Goal: Task Accomplishment & Management: Manage account settings

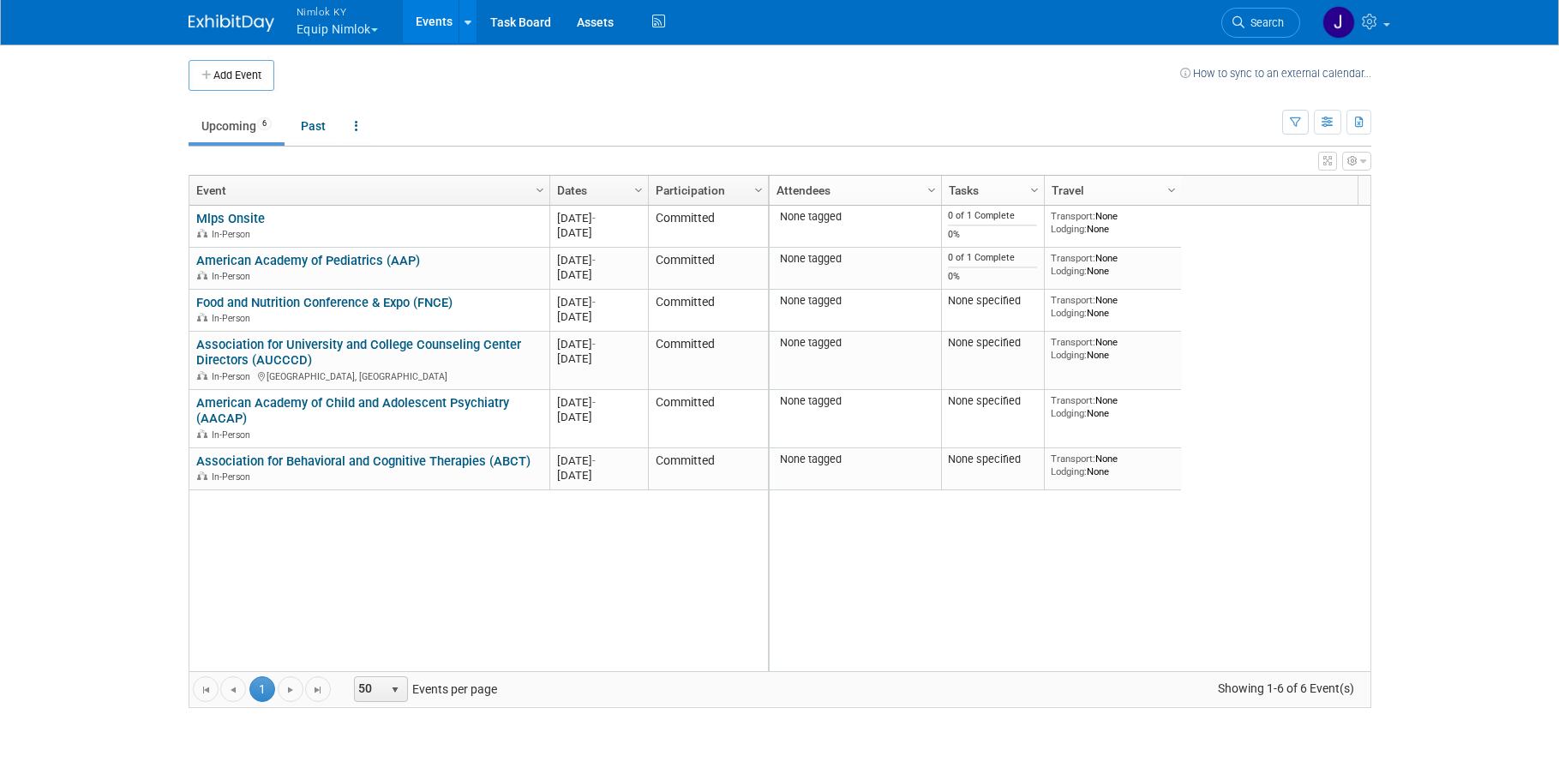
click at [331, 36] on button "Nimlok KY Equip Nimlok" at bounding box center [347, 22] width 105 height 45
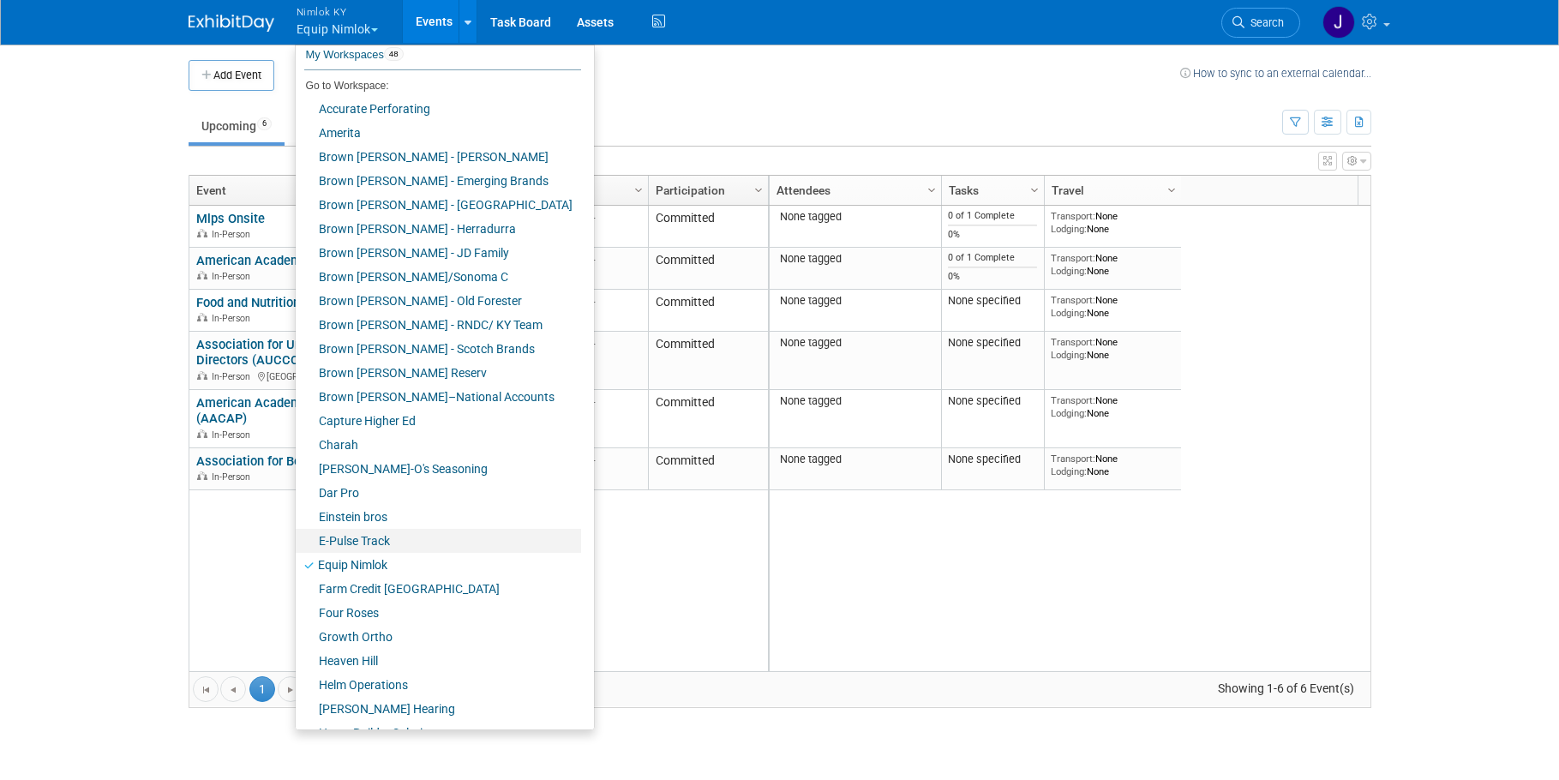
scroll to position [27, 0]
click at [393, 590] on link "Farm Credit [GEOGRAPHIC_DATA]" at bounding box center [438, 588] width 285 height 24
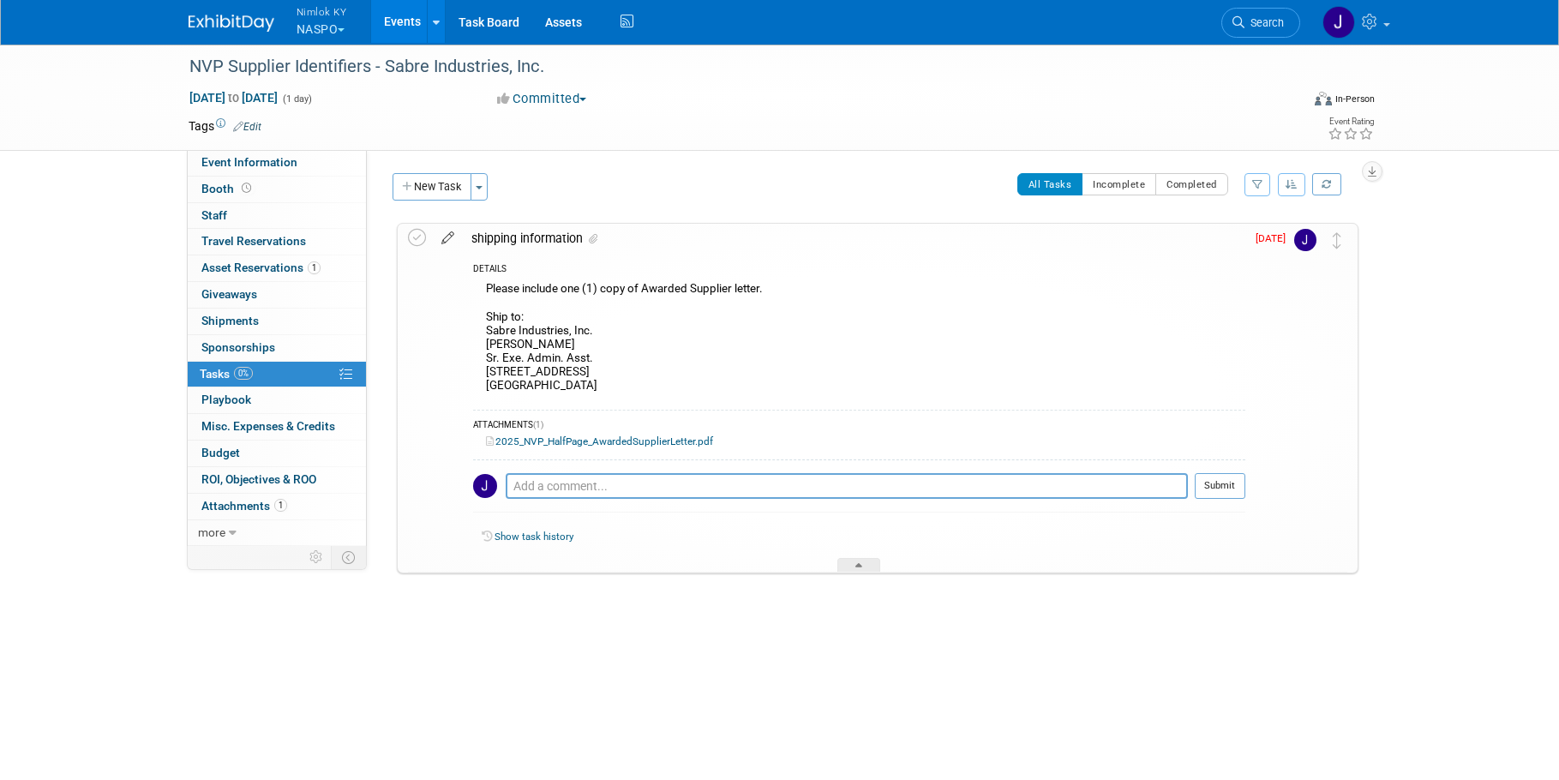
click at [446, 239] on icon at bounding box center [448, 234] width 30 height 21
select select "7"
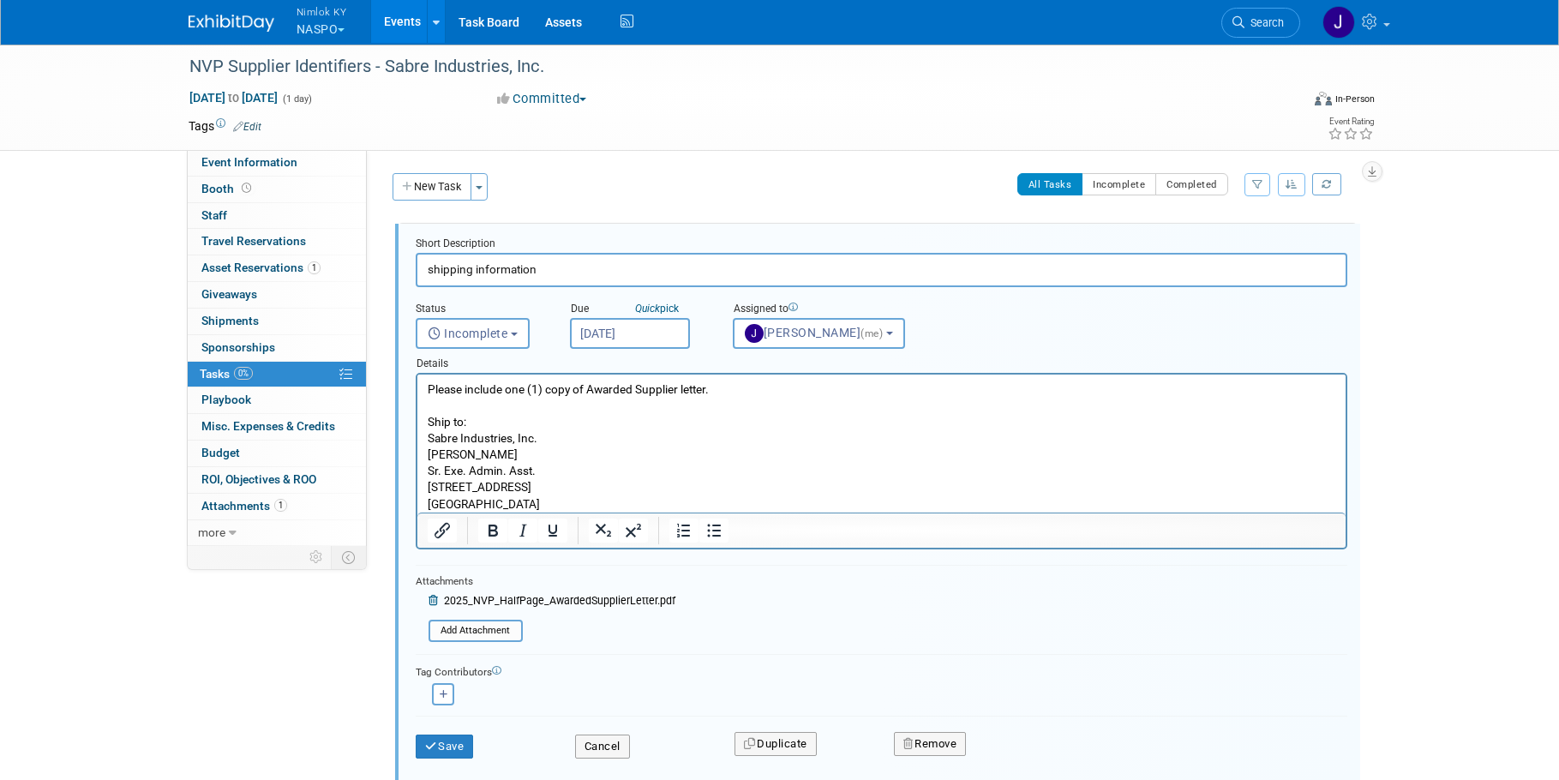
click at [655, 335] on input "Aug 29, 2025" at bounding box center [630, 333] width 120 height 31
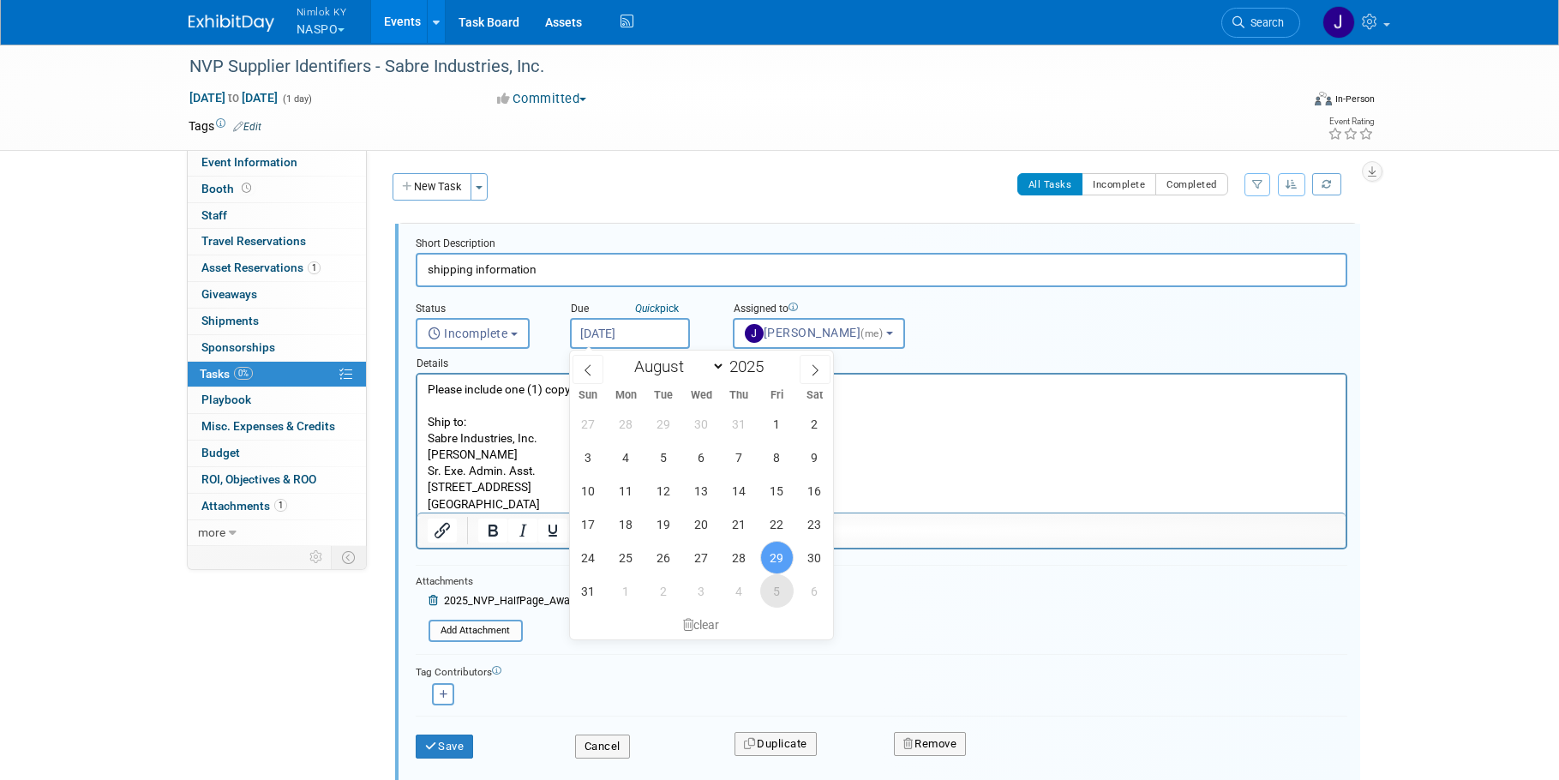
click at [776, 594] on span "5" at bounding box center [776, 590] width 33 height 33
type input "Sep 5, 2025"
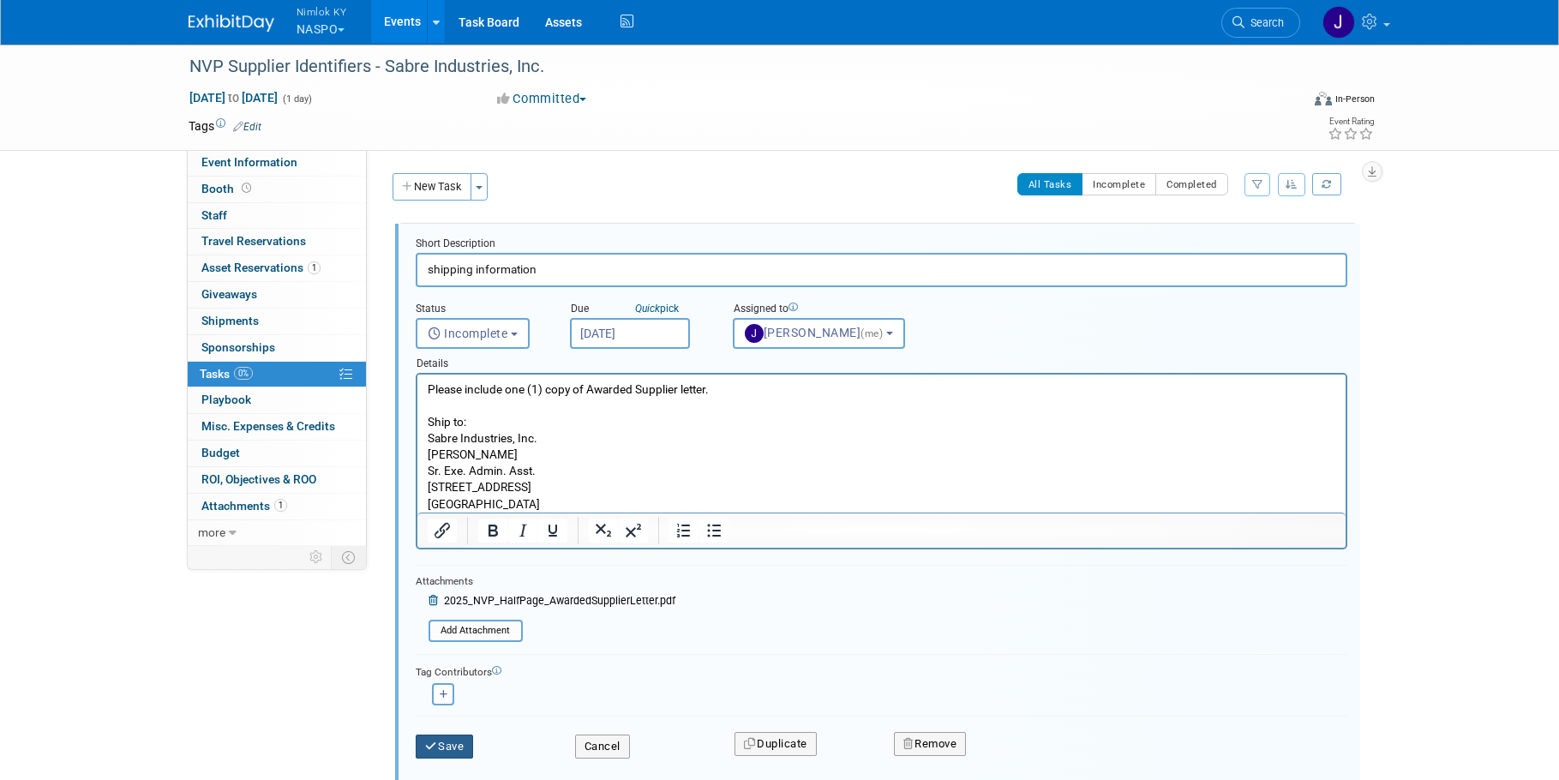
click at [446, 735] on button "Save" at bounding box center [445, 746] width 58 height 24
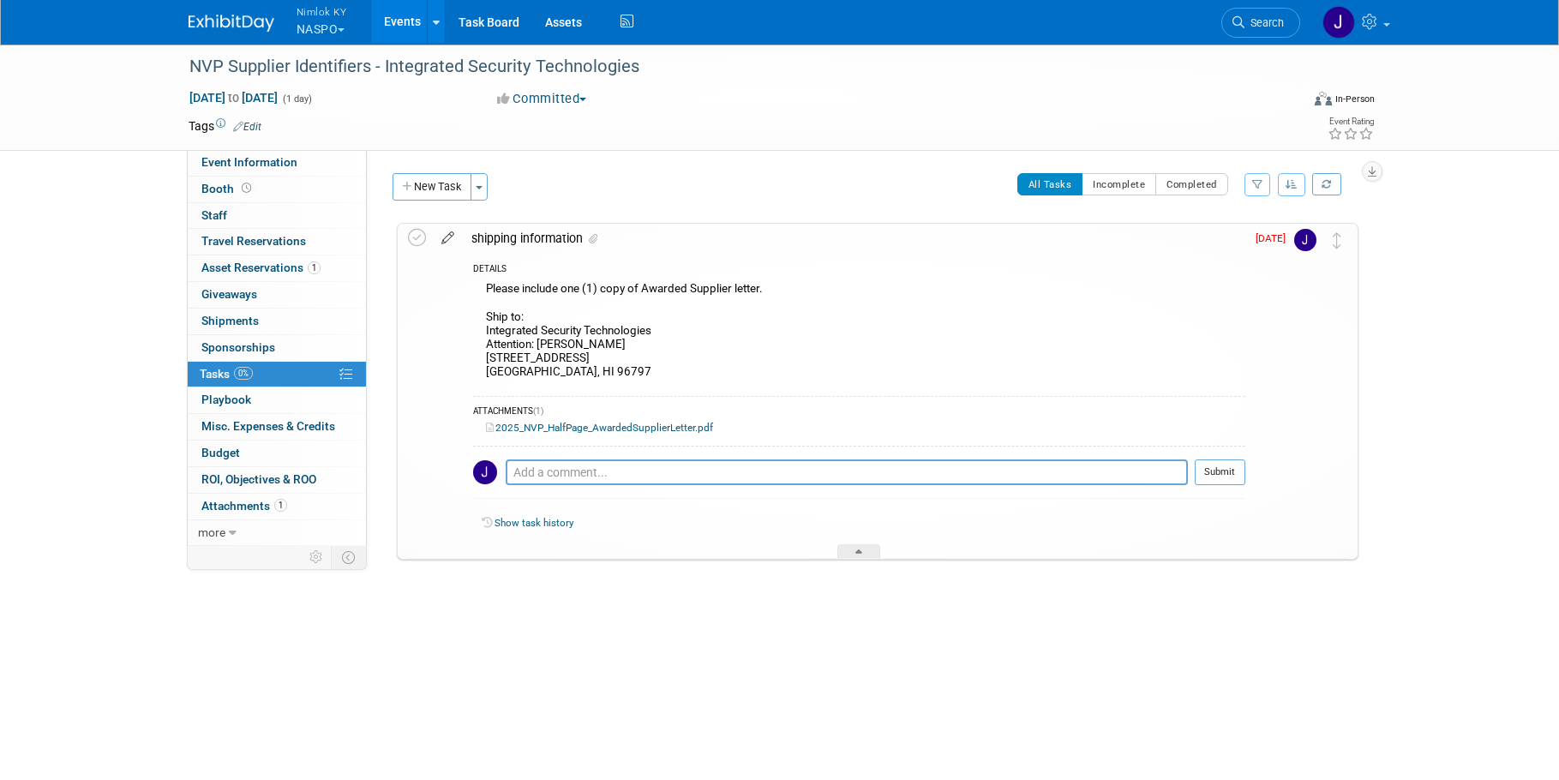
click at [444, 237] on icon at bounding box center [448, 234] width 30 height 21
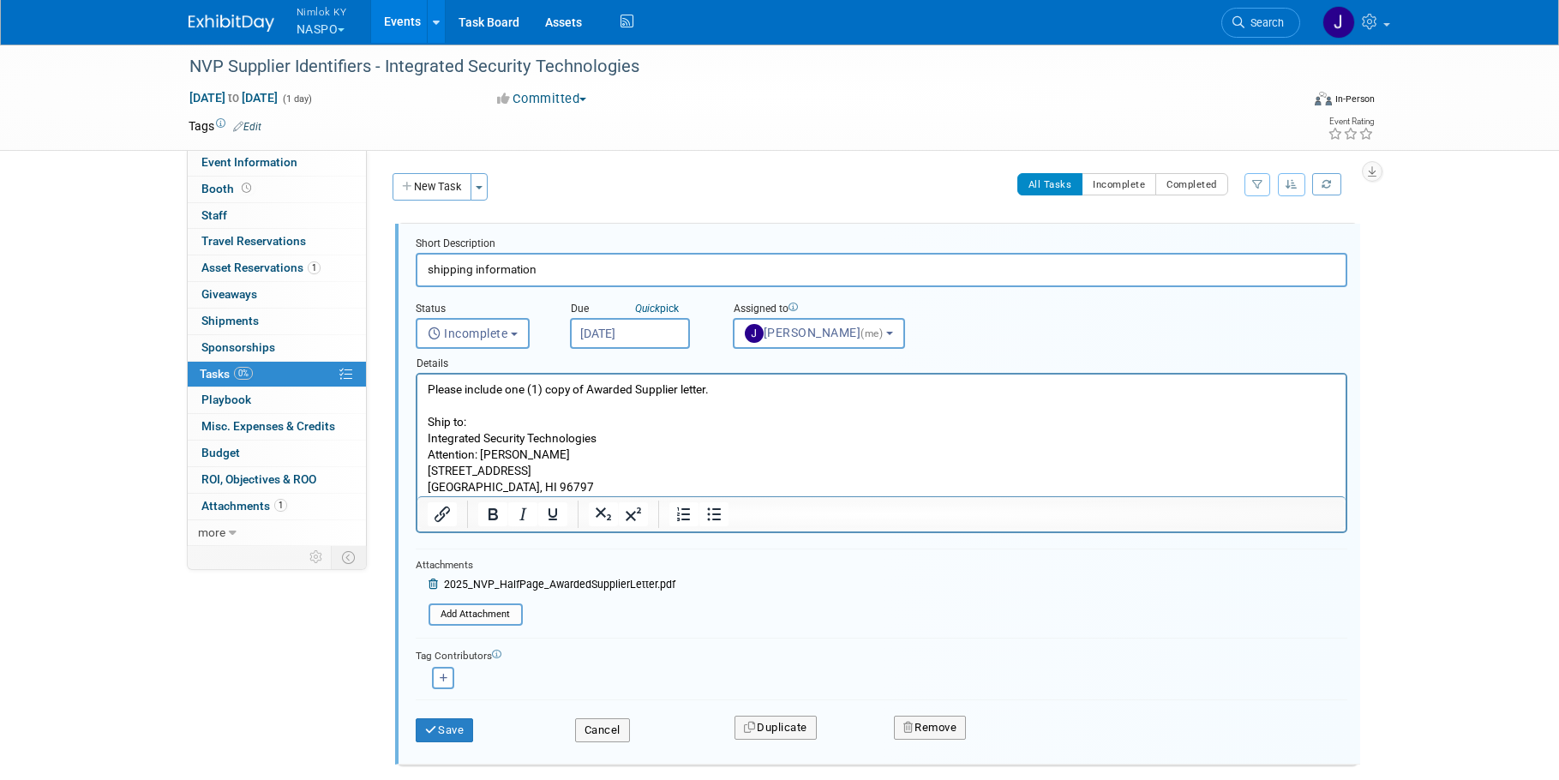
click at [644, 328] on input "Aug 29, 2025" at bounding box center [630, 333] width 120 height 31
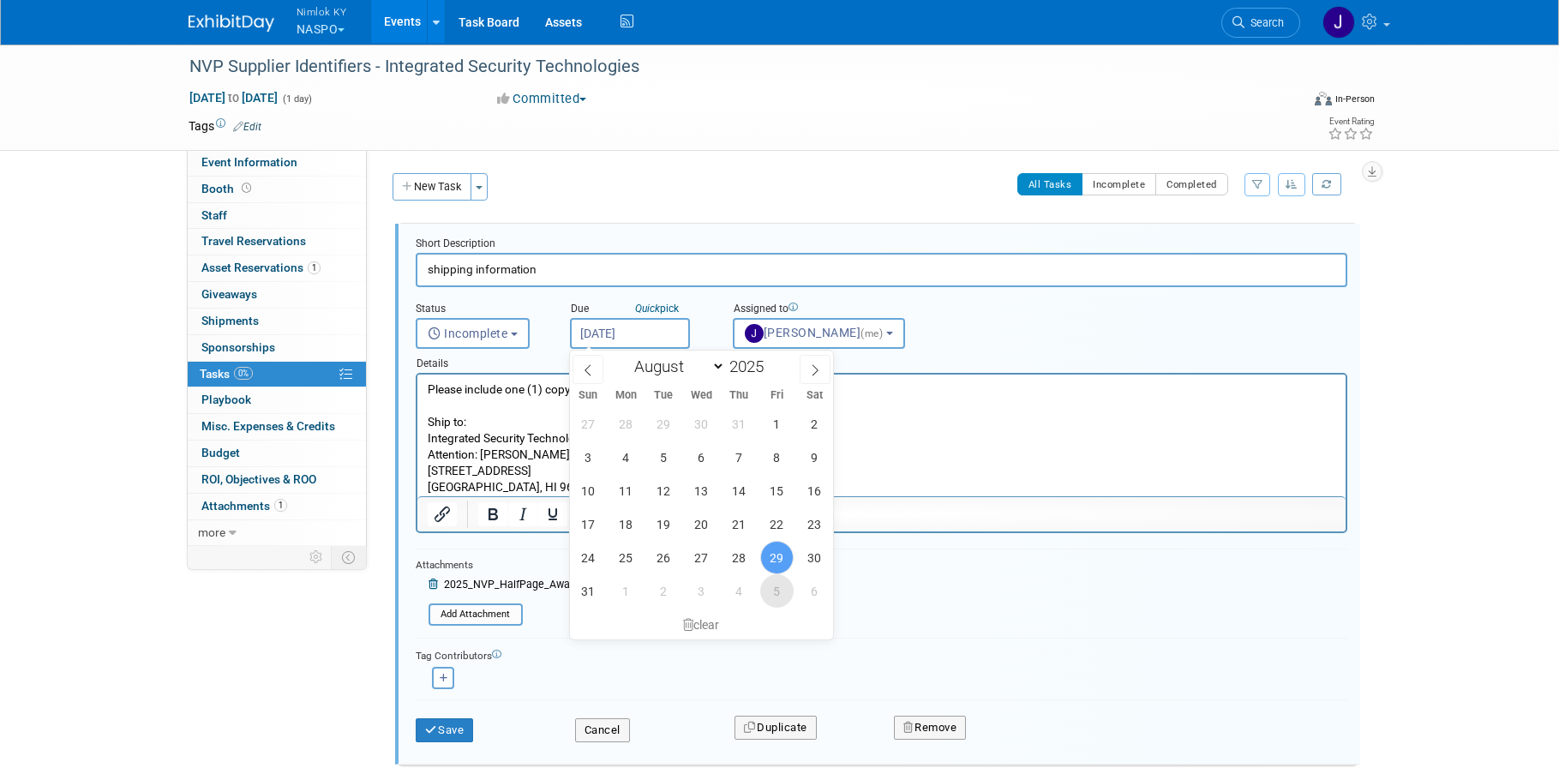
click at [778, 587] on span "5" at bounding box center [776, 590] width 33 height 33
type input "Sep 5, 2025"
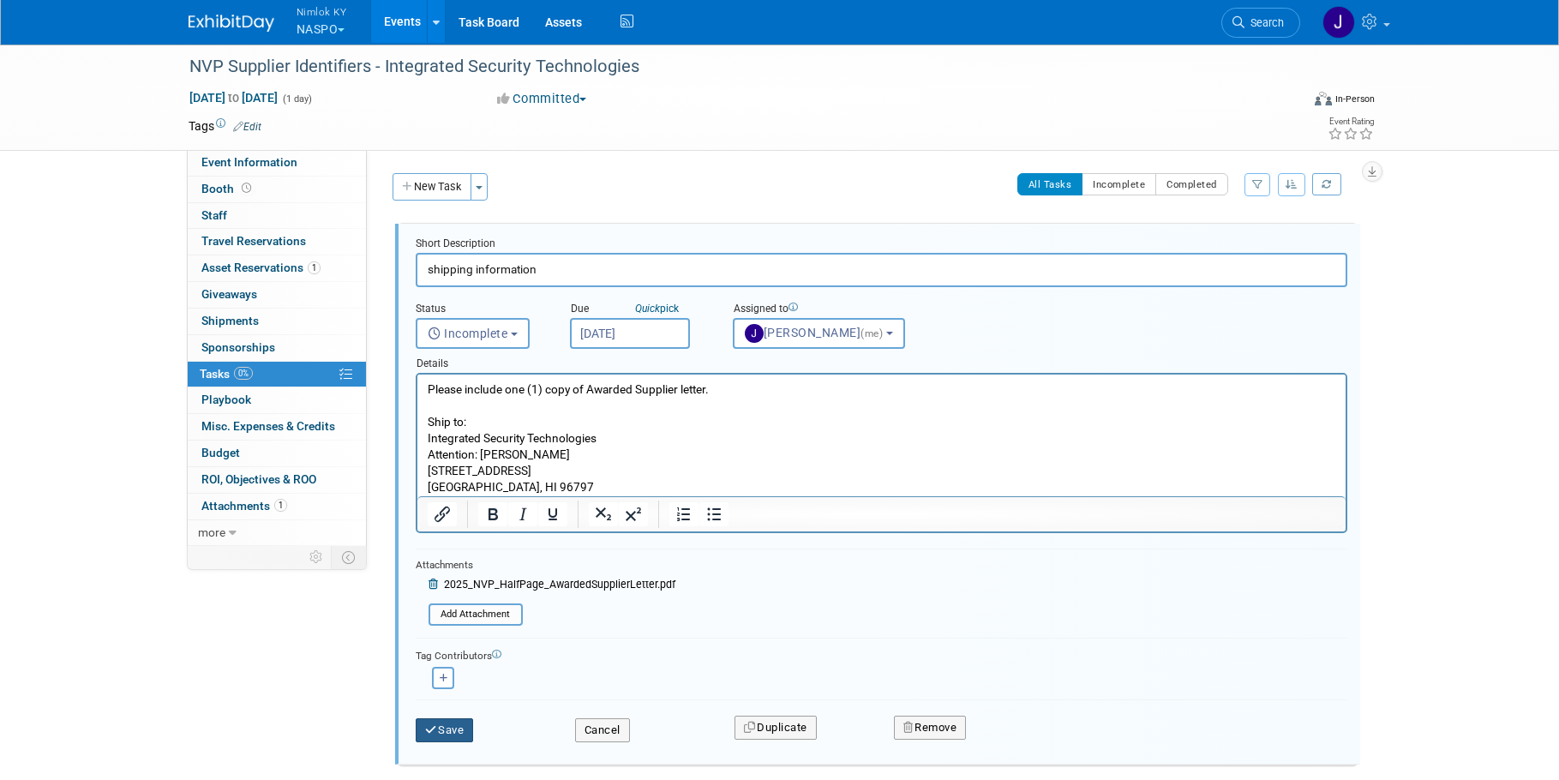
click at [429, 734] on icon "submit" at bounding box center [432, 729] width 14 height 11
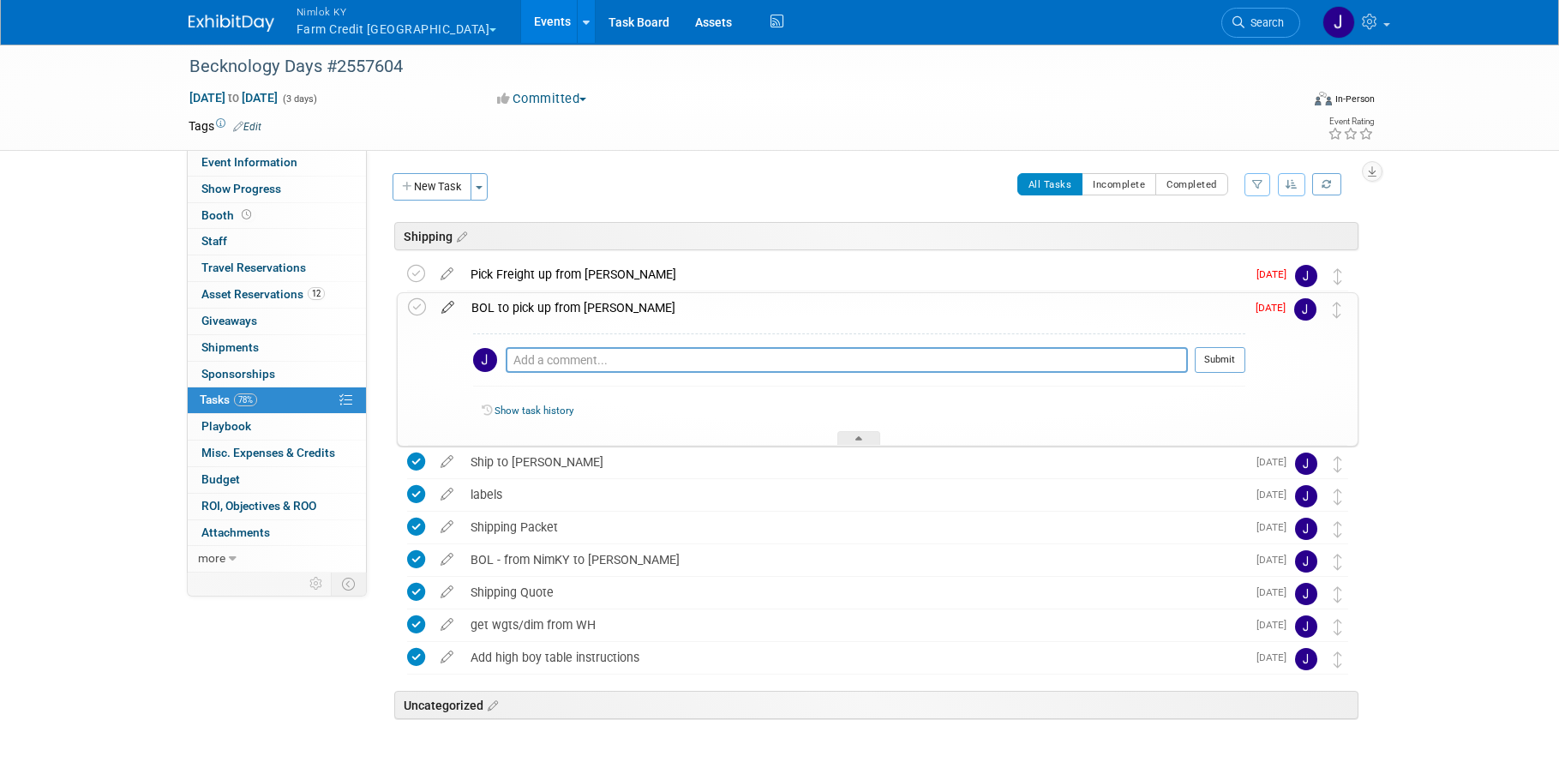
click at [446, 306] on icon at bounding box center [448, 303] width 30 height 21
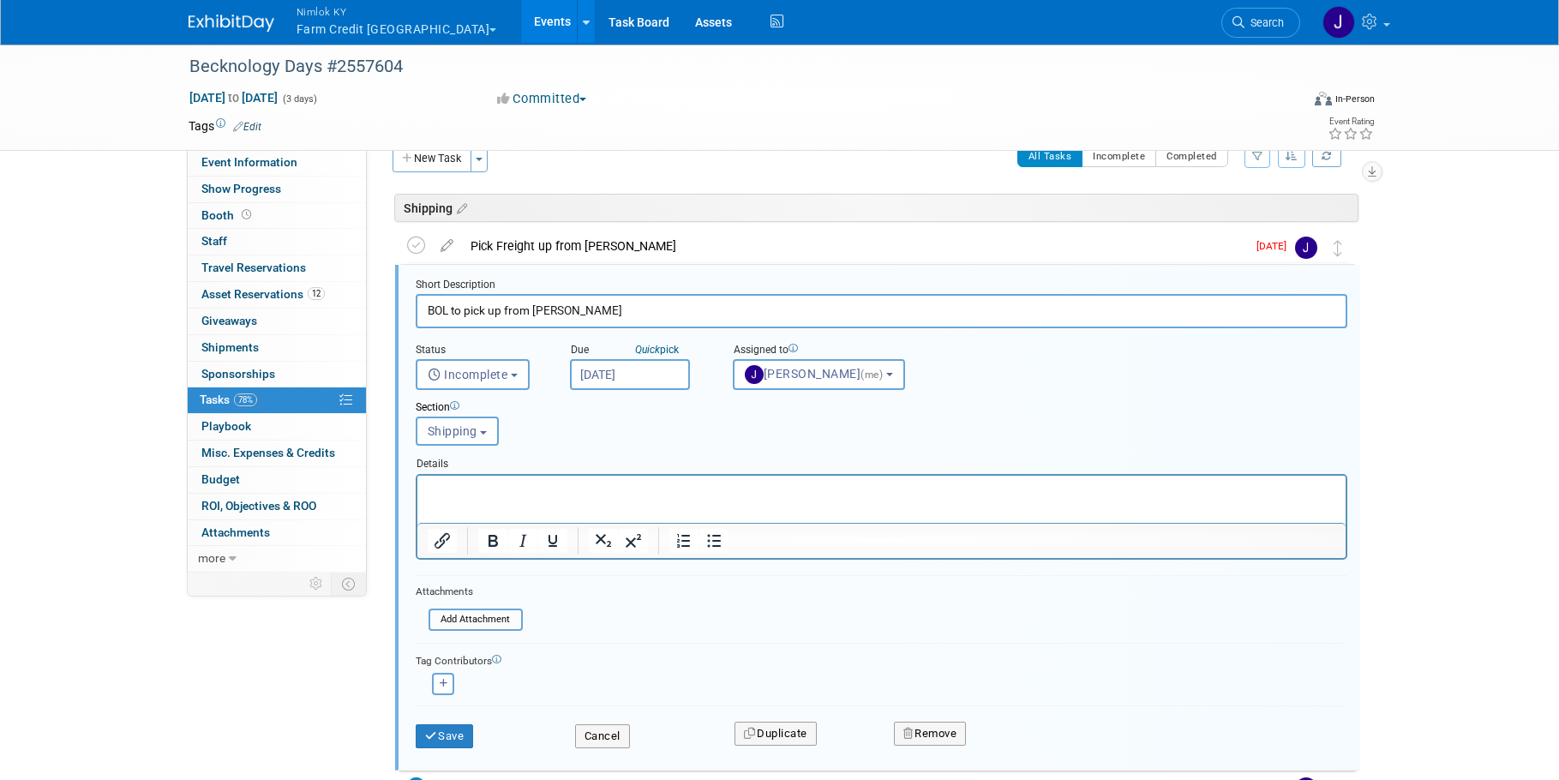
scroll to position [42, 0]
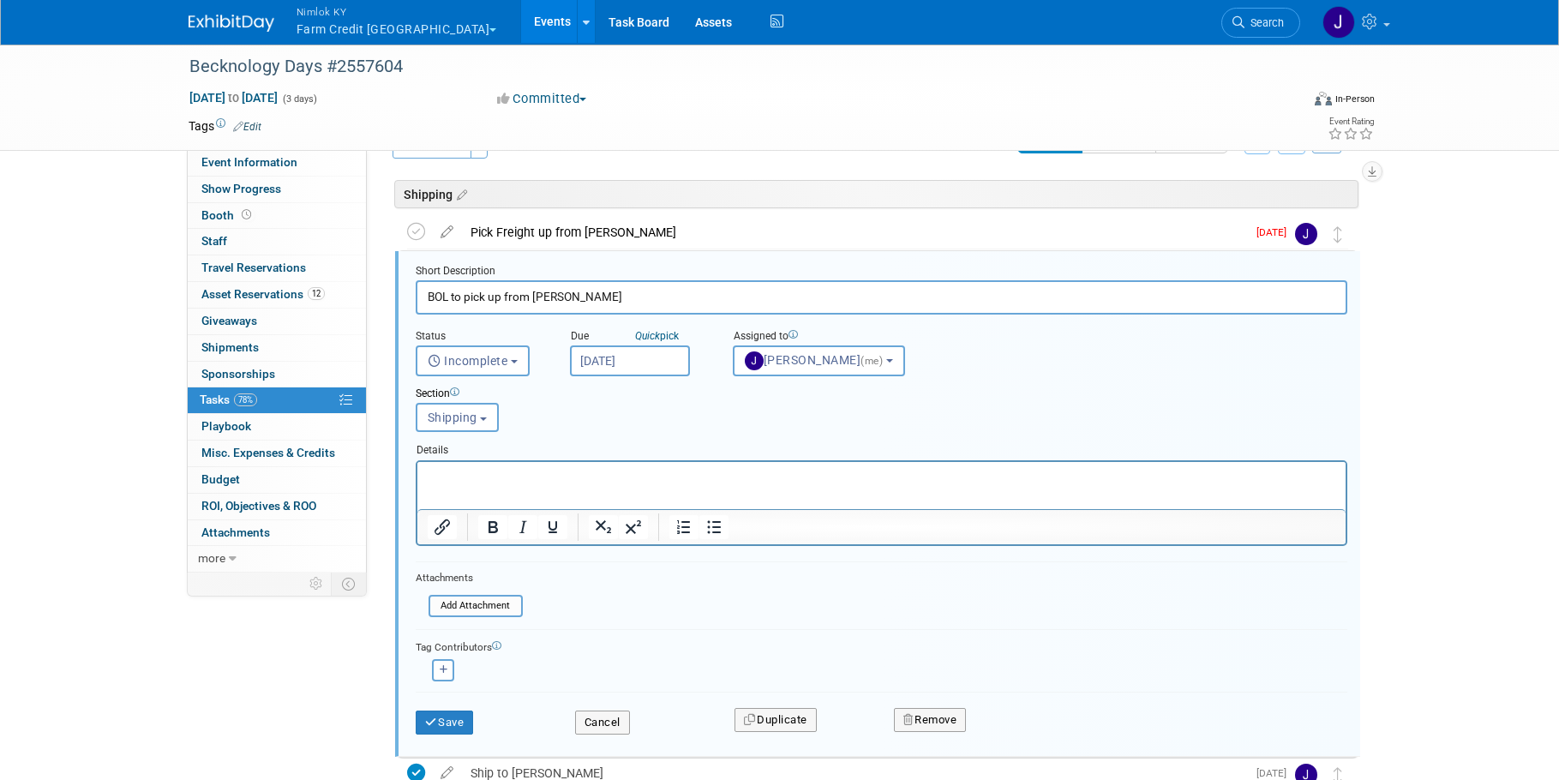
click at [645, 360] on input "Aug 29, 2025" at bounding box center [630, 360] width 120 height 31
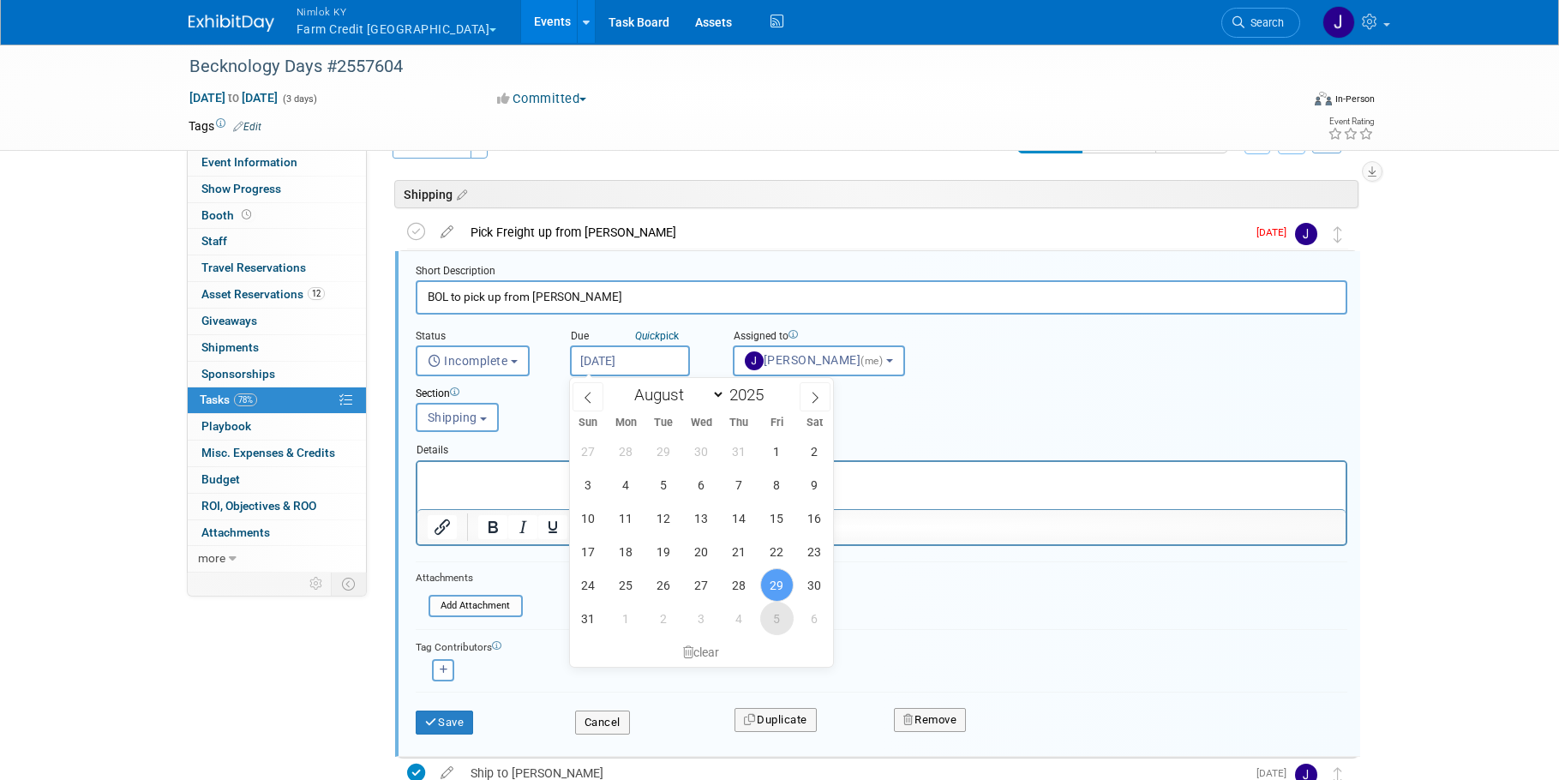
click at [777, 612] on span "5" at bounding box center [776, 618] width 33 height 33
type input "Sep 5, 2025"
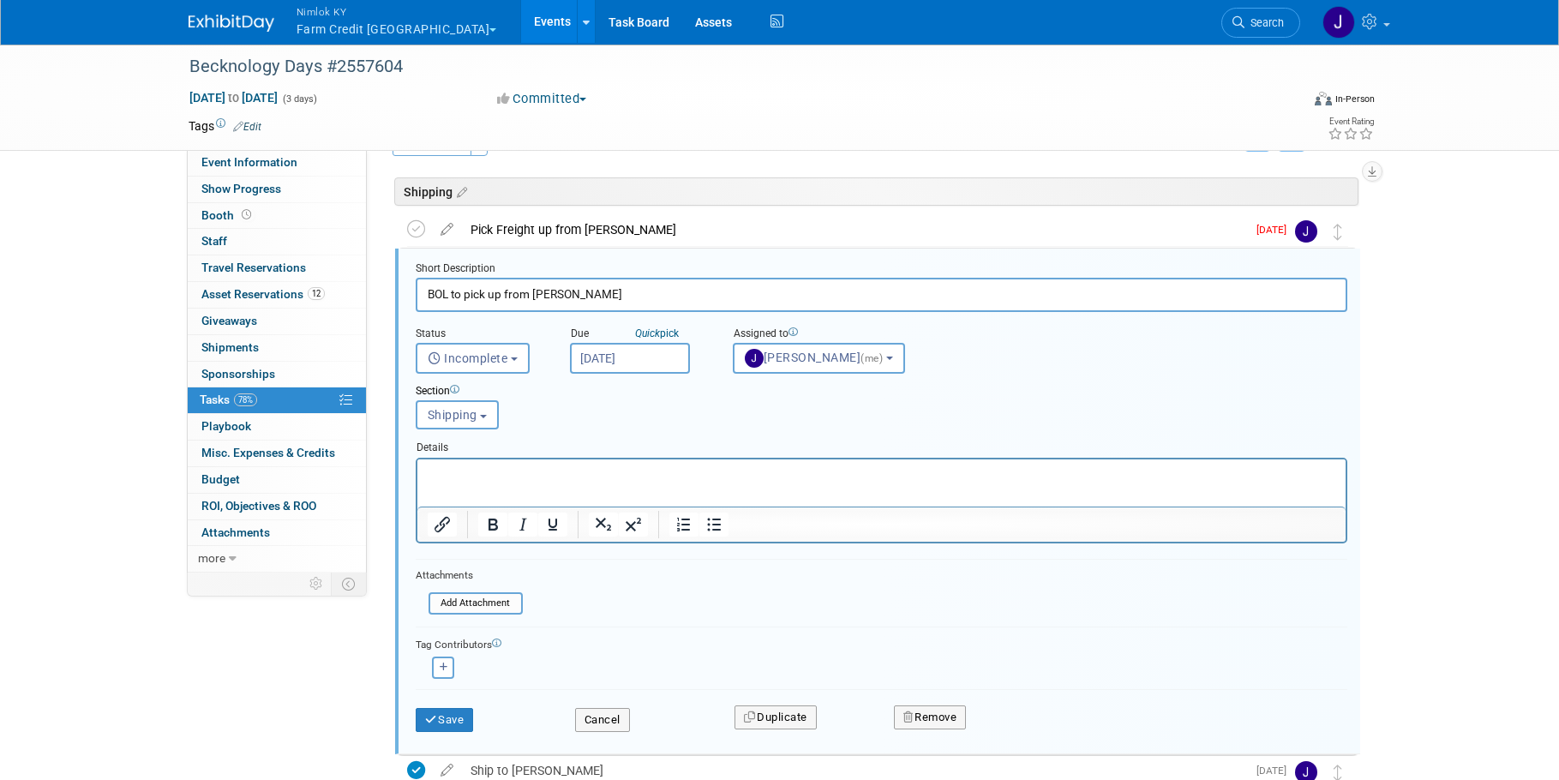
scroll to position [45, 0]
click at [443, 718] on button "Save" at bounding box center [445, 719] width 58 height 24
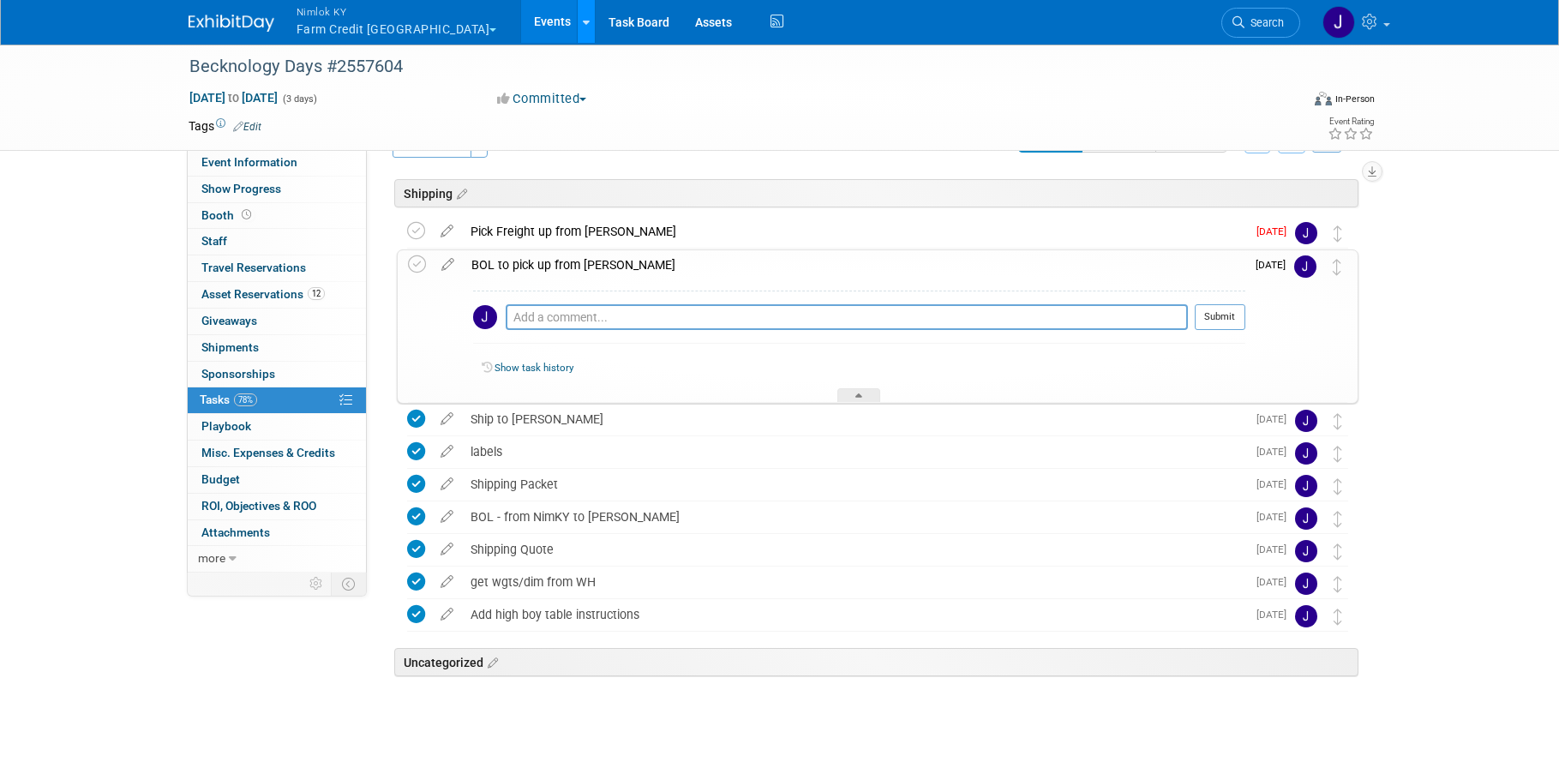
scroll to position [42, 0]
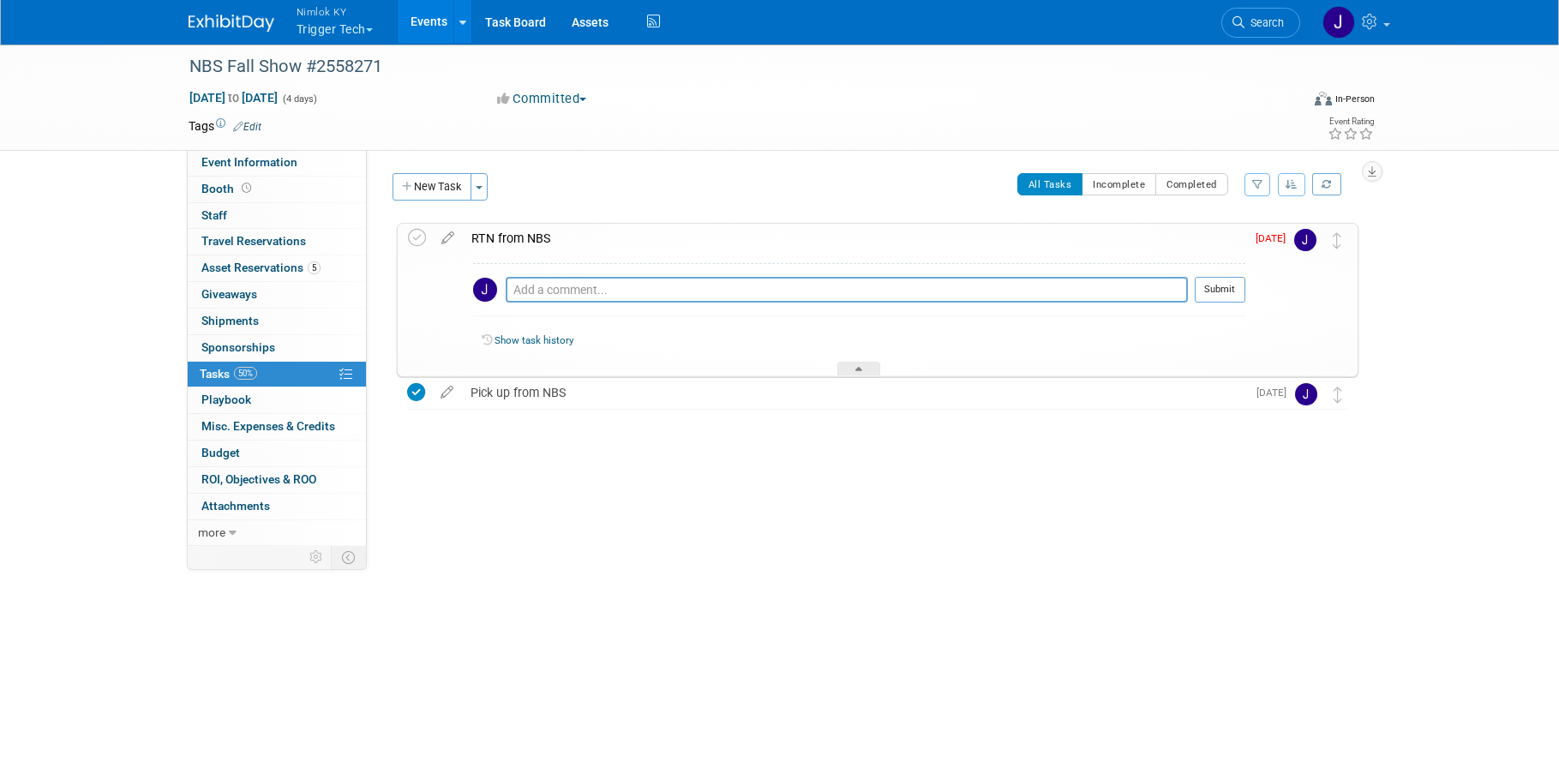
click at [632, 442] on div at bounding box center [873, 428] width 970 height 34
click at [417, 236] on icon at bounding box center [417, 238] width 18 height 18
click at [674, 189] on div "All Tasks Incomplete Completed Filter by Assignee -- Select Assignee -- All una…" at bounding box center [927, 191] width 861 height 36
click at [860, 364] on div at bounding box center [858, 369] width 43 height 15
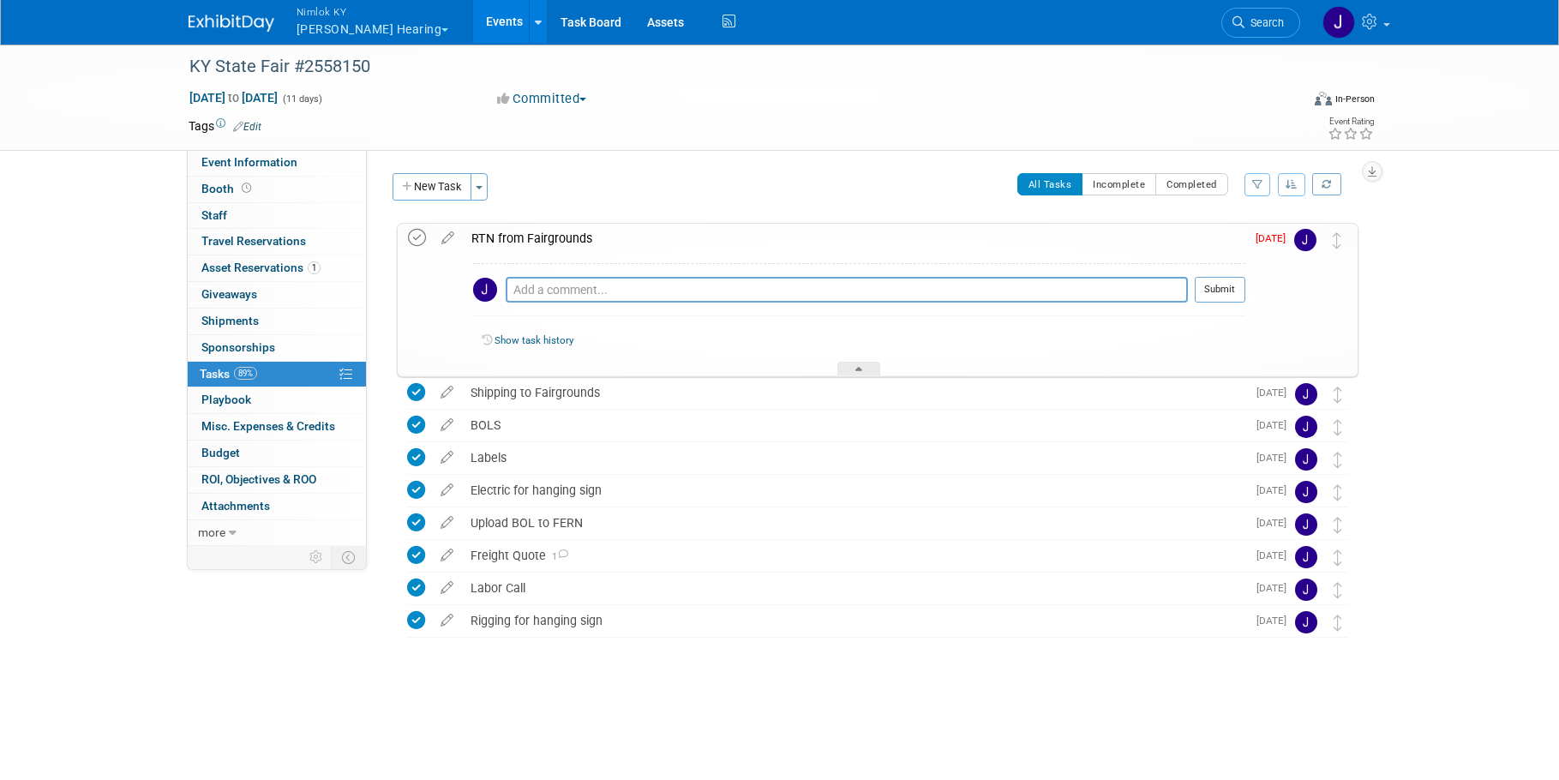
click at [421, 237] on icon at bounding box center [417, 238] width 18 height 18
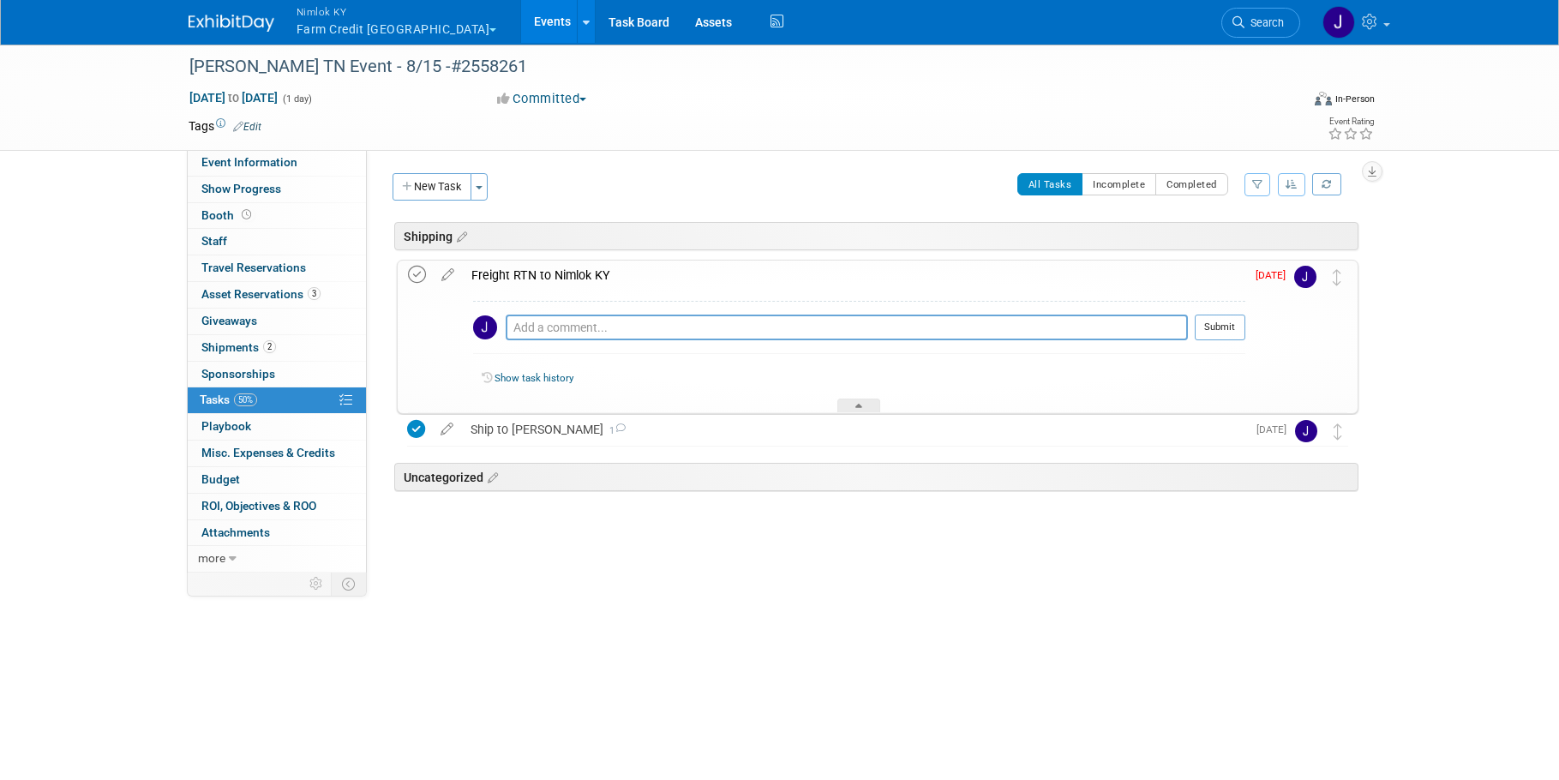
click at [422, 273] on icon at bounding box center [417, 275] width 18 height 18
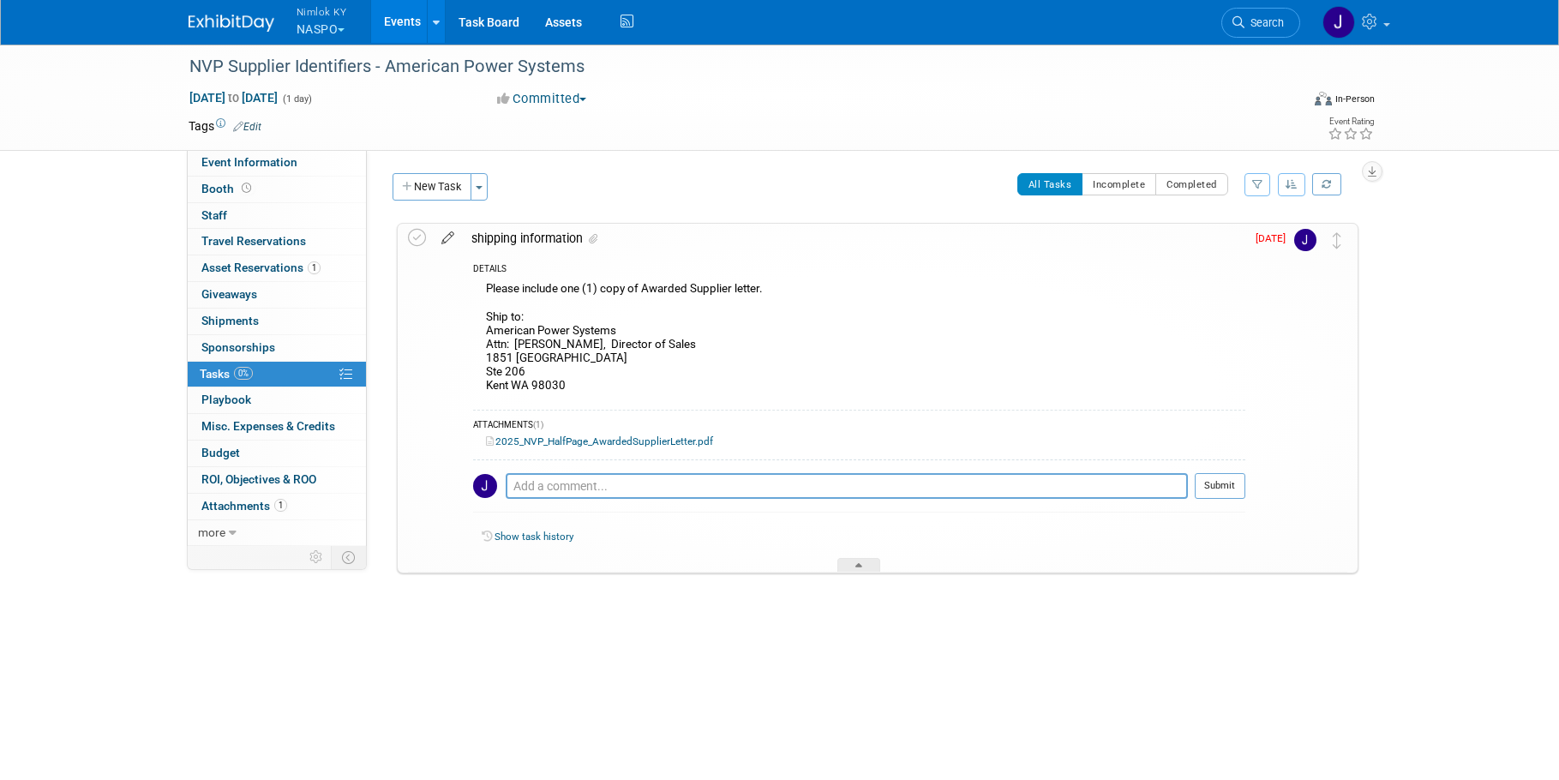
click at [447, 231] on icon at bounding box center [448, 234] width 30 height 21
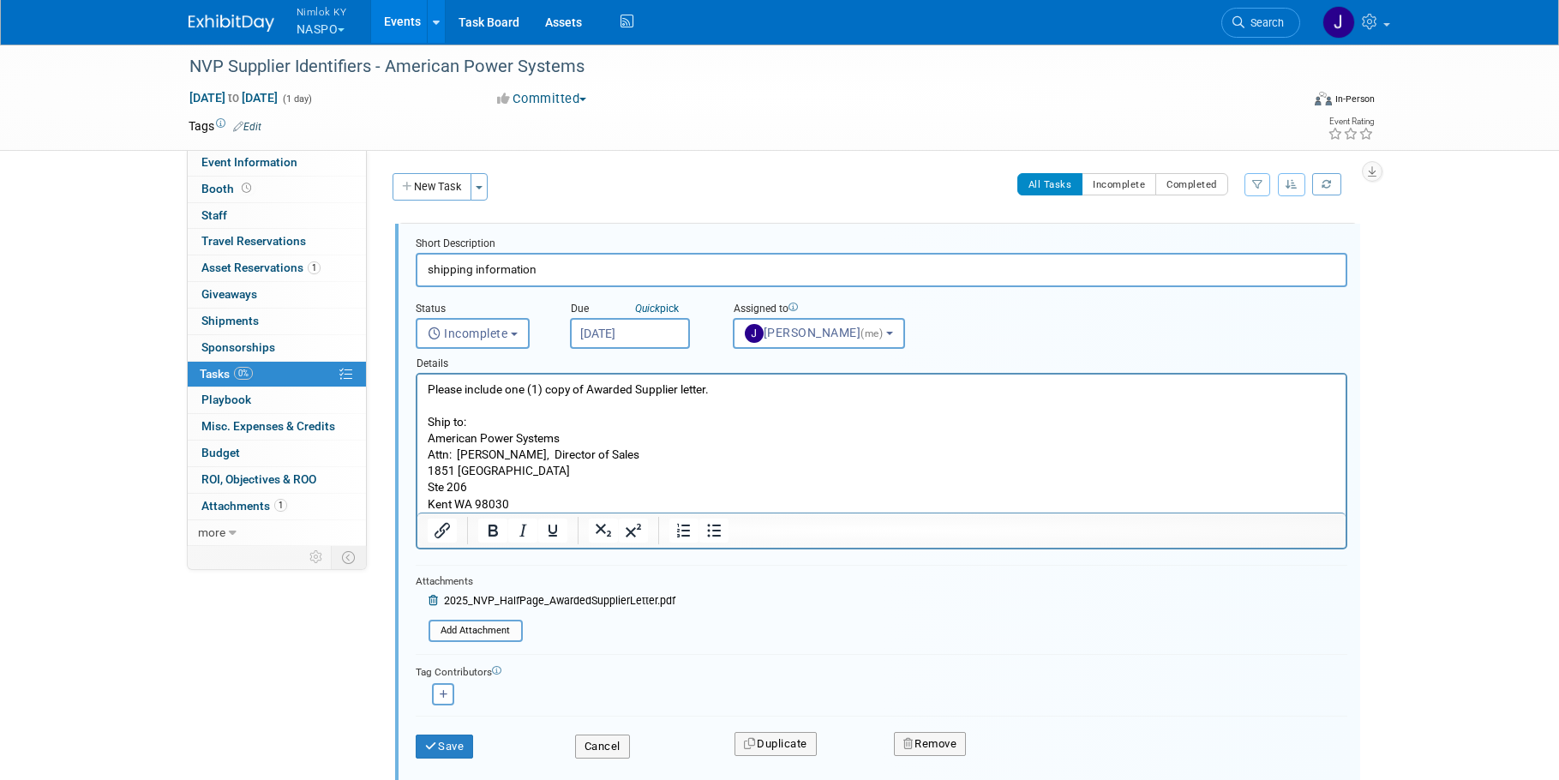
click at [656, 318] on input "[DATE]" at bounding box center [630, 333] width 120 height 31
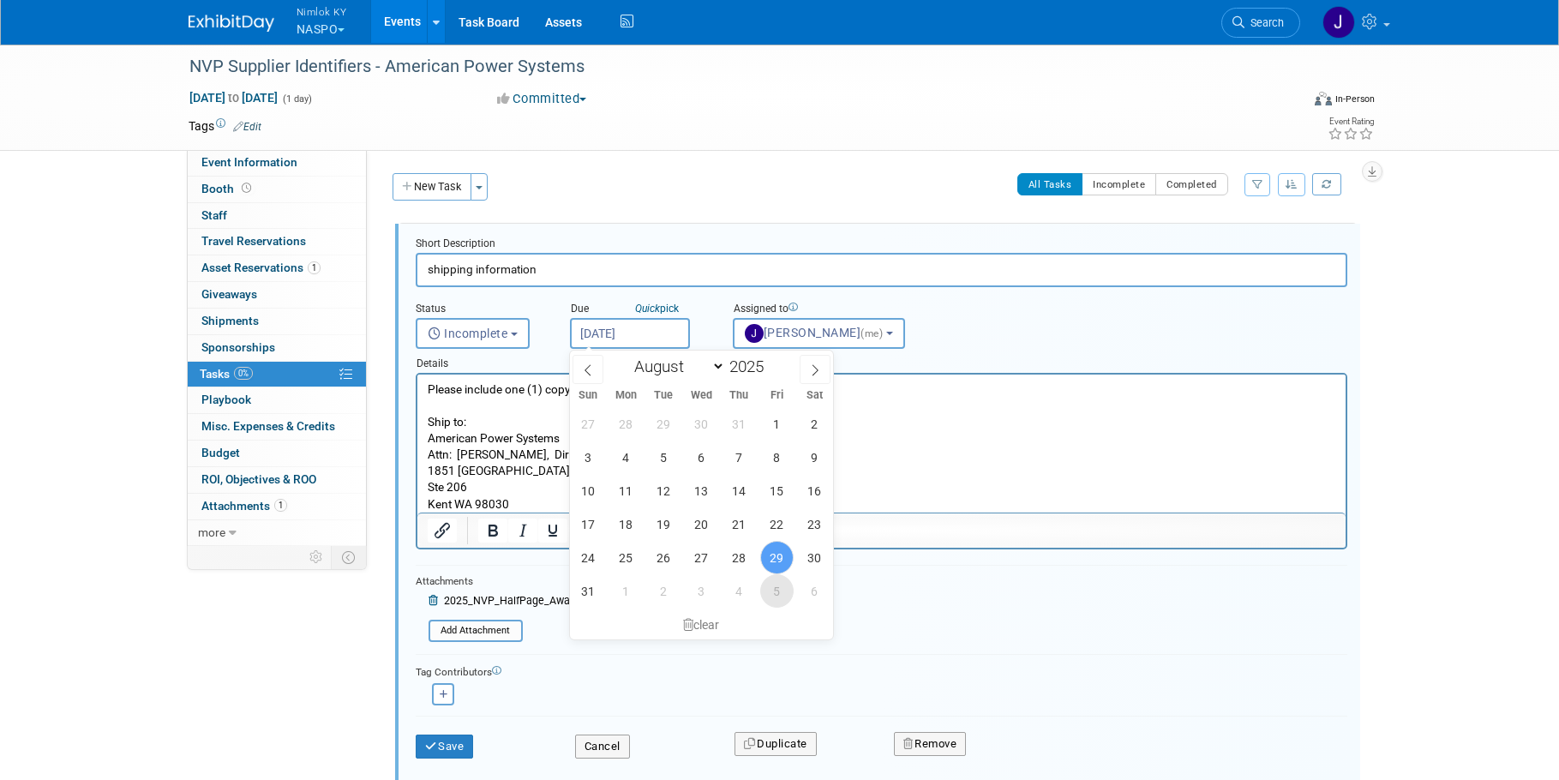
click at [783, 588] on span "5" at bounding box center [776, 590] width 33 height 33
type input "[DATE]"
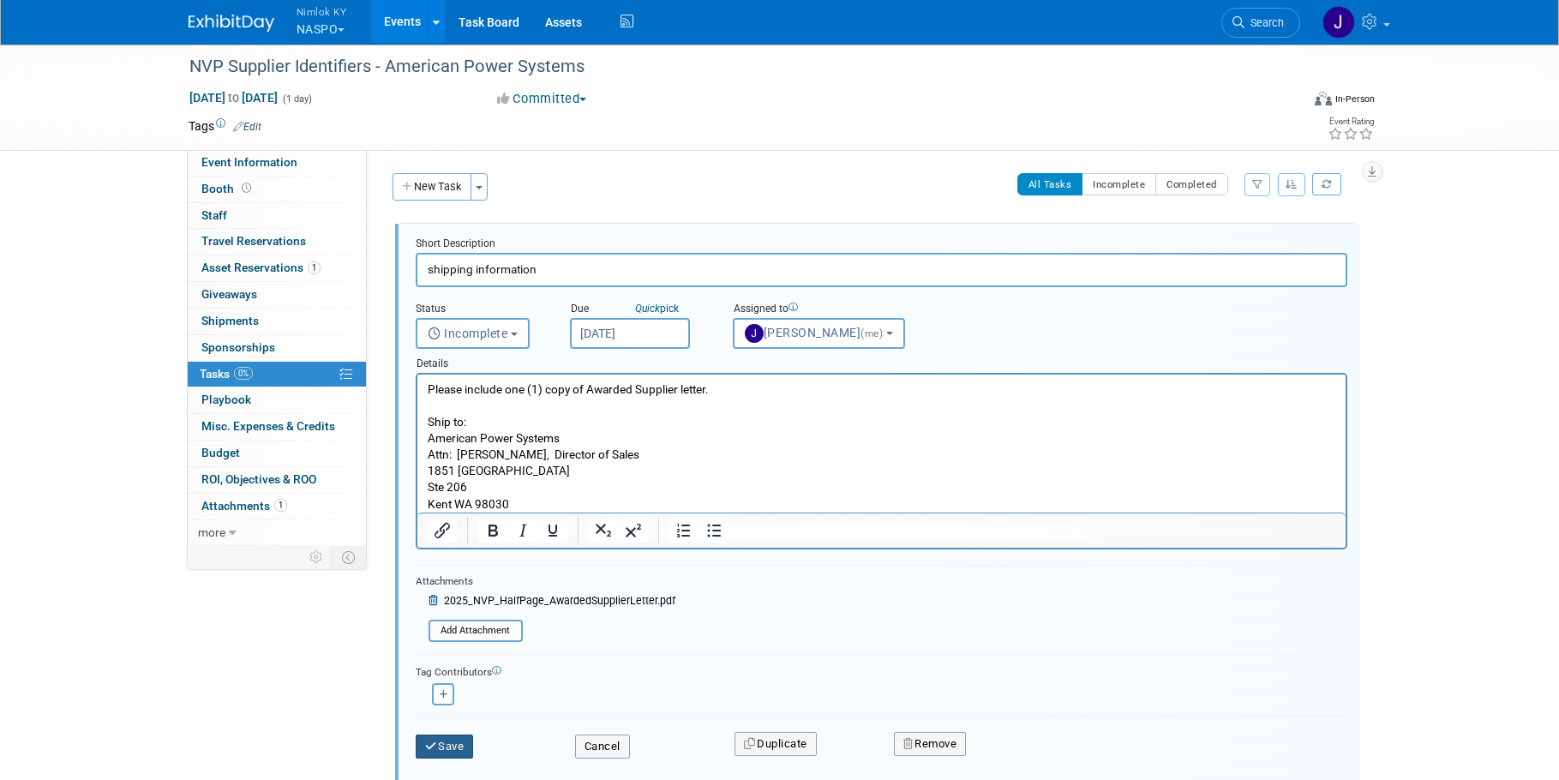
click at [450, 752] on button "Save" at bounding box center [445, 746] width 58 height 24
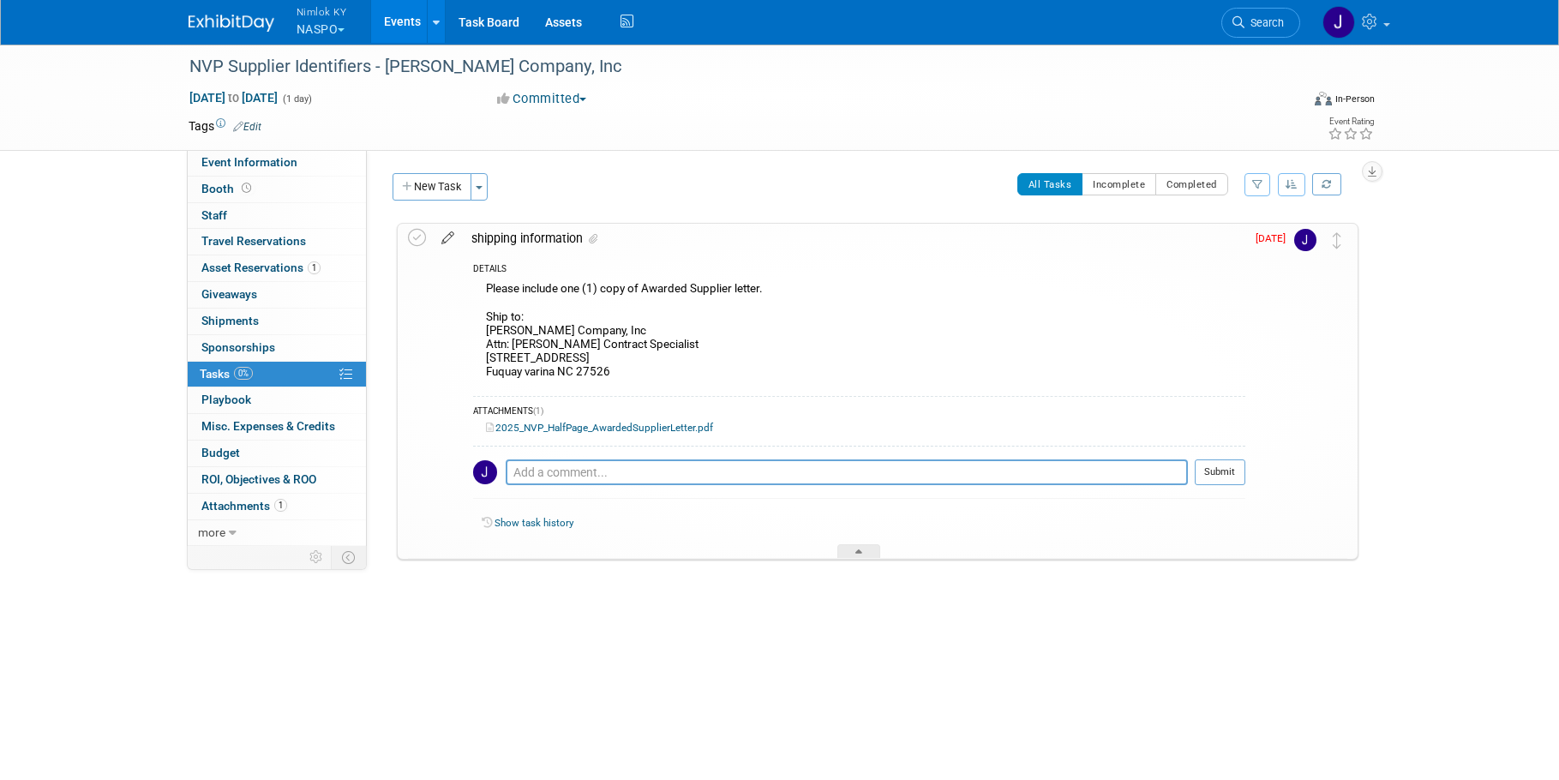
click at [446, 235] on icon at bounding box center [448, 234] width 30 height 21
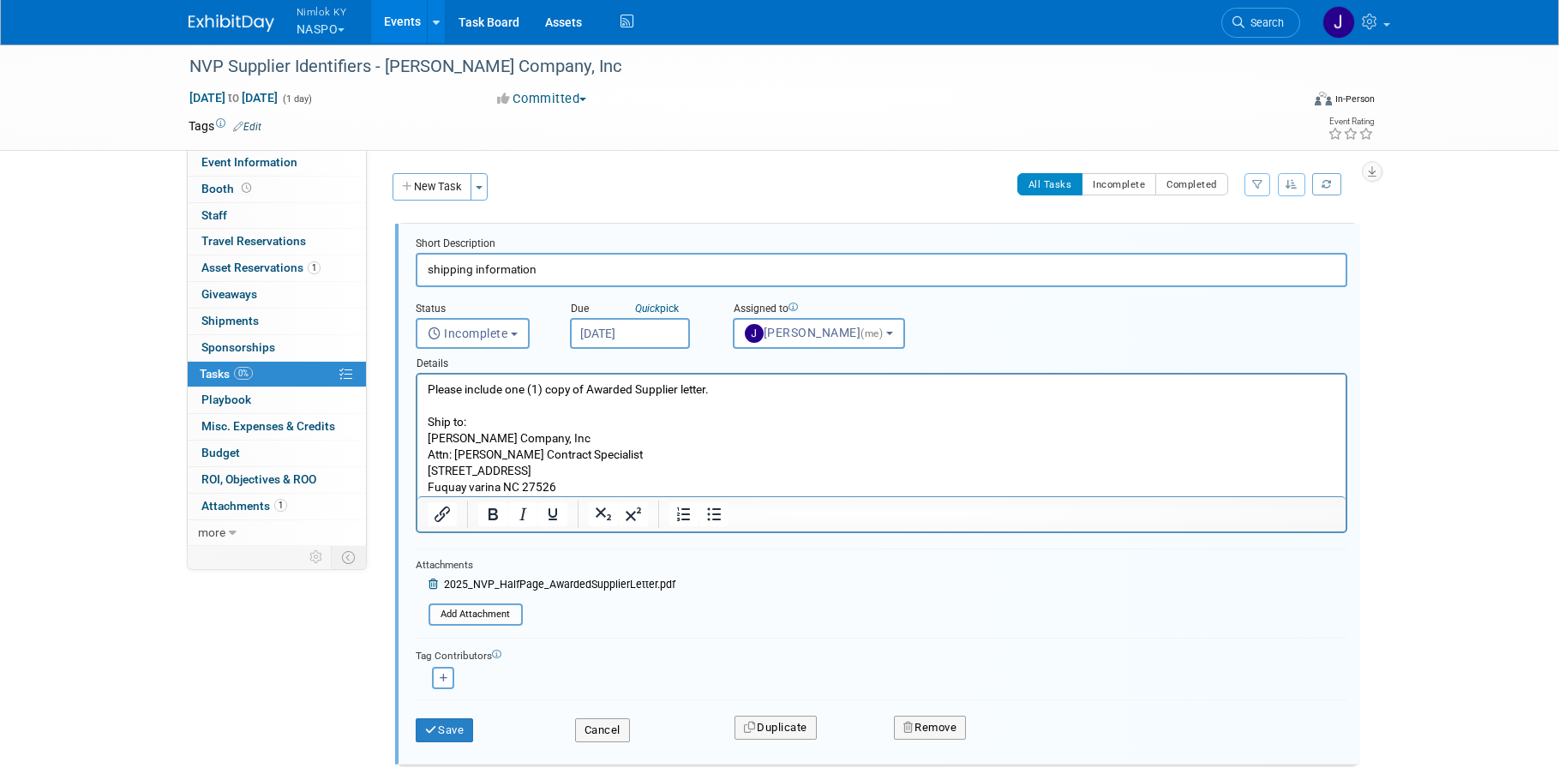
click at [609, 333] on input "[DATE]" at bounding box center [630, 333] width 120 height 31
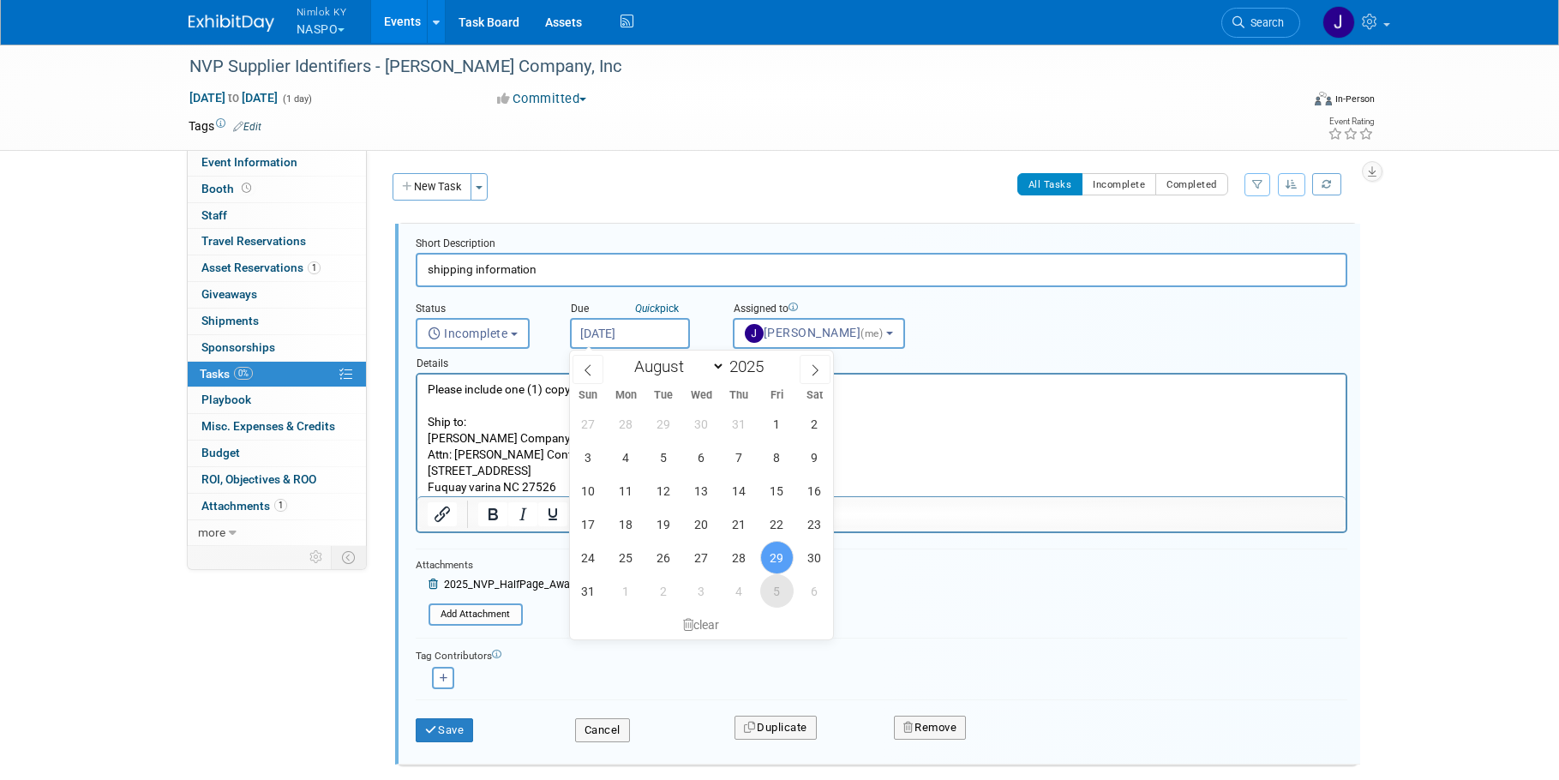
click at [772, 588] on span "5" at bounding box center [776, 590] width 33 height 33
type input "[DATE]"
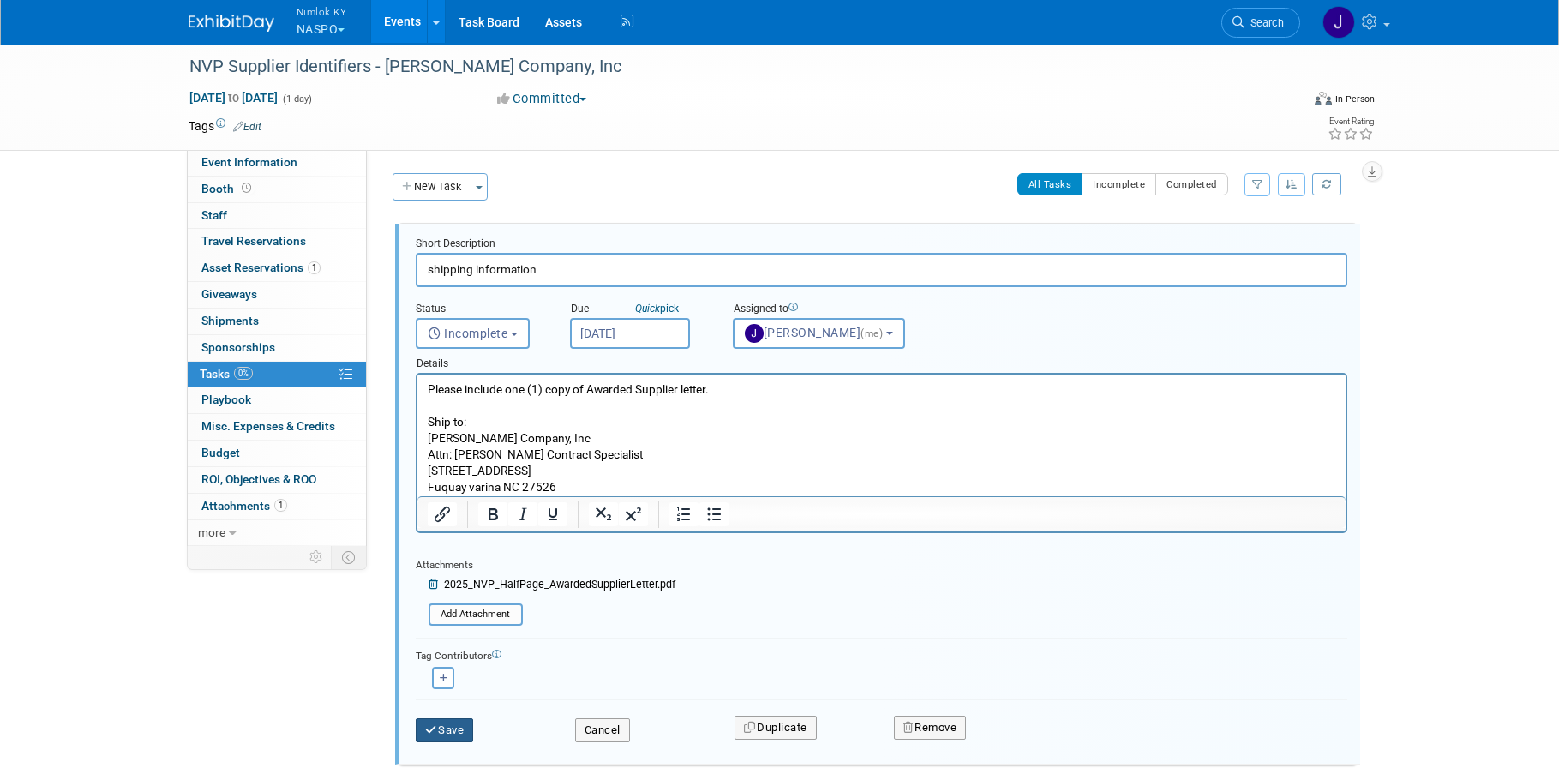
click at [459, 728] on button "Save" at bounding box center [445, 730] width 58 height 24
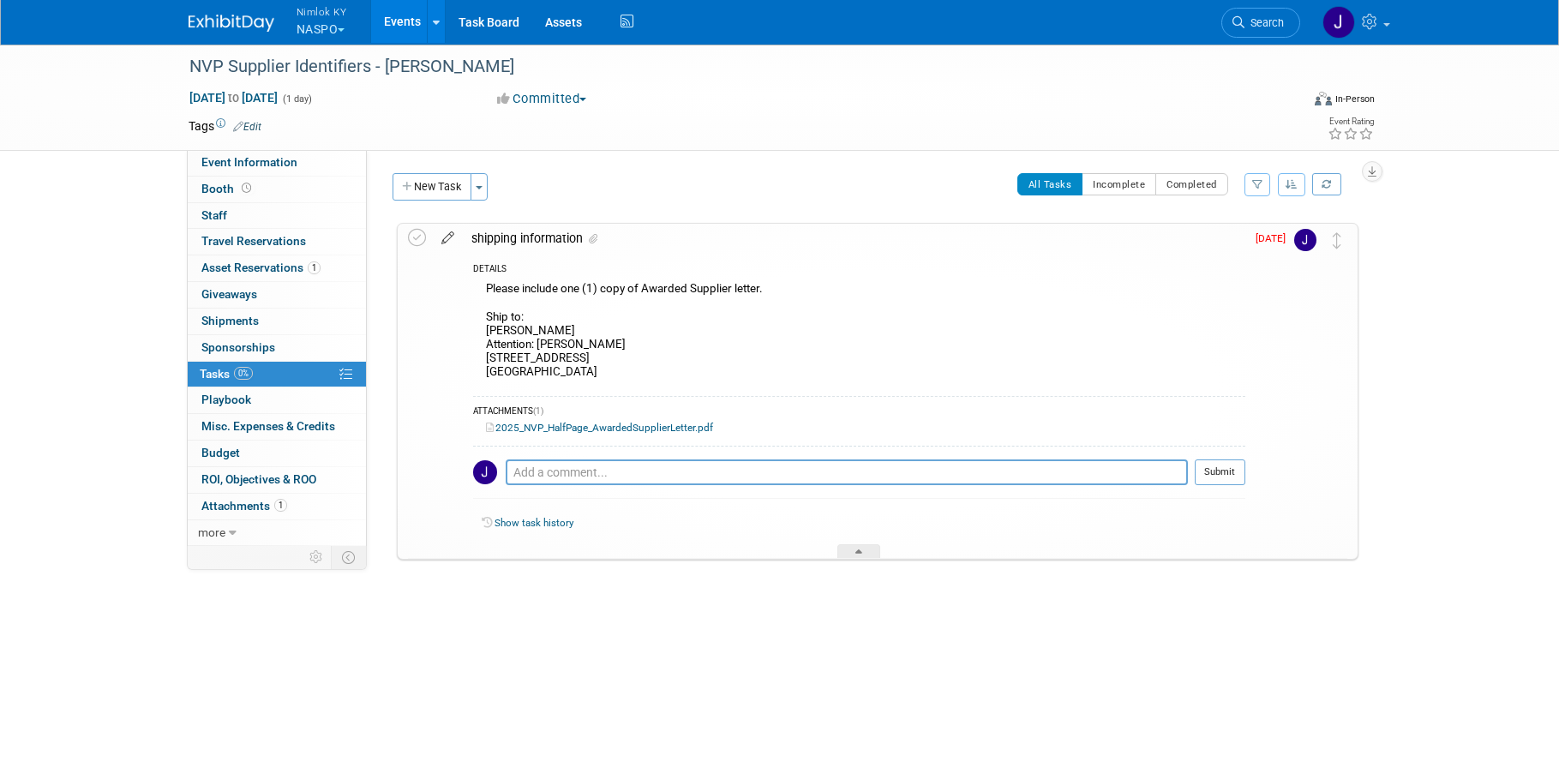
click at [452, 231] on icon at bounding box center [448, 234] width 30 height 21
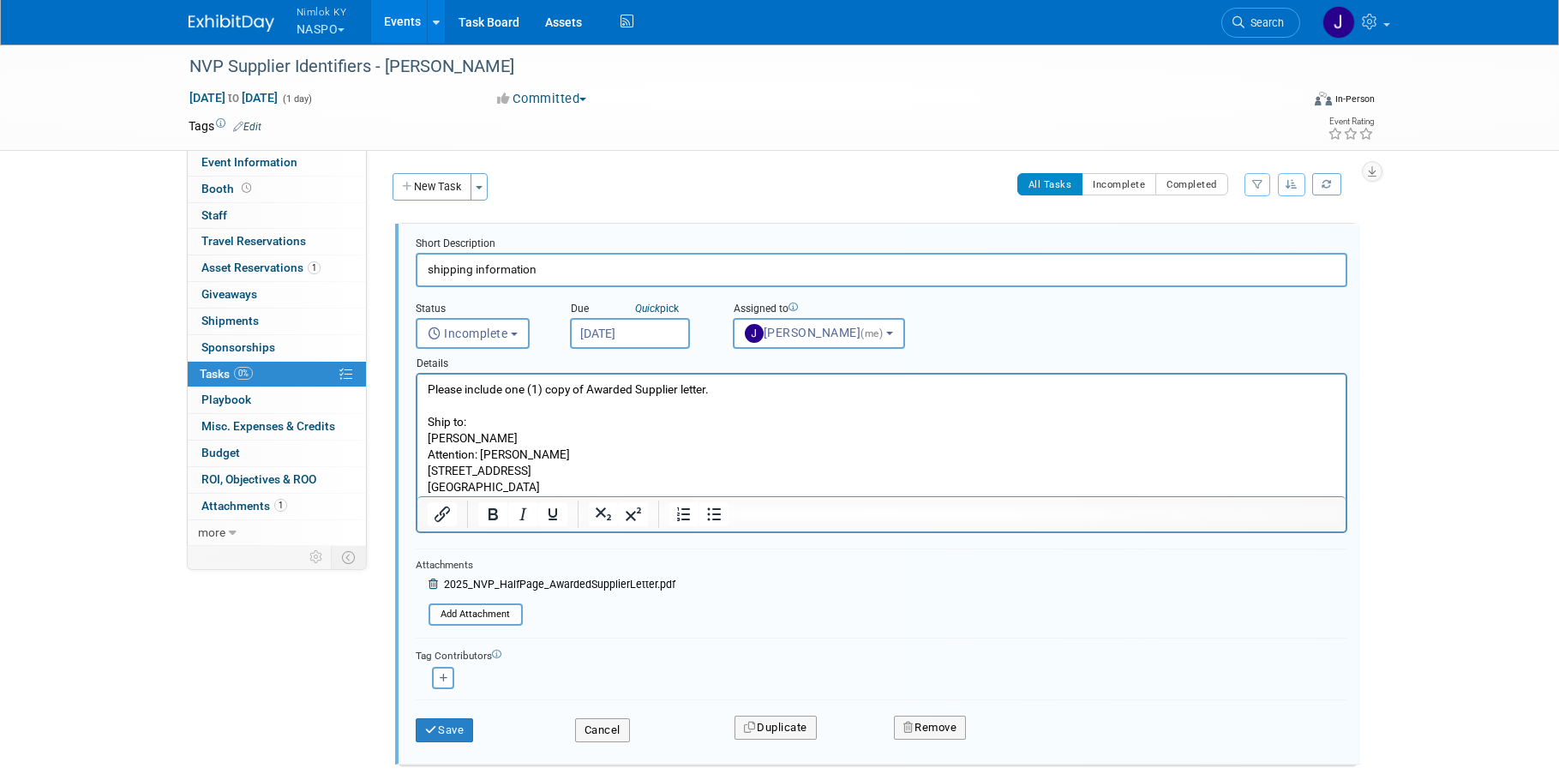
click at [614, 342] on body "Nimlok KY NASPO Explore: My Workspaces 48 Go to Workspace: Accurate Perforating…" at bounding box center [779, 390] width 1559 height 780
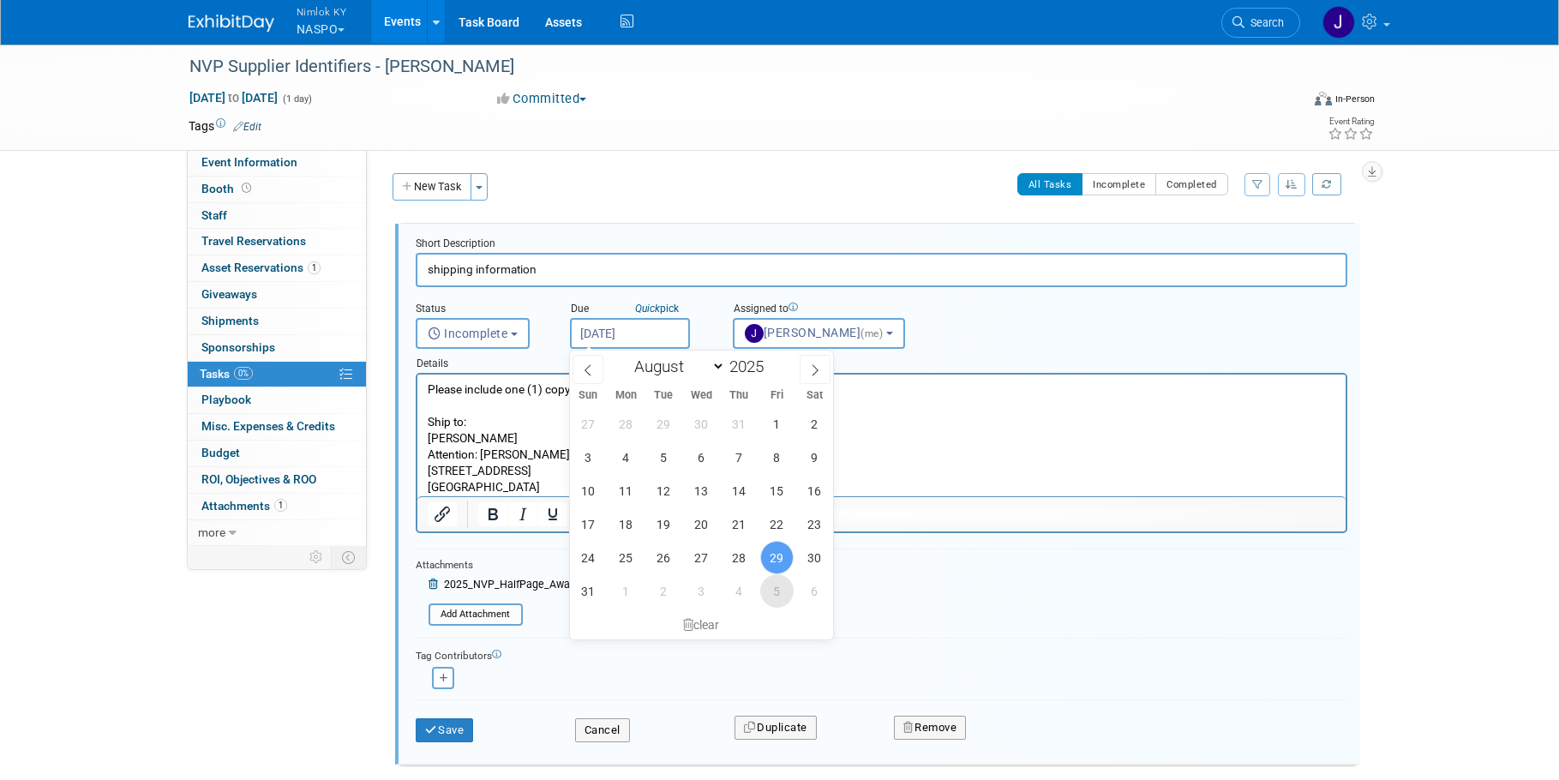
click at [775, 586] on span "5" at bounding box center [776, 590] width 33 height 33
type input "[DATE]"
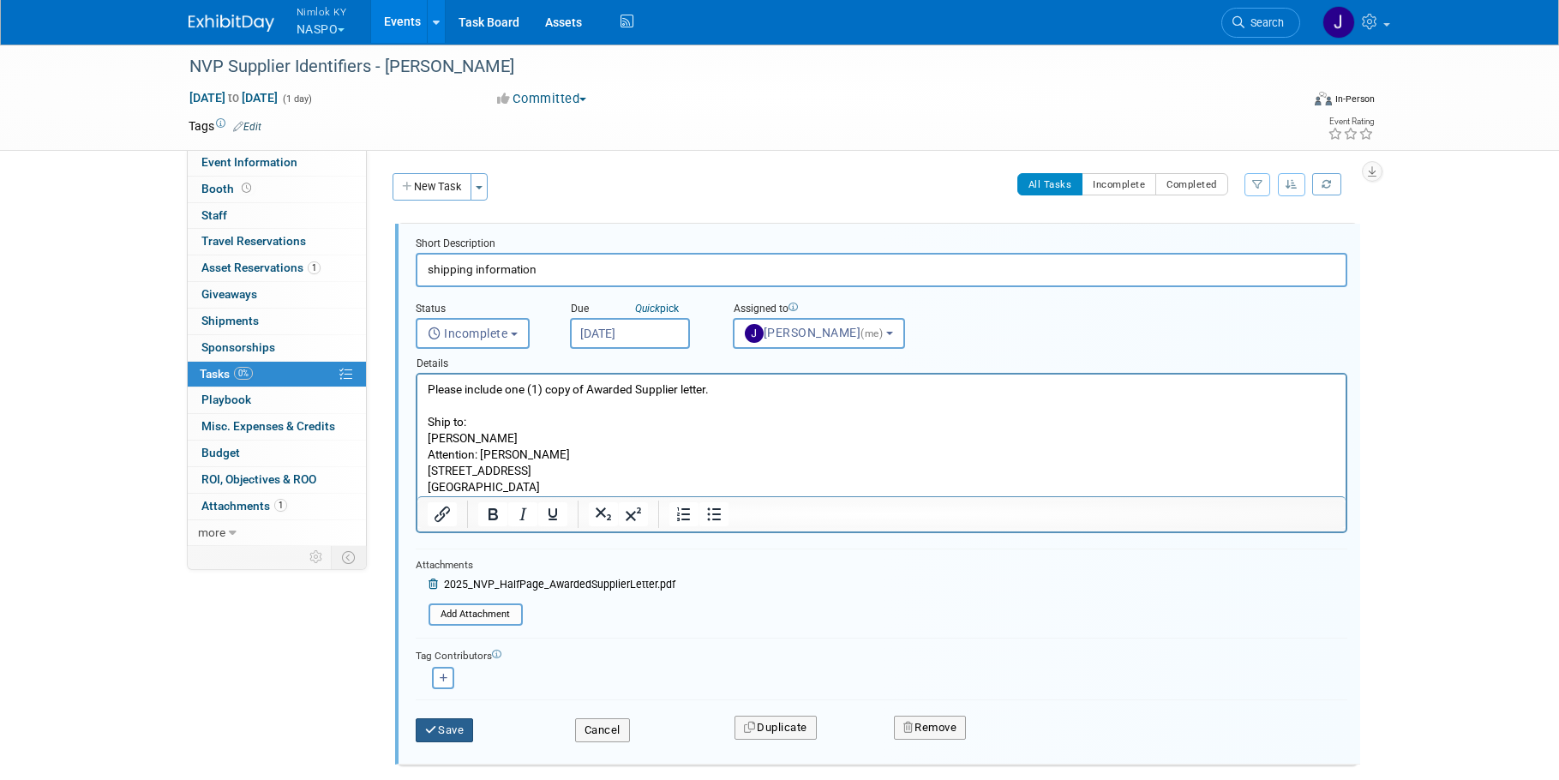
click at [471, 736] on button "Save" at bounding box center [445, 730] width 58 height 24
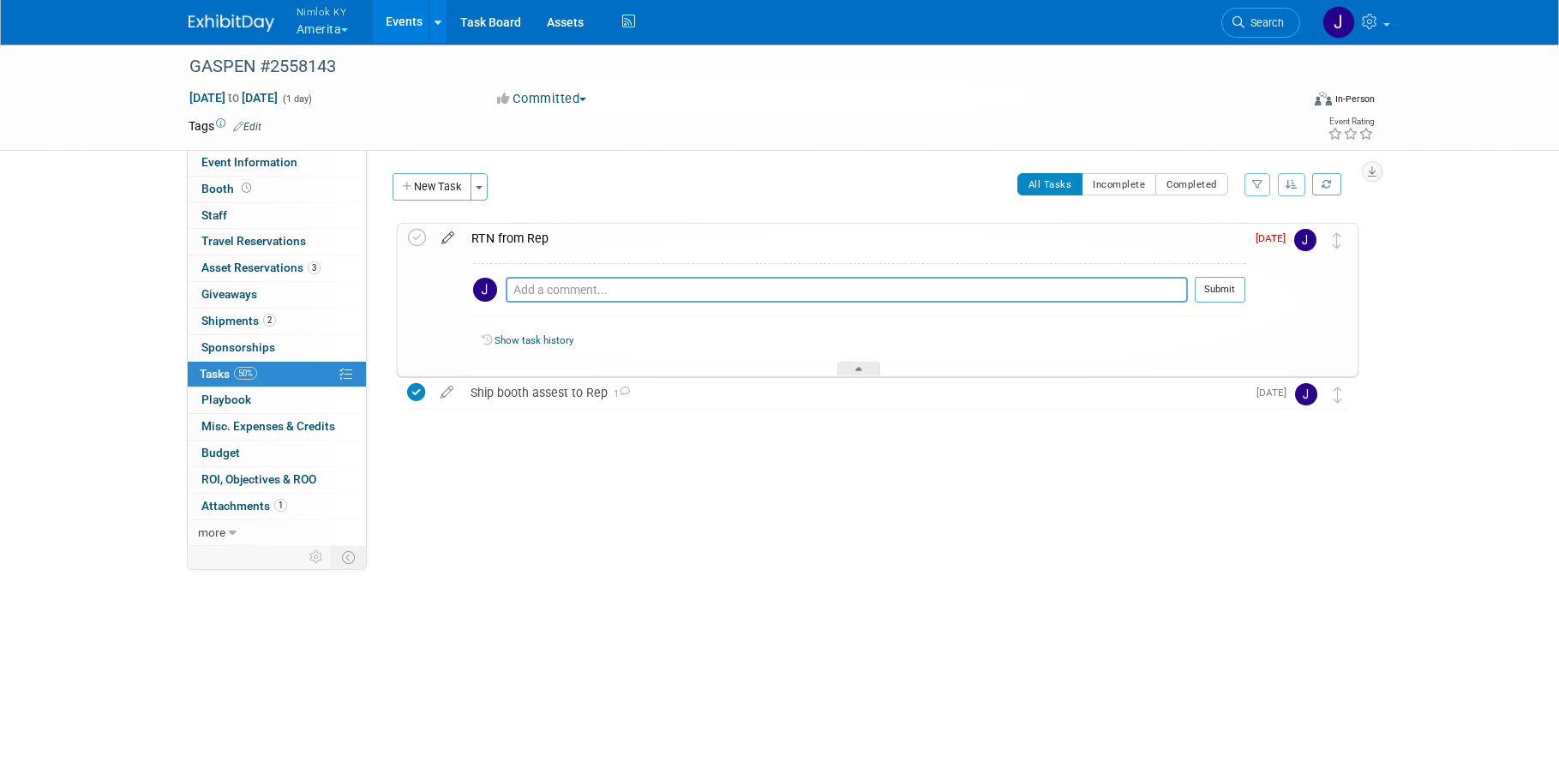
click at [452, 231] on icon at bounding box center [448, 234] width 30 height 21
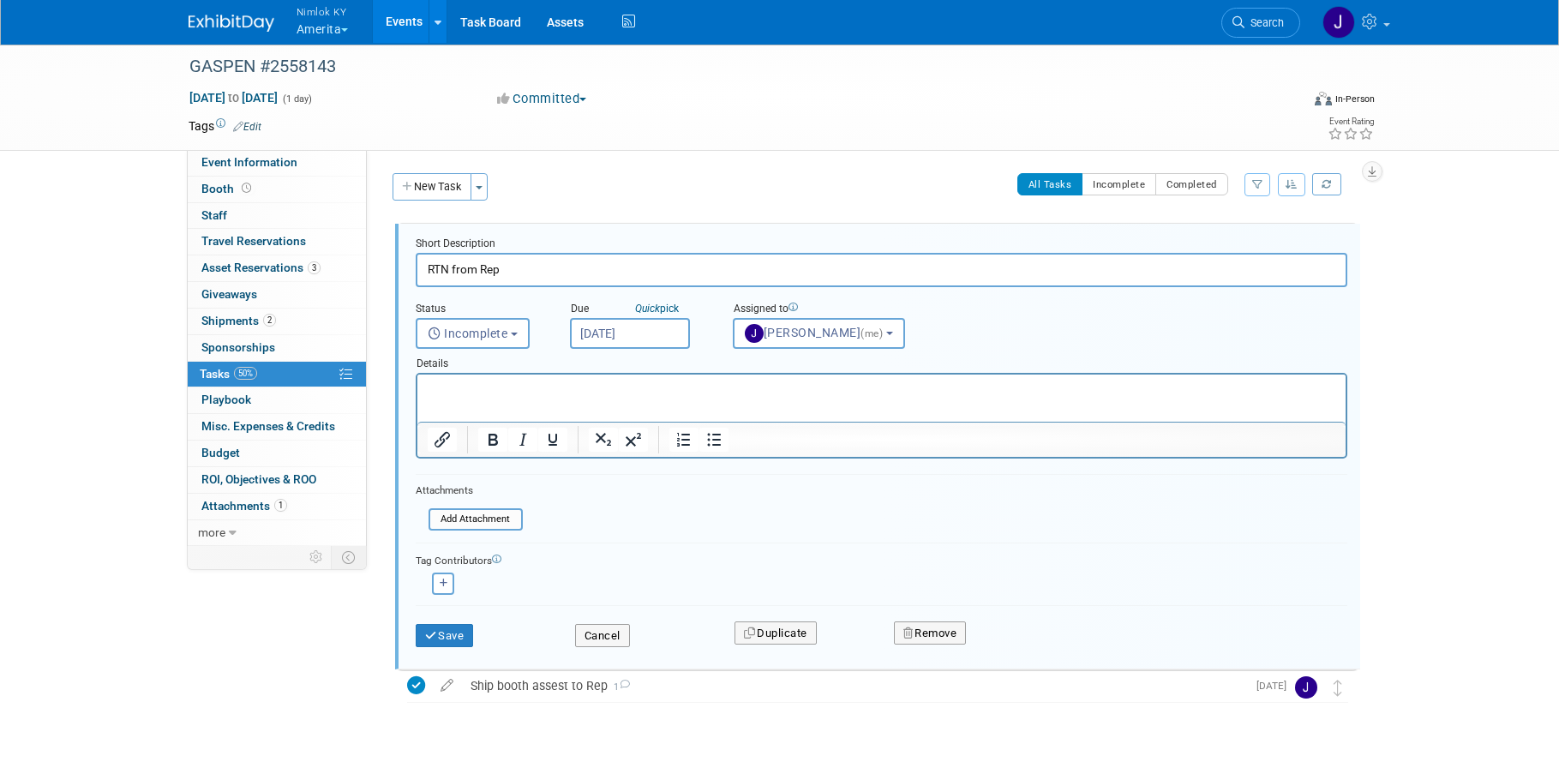
click at [667, 335] on input "[DATE]" at bounding box center [630, 333] width 120 height 31
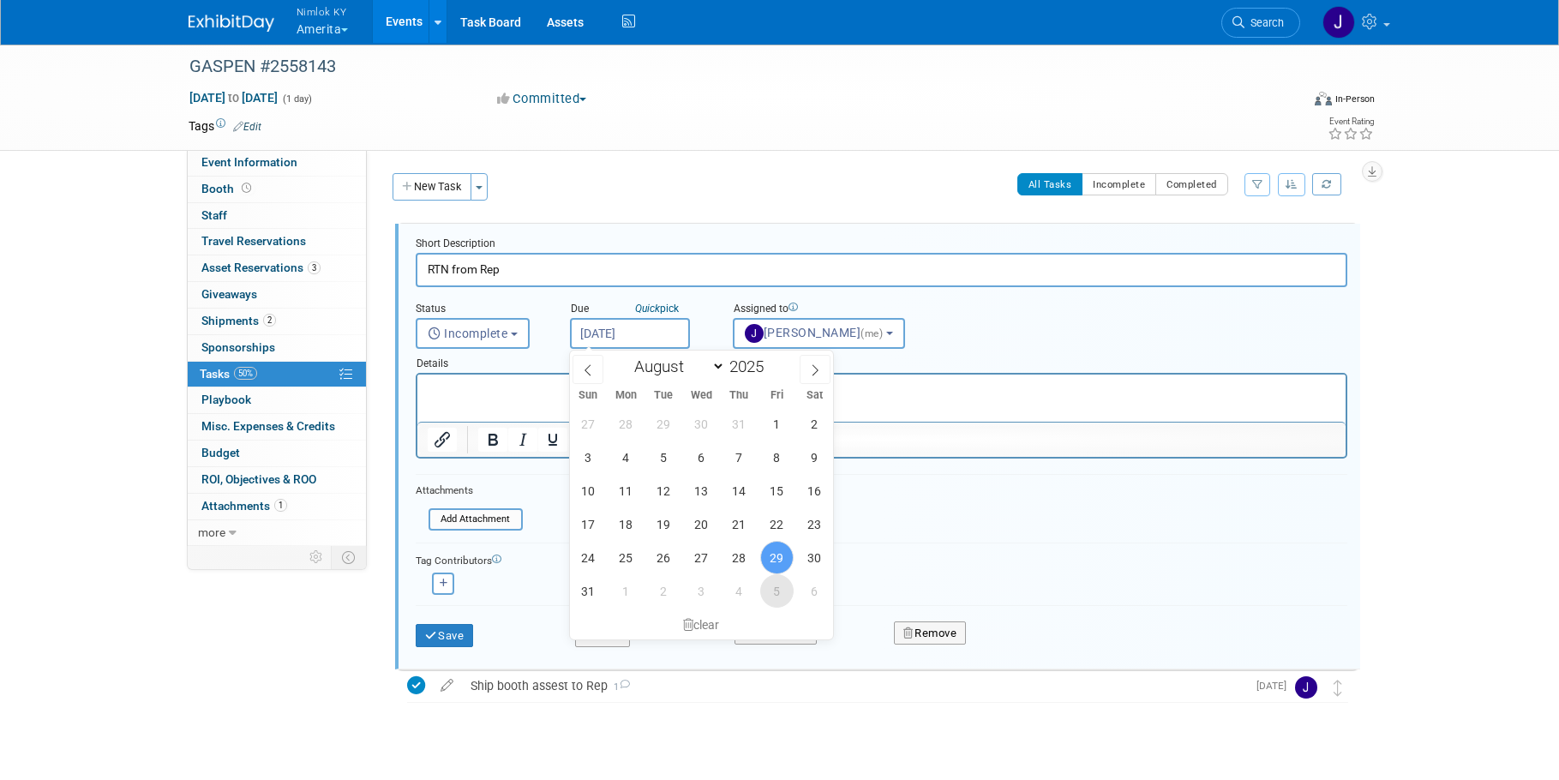
click at [778, 598] on span "5" at bounding box center [776, 590] width 33 height 33
type input "[DATE]"
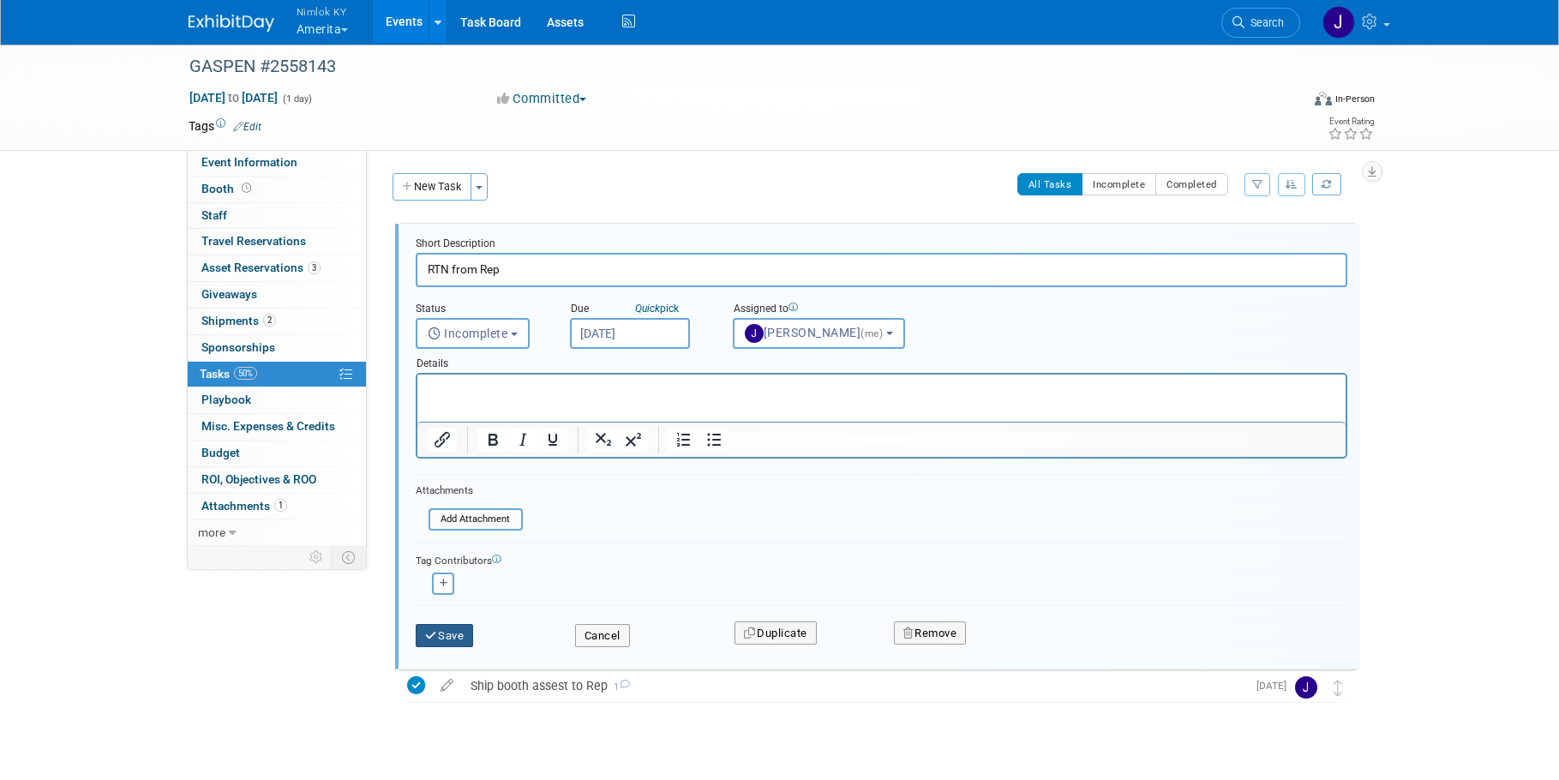
click at [472, 638] on button "Save" at bounding box center [445, 636] width 58 height 24
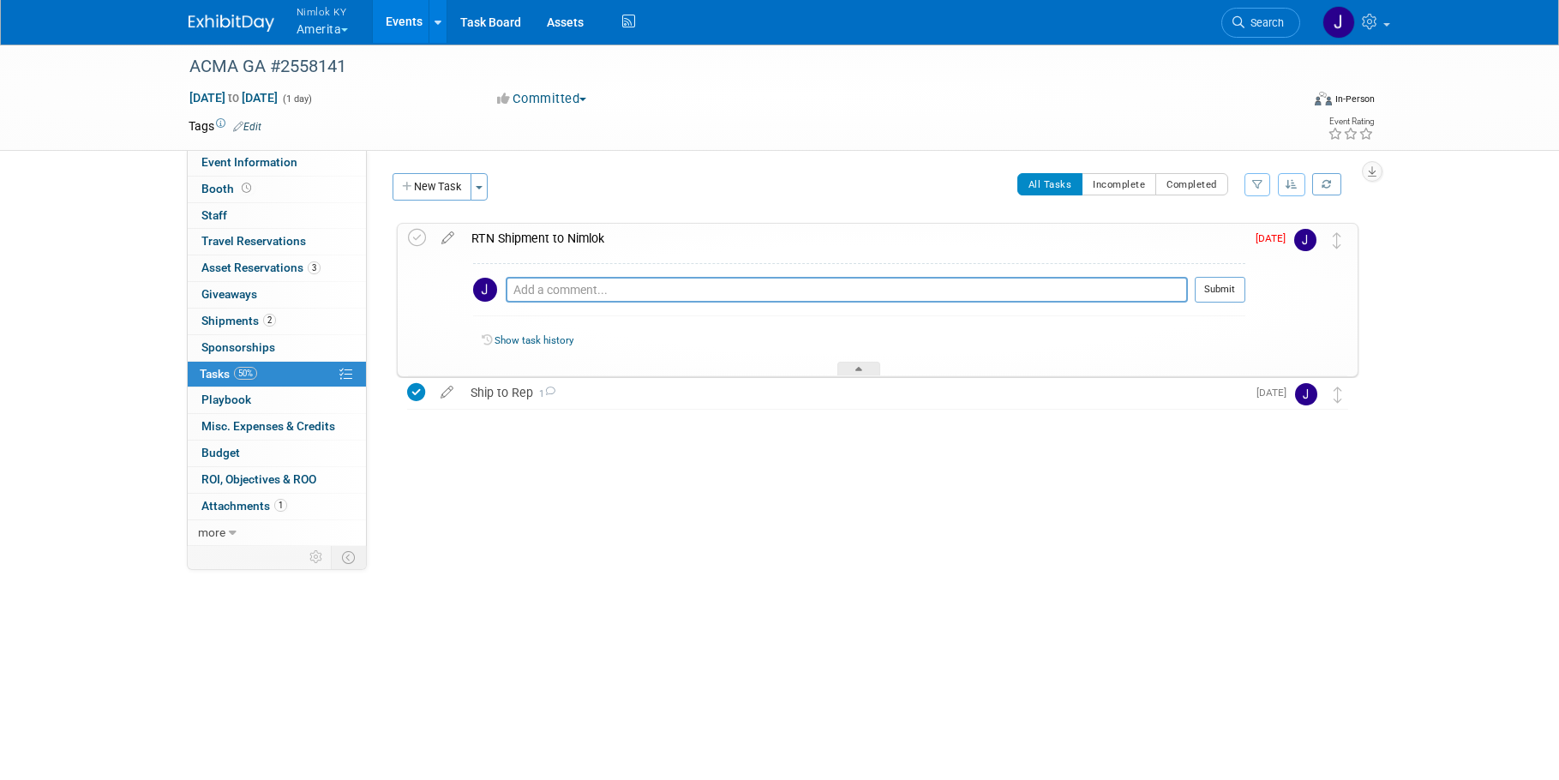
click at [560, 231] on div "RTN Shipment to Nimlok" at bounding box center [854, 238] width 782 height 29
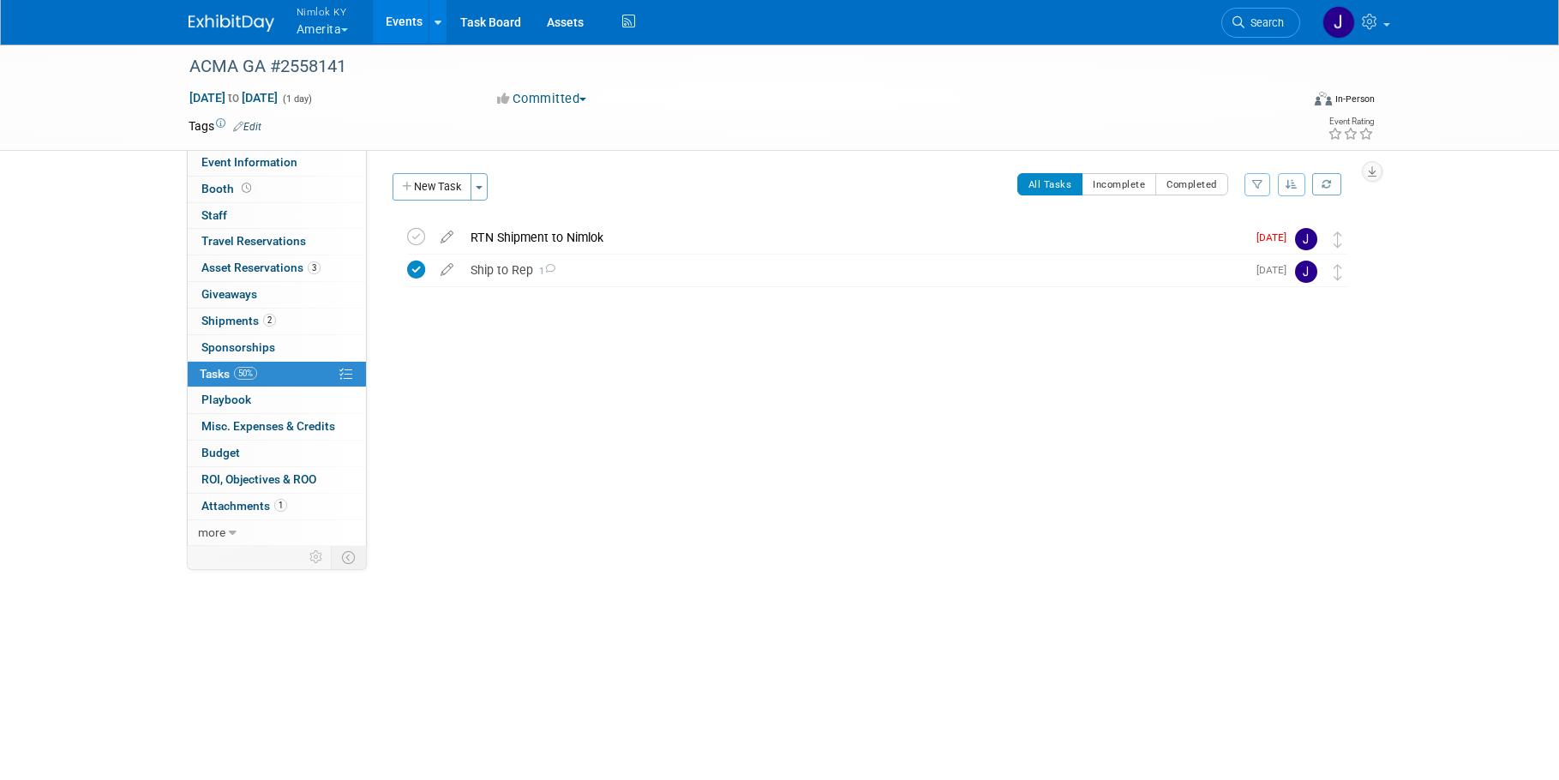
click at [560, 231] on div "RTN Shipment to Nimlok" at bounding box center [854, 237] width 784 height 29
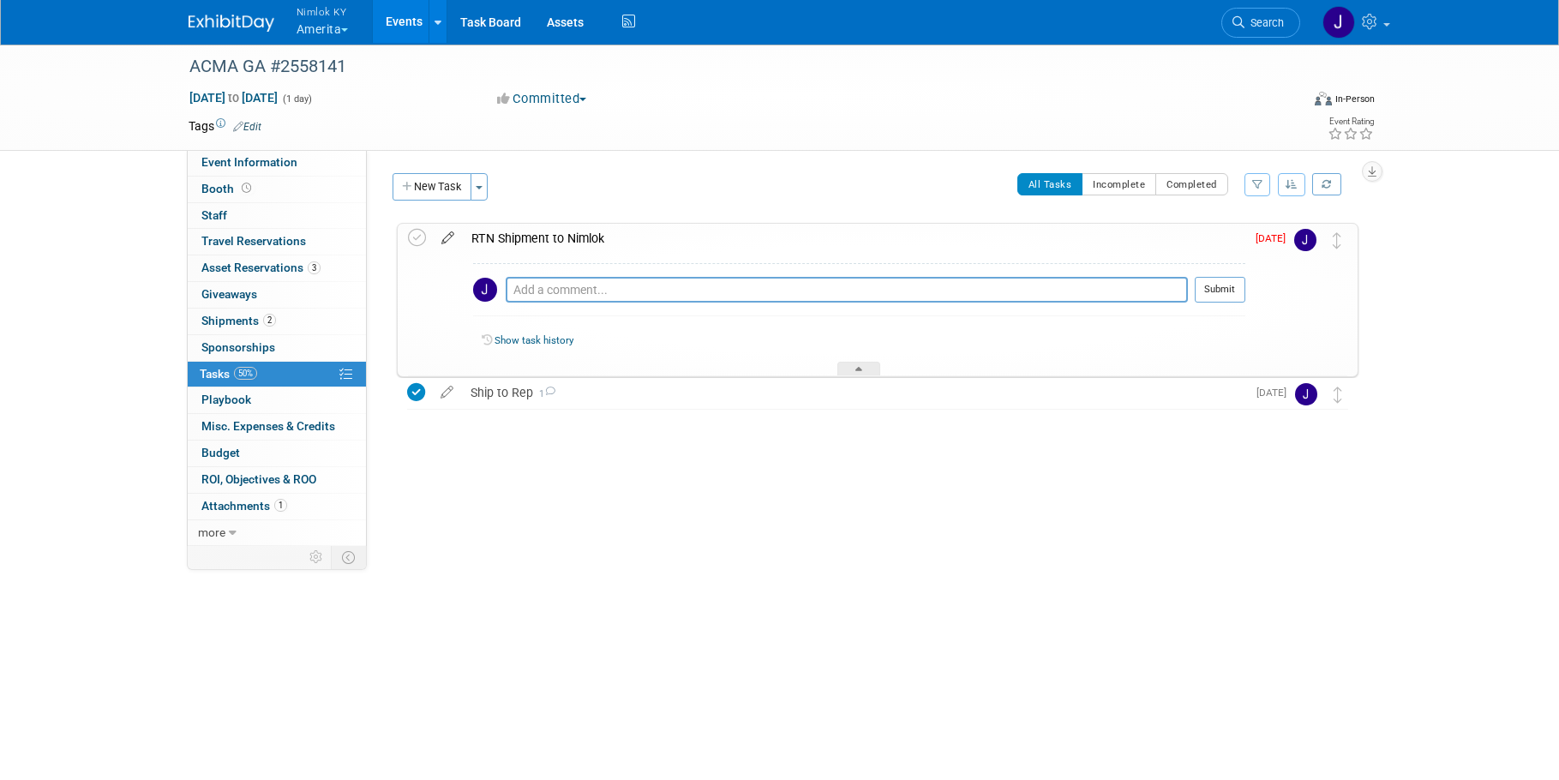
click at [441, 228] on icon at bounding box center [448, 234] width 30 height 21
select select "7"
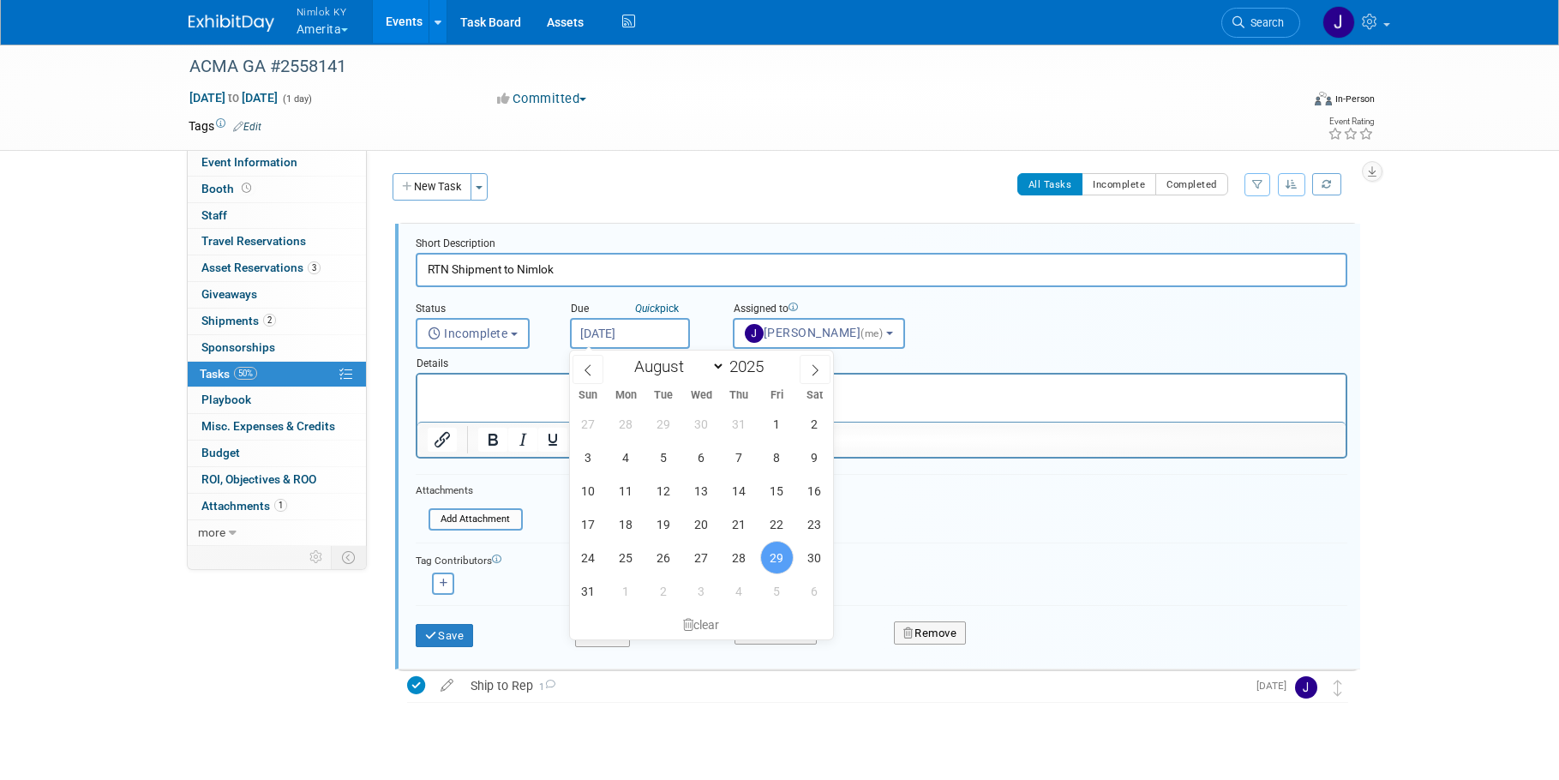
click at [624, 325] on input "[DATE]" at bounding box center [630, 333] width 120 height 31
click at [776, 591] on span "5" at bounding box center [776, 590] width 33 height 33
type input "[DATE]"
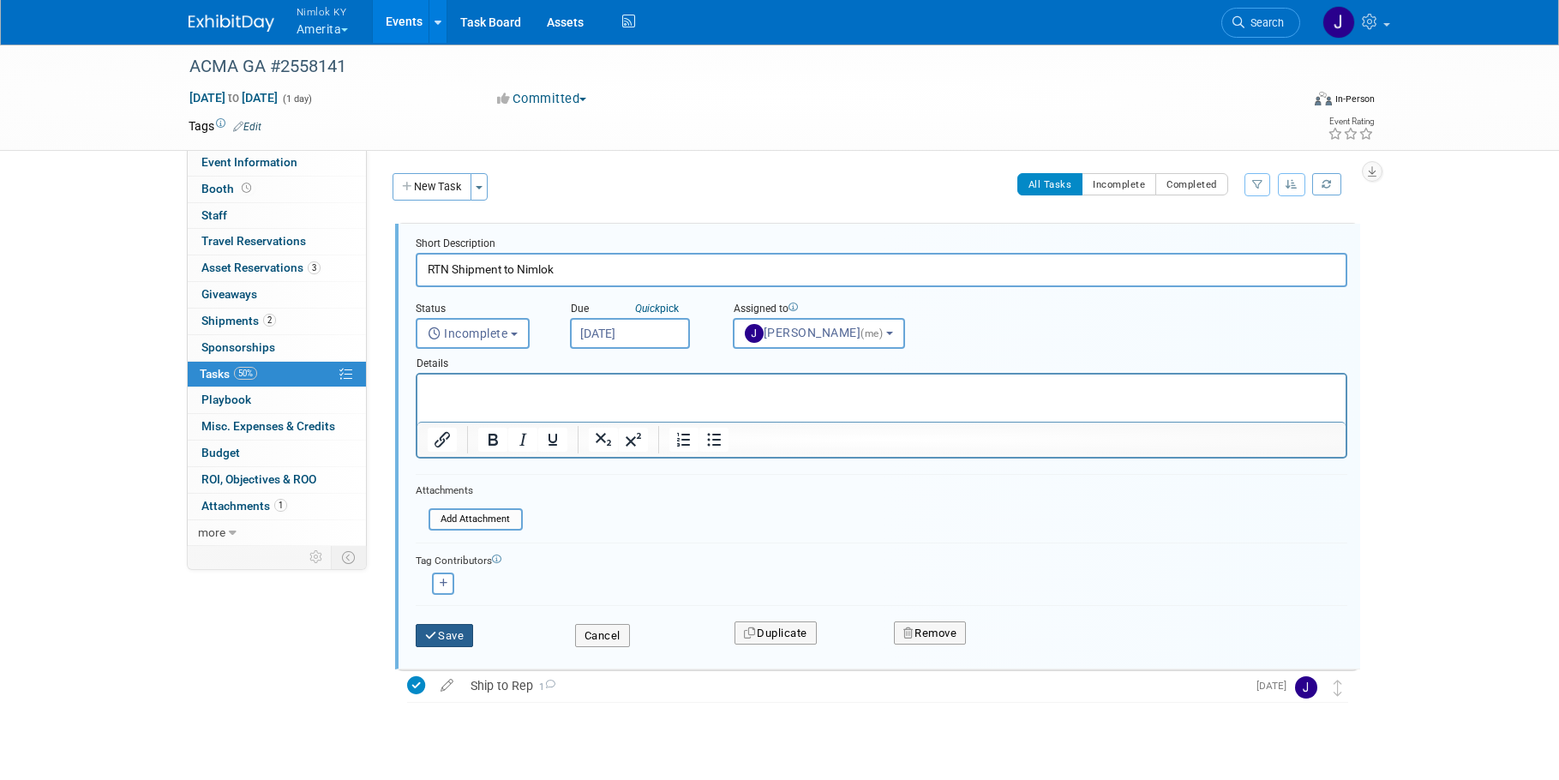
click at [453, 632] on button "Save" at bounding box center [445, 636] width 58 height 24
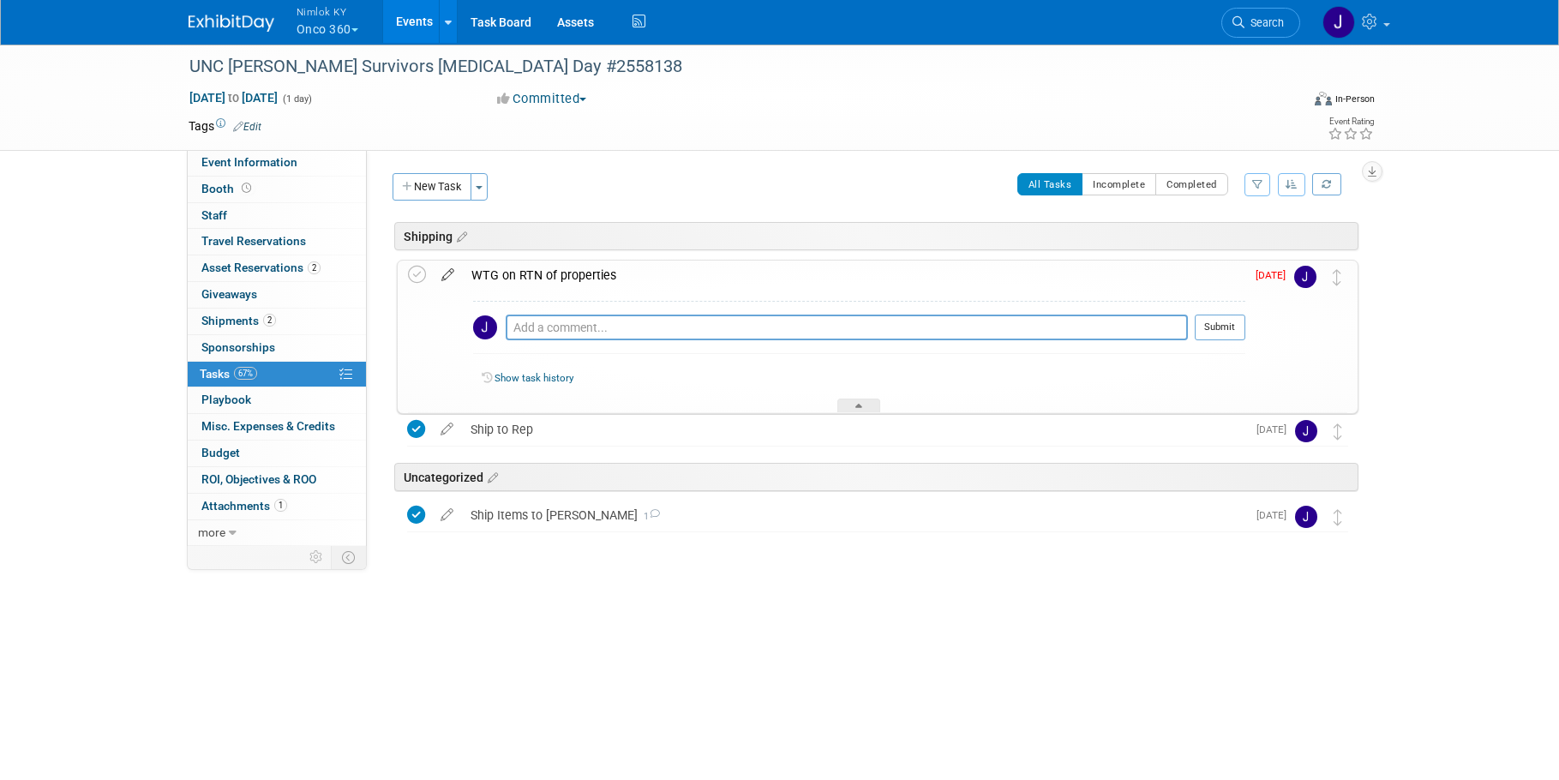
click at [451, 275] on icon at bounding box center [448, 271] width 30 height 21
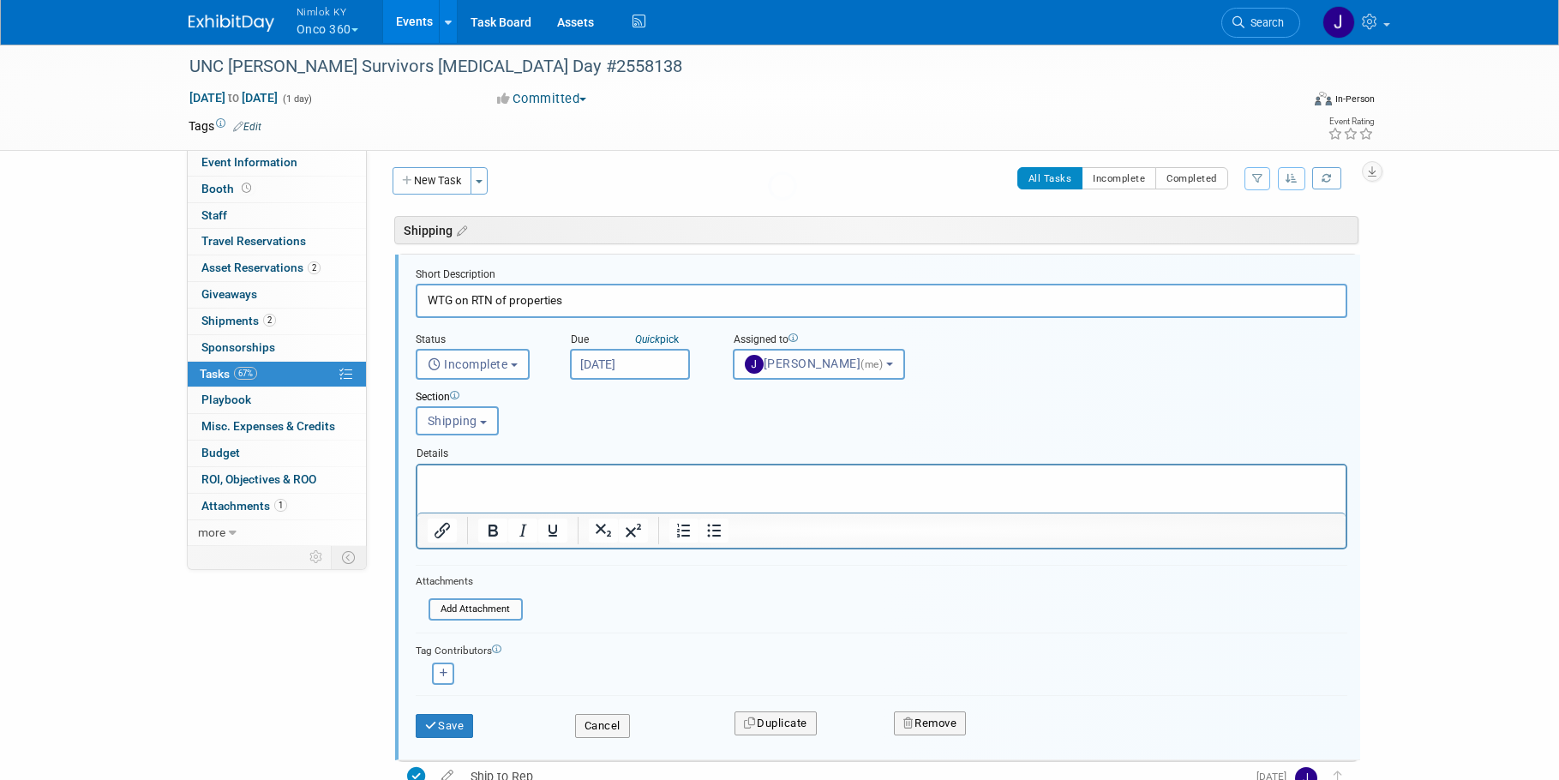
scroll to position [9, 0]
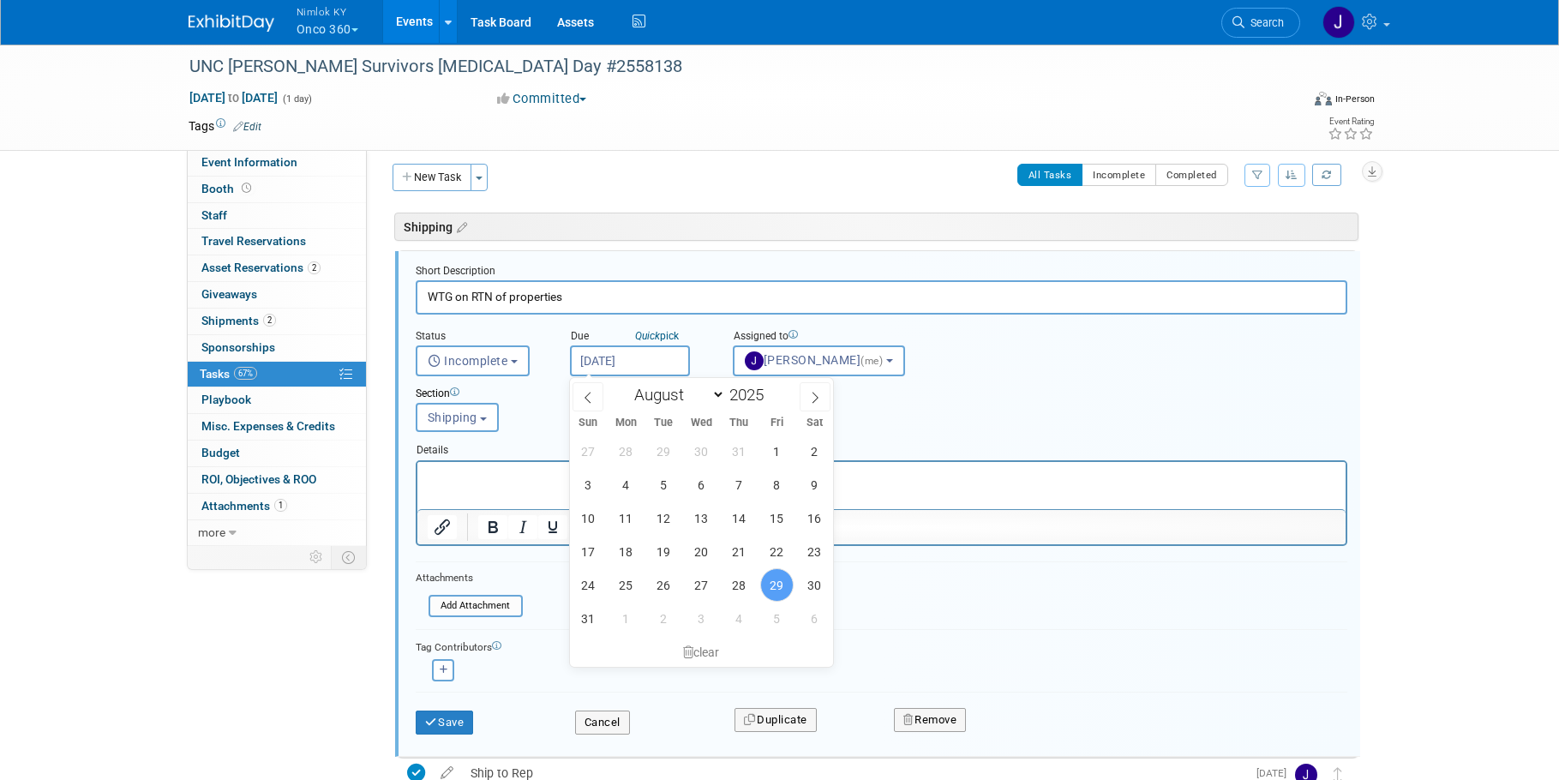
click at [641, 369] on input "[DATE]" at bounding box center [630, 360] width 120 height 31
click at [778, 614] on span "5" at bounding box center [776, 618] width 33 height 33
type input "[DATE]"
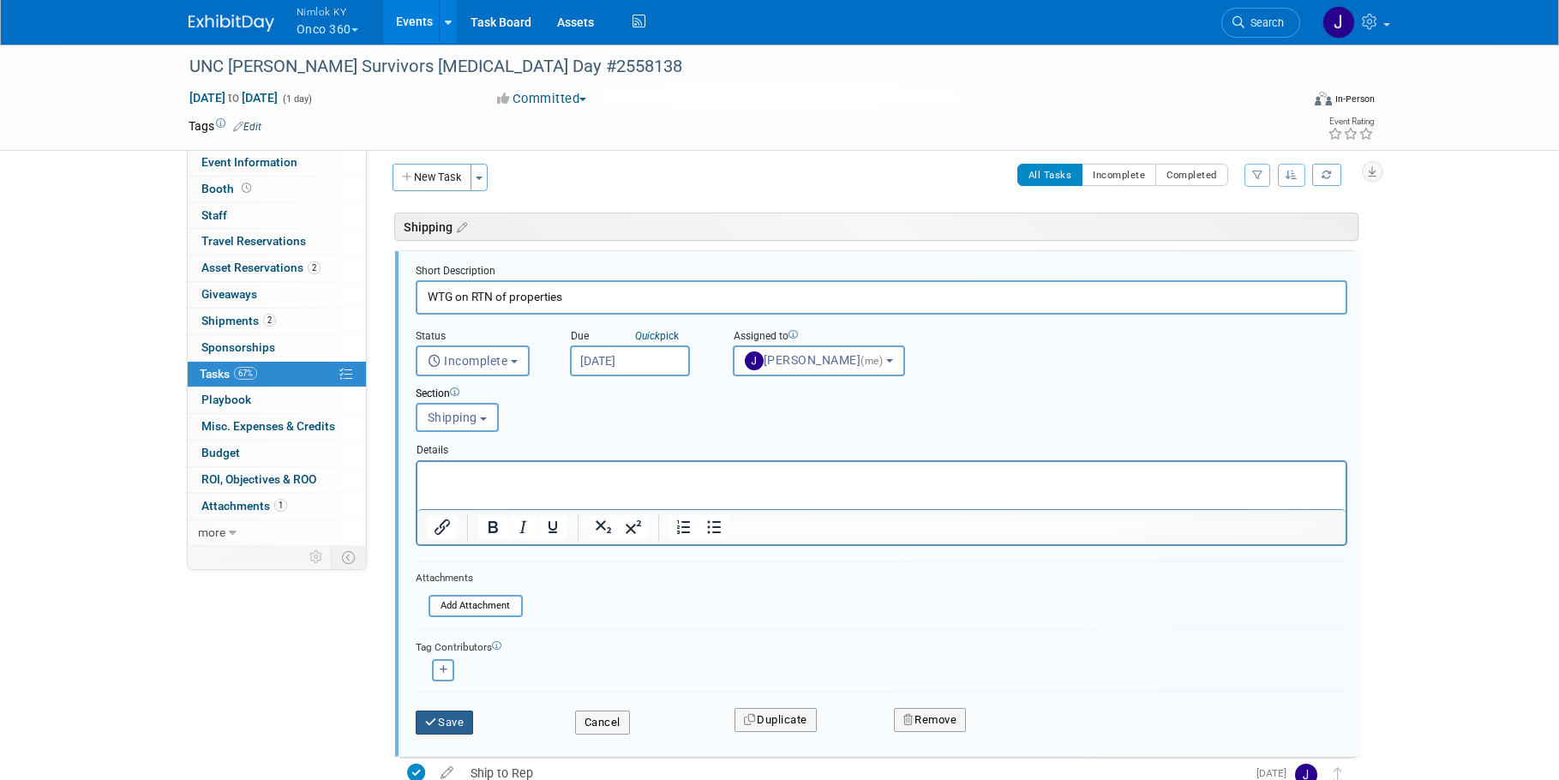
click at [456, 720] on button "Save" at bounding box center [445, 722] width 58 height 24
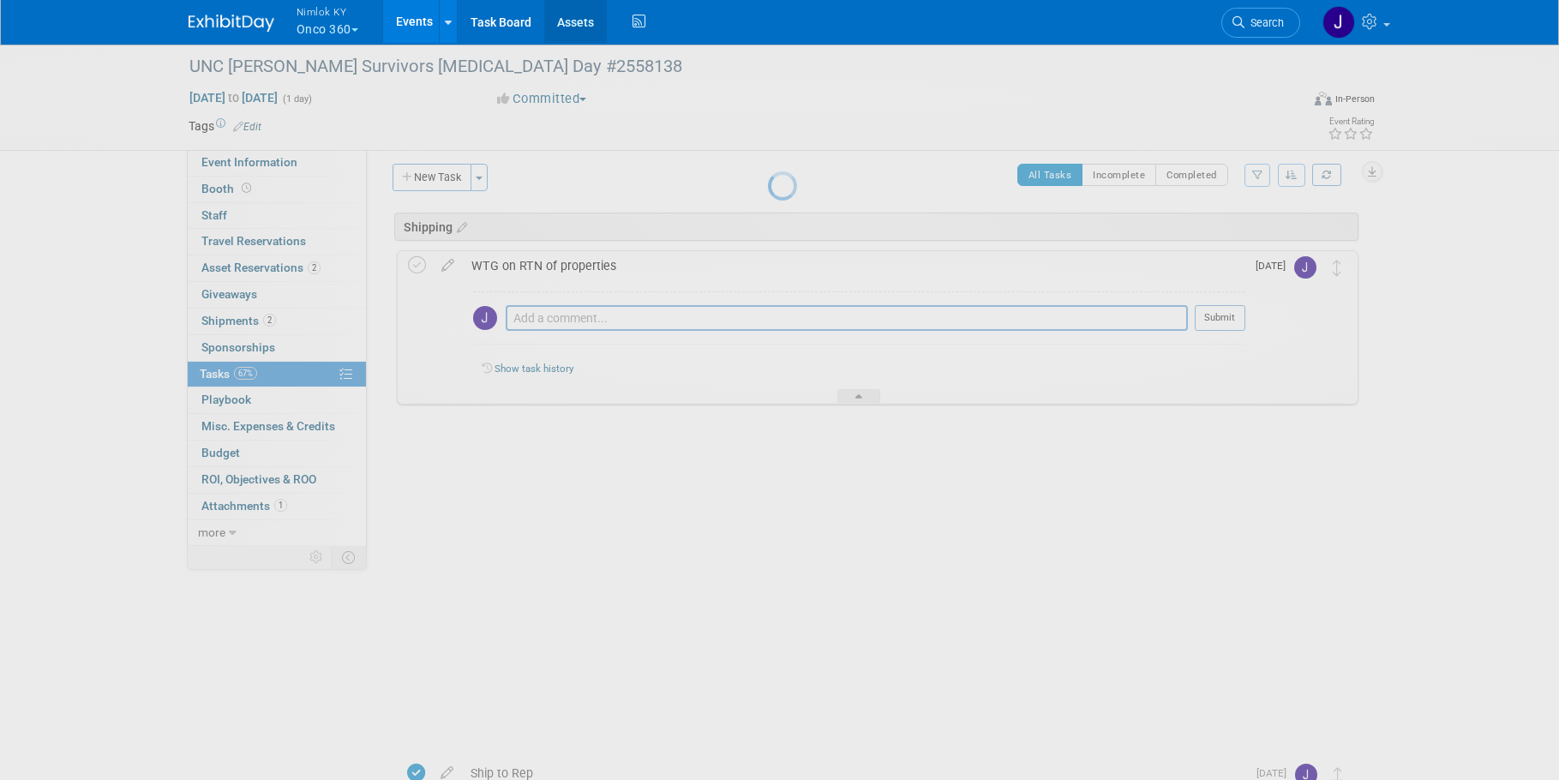
scroll to position [0, 0]
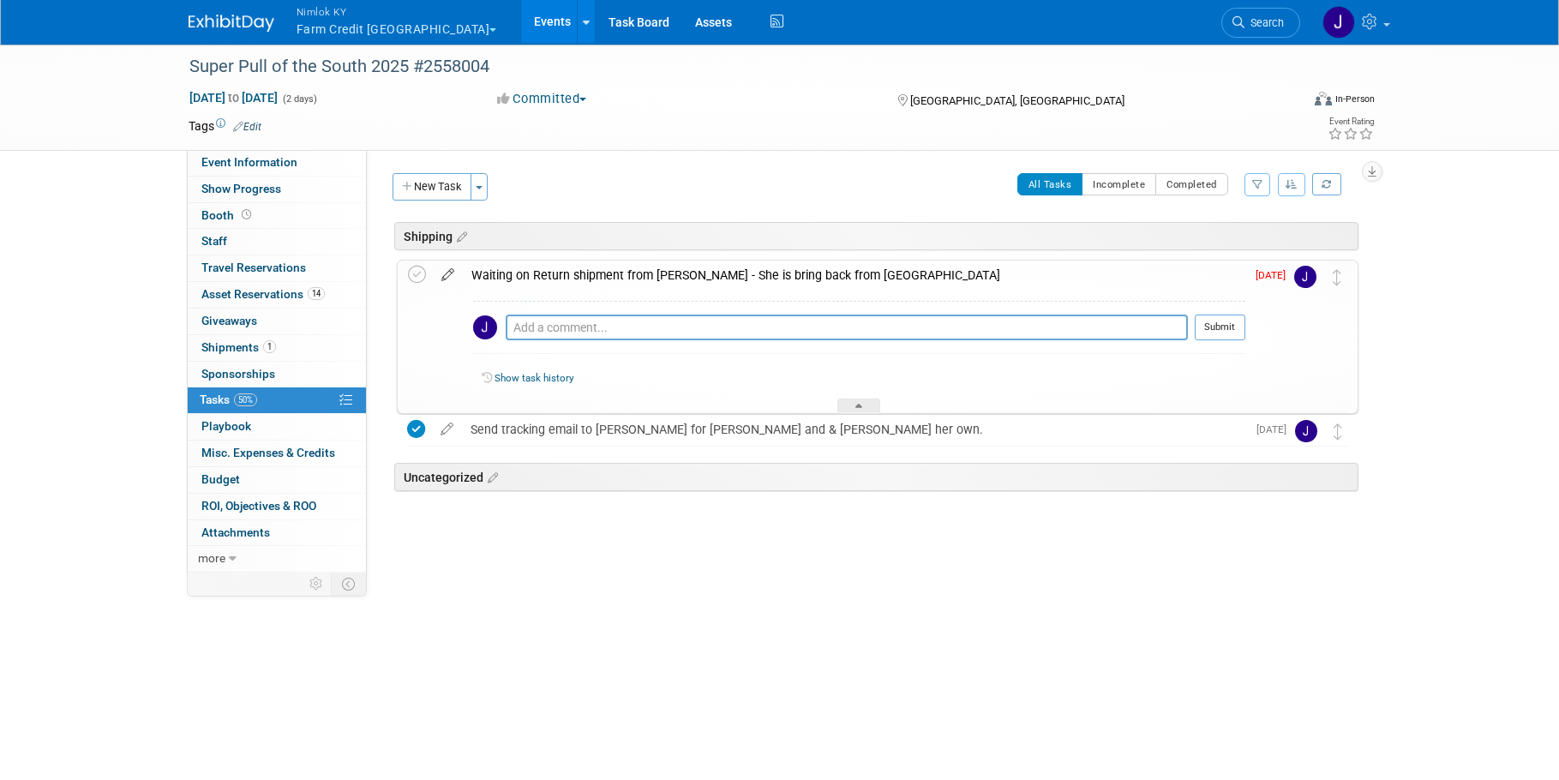
click at [453, 273] on icon at bounding box center [448, 271] width 30 height 21
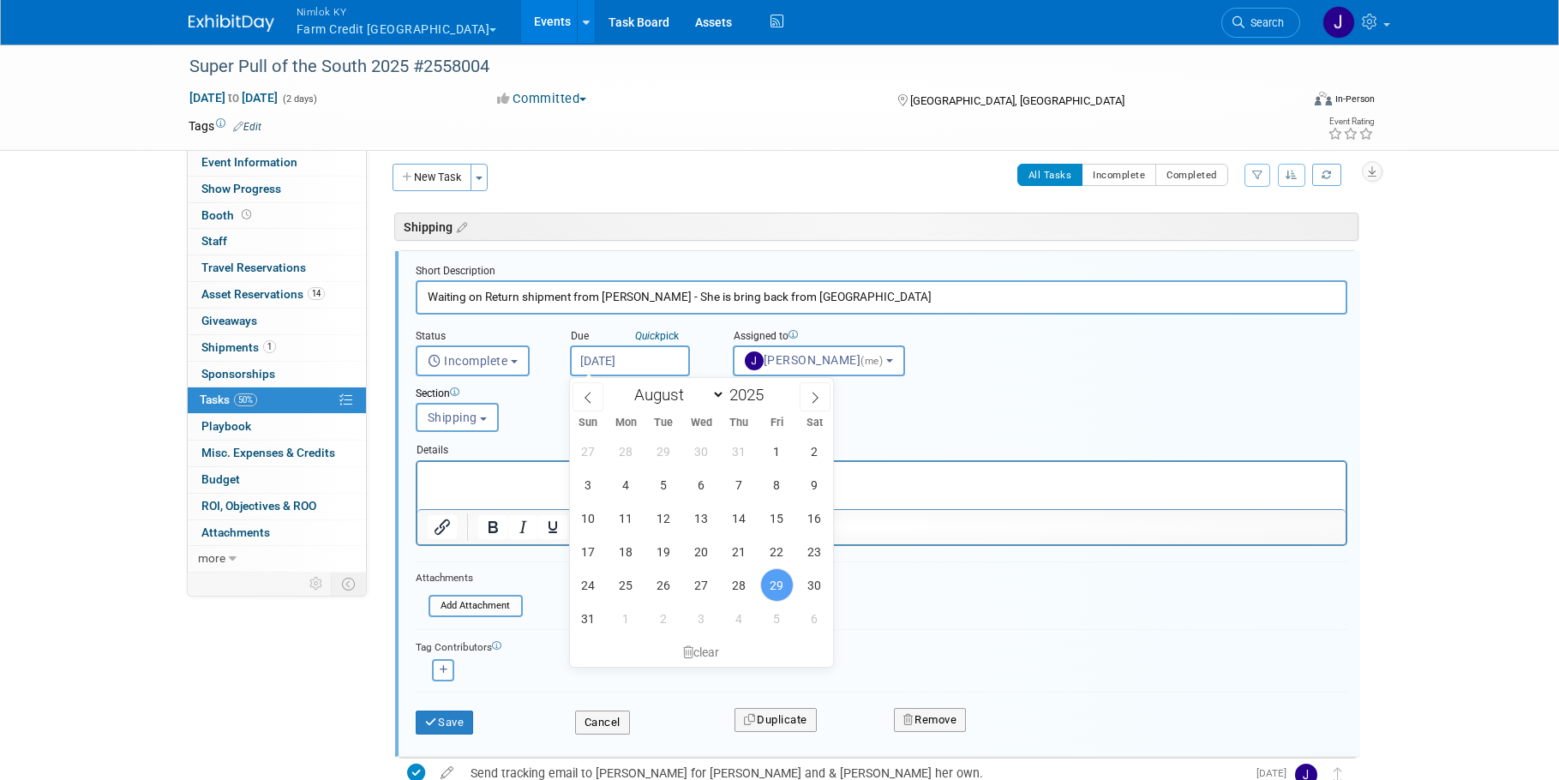
click at [659, 357] on input "[DATE]" at bounding box center [630, 360] width 120 height 31
click at [770, 610] on span "5" at bounding box center [776, 618] width 33 height 33
type input "[DATE]"
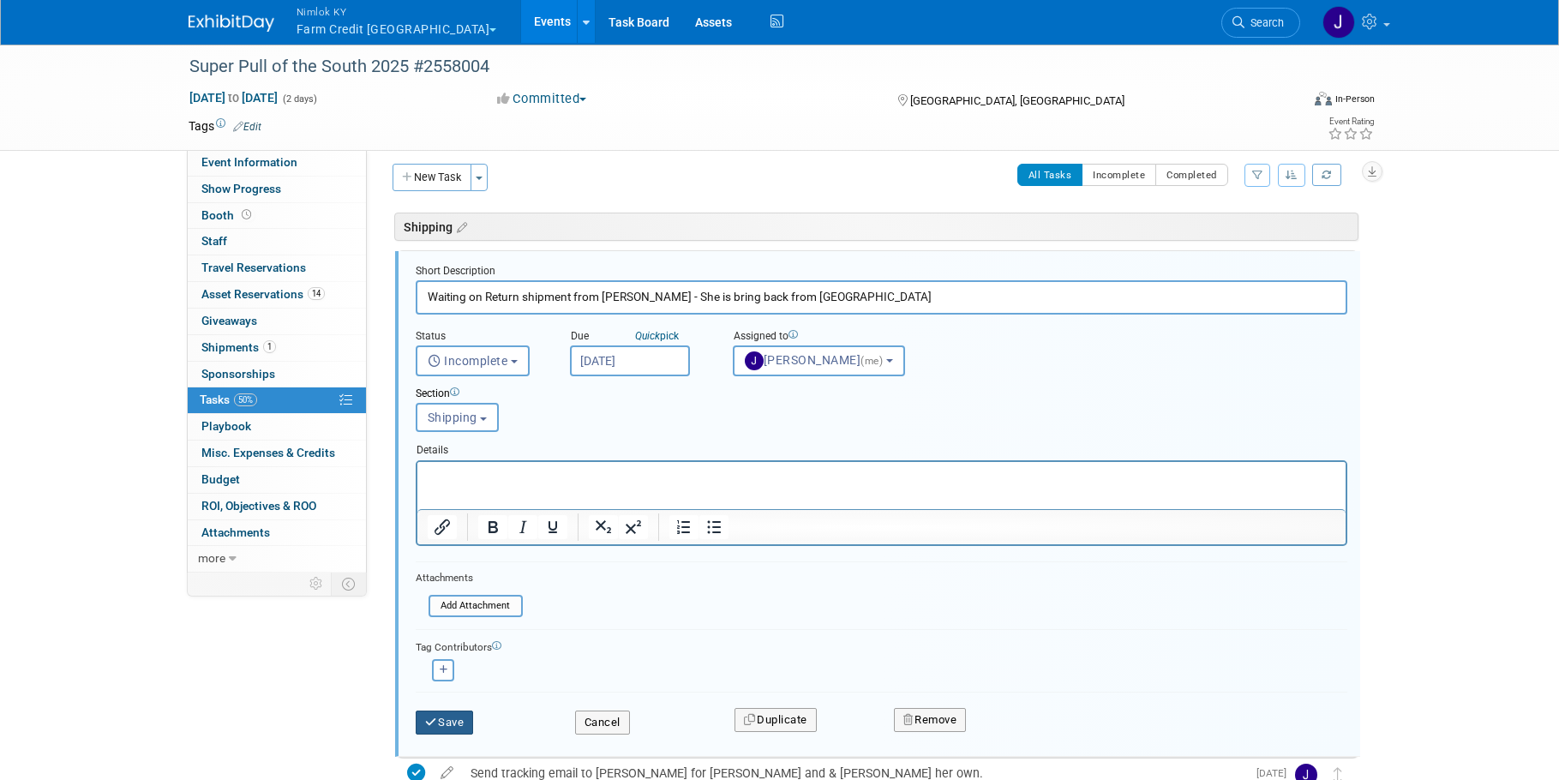
click at [459, 725] on button "Save" at bounding box center [445, 722] width 58 height 24
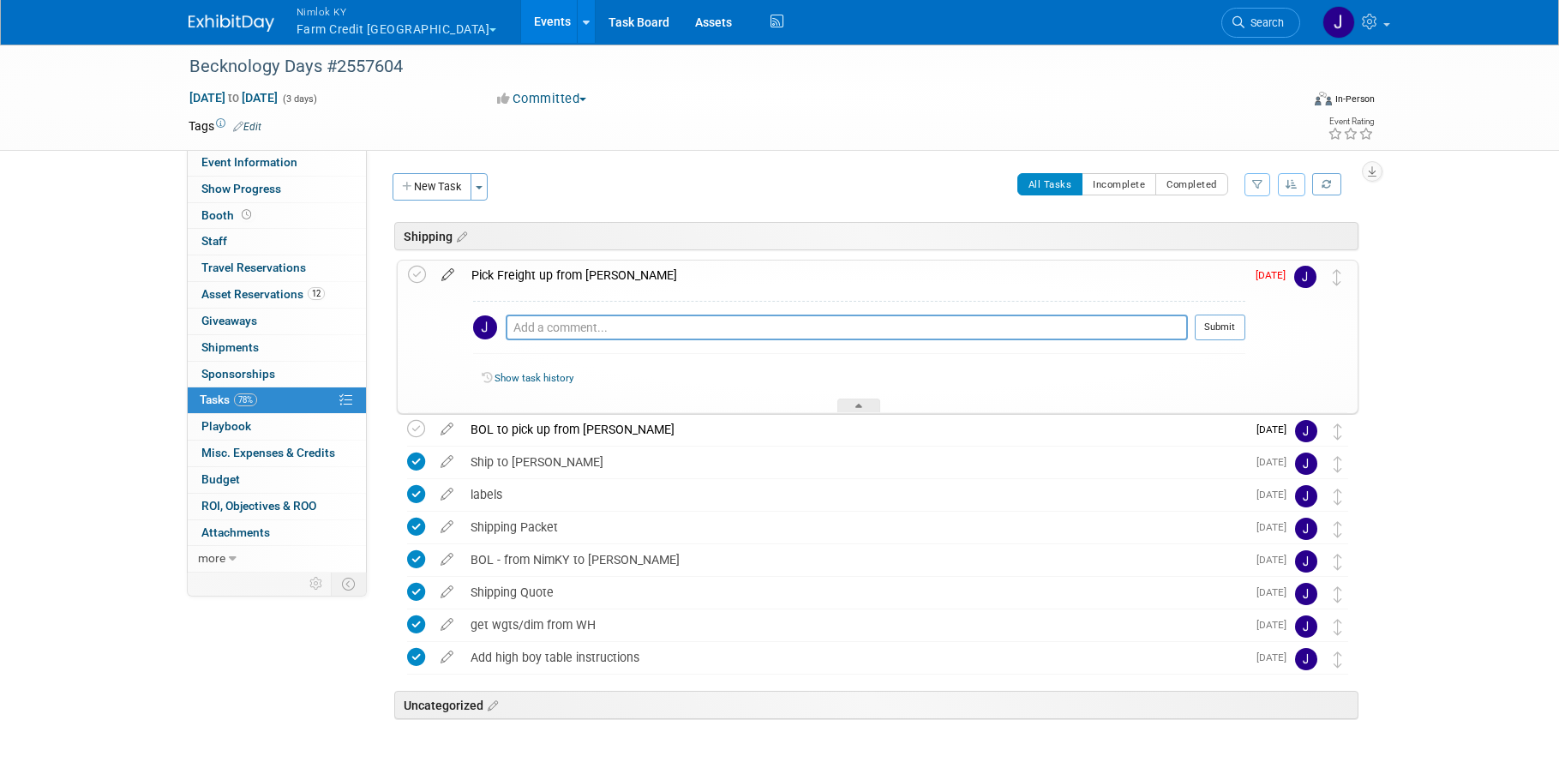
click at [442, 273] on icon at bounding box center [448, 271] width 30 height 21
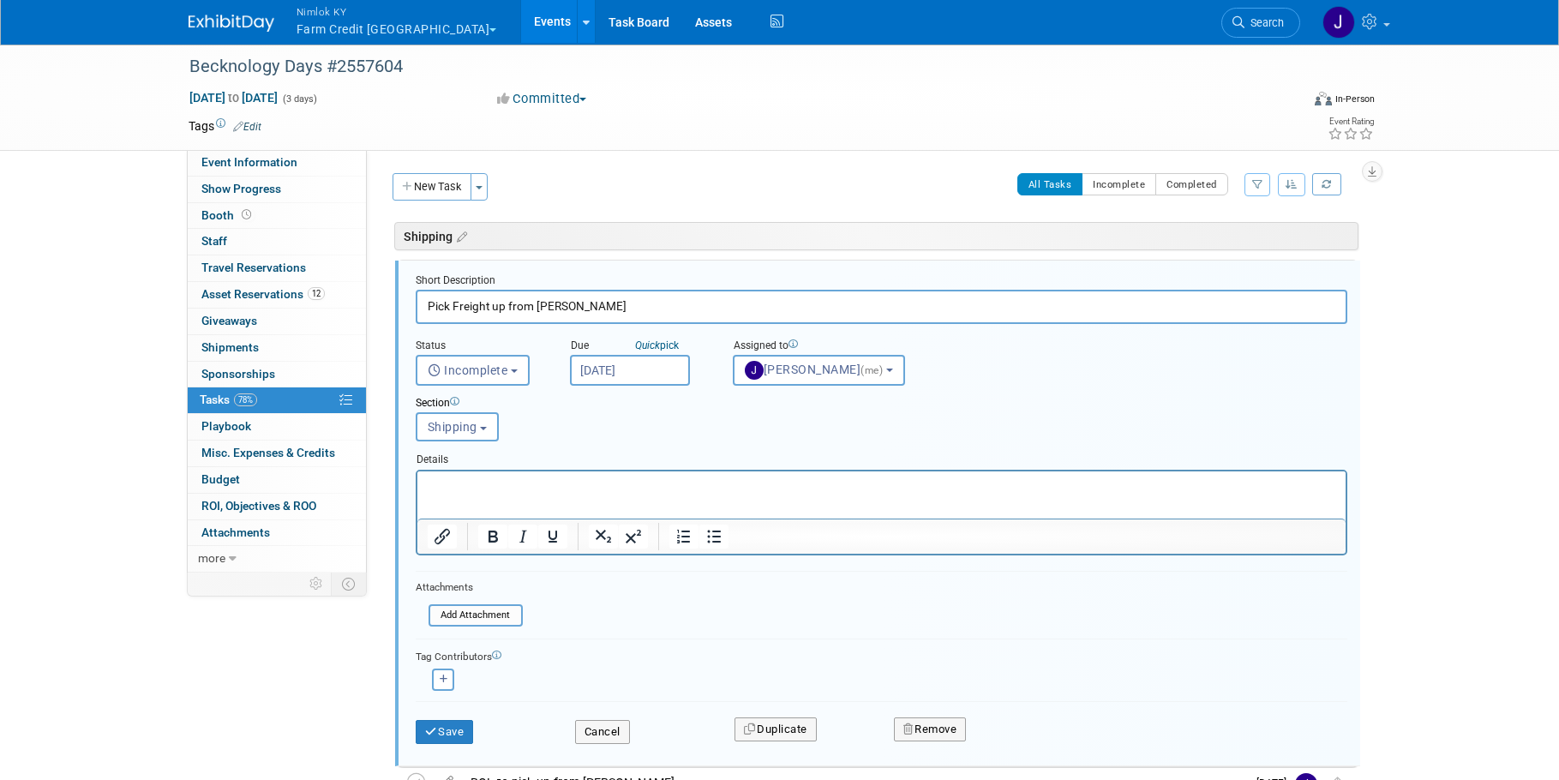
scroll to position [9, 0]
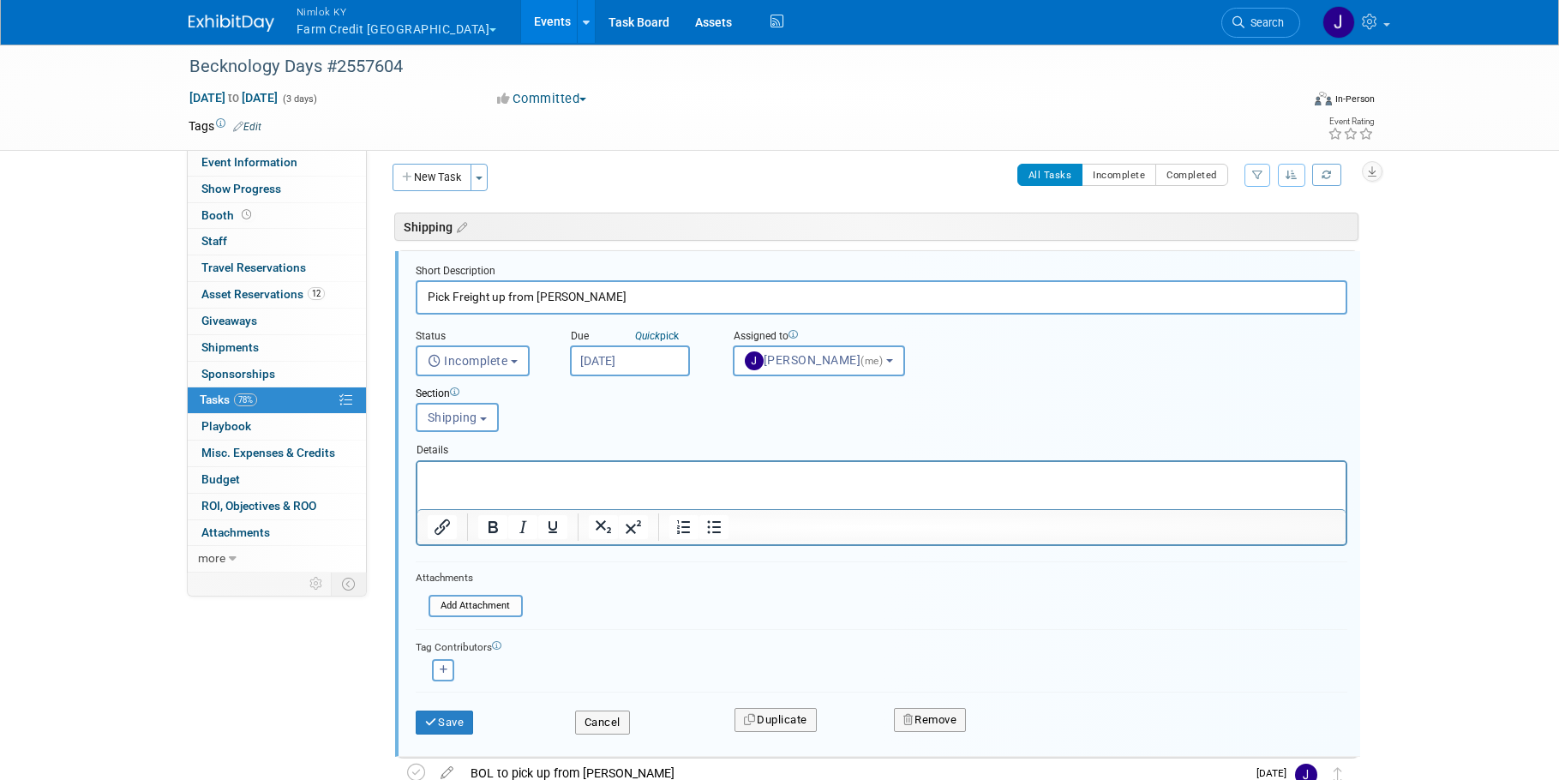
click at [618, 368] on input "[DATE]" at bounding box center [630, 360] width 120 height 31
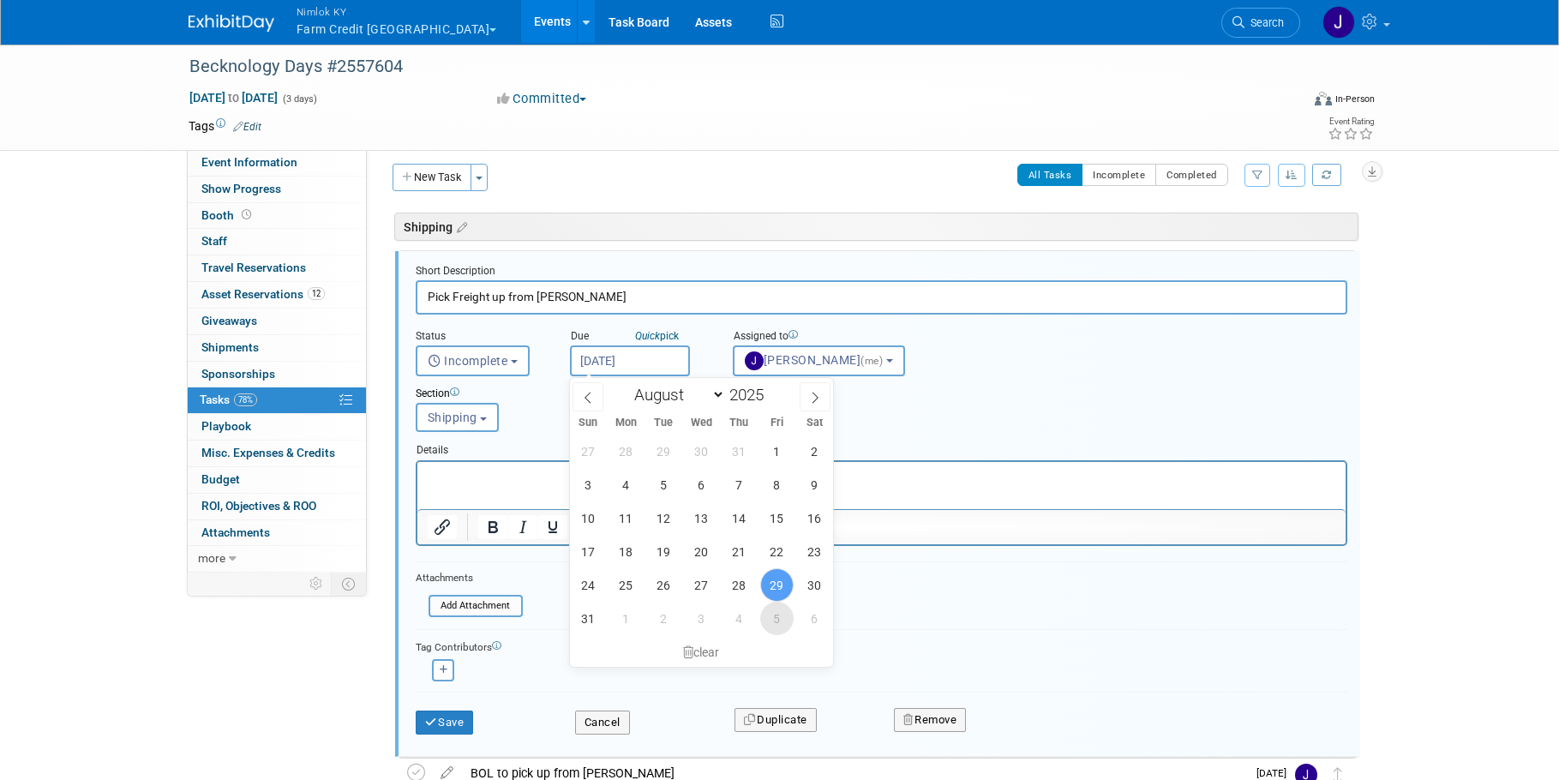
click at [782, 620] on span "5" at bounding box center [776, 618] width 33 height 33
type input "[DATE]"
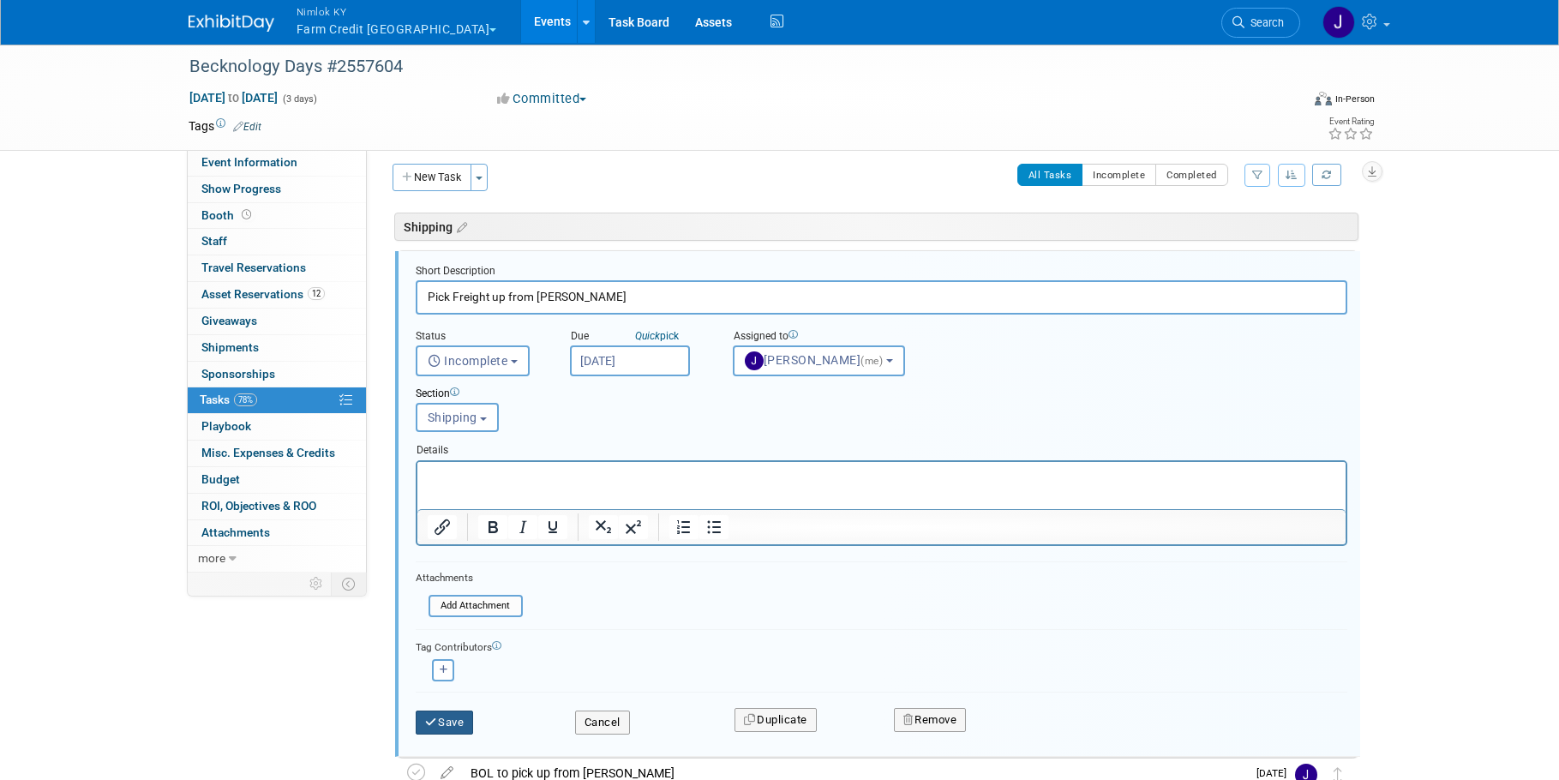
click at [457, 719] on button "Save" at bounding box center [445, 722] width 58 height 24
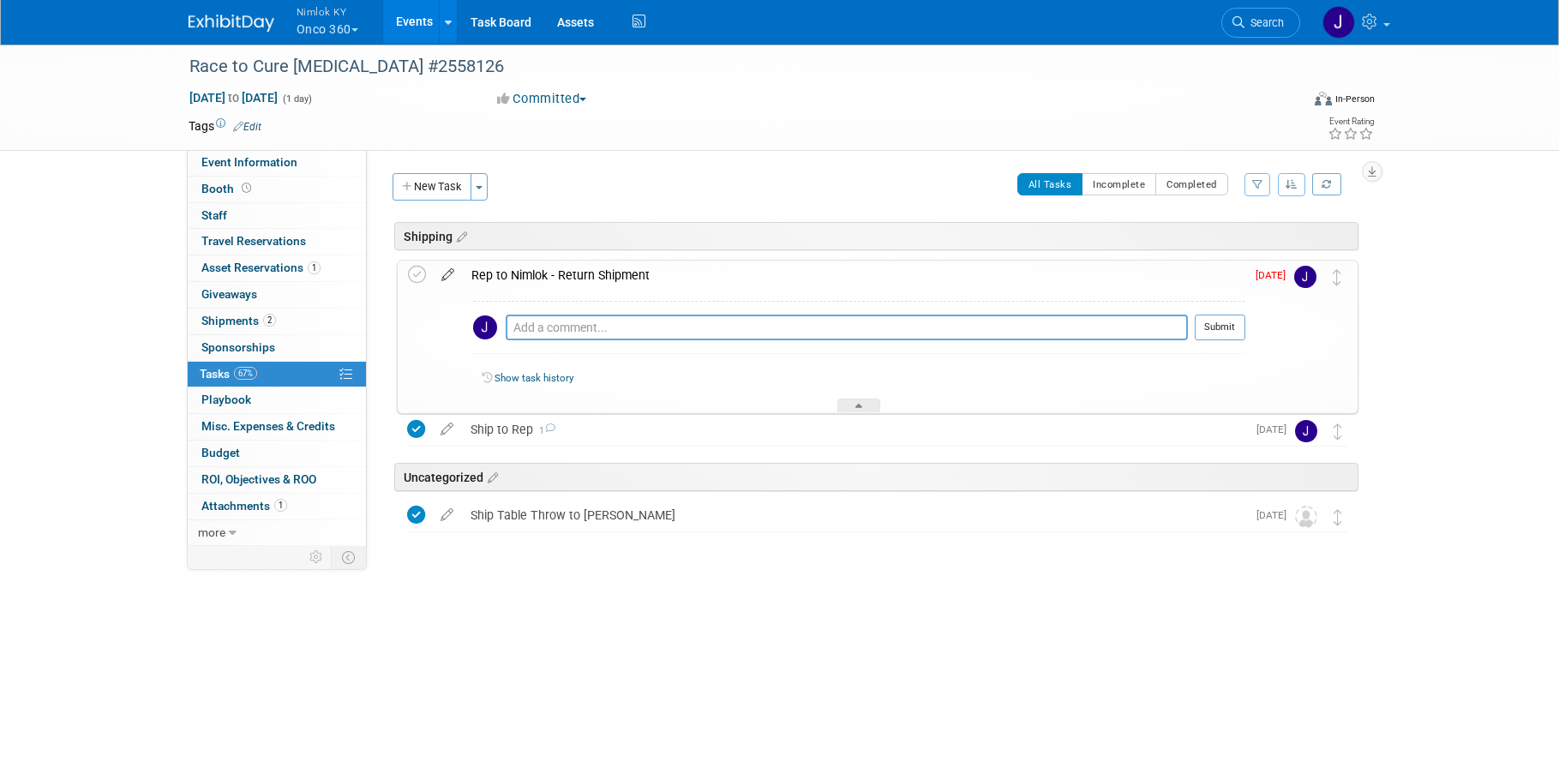
click at [447, 273] on icon at bounding box center [448, 271] width 30 height 21
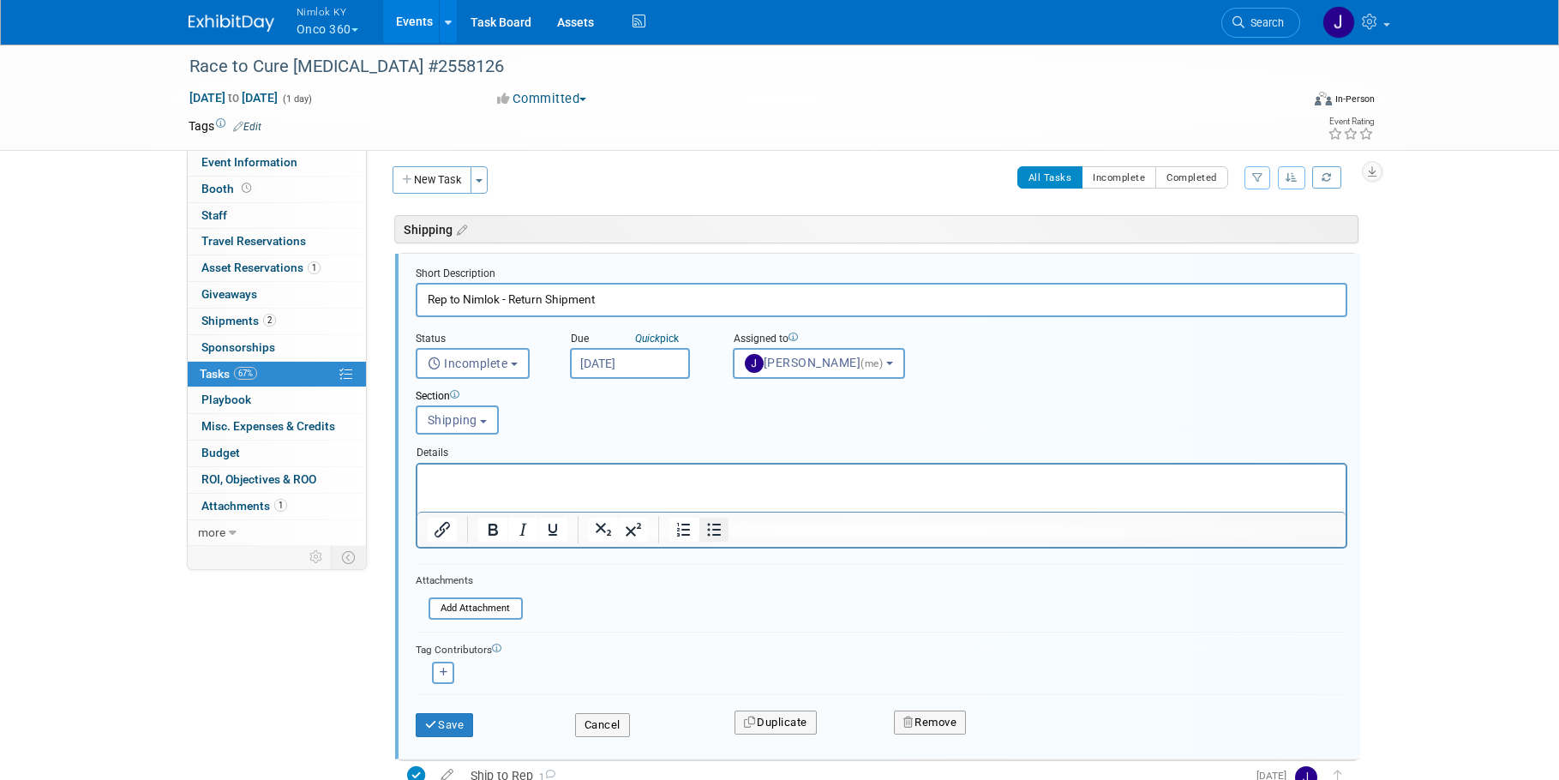
scroll to position [9, 0]
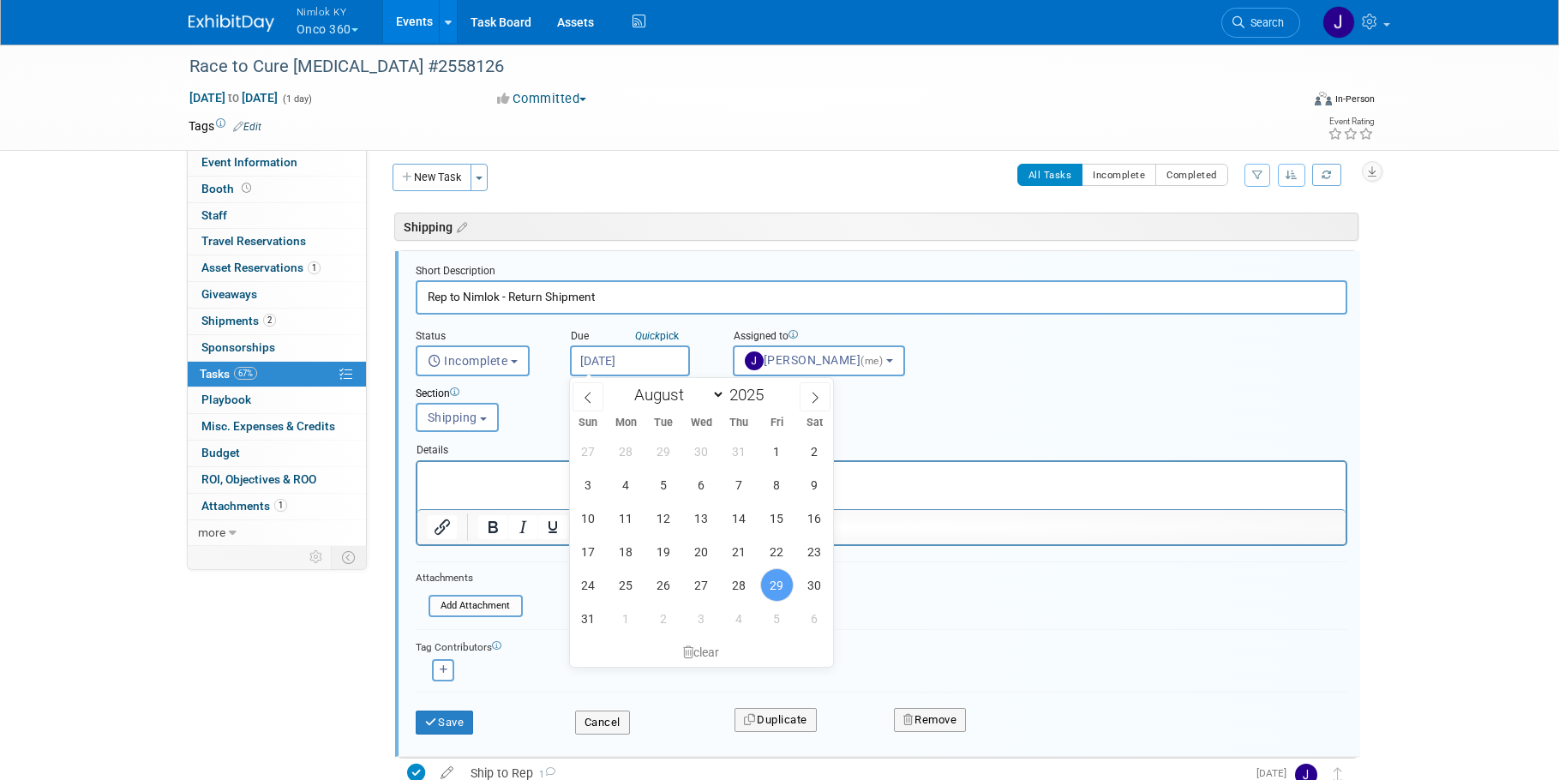
click at [652, 372] on body "Nimlok KY Onco 360 Explore: My Workspaces 48 Go to Workspace: Accurate Perforat…" at bounding box center [779, 381] width 1559 height 780
click at [777, 625] on span "5" at bounding box center [776, 618] width 33 height 33
type input "Sep 5, 2025"
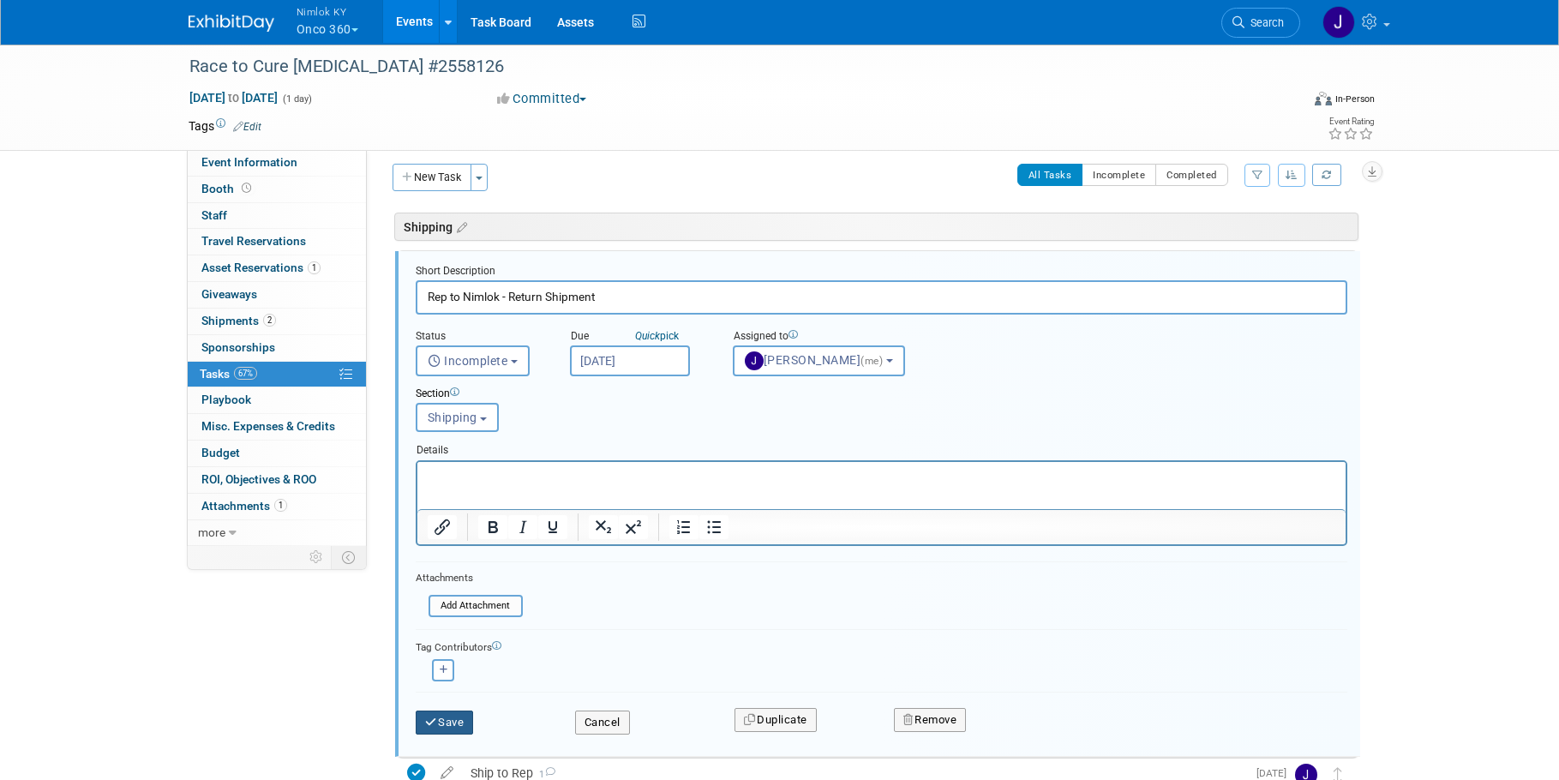
click at [447, 726] on button "Save" at bounding box center [445, 722] width 58 height 24
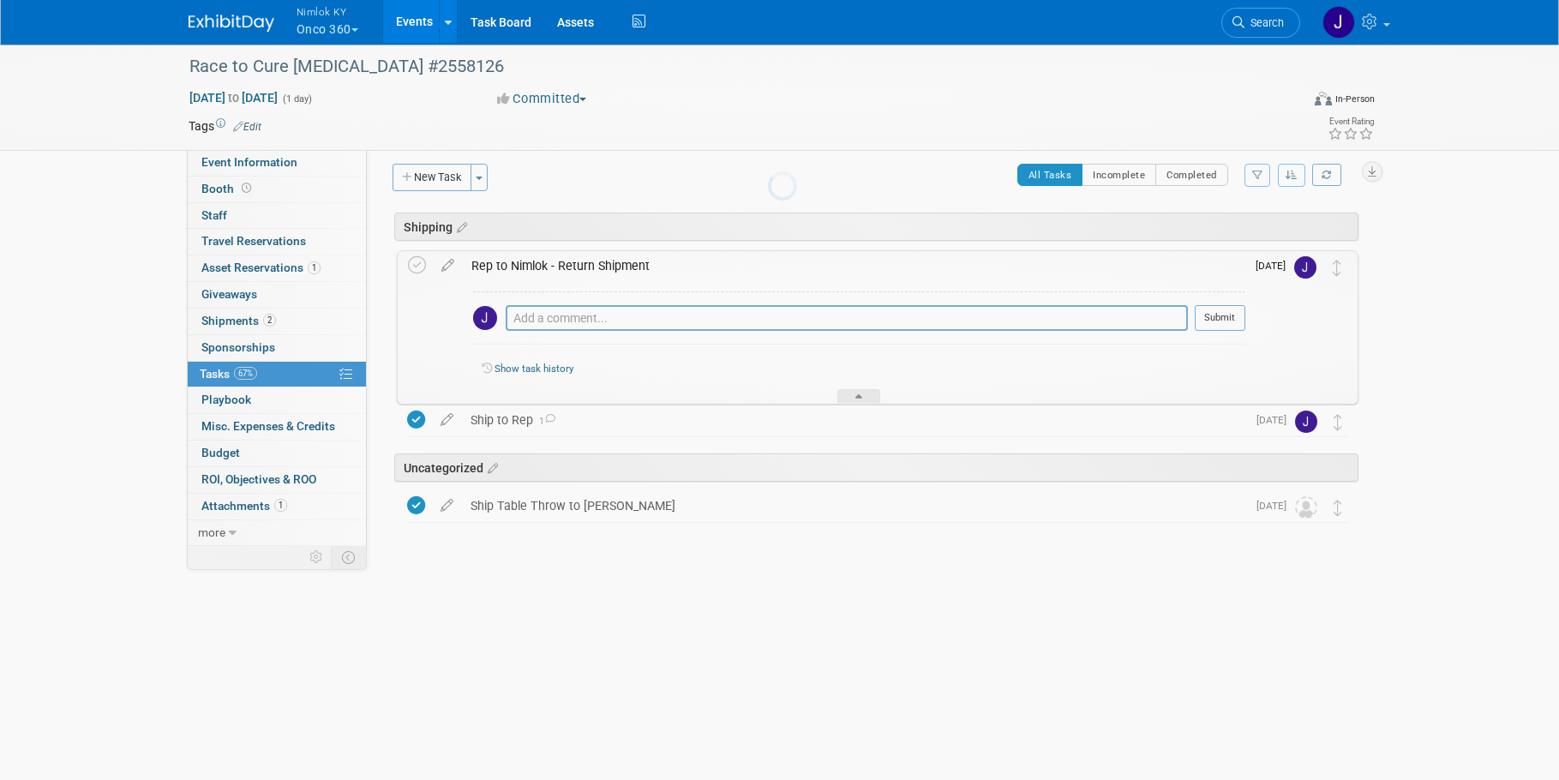
scroll to position [0, 0]
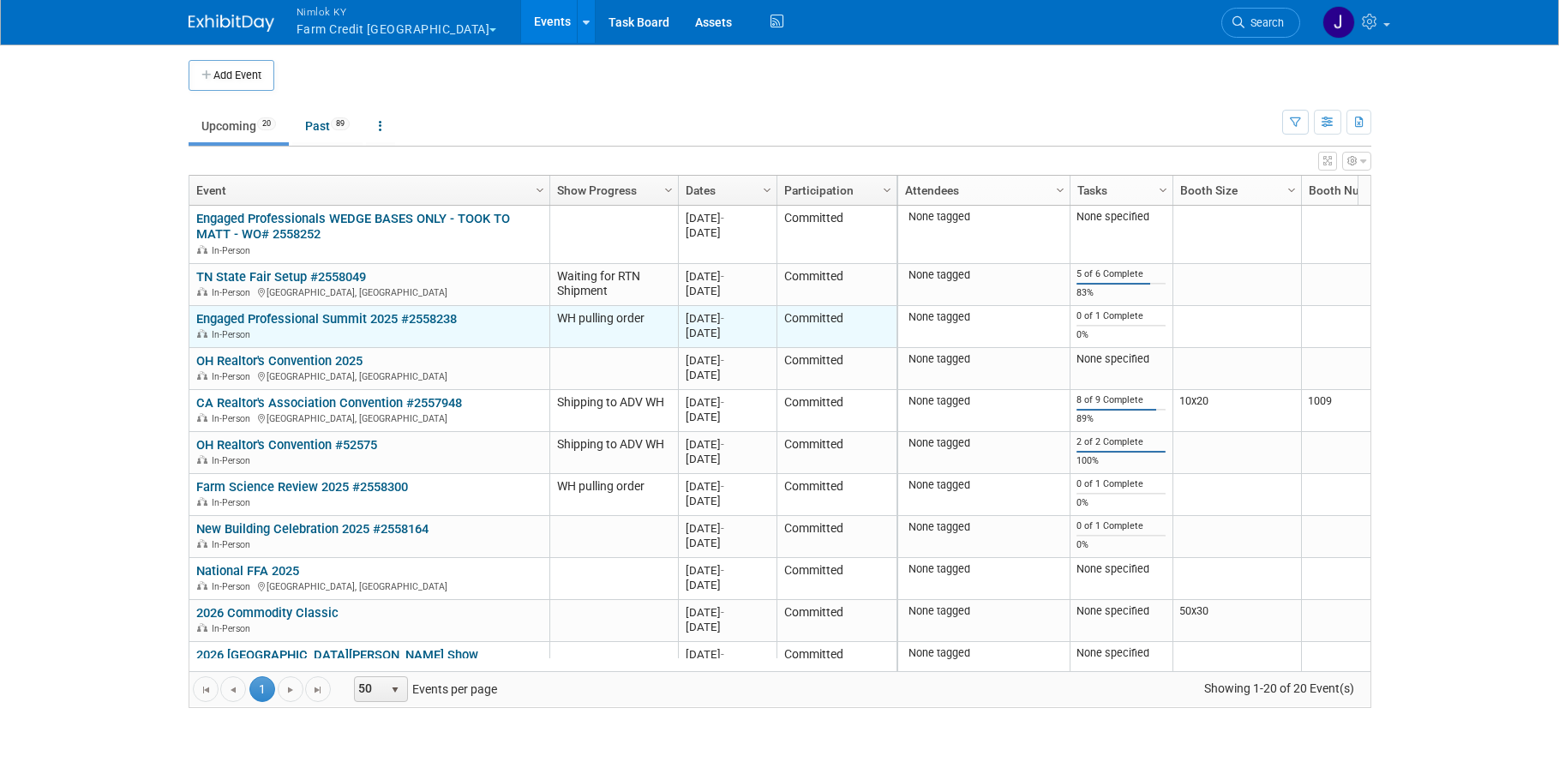
click at [392, 317] on link "Engaged Professional Summit 2025 #2558238" at bounding box center [326, 318] width 261 height 15
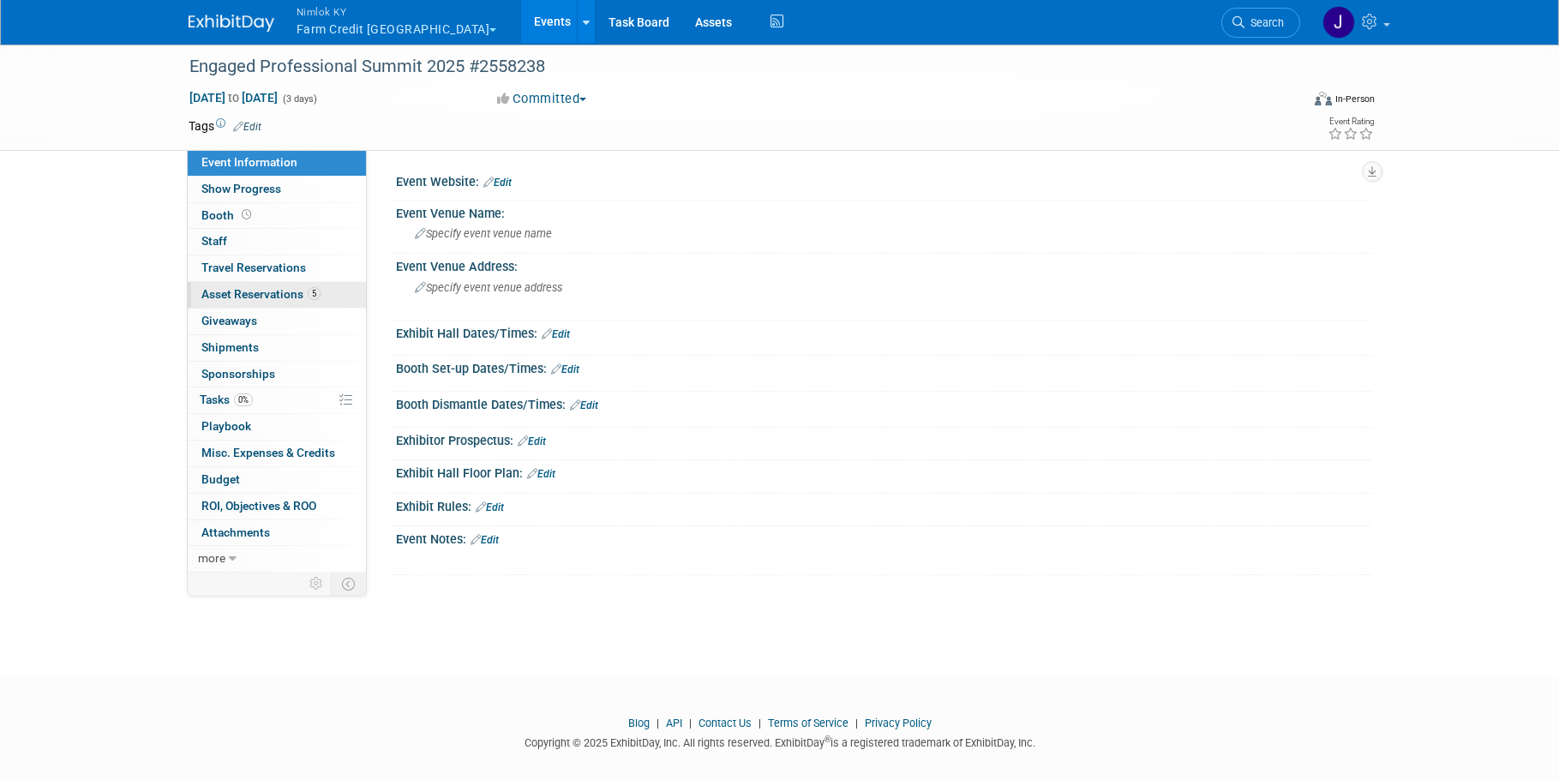
click at [274, 292] on span "Asset Reservations 5" at bounding box center [260, 294] width 119 height 14
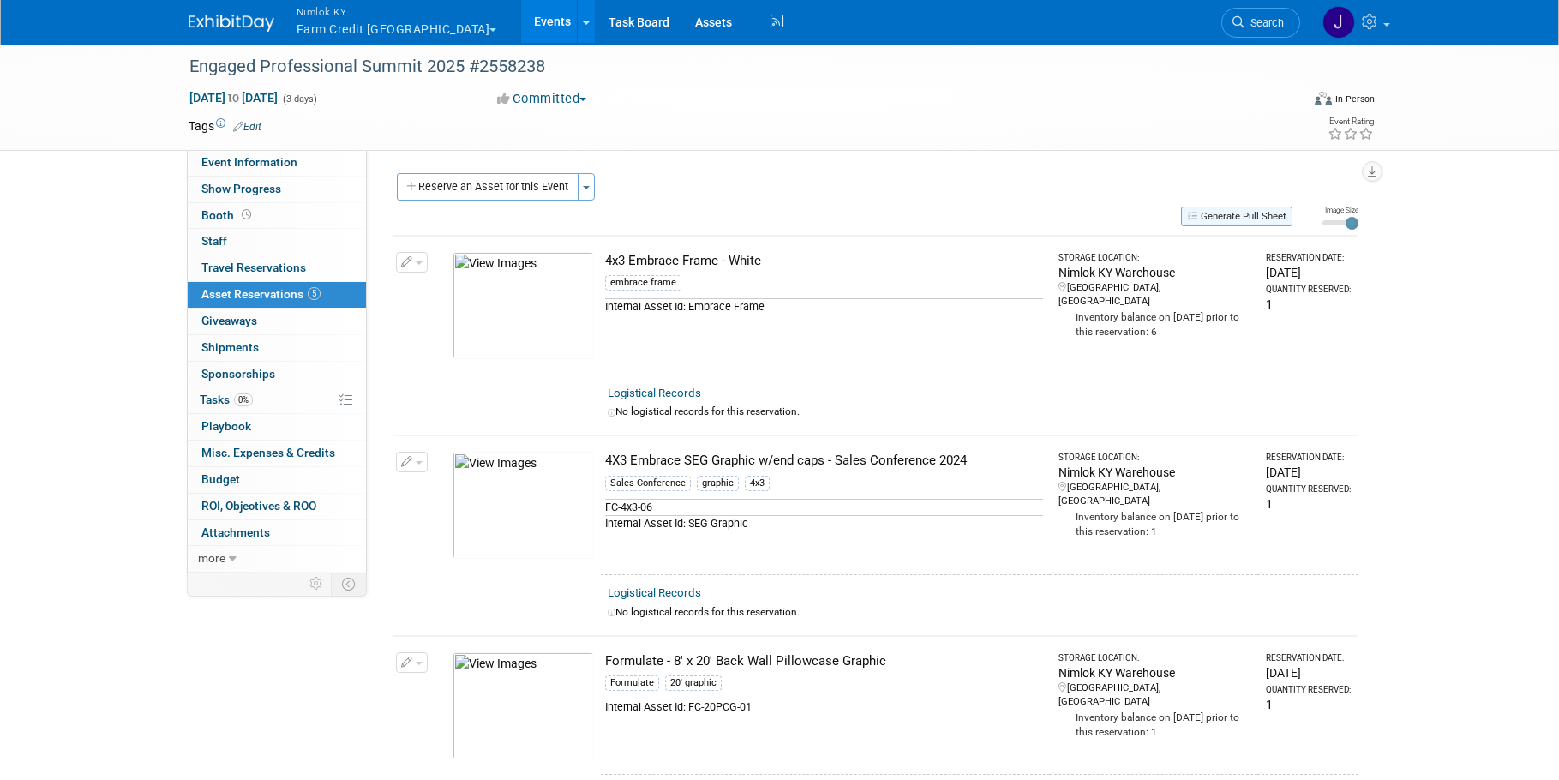
click at [1231, 215] on button "Generate Pull Sheet" at bounding box center [1236, 217] width 111 height 20
click at [0, 0] on div at bounding box center [0, 0] width 0 height 0
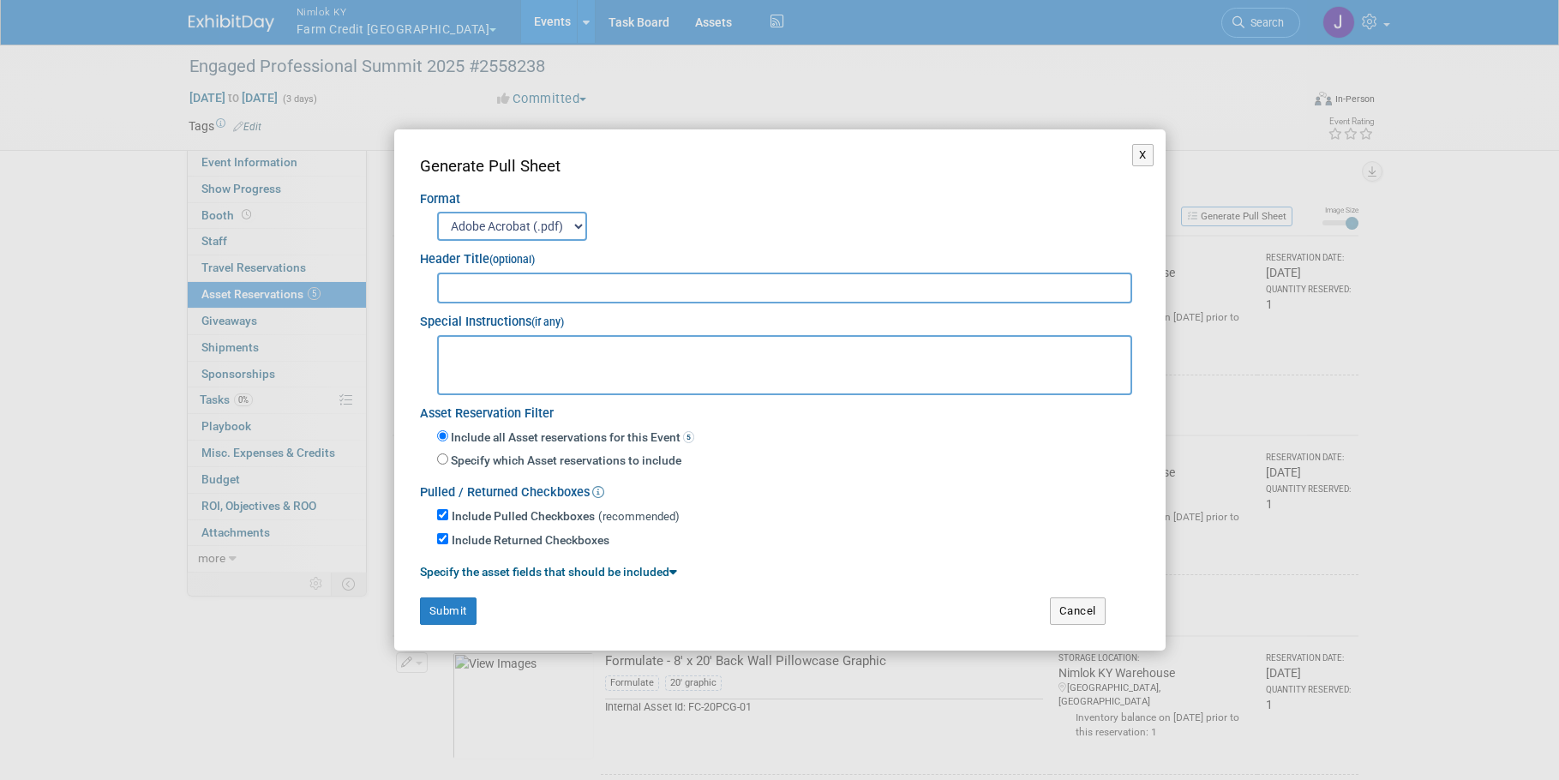
click at [838, 291] on input "text" at bounding box center [785, 288] width 696 height 31
type input "2558238"
click at [445, 608] on button "Submit" at bounding box center [448, 610] width 57 height 27
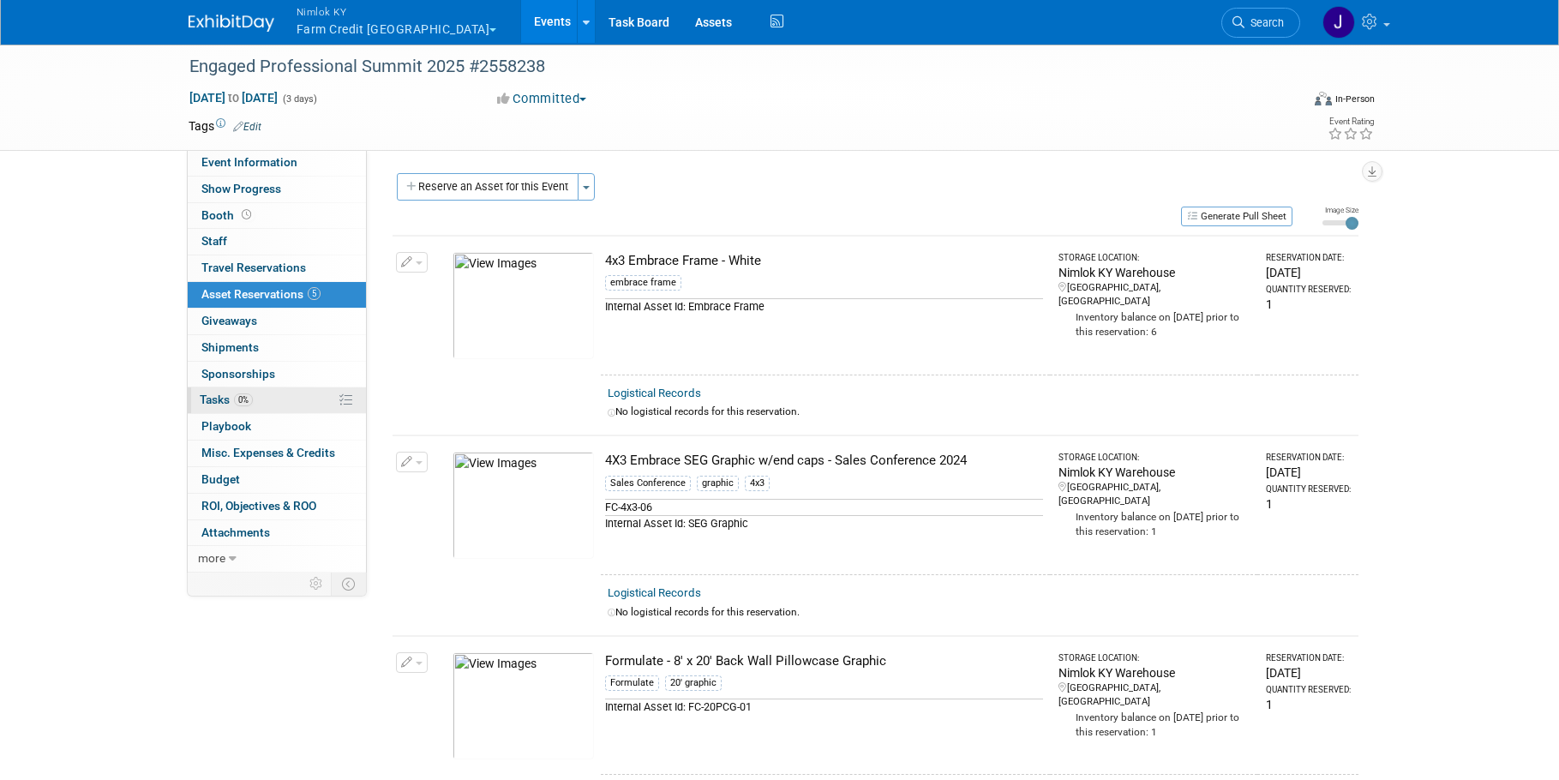
click at [279, 407] on link "0% Tasks 0%" at bounding box center [277, 400] width 178 height 26
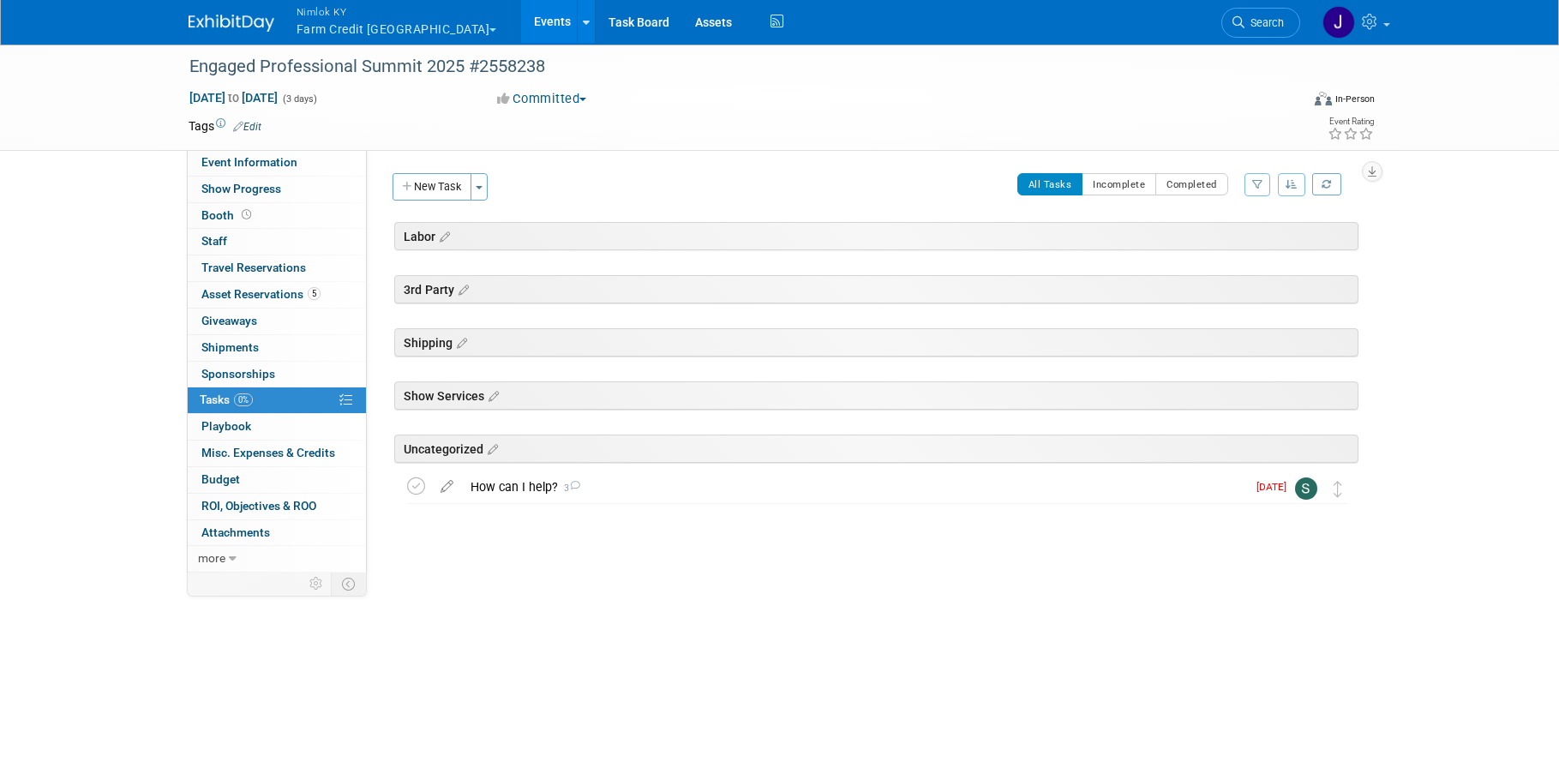
click at [441, 237] on icon at bounding box center [442, 237] width 15 height 15
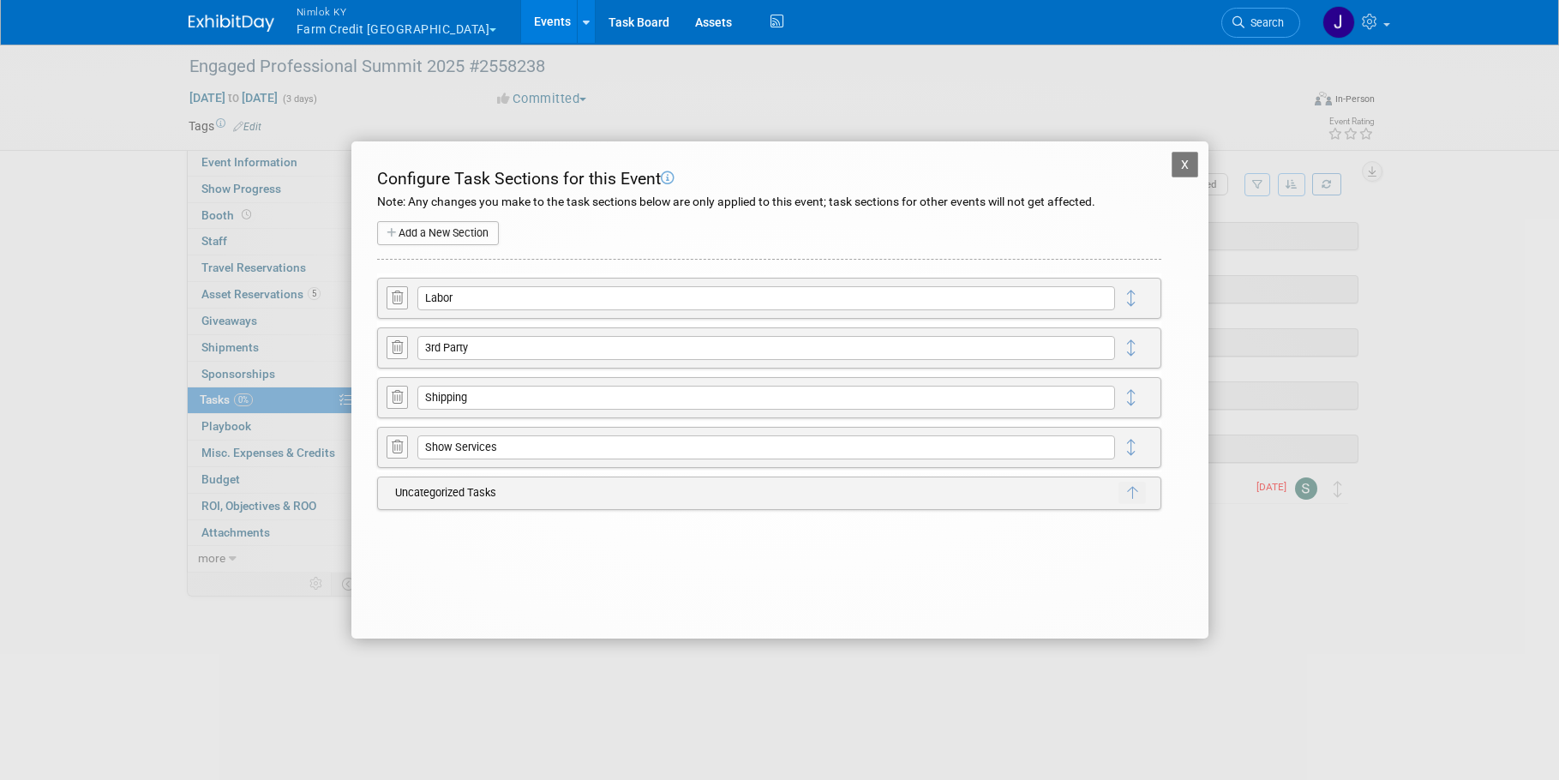
click at [392, 299] on icon at bounding box center [397, 297] width 11 height 13
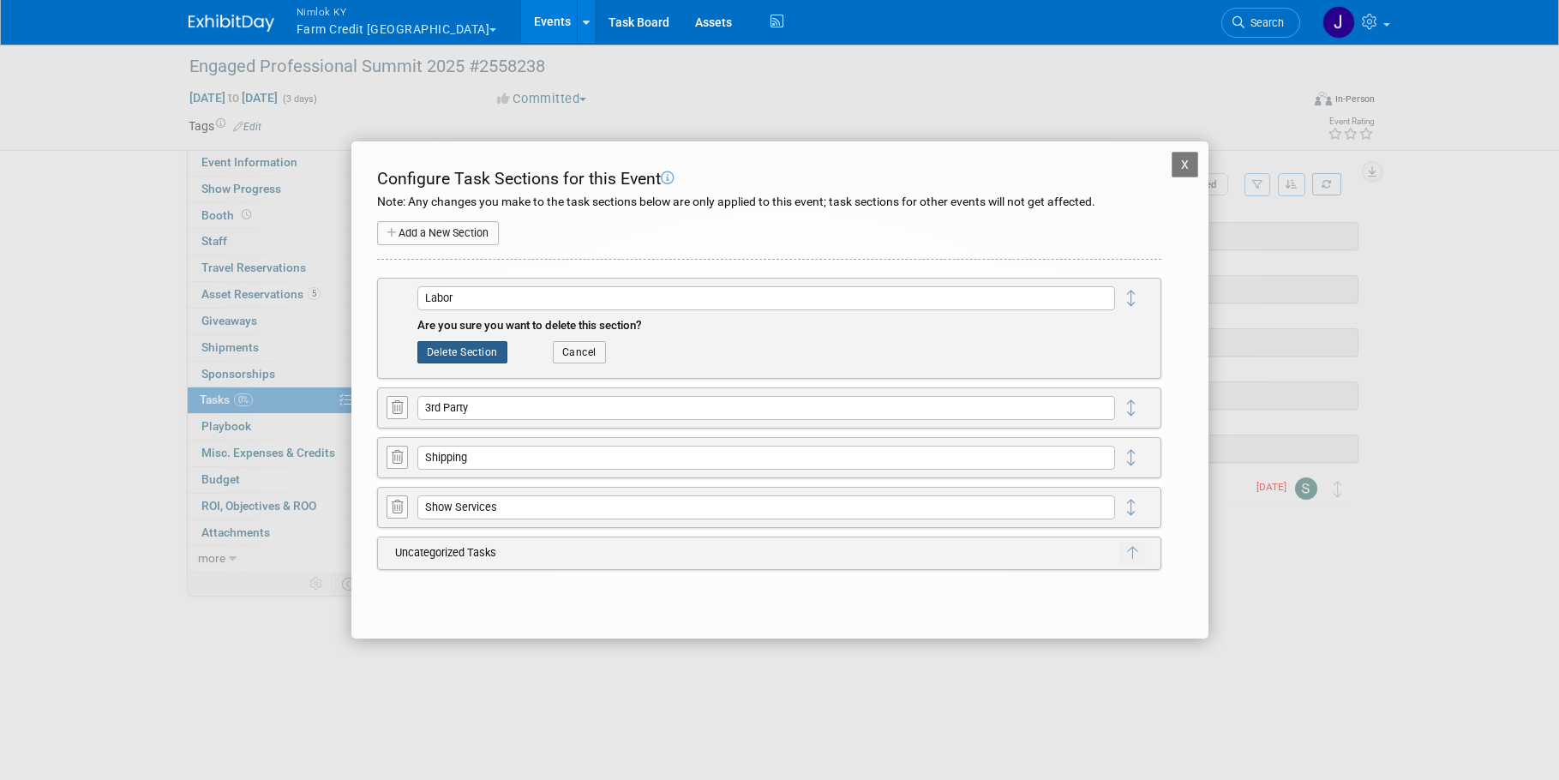
click at [484, 341] on button "Delete Section" at bounding box center [462, 352] width 90 height 22
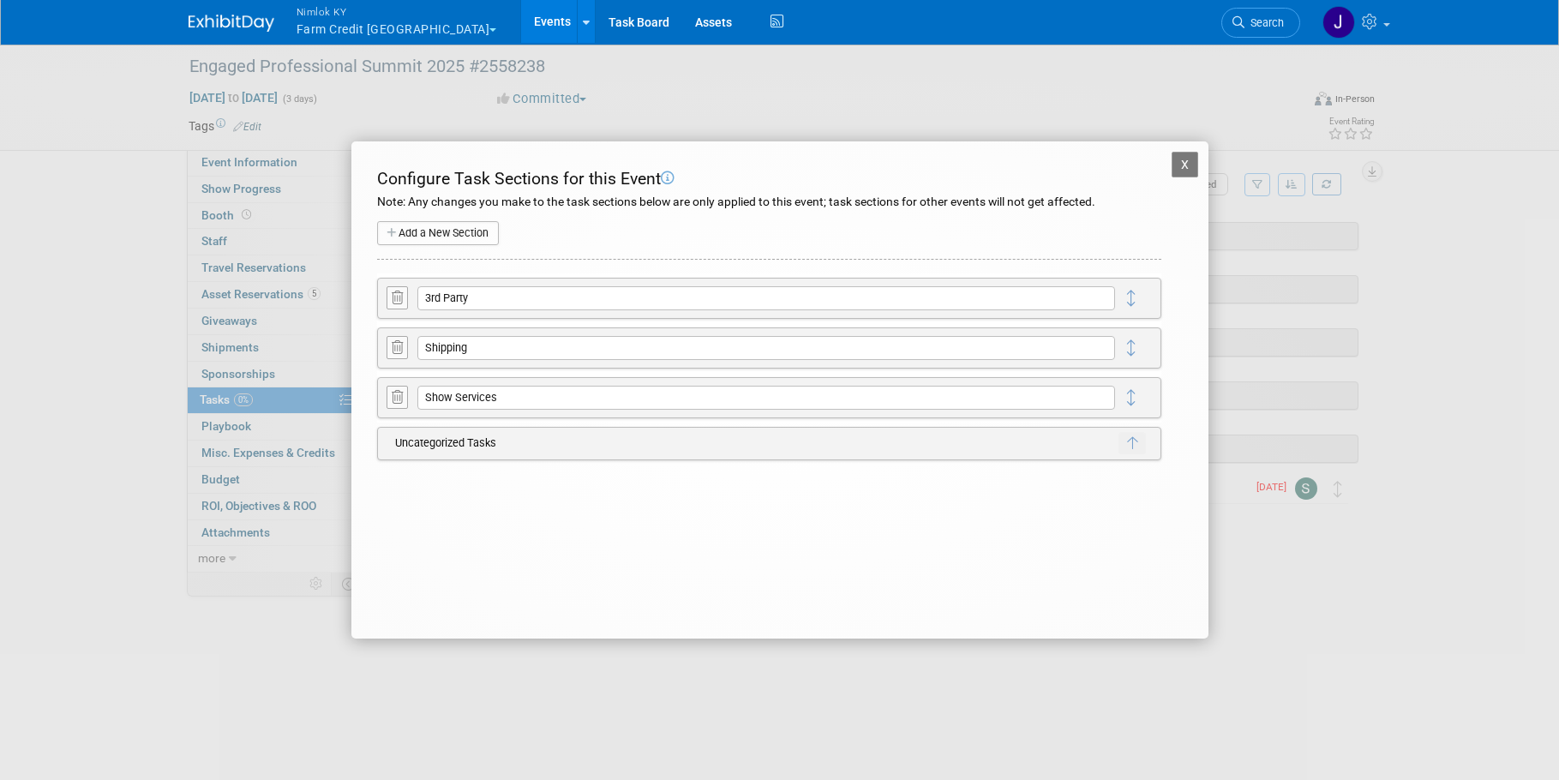
click at [396, 303] on icon at bounding box center [397, 297] width 11 height 13
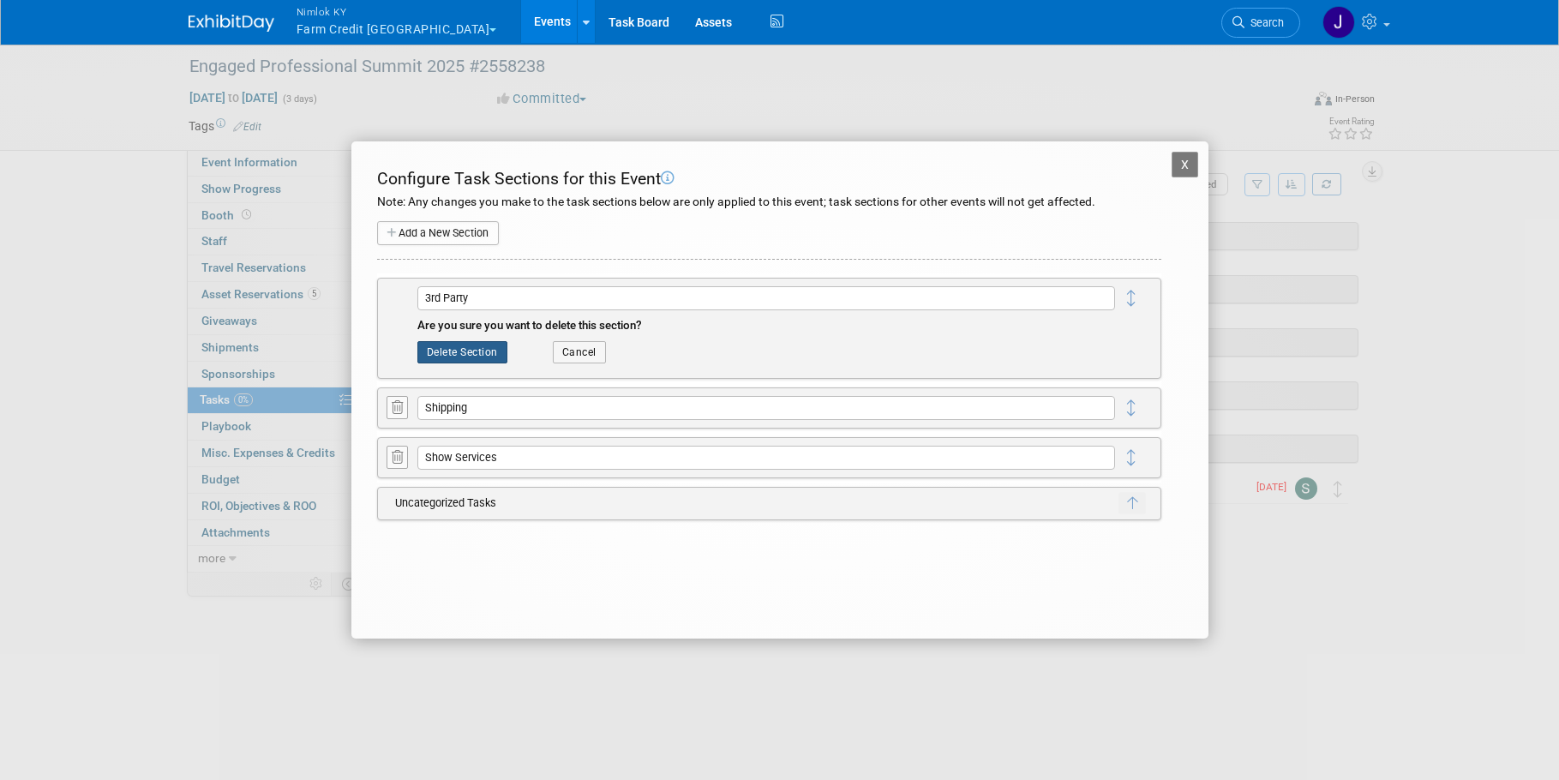
click at [469, 360] on button "Delete Section" at bounding box center [462, 352] width 90 height 22
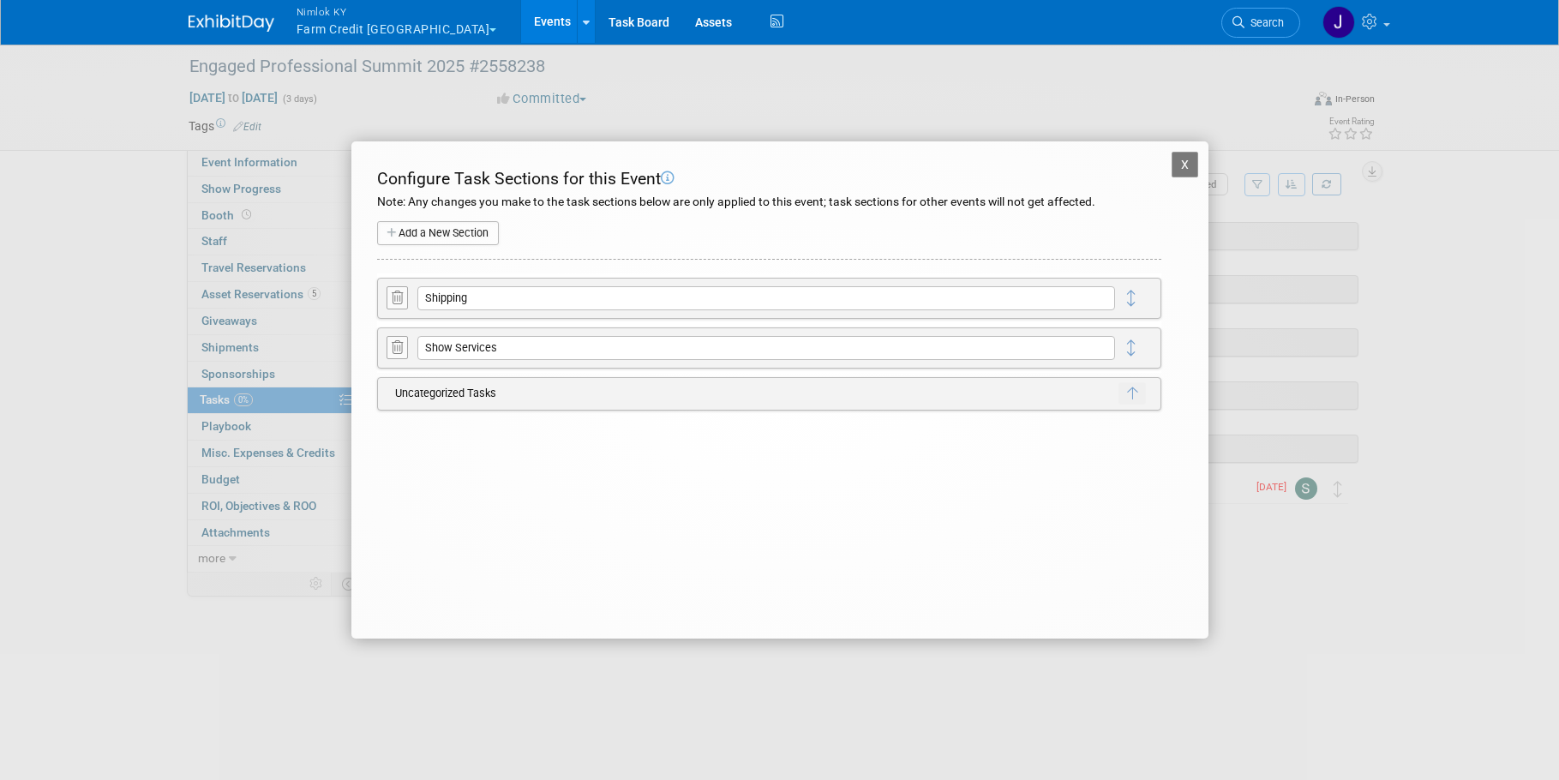
click at [401, 303] on icon at bounding box center [397, 297] width 11 height 13
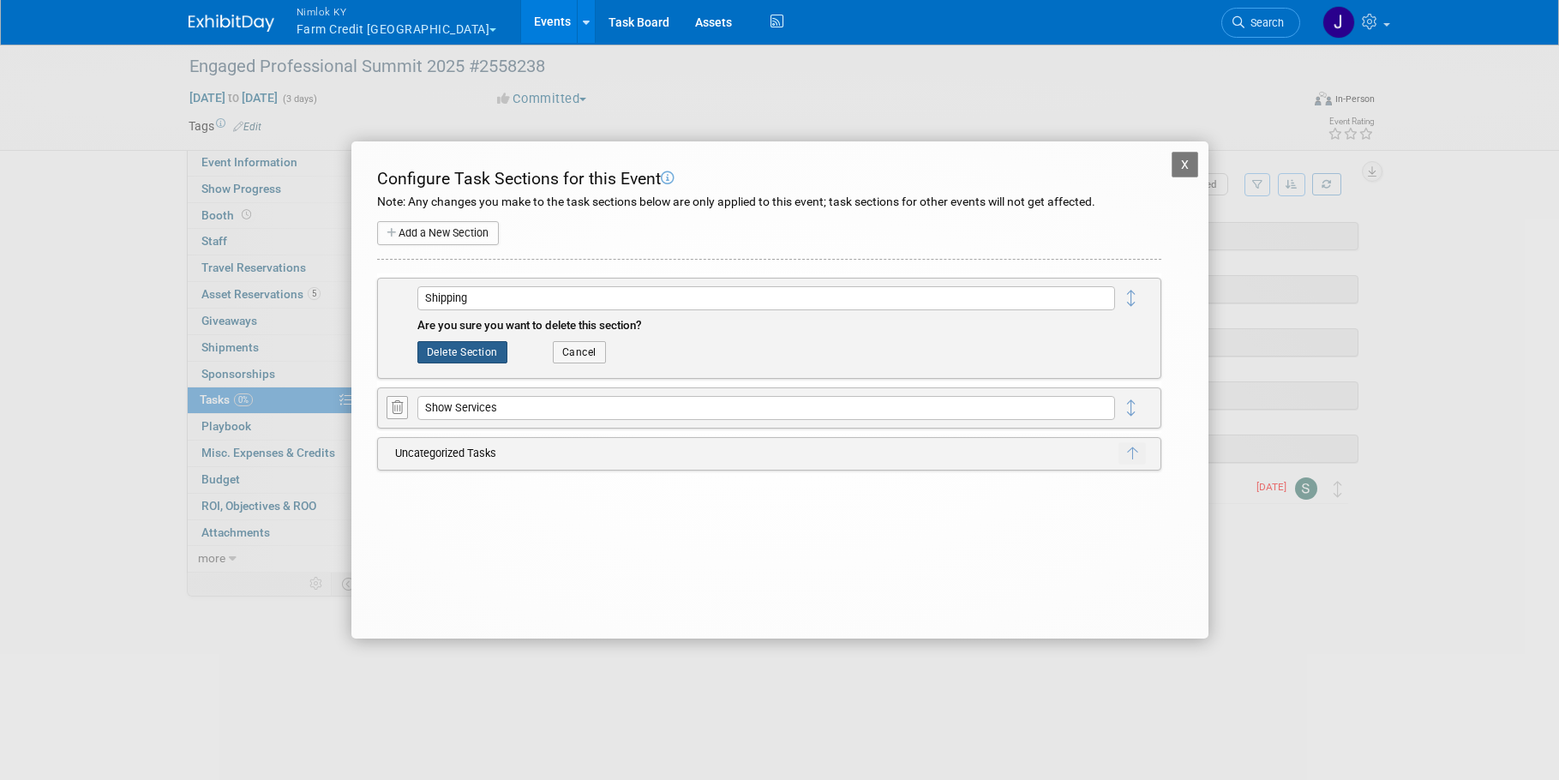
click at [462, 351] on button "Delete Section" at bounding box center [462, 352] width 90 height 22
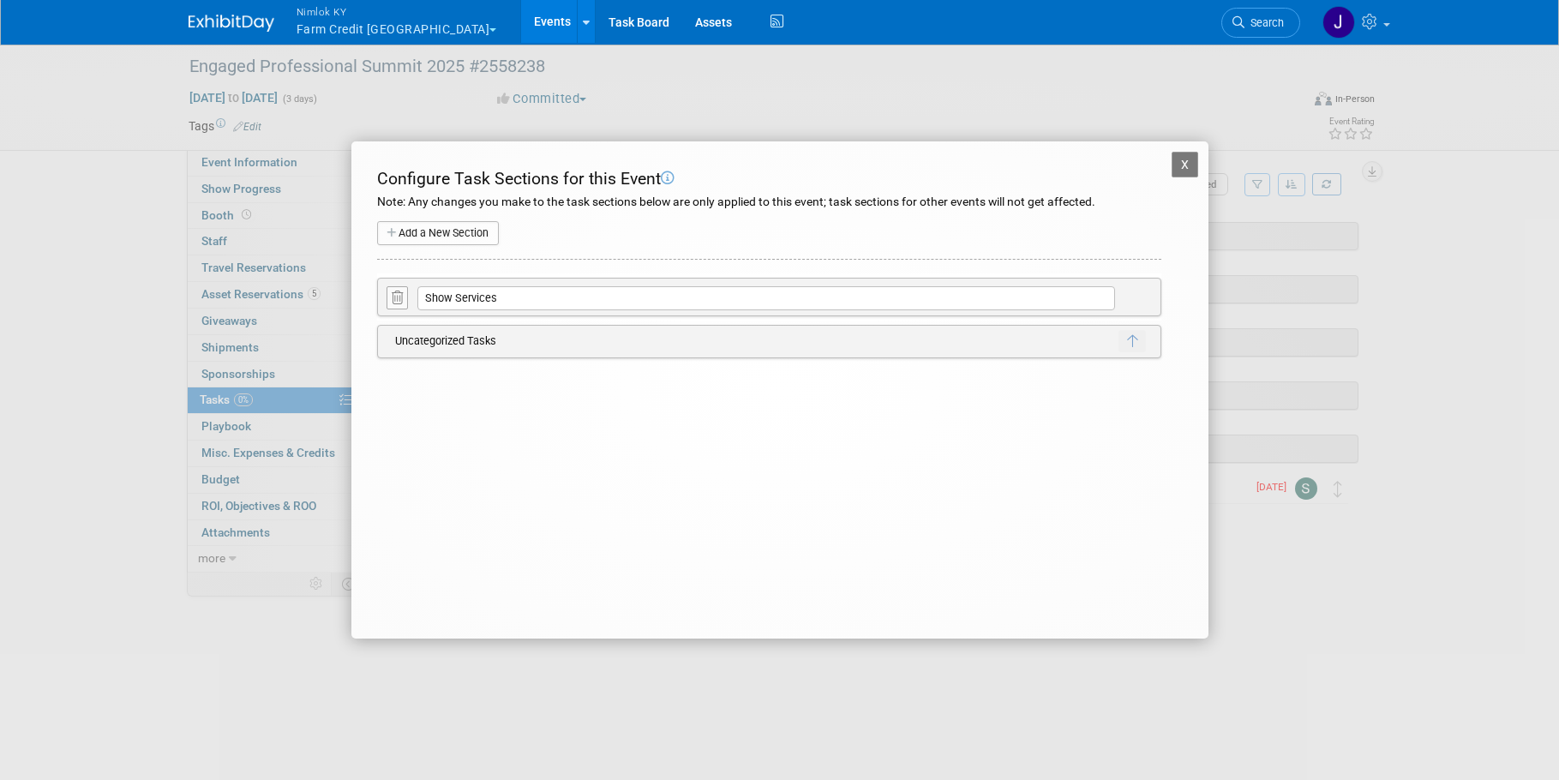
click at [404, 292] on button at bounding box center [397, 297] width 21 height 23
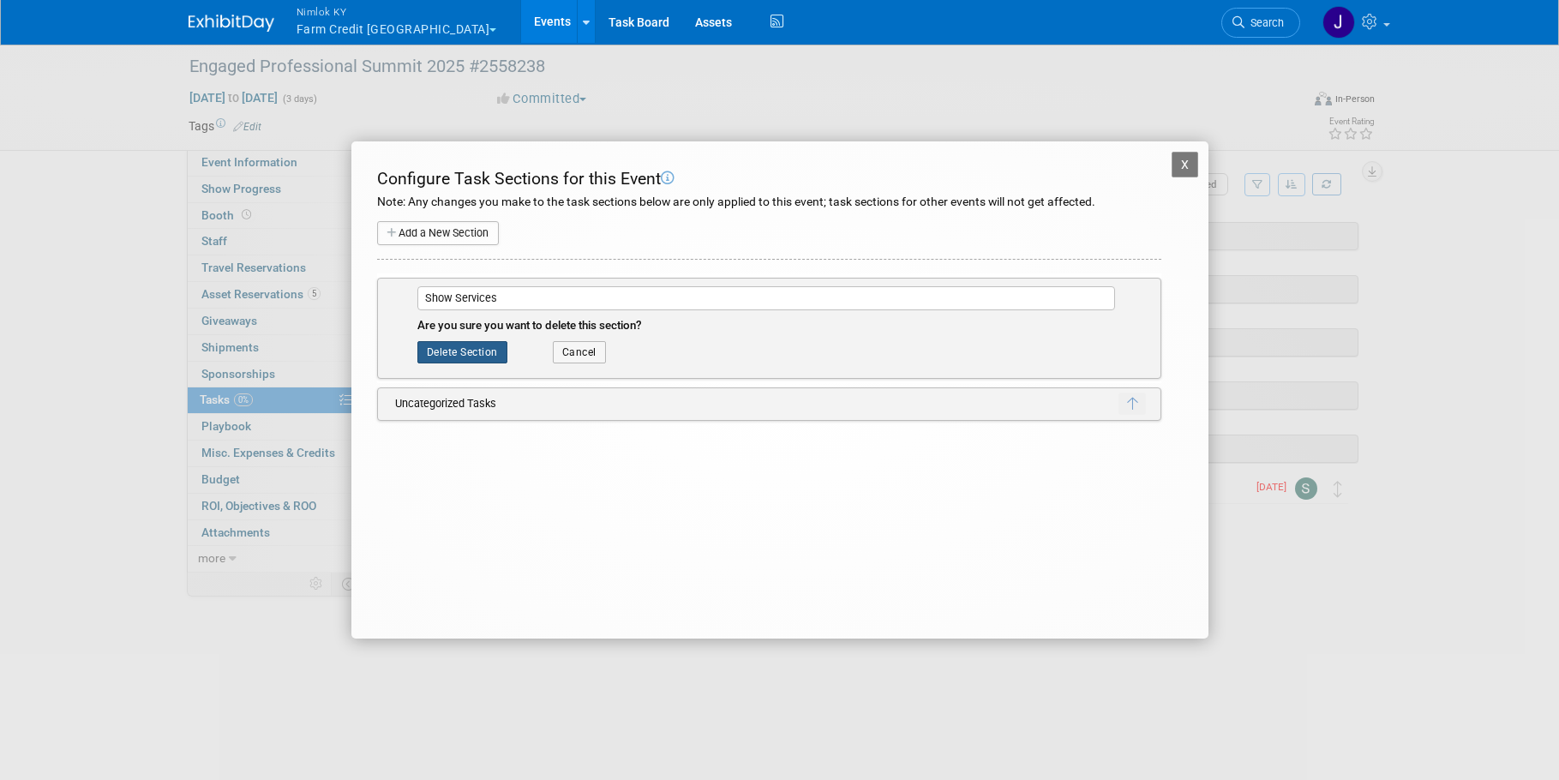
click at [483, 349] on button "Delete Section" at bounding box center [462, 352] width 90 height 22
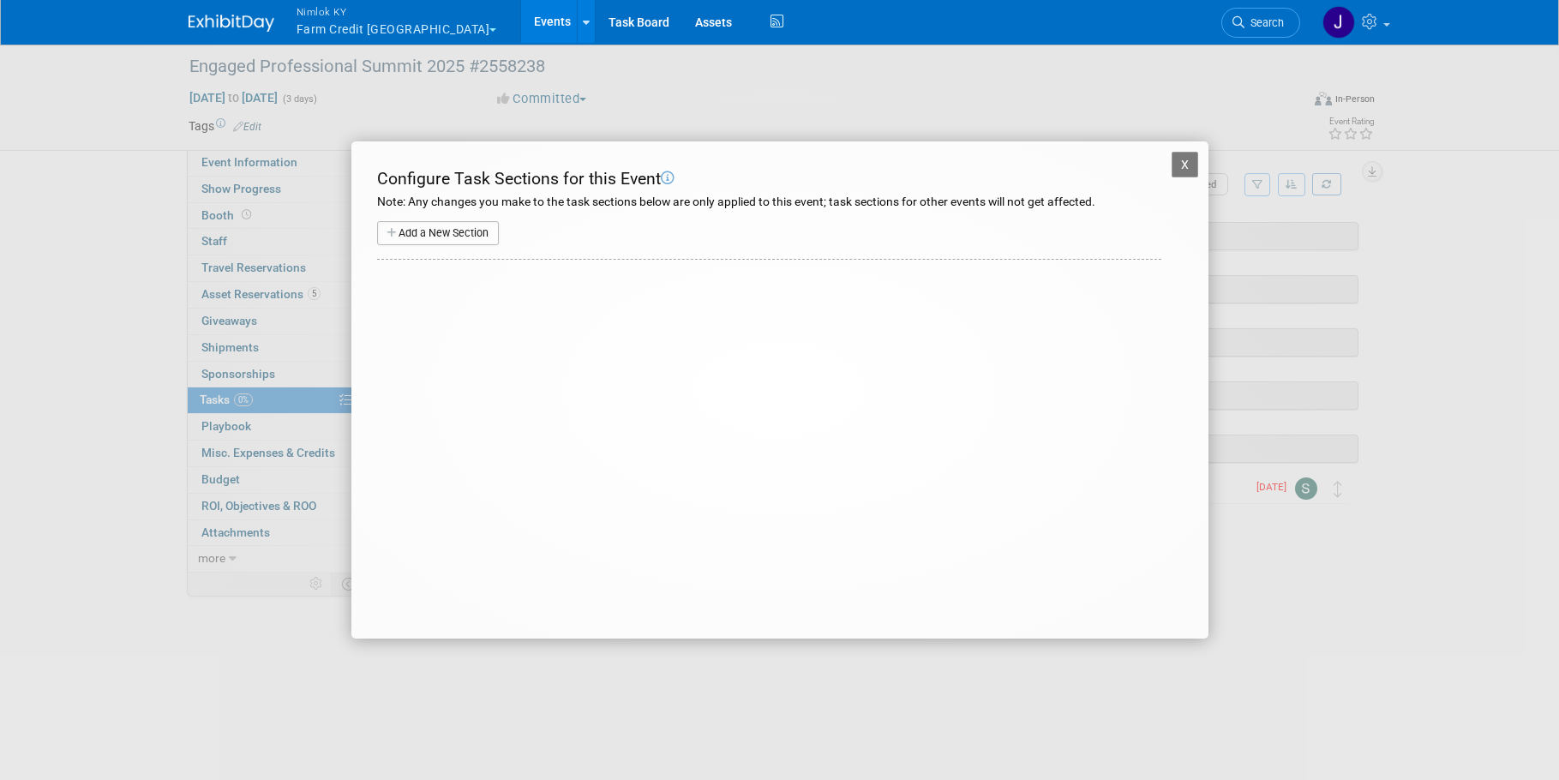
click at [1196, 160] on button "X" at bounding box center [1185, 165] width 27 height 26
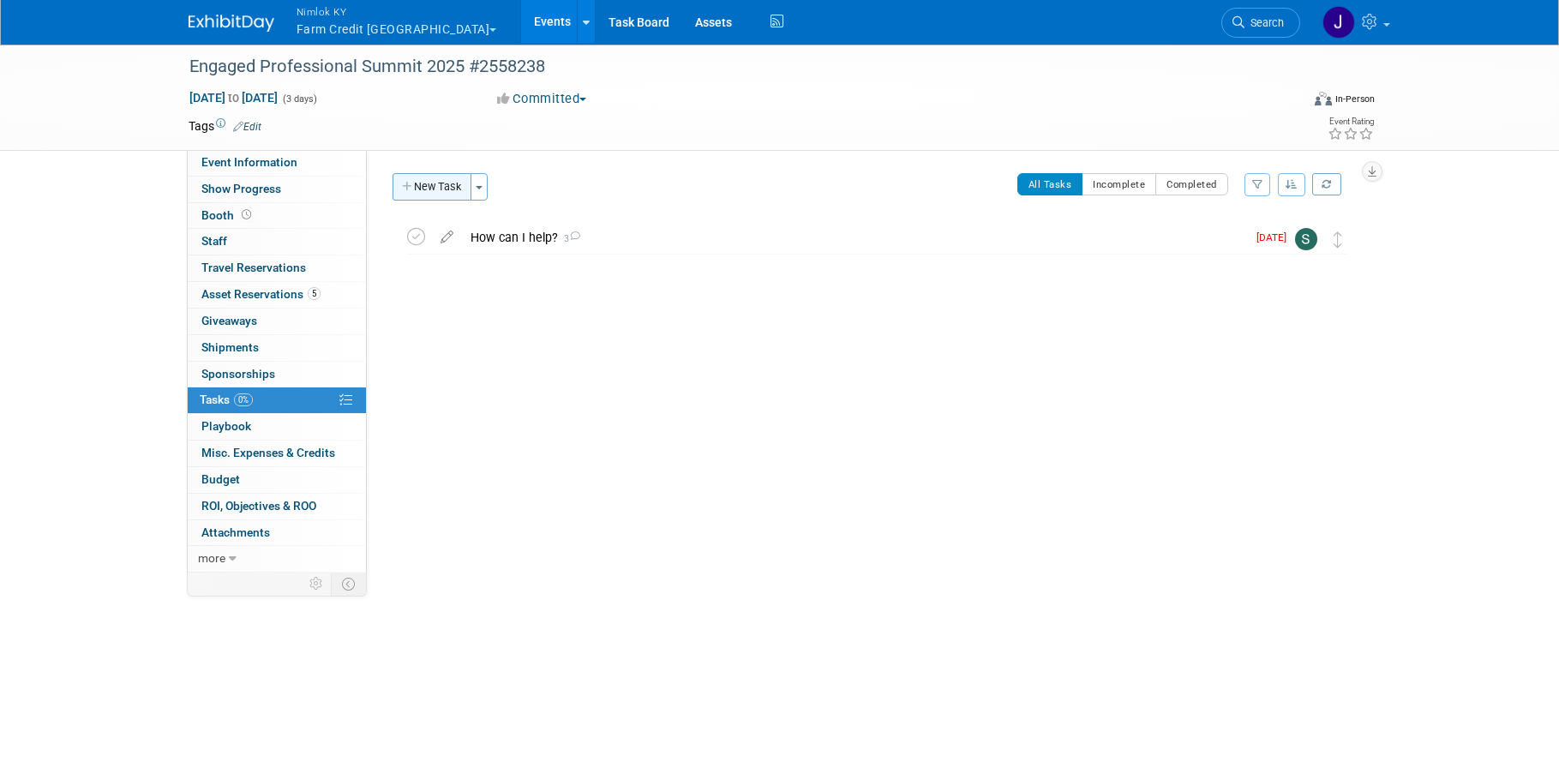
click at [445, 189] on button "New Task" at bounding box center [432, 186] width 79 height 27
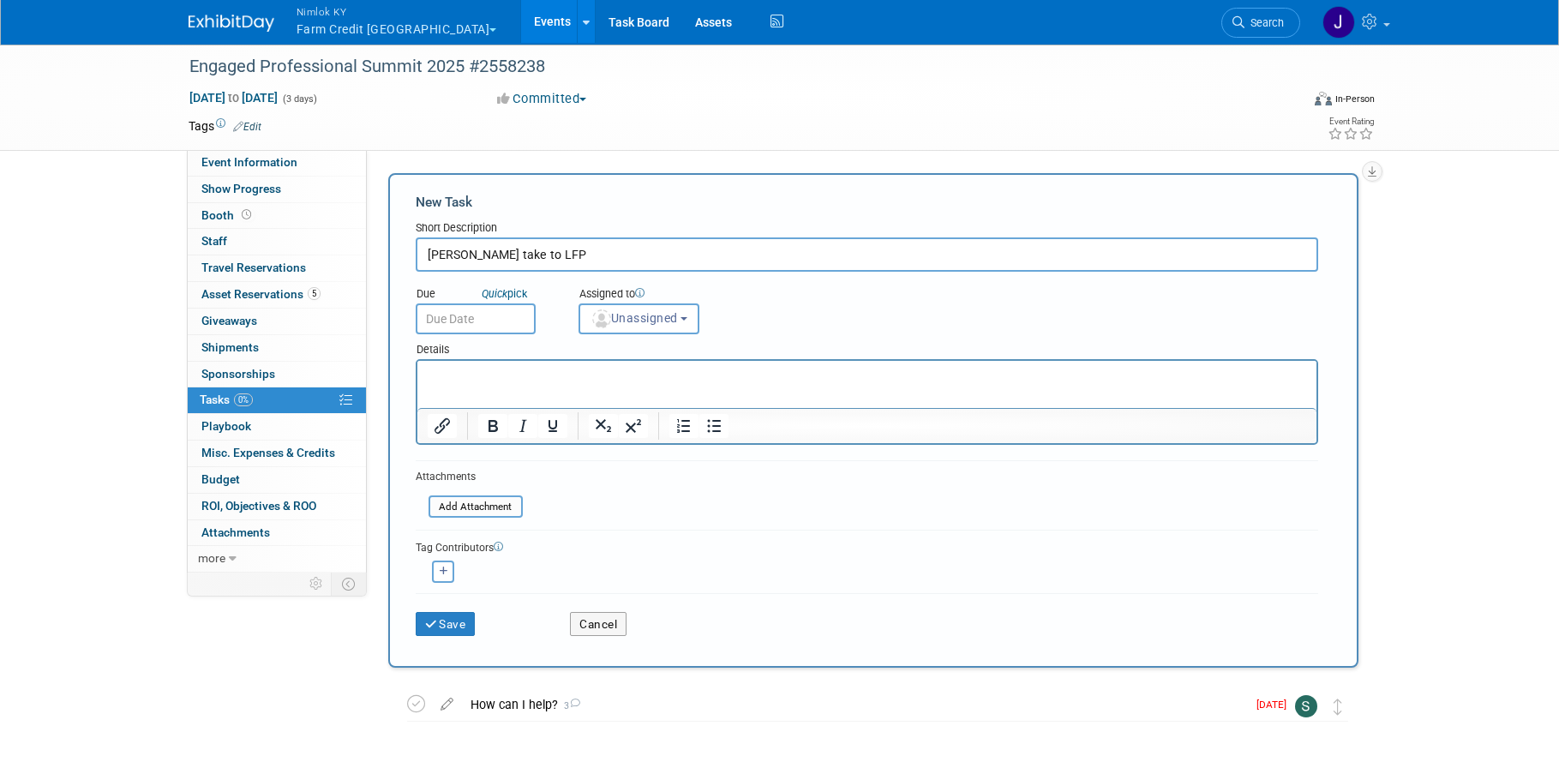
type input "Luc take to LFP"
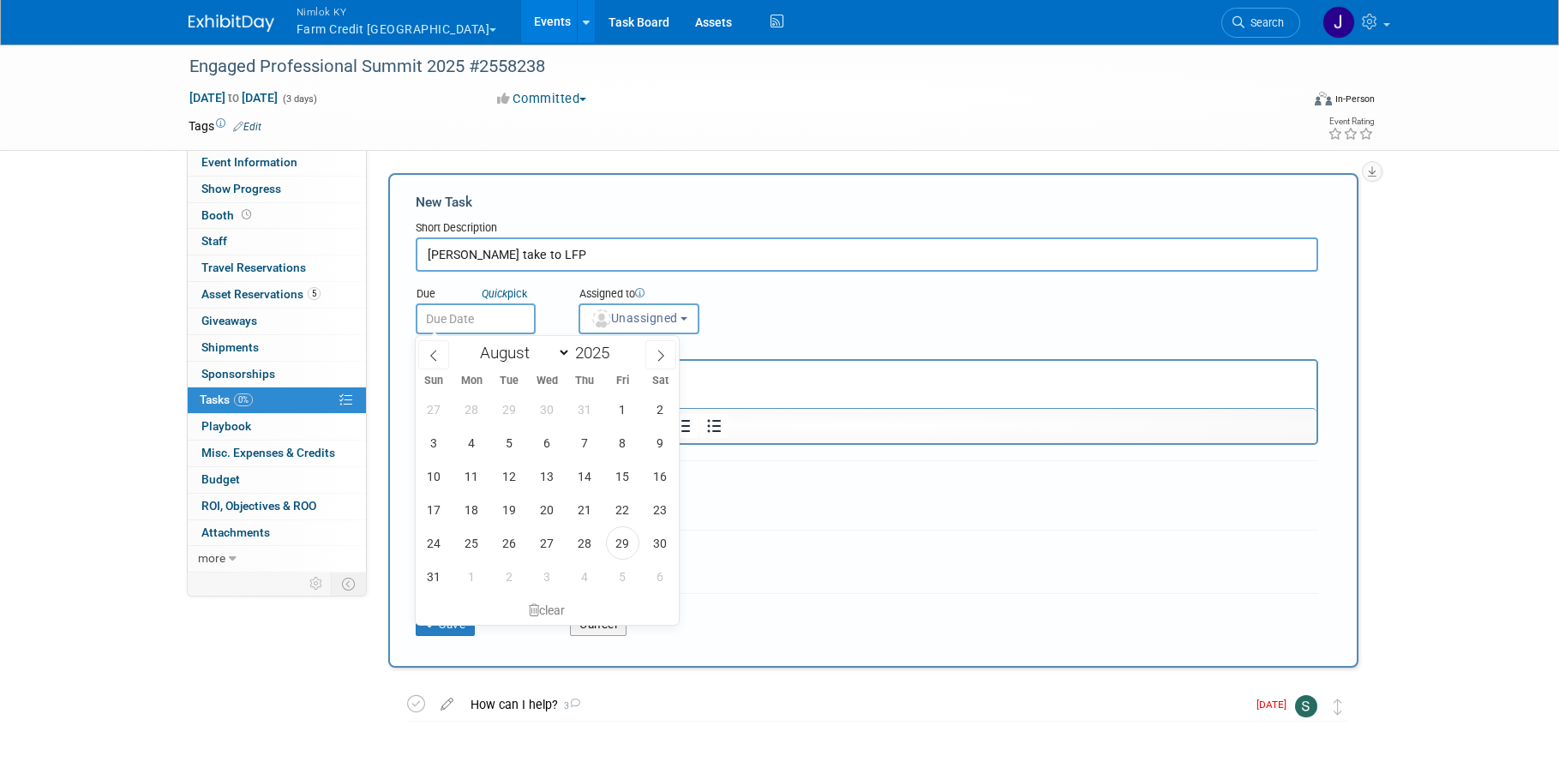
click at [504, 319] on input "text" at bounding box center [476, 318] width 120 height 31
click at [594, 571] on span "4" at bounding box center [584, 576] width 33 height 33
type input "Sep 4, 2025"
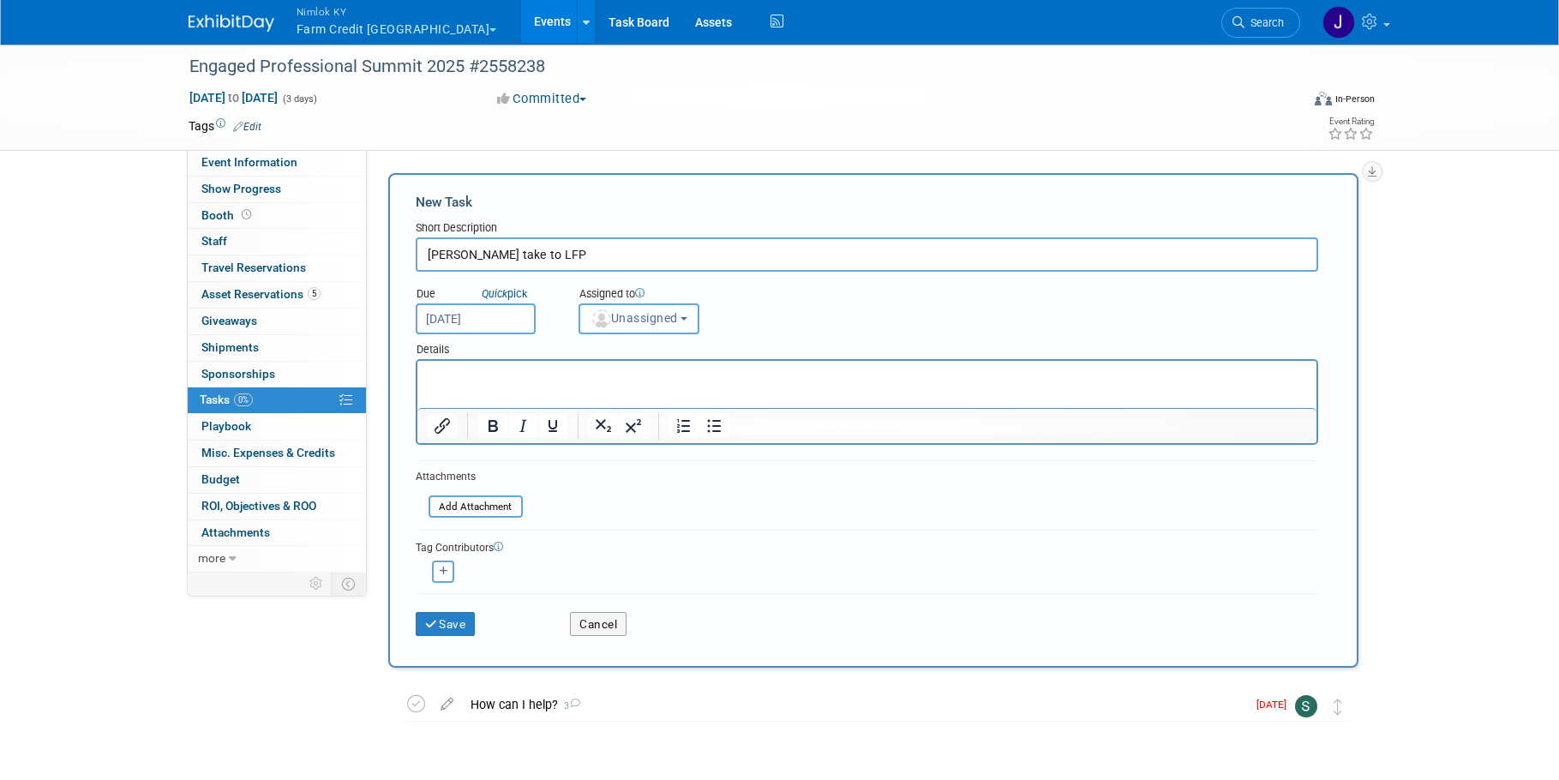
click at [645, 320] on span "Unassigned" at bounding box center [633, 318] width 87 height 14
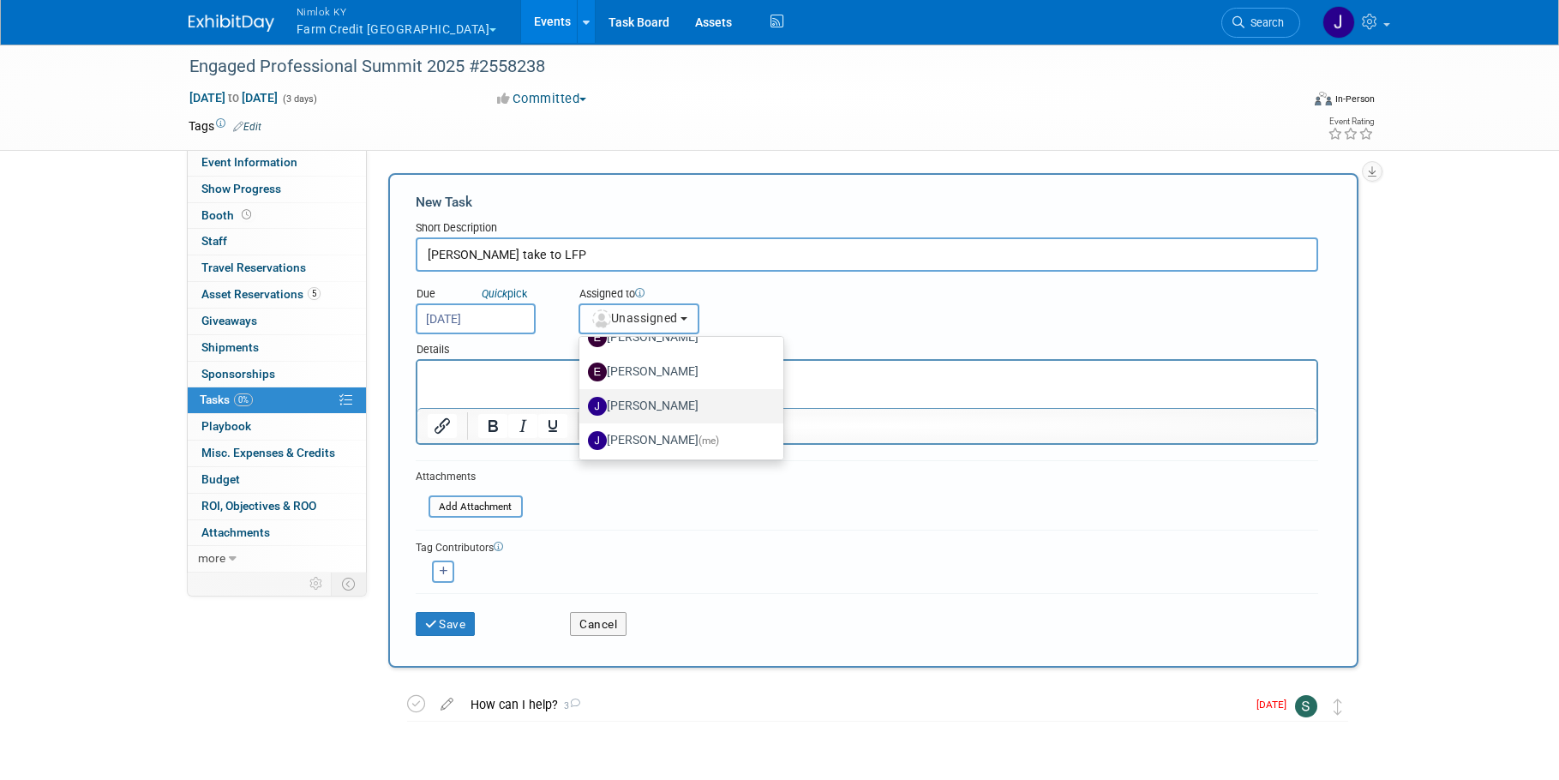
scroll to position [129, 0]
click at [673, 435] on label "Jamie Dunn (me)" at bounding box center [677, 438] width 179 height 27
click at [582, 435] on input "Jamie Dunn (me)" at bounding box center [576, 436] width 11 height 11
select select "6959d863-ee32-42c4-bffe-2330cab25484"
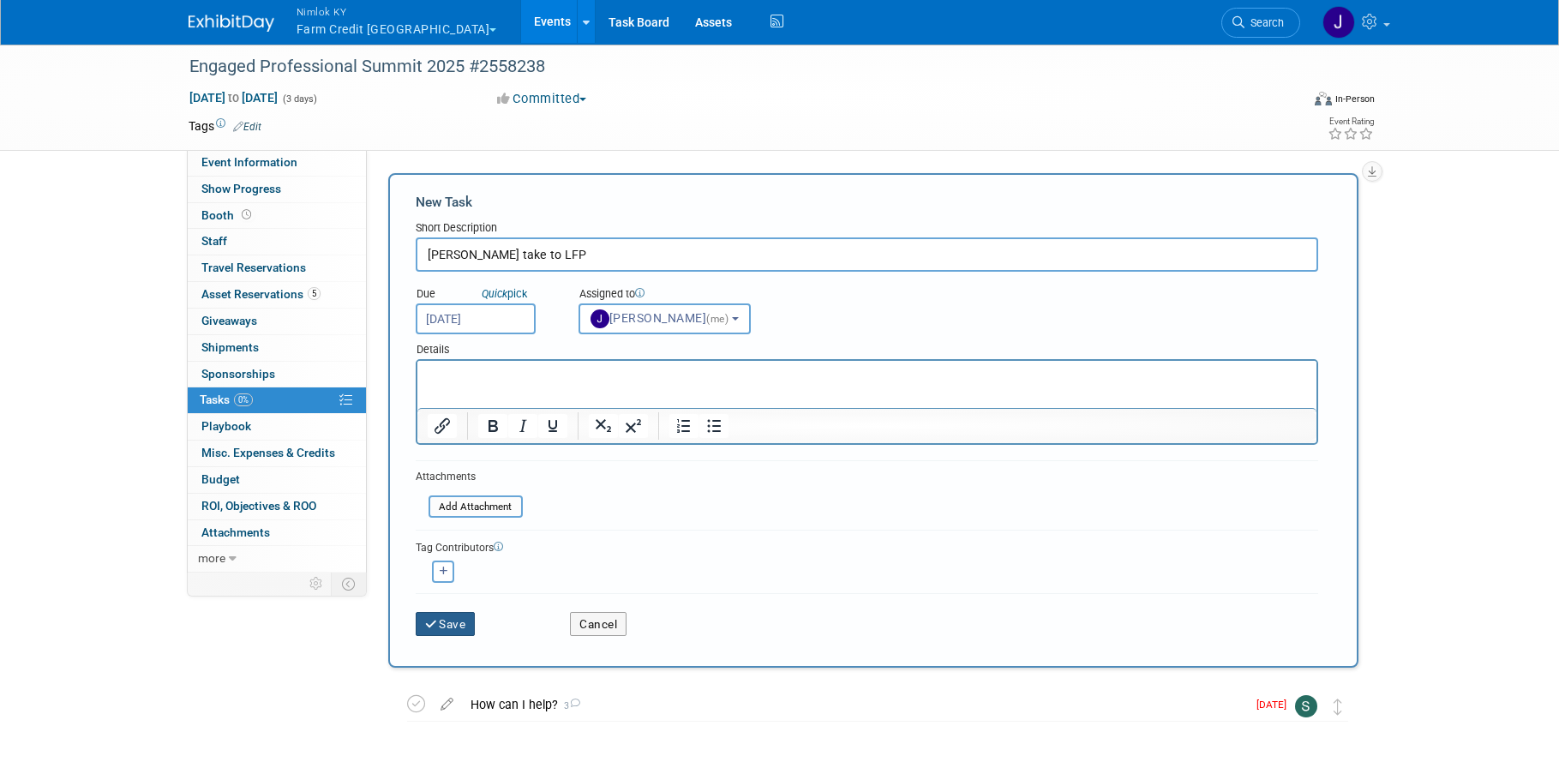
click at [453, 627] on button "Save" at bounding box center [446, 624] width 60 height 24
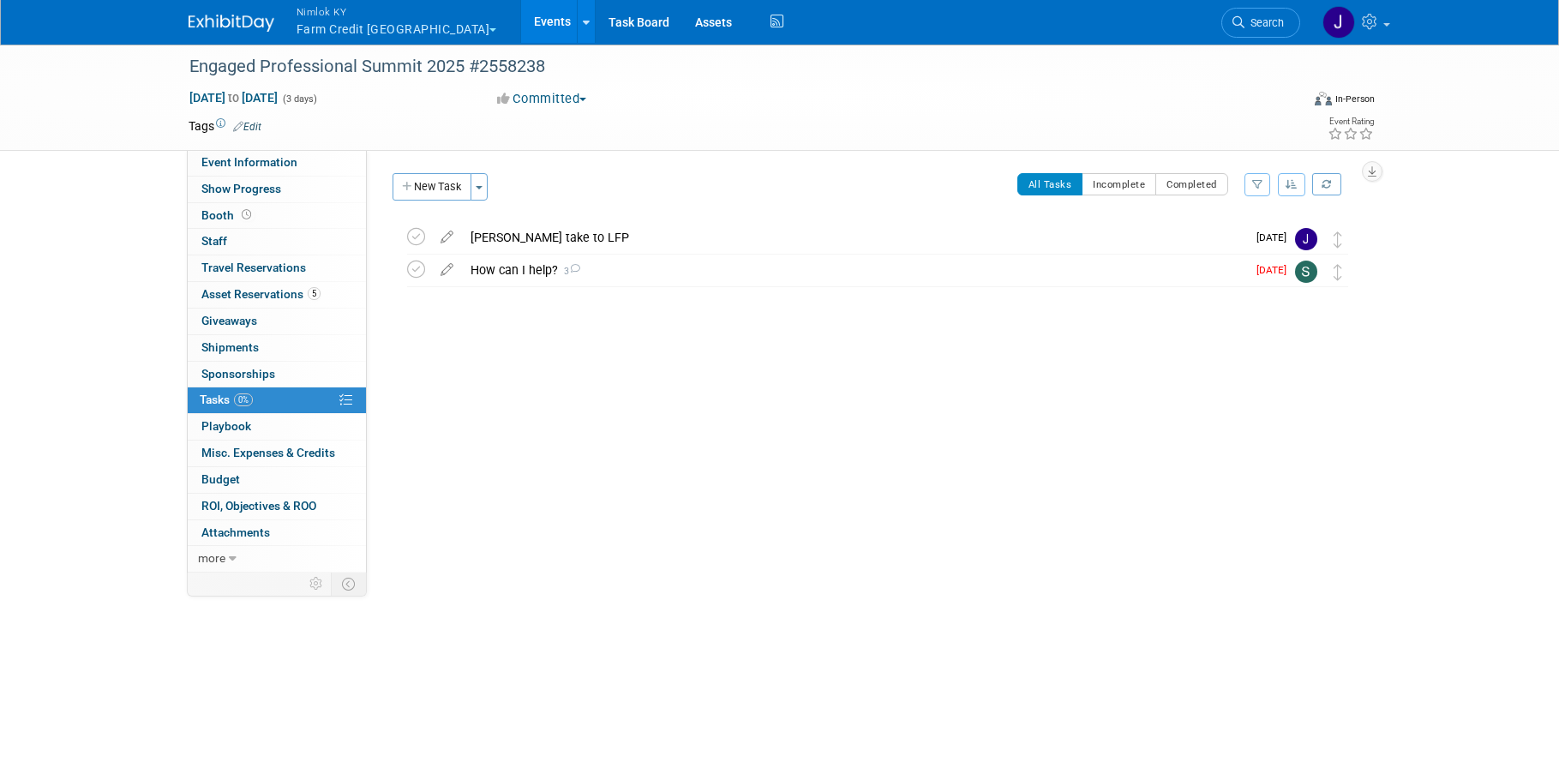
click at [404, 43] on button "Nimlok KY Farm Credit Mid America" at bounding box center [407, 22] width 224 height 45
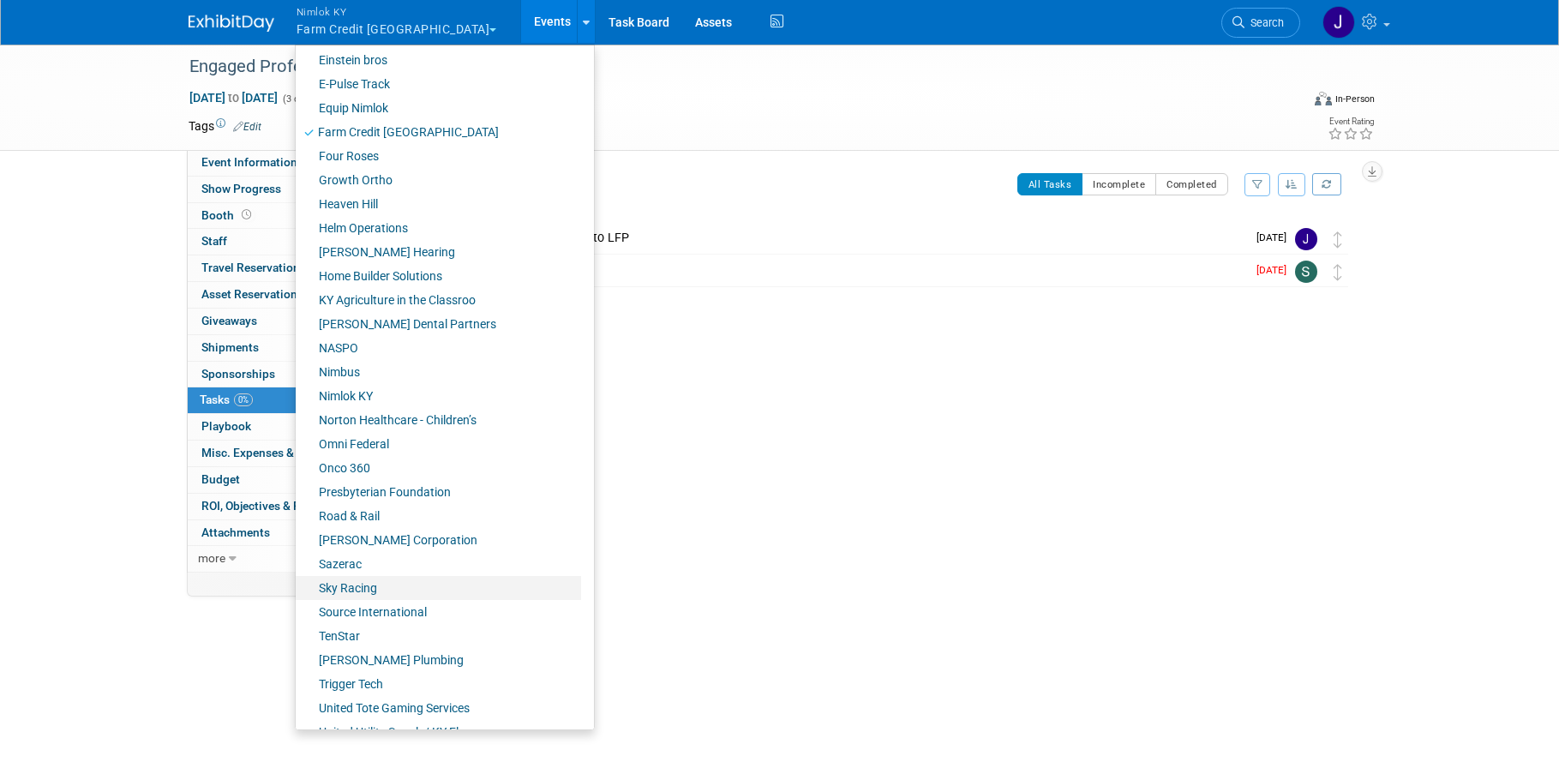
scroll to position [552, 0]
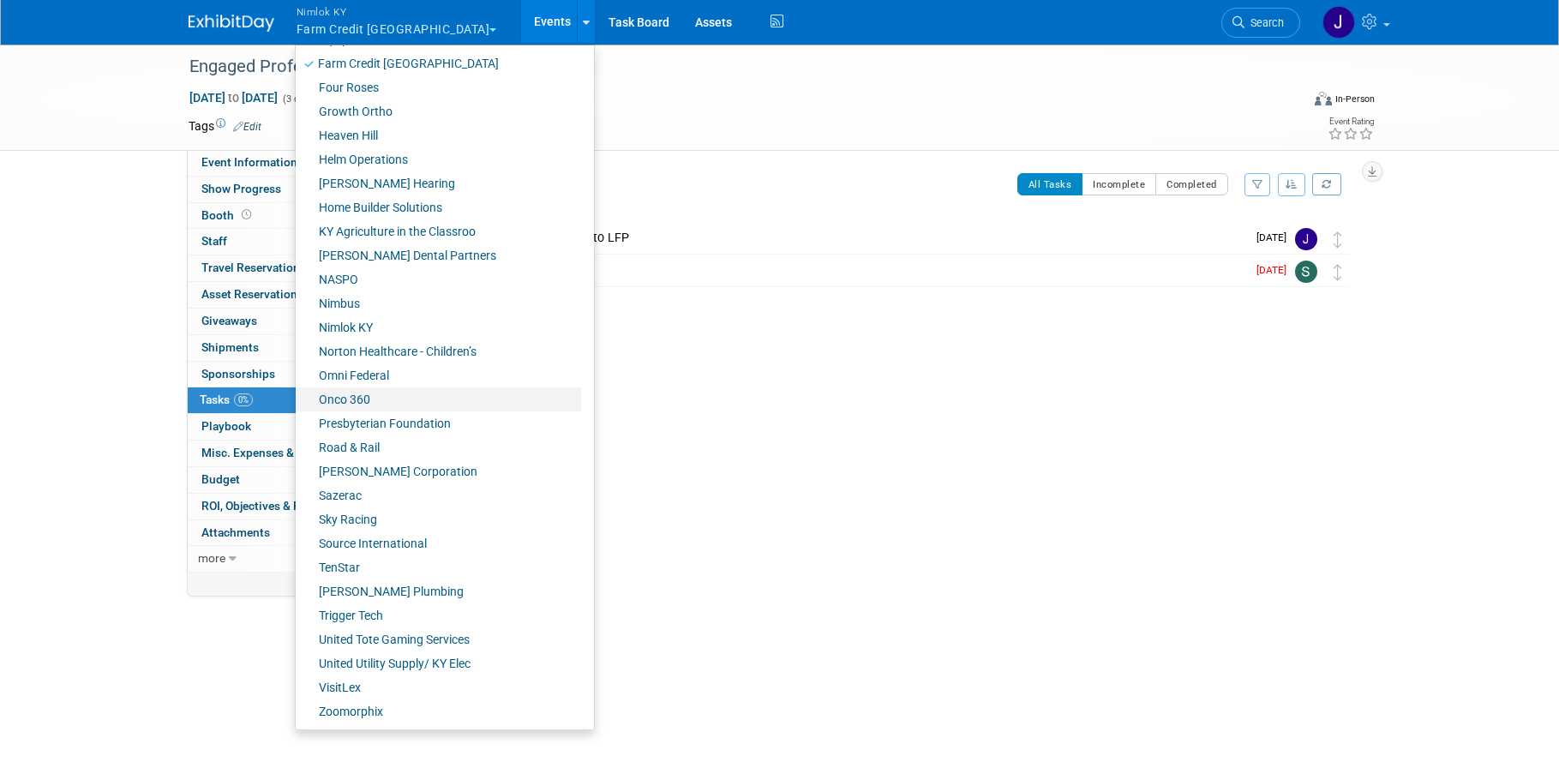
click at [393, 398] on link "Onco 360" at bounding box center [438, 399] width 285 height 24
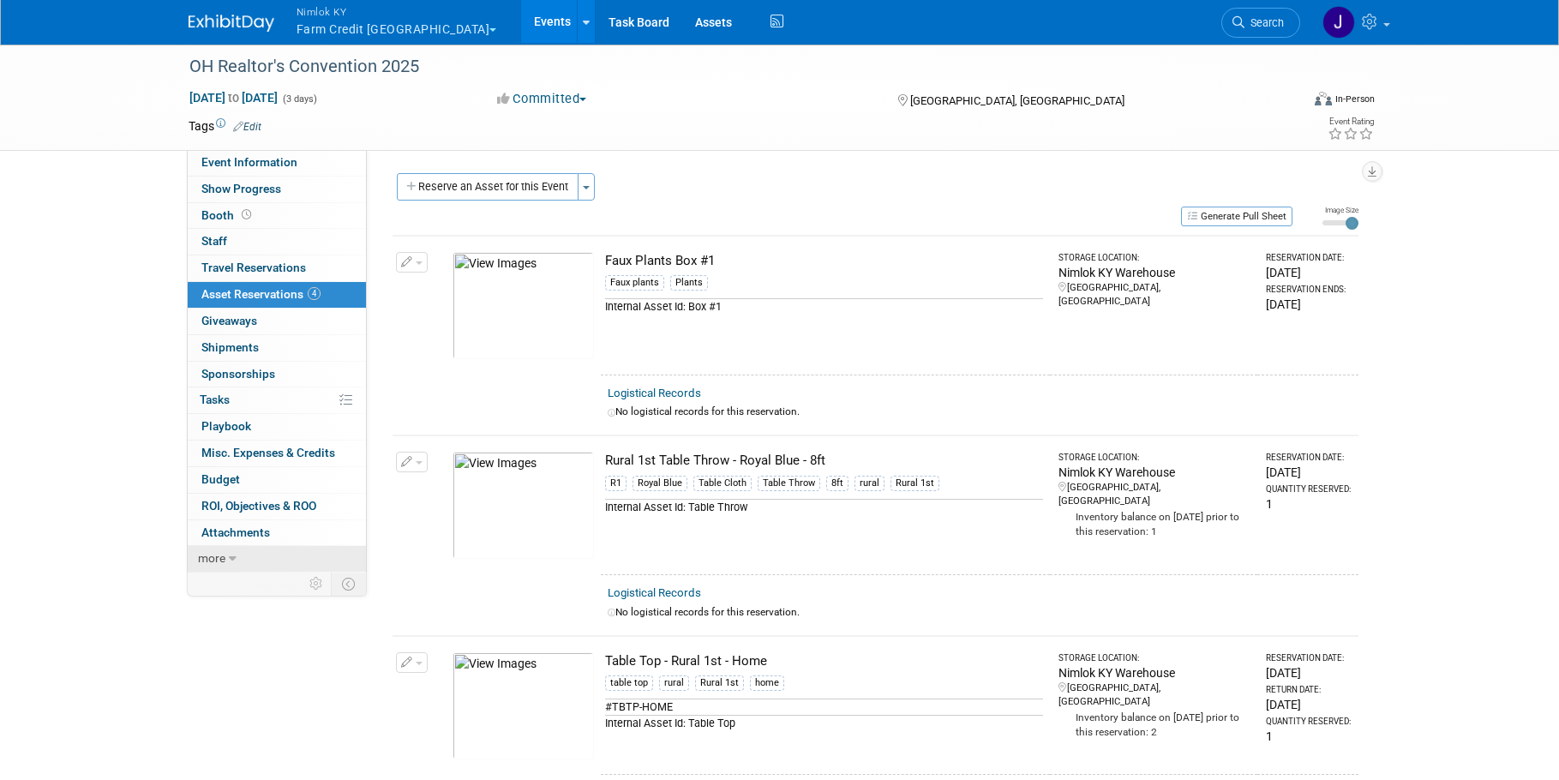
click at [222, 548] on link "more" at bounding box center [277, 559] width 178 height 26
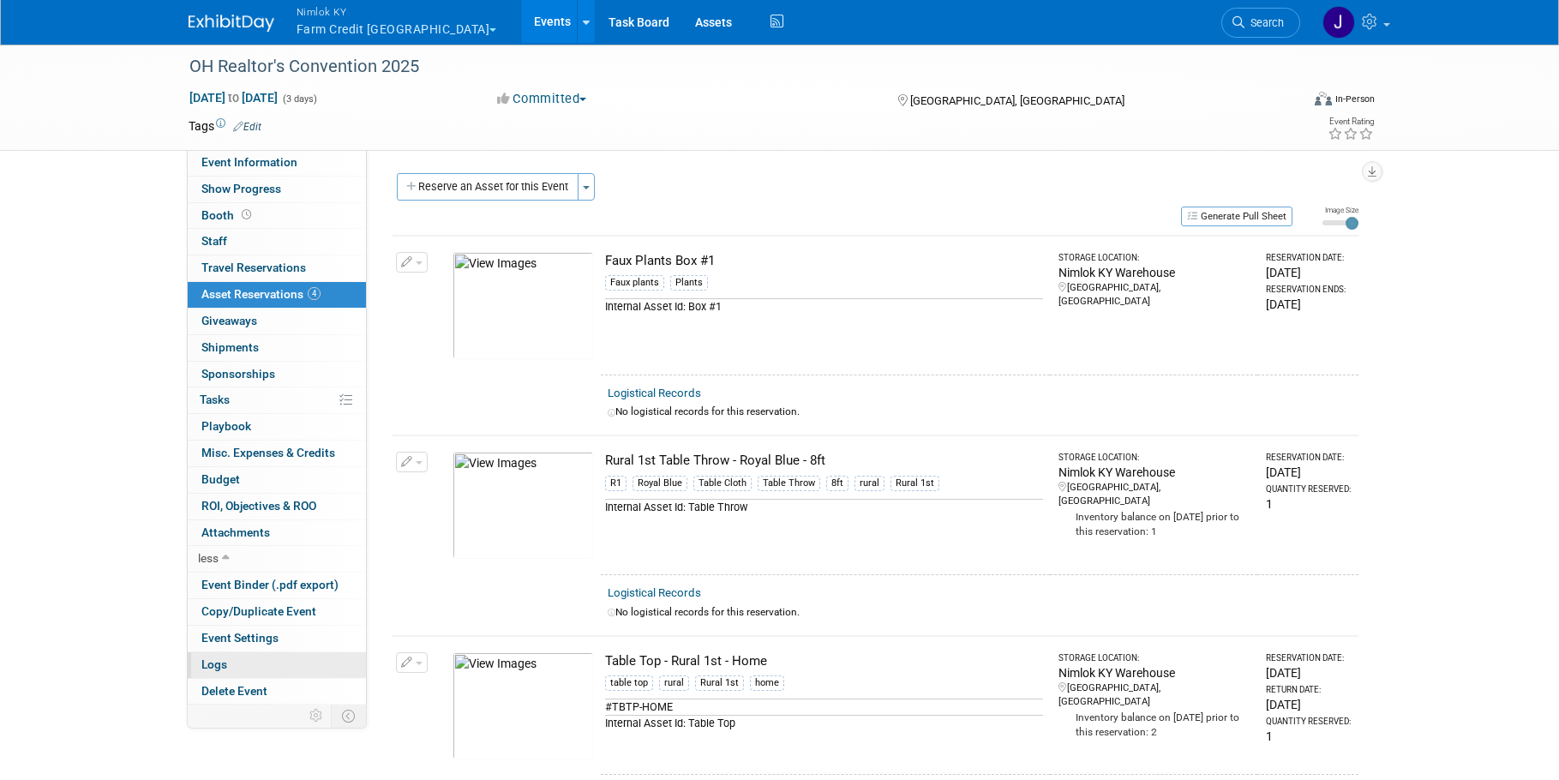
click at [244, 661] on link "Logs" at bounding box center [277, 665] width 178 height 26
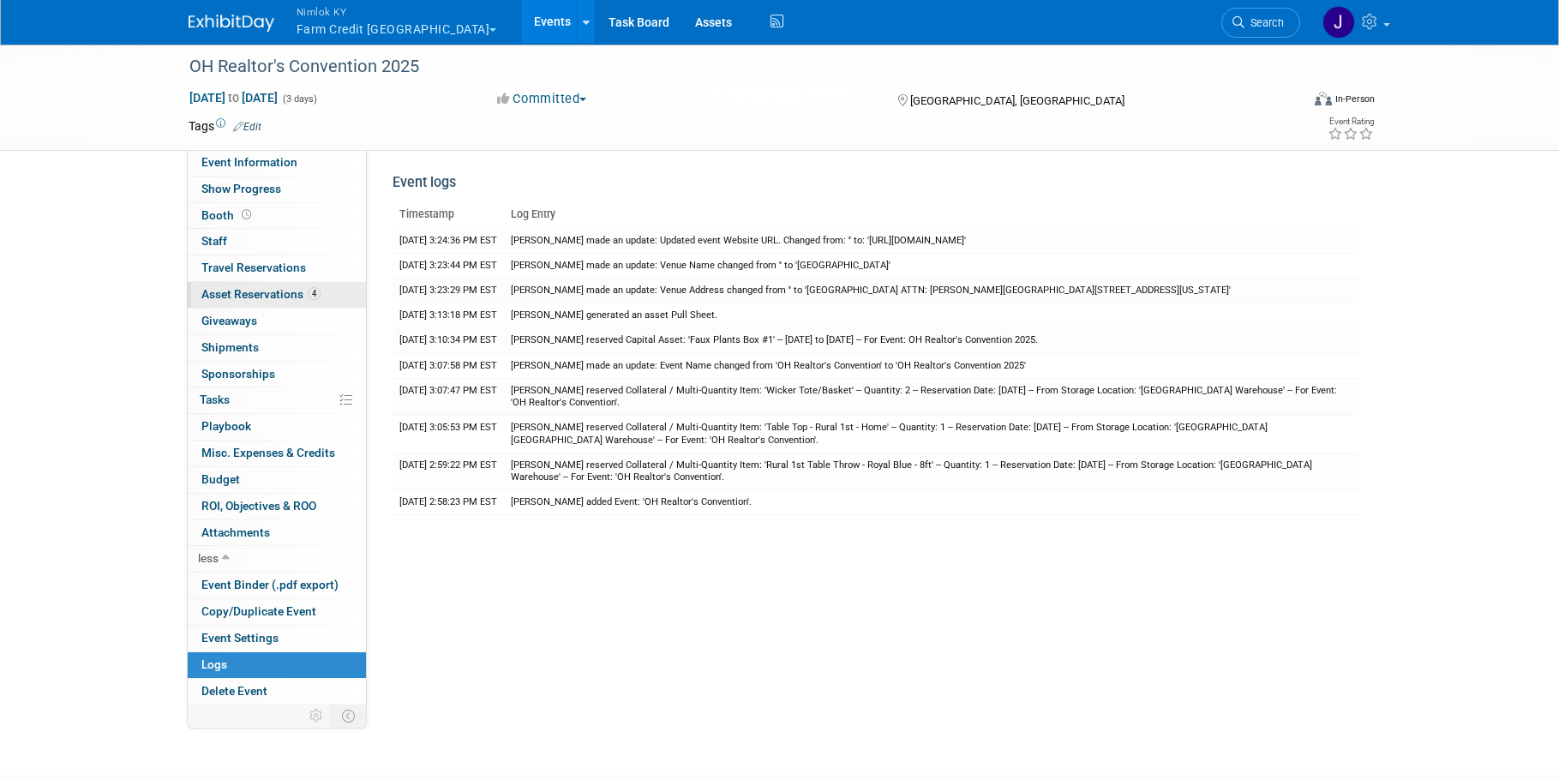
click at [287, 295] on span "Asset Reservations 4" at bounding box center [260, 294] width 119 height 14
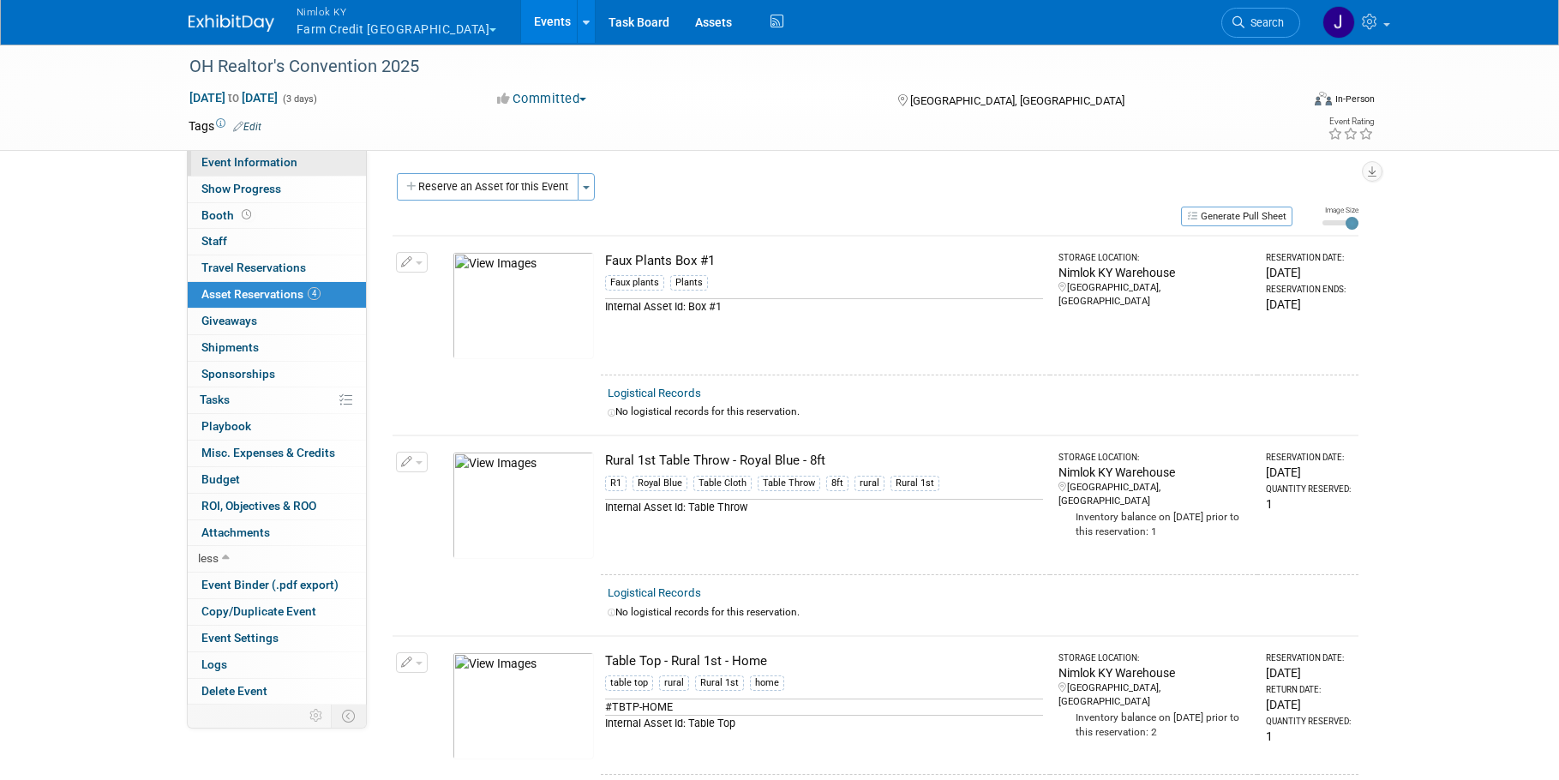
click at [251, 158] on span "Event Information" at bounding box center [249, 162] width 96 height 14
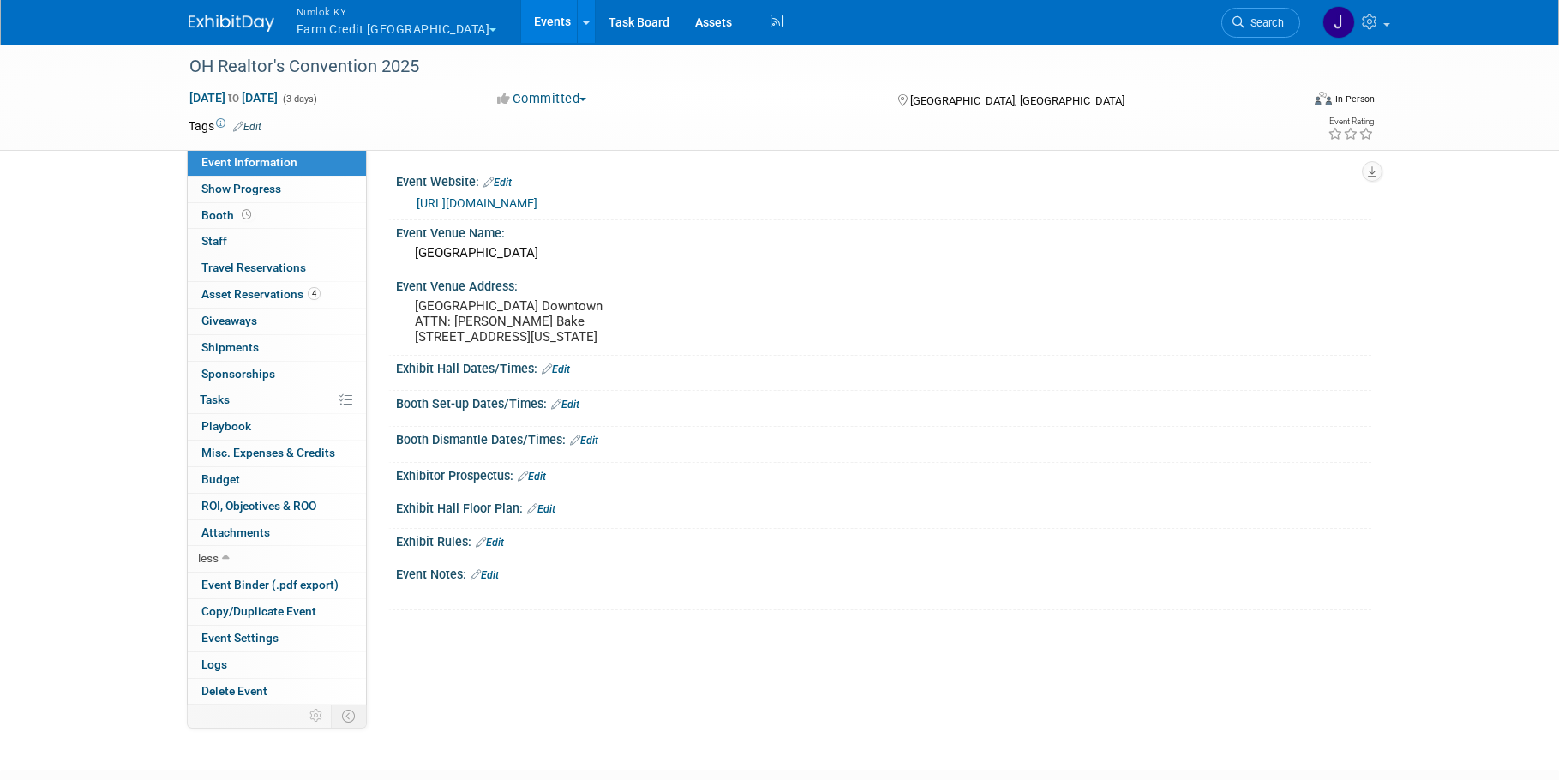
click at [396, 25] on button "Nimlok KY Farm Credit Mid America" at bounding box center [407, 22] width 224 height 45
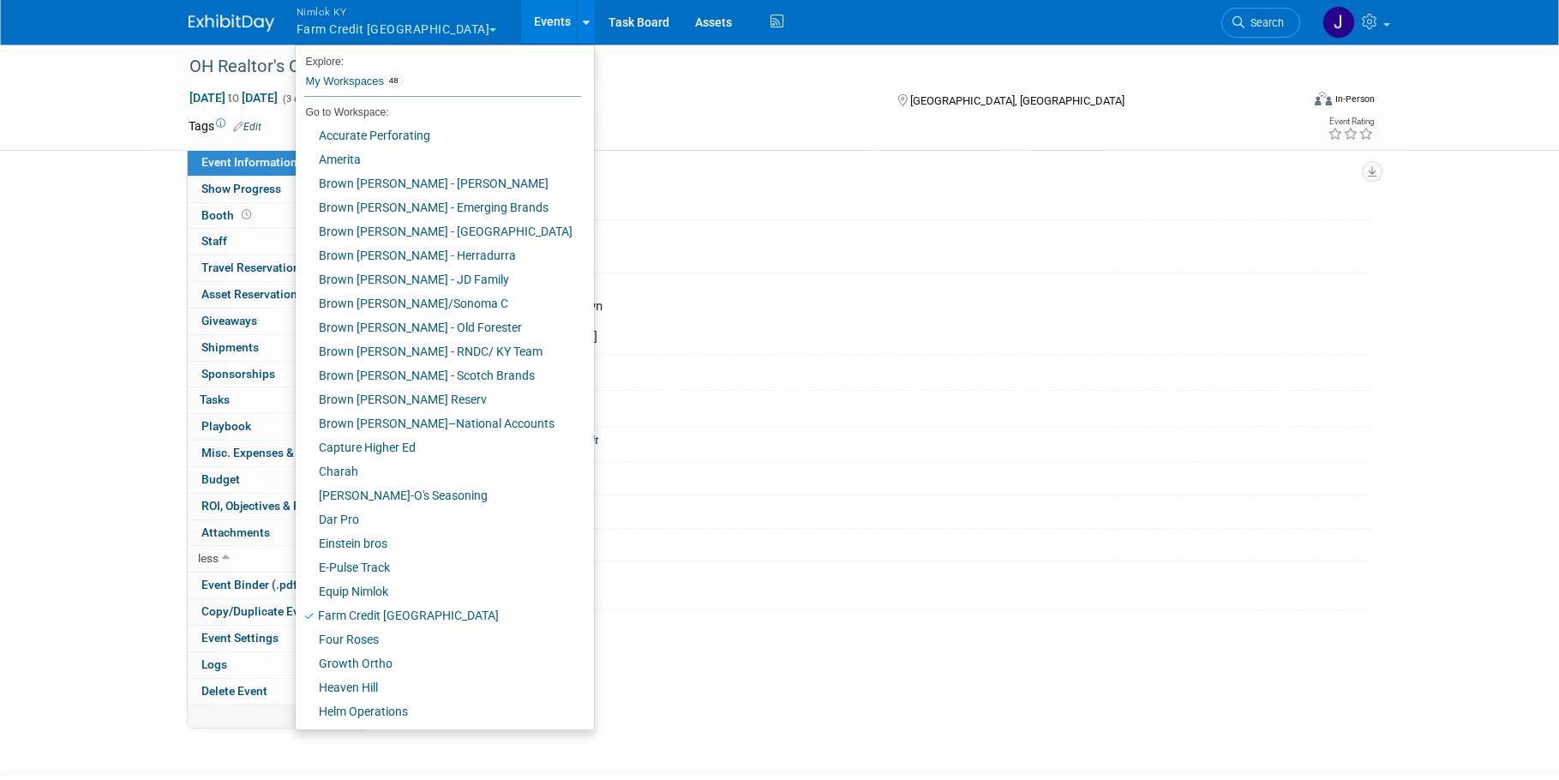
click at [521, 17] on link "Events" at bounding box center [552, 21] width 63 height 43
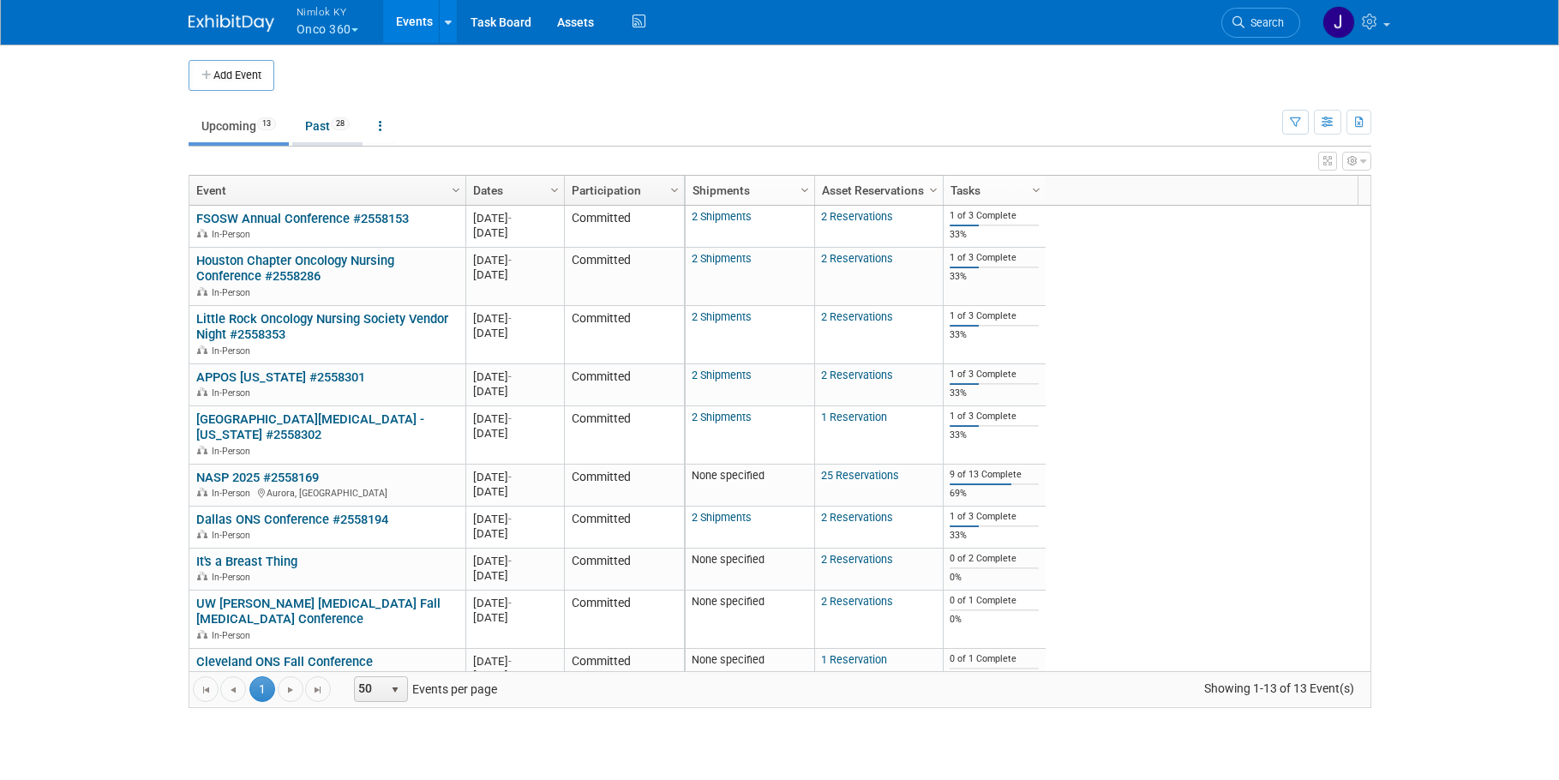
click at [321, 126] on link "Past 28" at bounding box center [327, 126] width 70 height 33
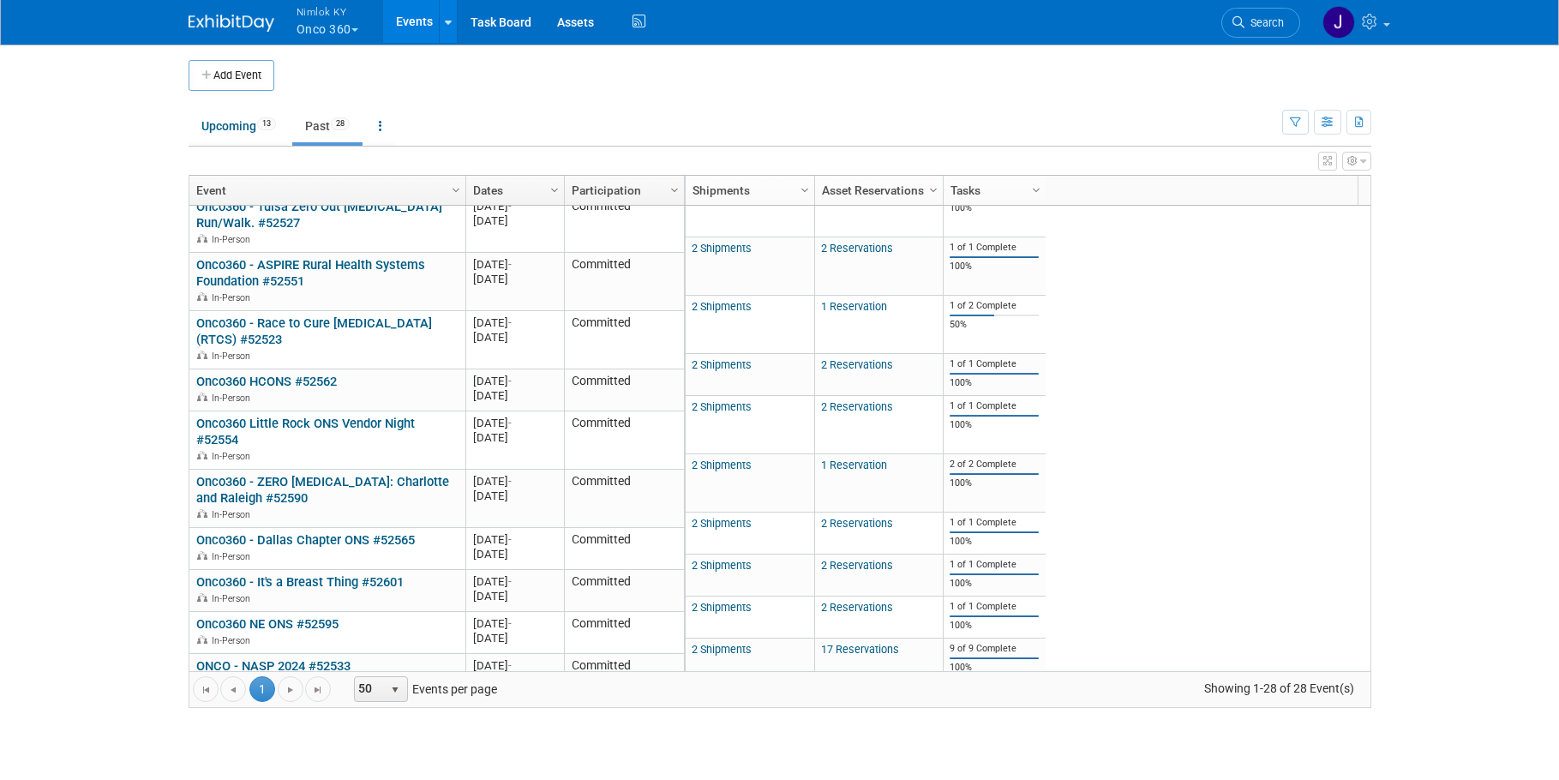
scroll to position [906, 0]
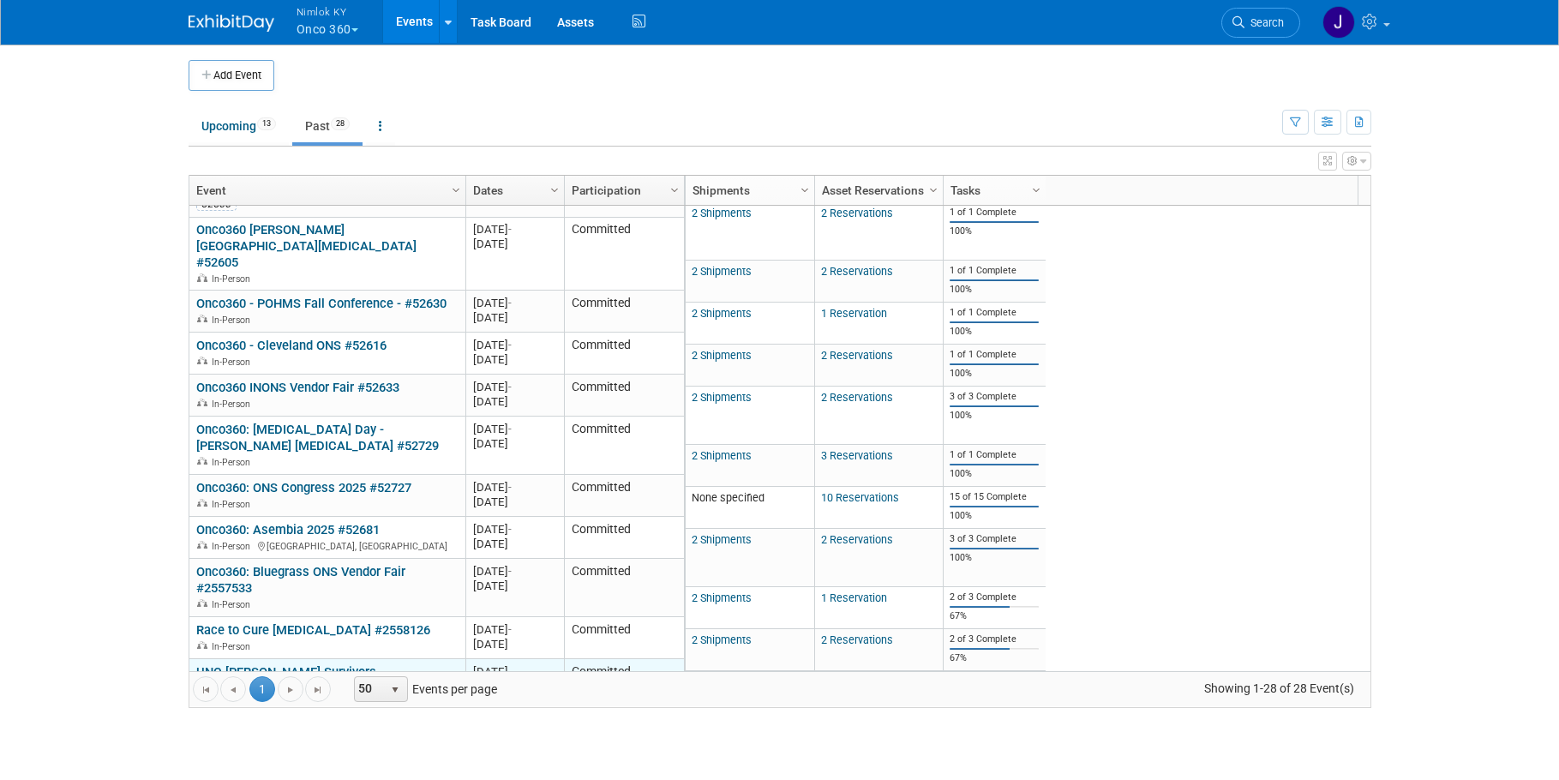
click at [308, 664] on link "UNC [PERSON_NAME] Survivors [MEDICAL_DATA] Day #2558138" at bounding box center [287, 680] width 183 height 32
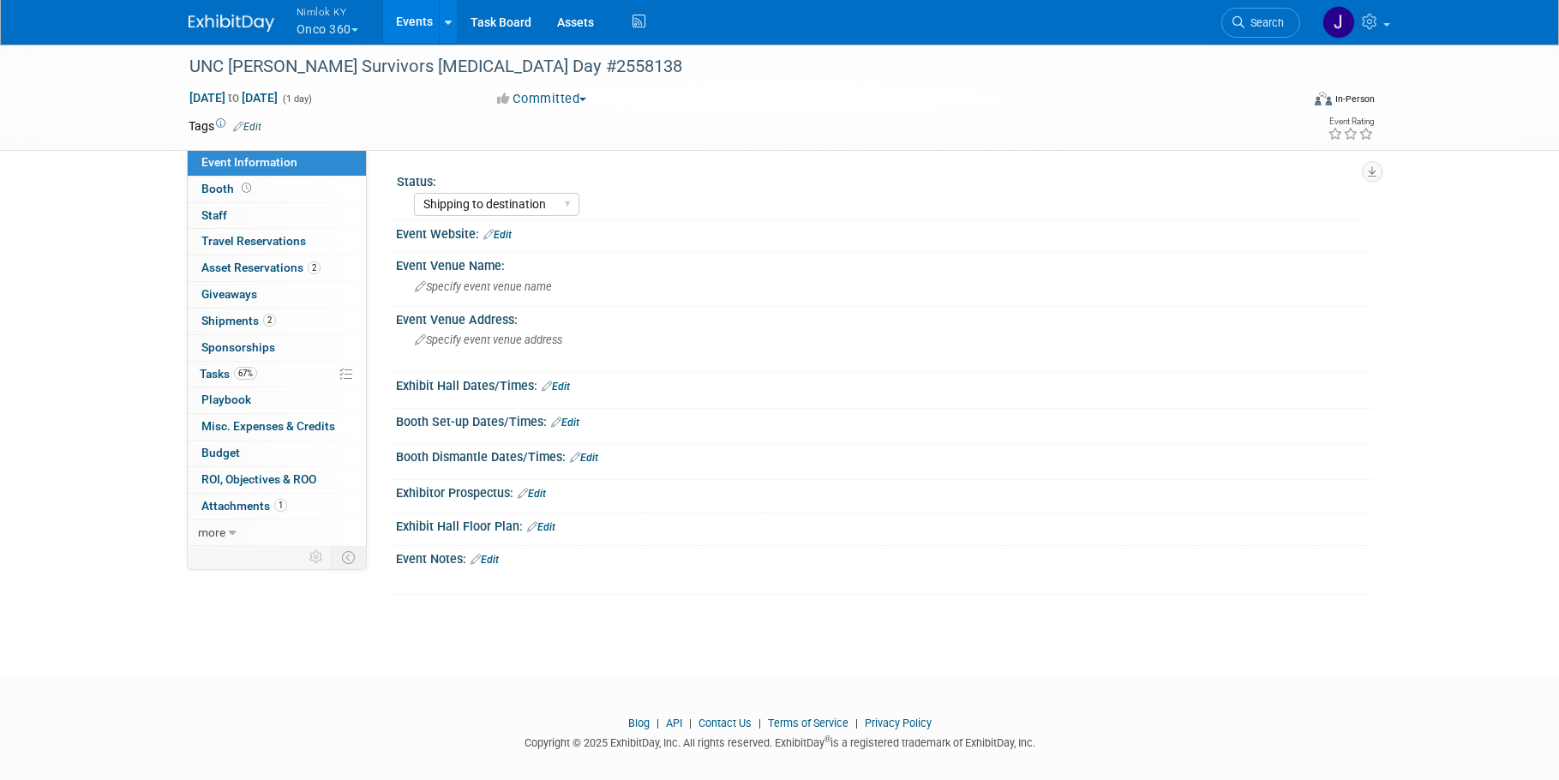
select select "Shipping to destination"
click at [312, 264] on span "2" at bounding box center [314, 267] width 13 height 13
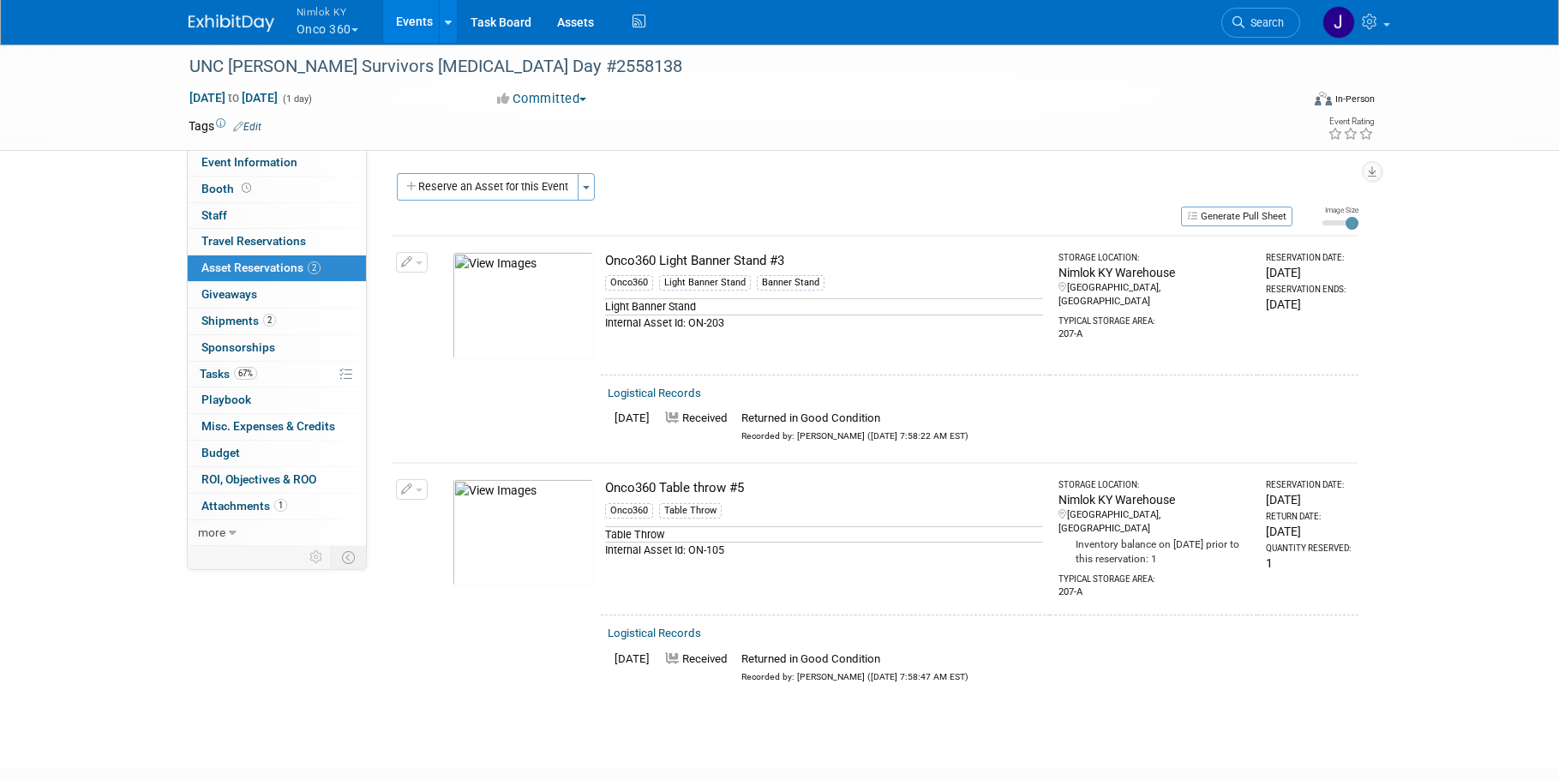
click at [426, 267] on button "button" at bounding box center [412, 262] width 32 height 21
click at [436, 279] on button "Change Reservation" at bounding box center [477, 290] width 145 height 23
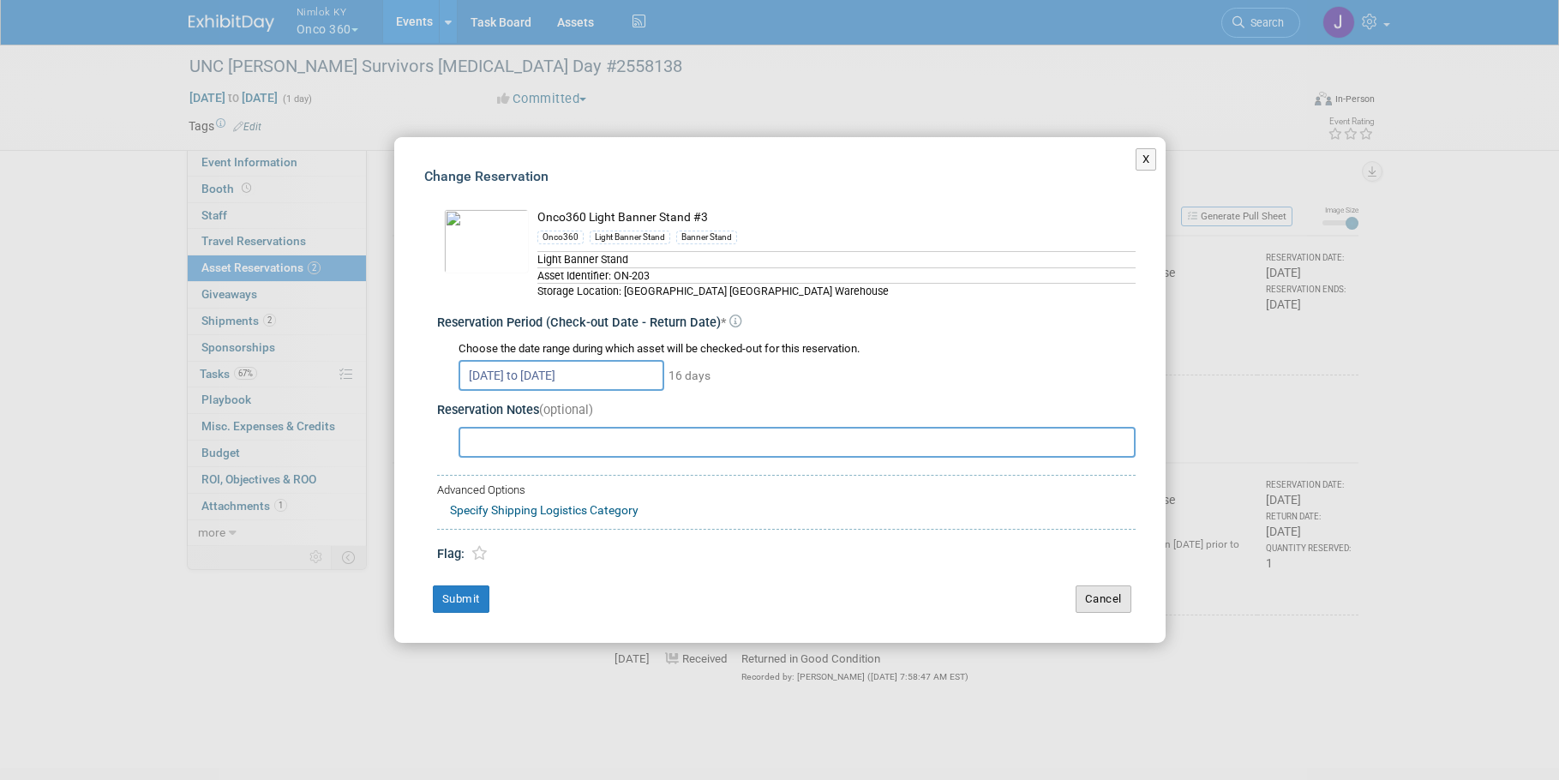
click at [1090, 596] on button "Cancel" at bounding box center [1104, 598] width 56 height 27
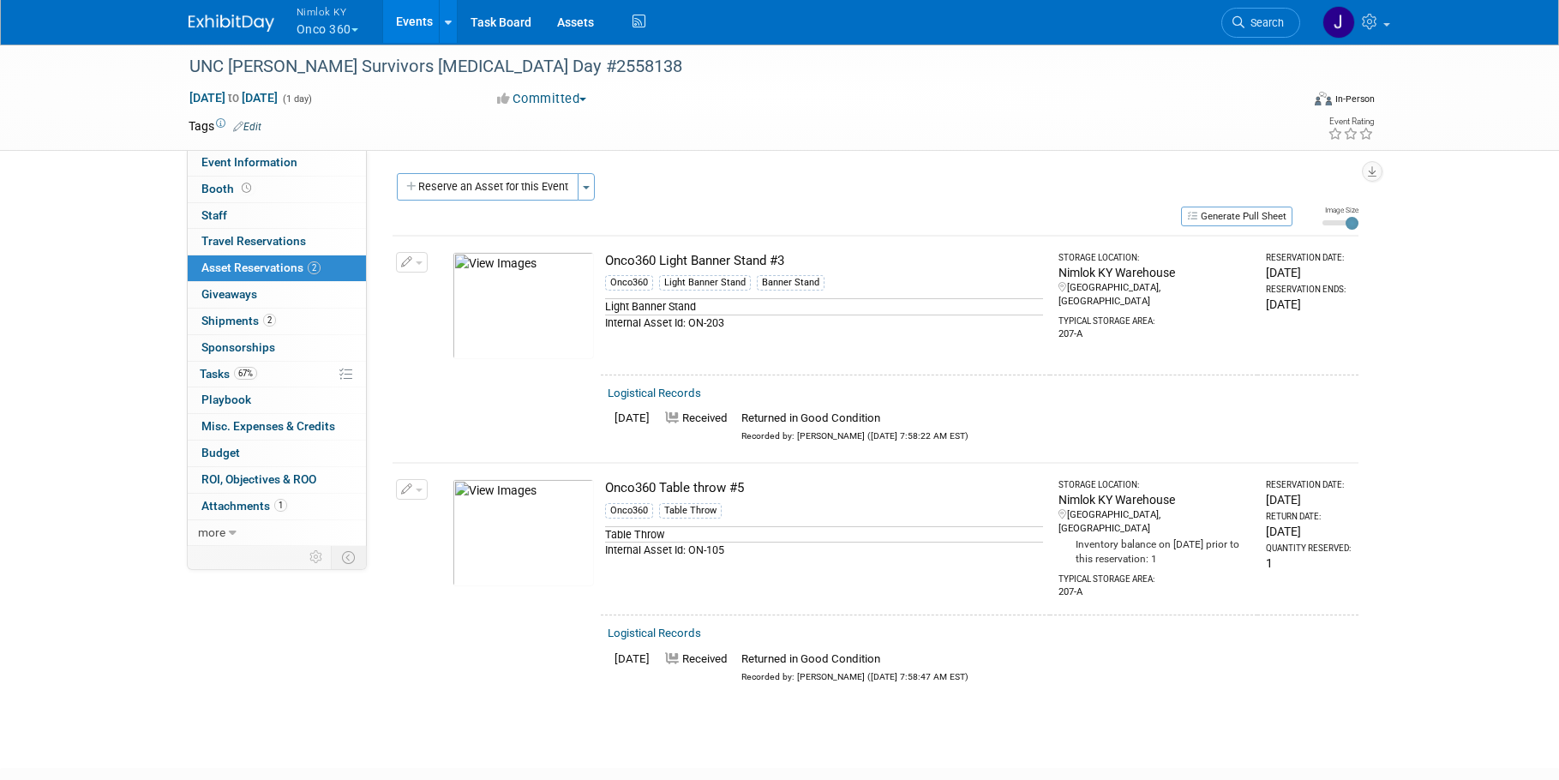
click at [417, 493] on button "button" at bounding box center [412, 489] width 32 height 21
click at [457, 506] on button "Change Reservation" at bounding box center [477, 517] width 145 height 23
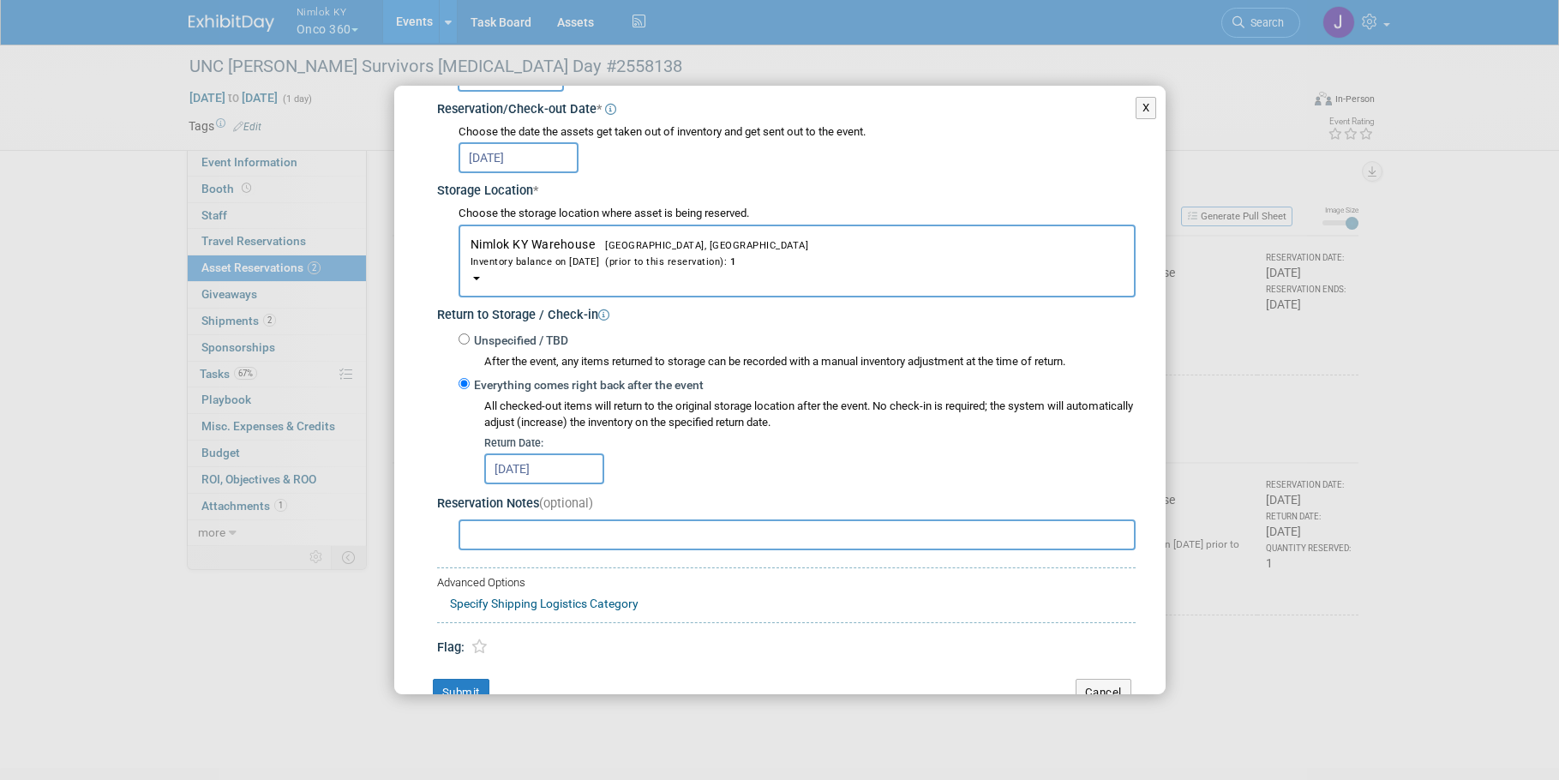
scroll to position [254, 0]
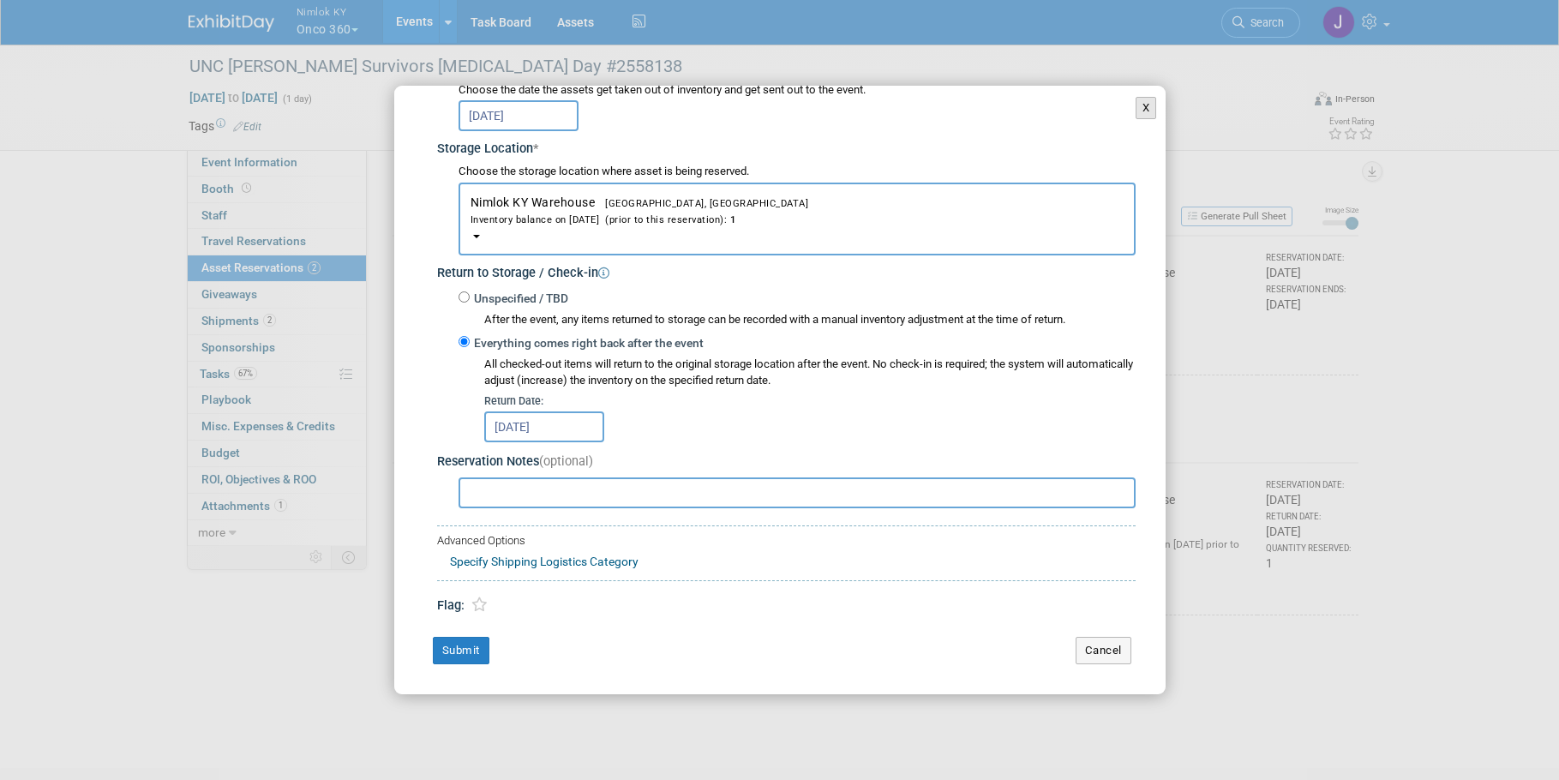
click at [1136, 105] on button "X" at bounding box center [1146, 108] width 21 height 22
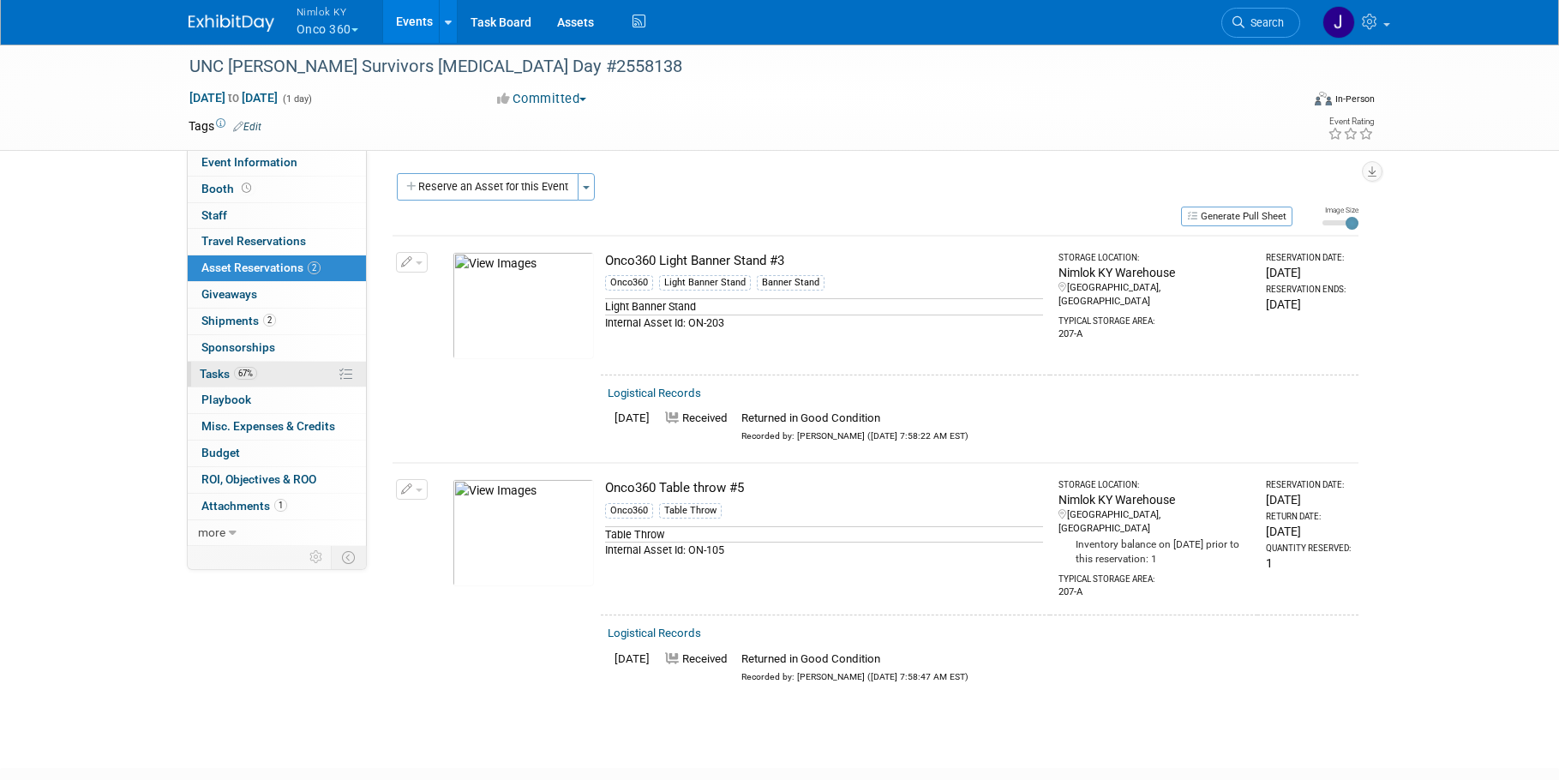
click at [286, 378] on link "67% Tasks 67%" at bounding box center [277, 375] width 178 height 26
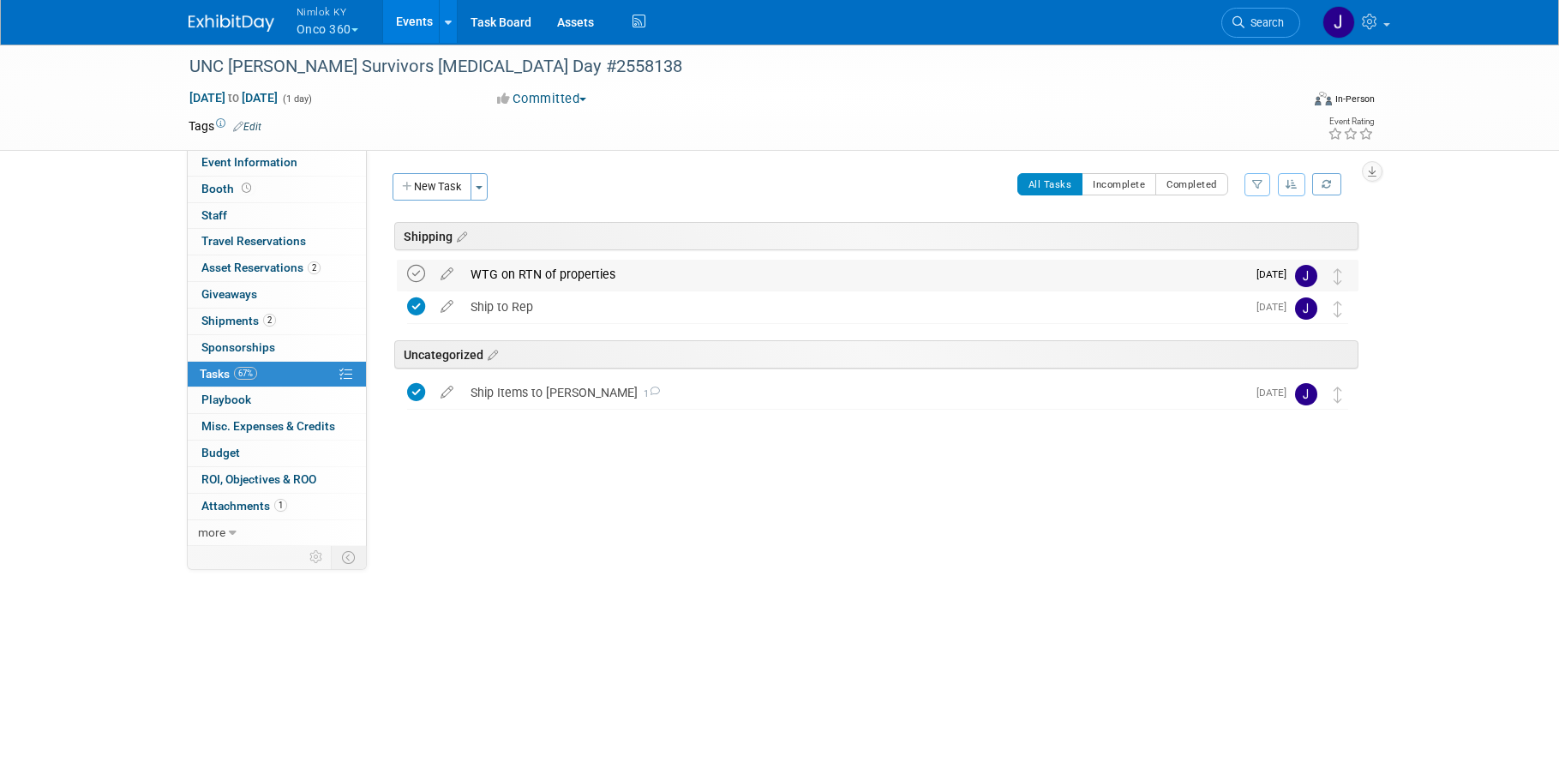
click at [411, 272] on icon at bounding box center [416, 274] width 18 height 18
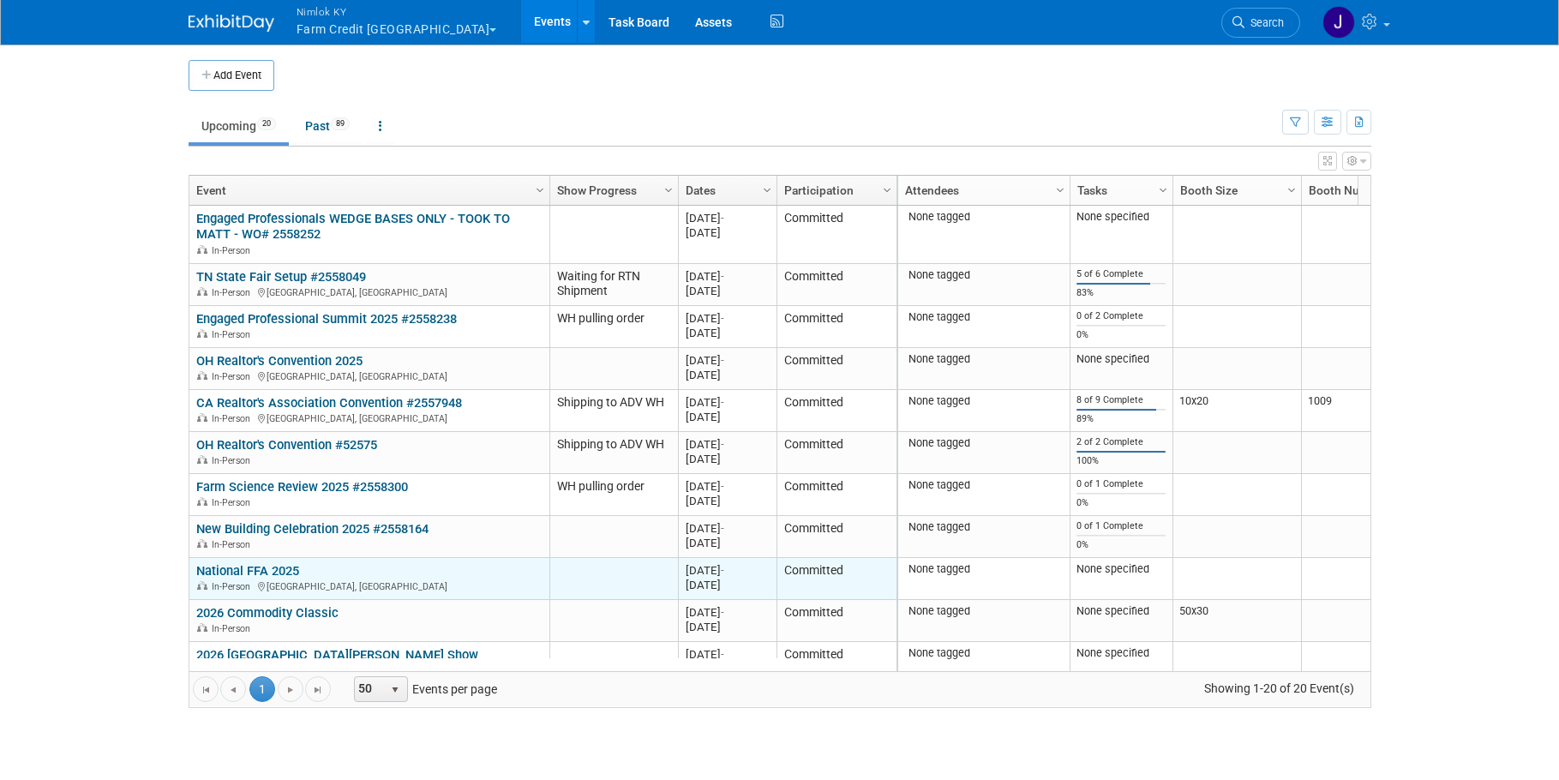
scroll to position [103, 0]
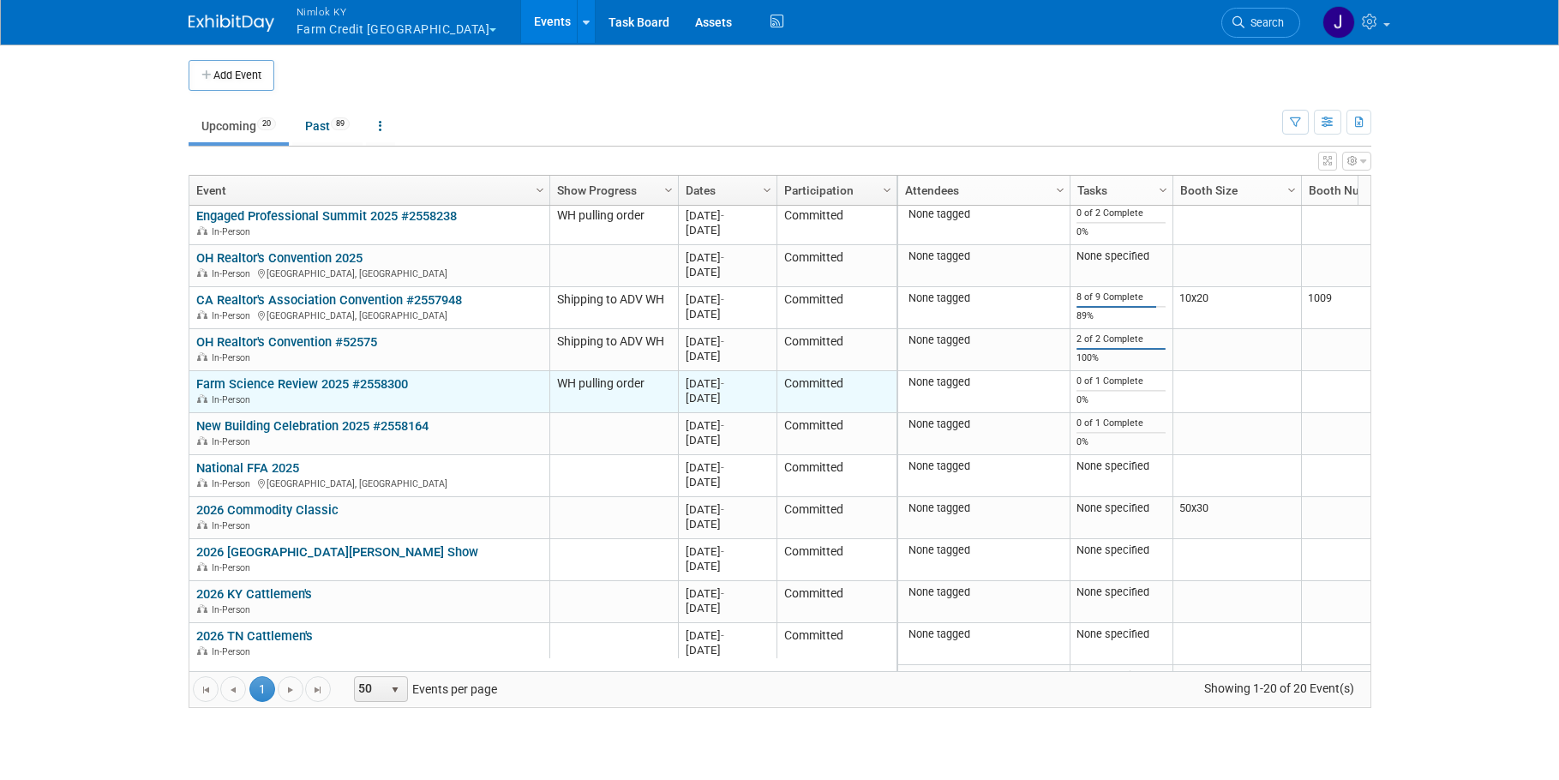
click at [318, 382] on link "Farm Science Review 2025 #2558300" at bounding box center [302, 383] width 212 height 15
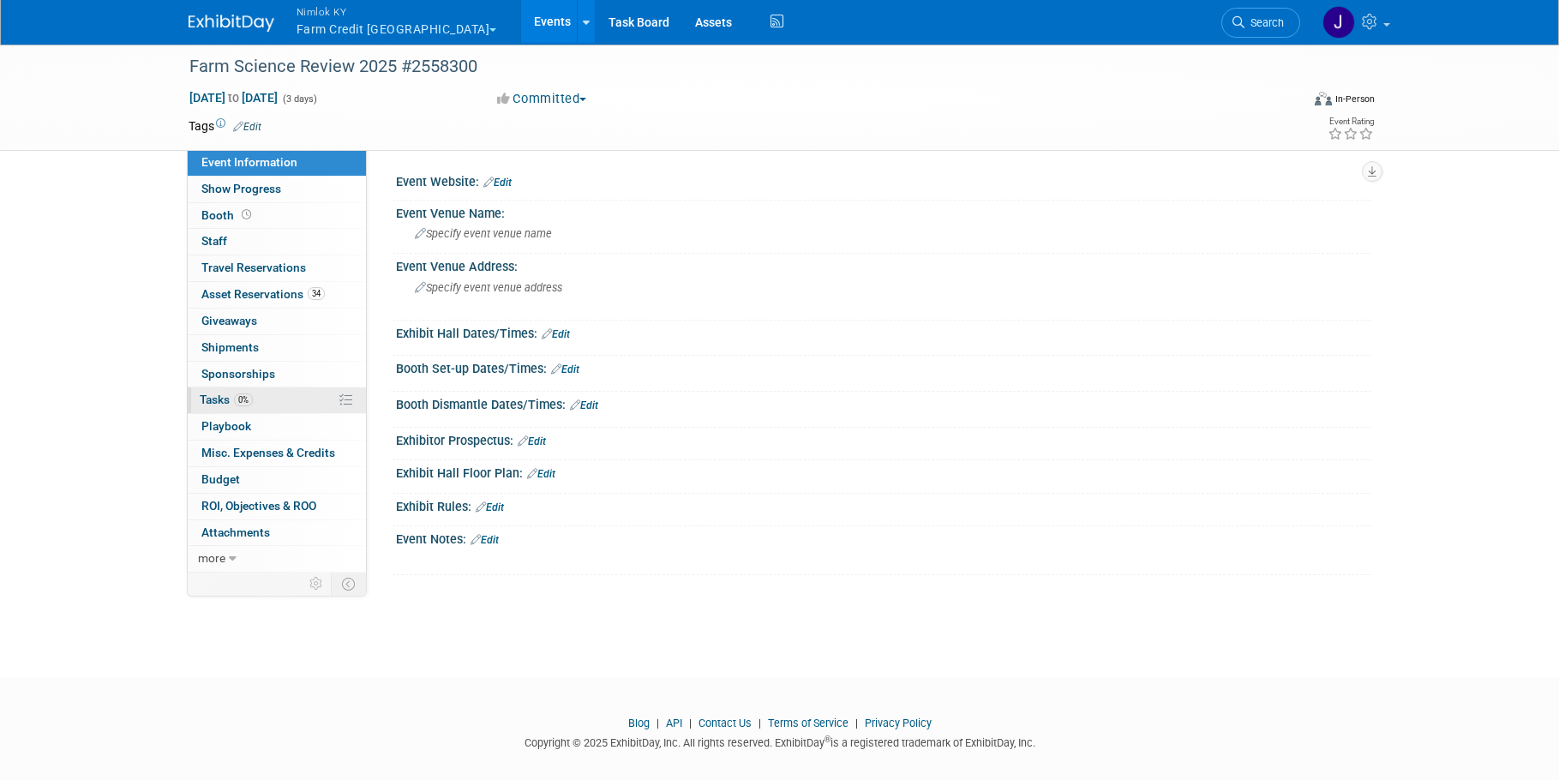
click at [221, 399] on span "Tasks 0%" at bounding box center [226, 400] width 53 height 14
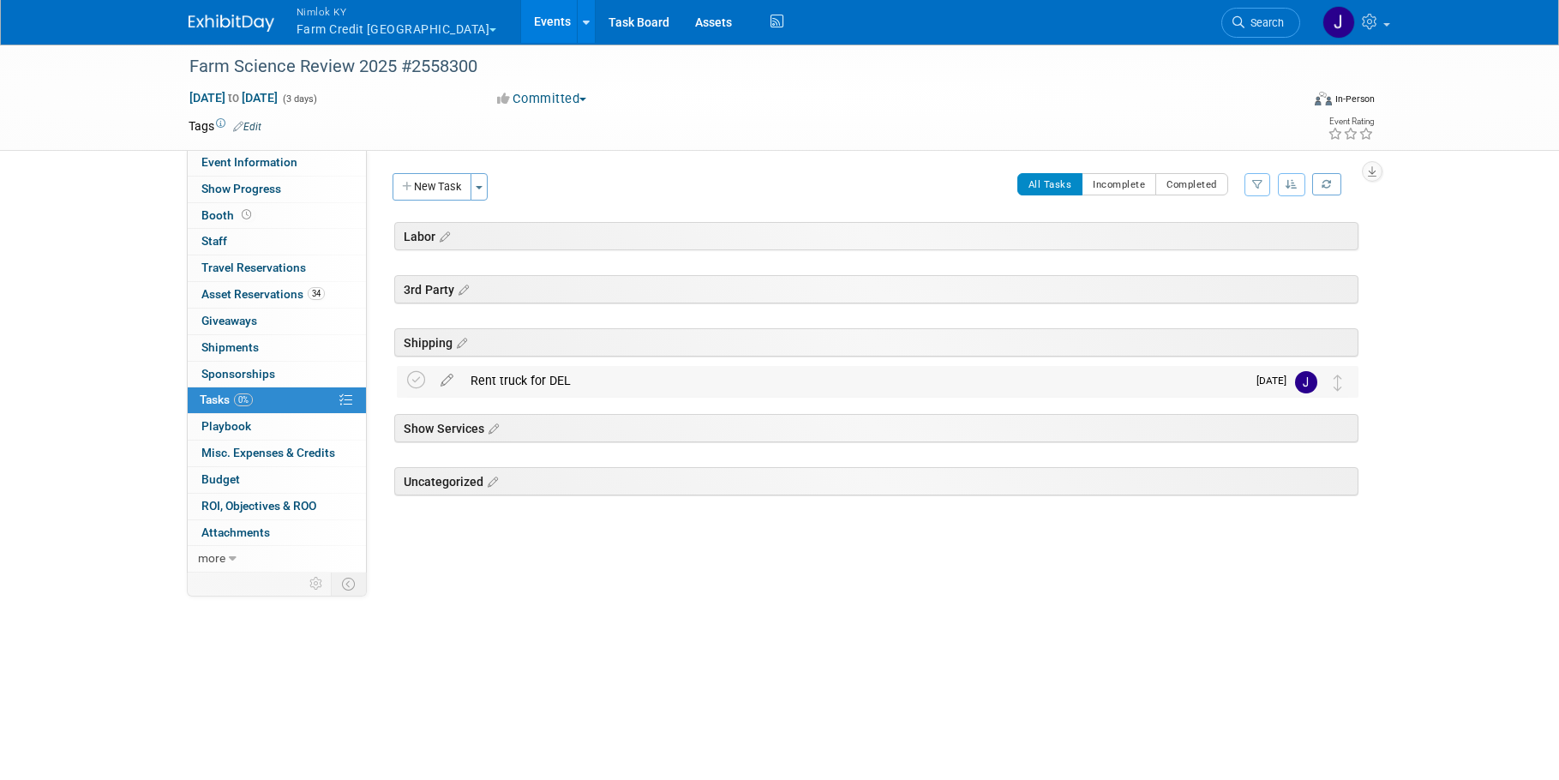
click at [528, 379] on div "Rent truck for DEL" at bounding box center [854, 380] width 784 height 29
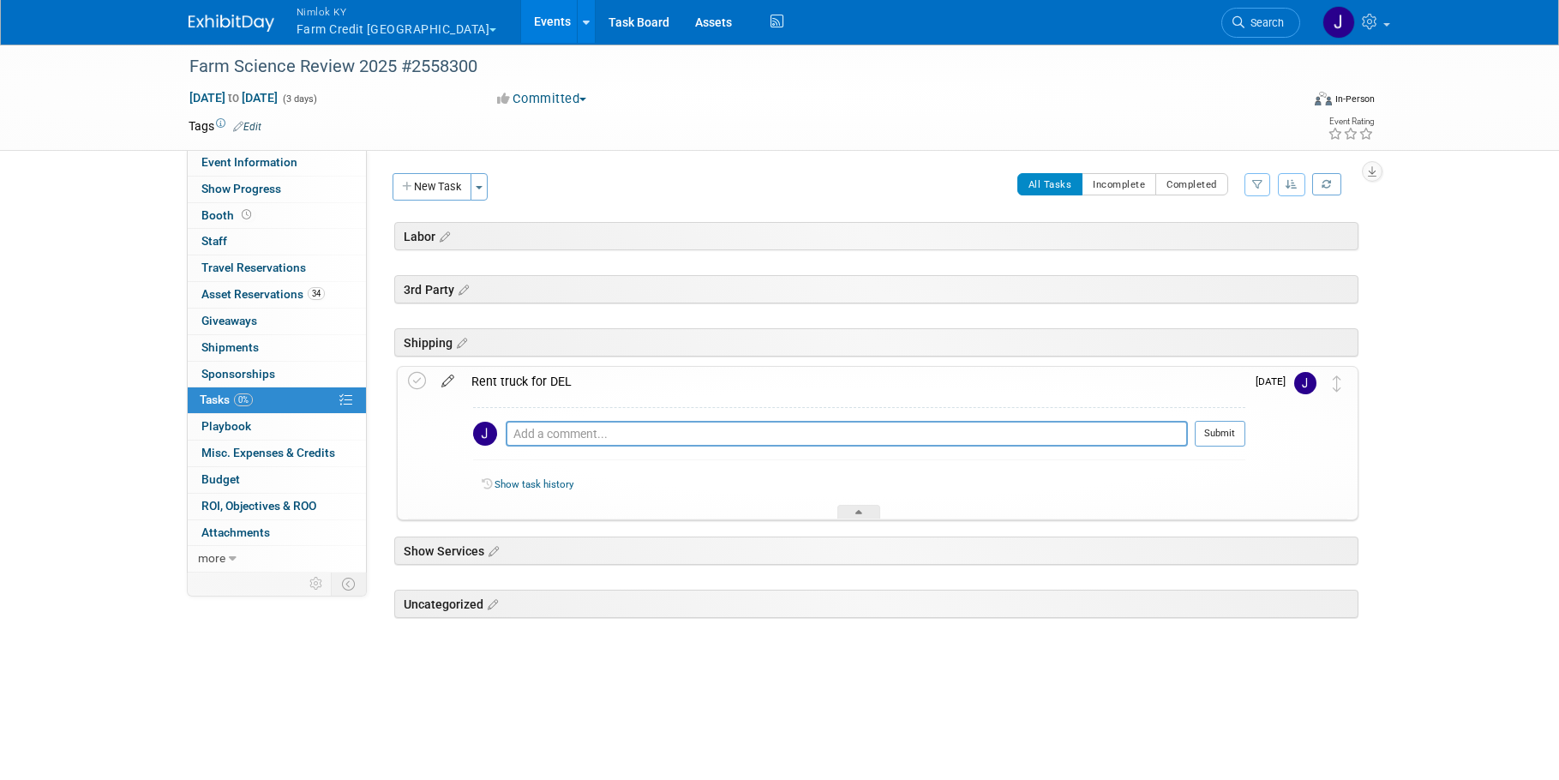
click at [441, 381] on icon at bounding box center [448, 377] width 30 height 21
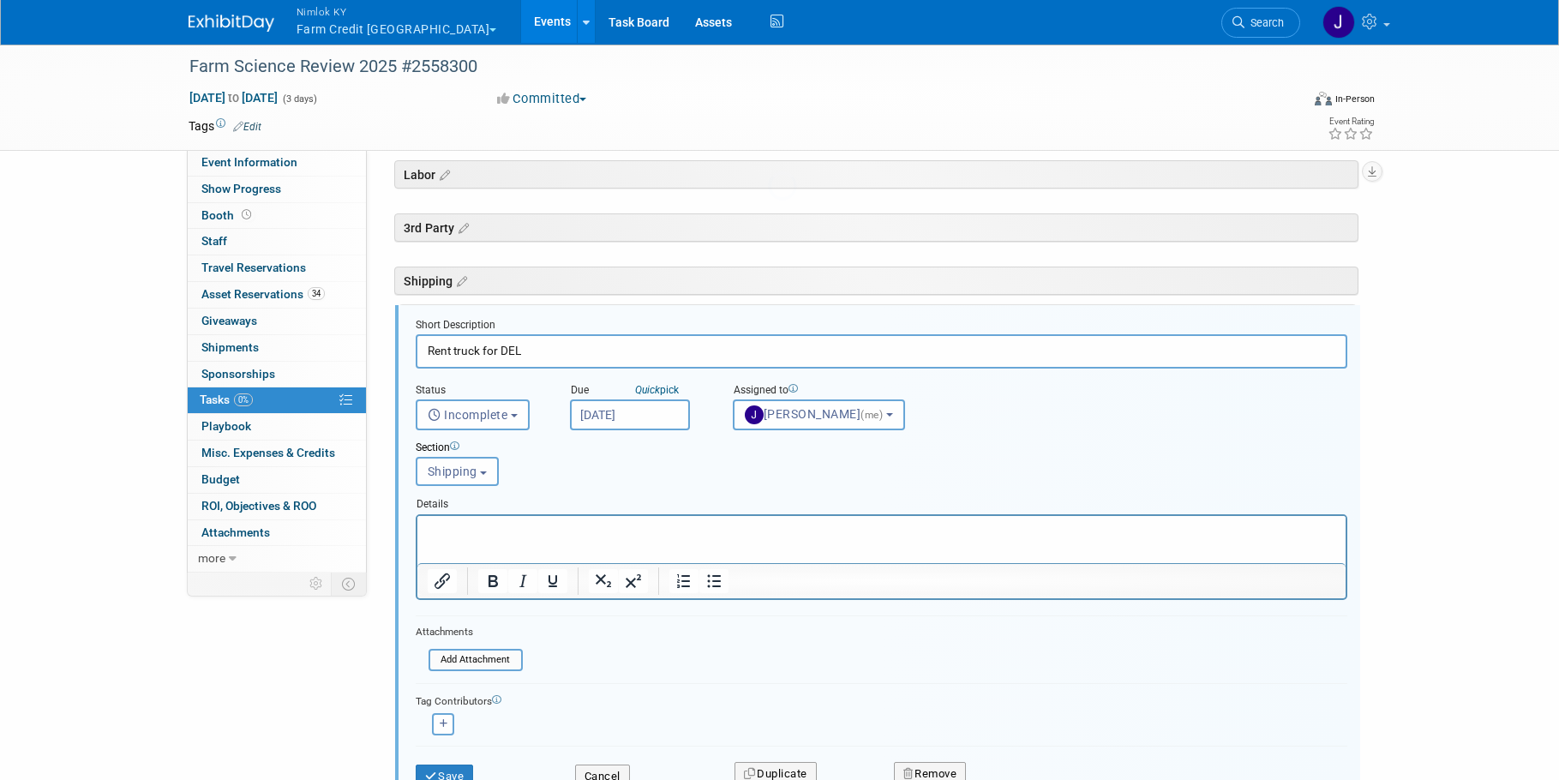
scroll to position [116, 0]
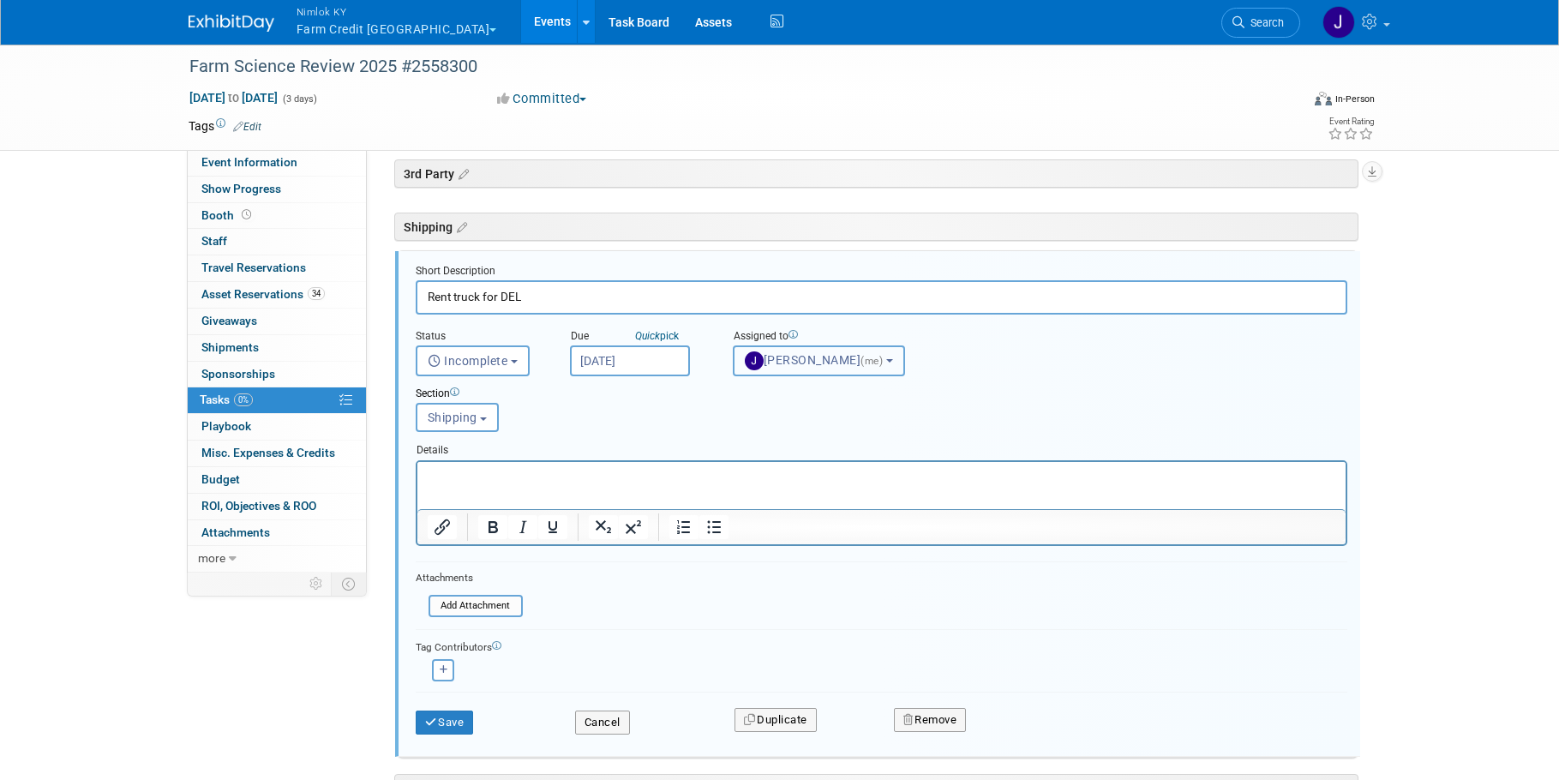
click at [797, 363] on span "Jamie Dunn (me)" at bounding box center [815, 360] width 141 height 14
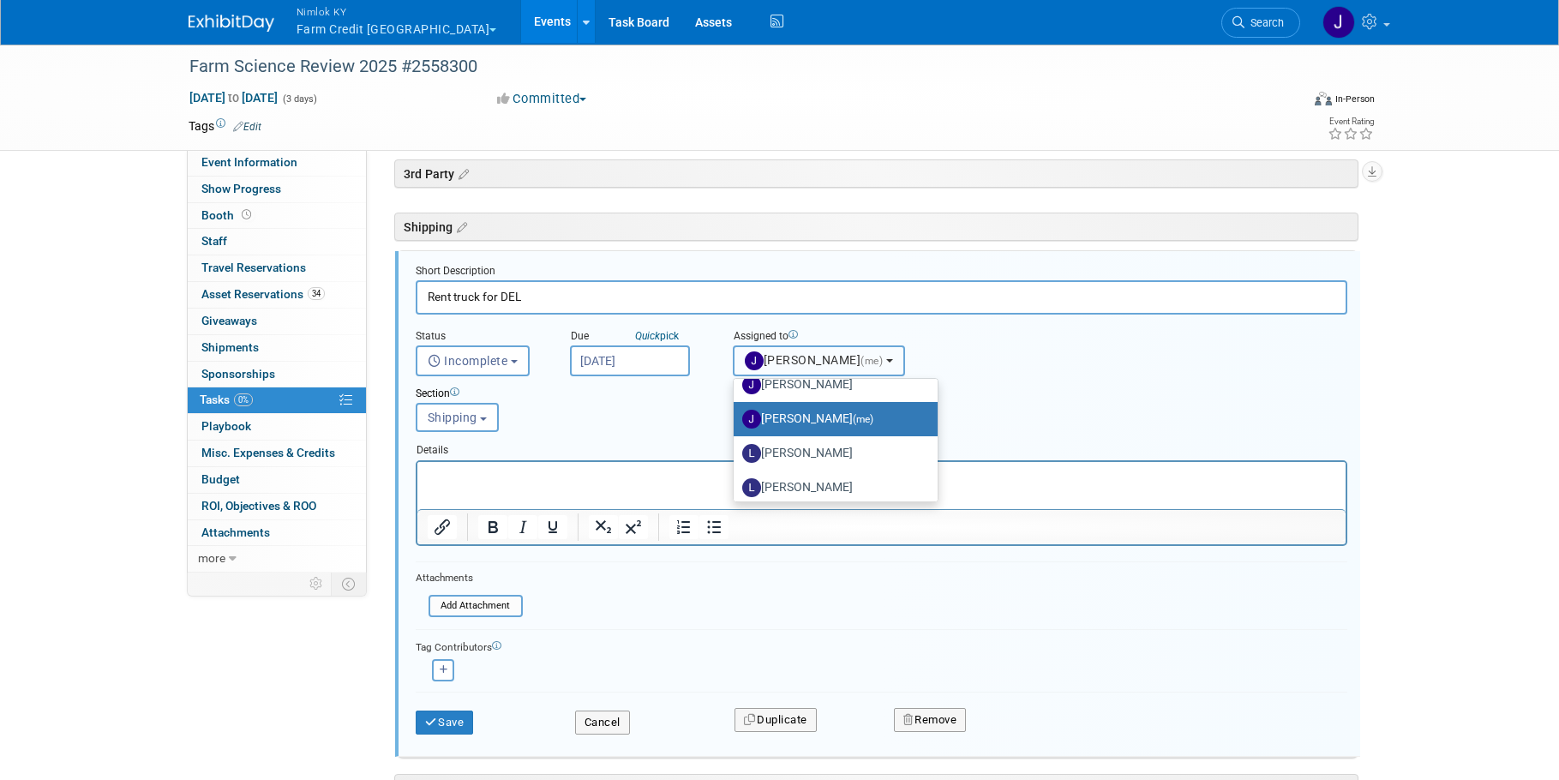
scroll to position [219, 0]
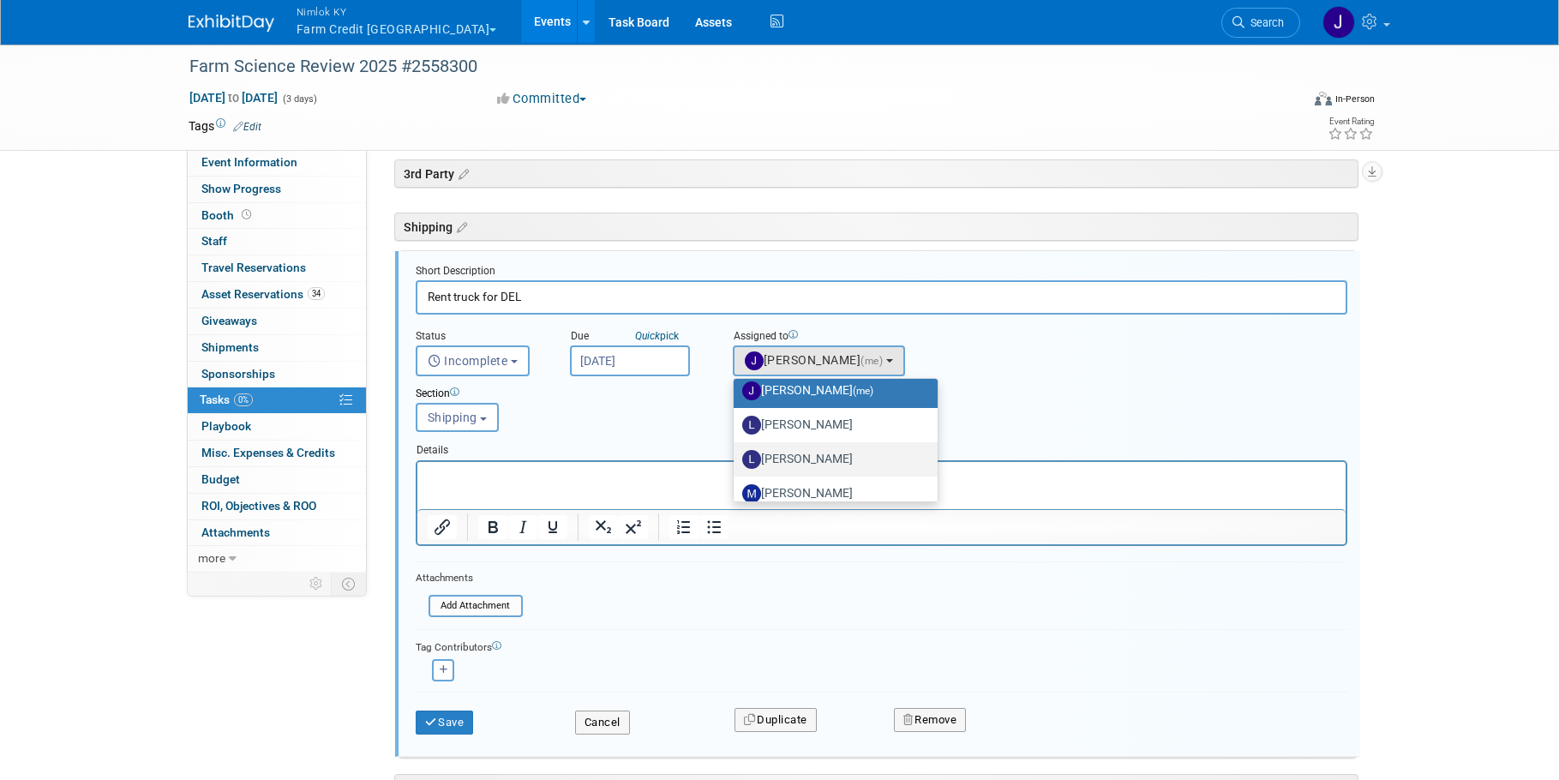
click at [825, 454] on label "Luc Schaefer" at bounding box center [831, 459] width 179 height 27
click at [736, 454] on input "Luc Schaefer" at bounding box center [730, 457] width 11 height 11
select select "5a9cecd0-4b4b-4347-8a0c-05e827d9b850"
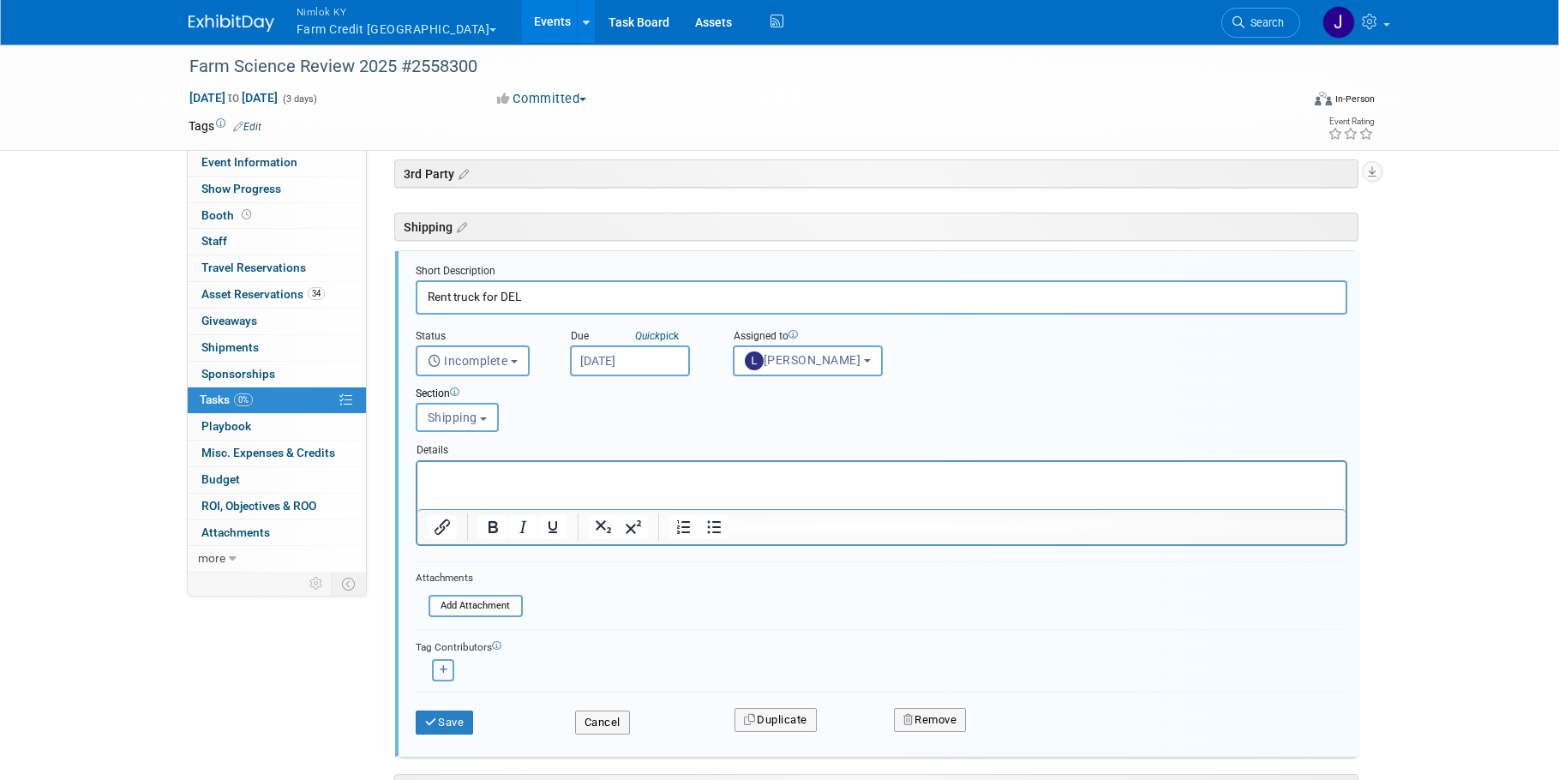
click at [450, 671] on button "button" at bounding box center [443, 670] width 22 height 22
select select
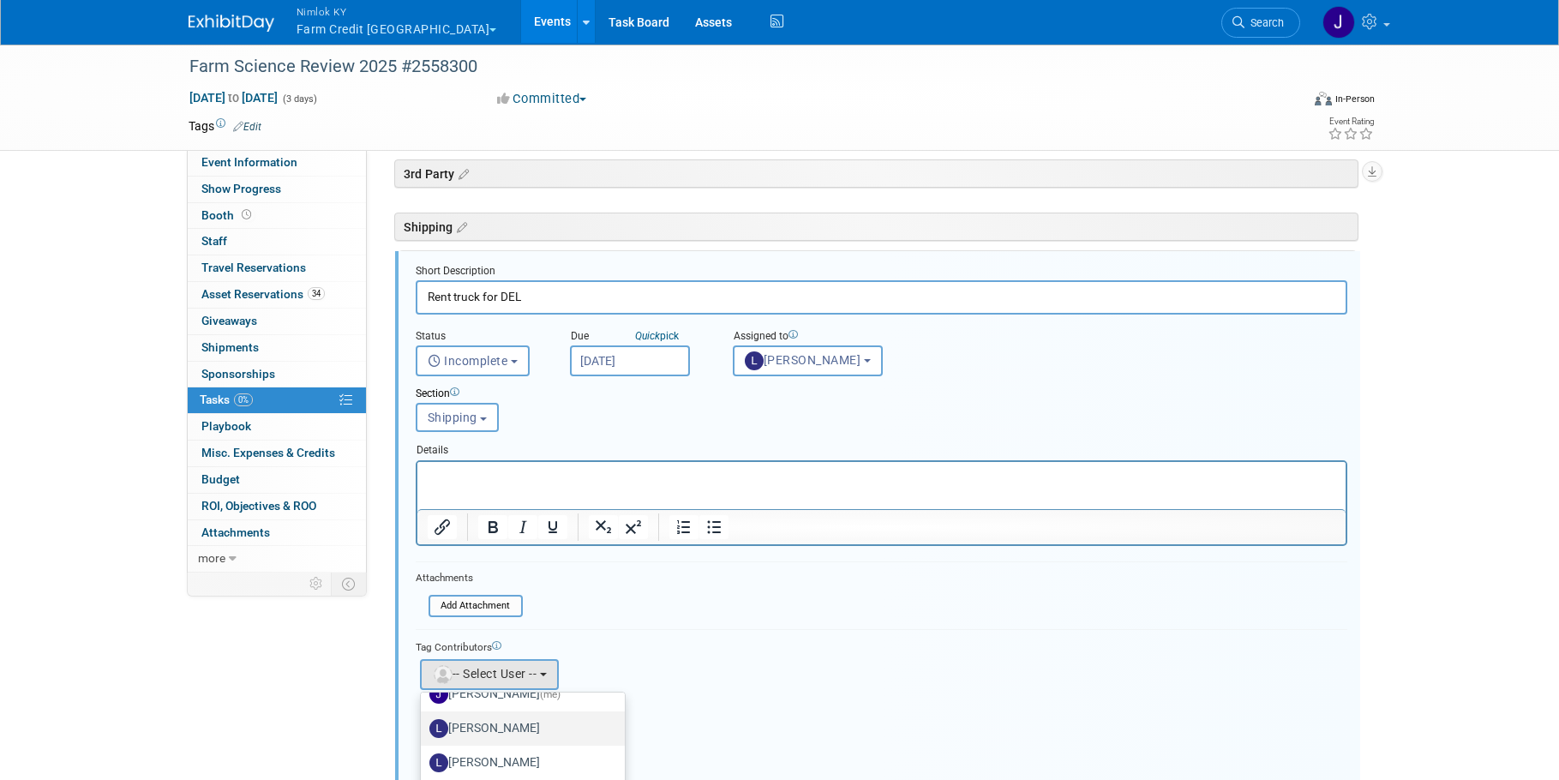
scroll to position [225, 0]
click at [540, 701] on span "(me)" at bounding box center [550, 698] width 21 height 12
click at [423, 701] on input "Jamie Dunn (me)" at bounding box center [417, 695] width 11 height 11
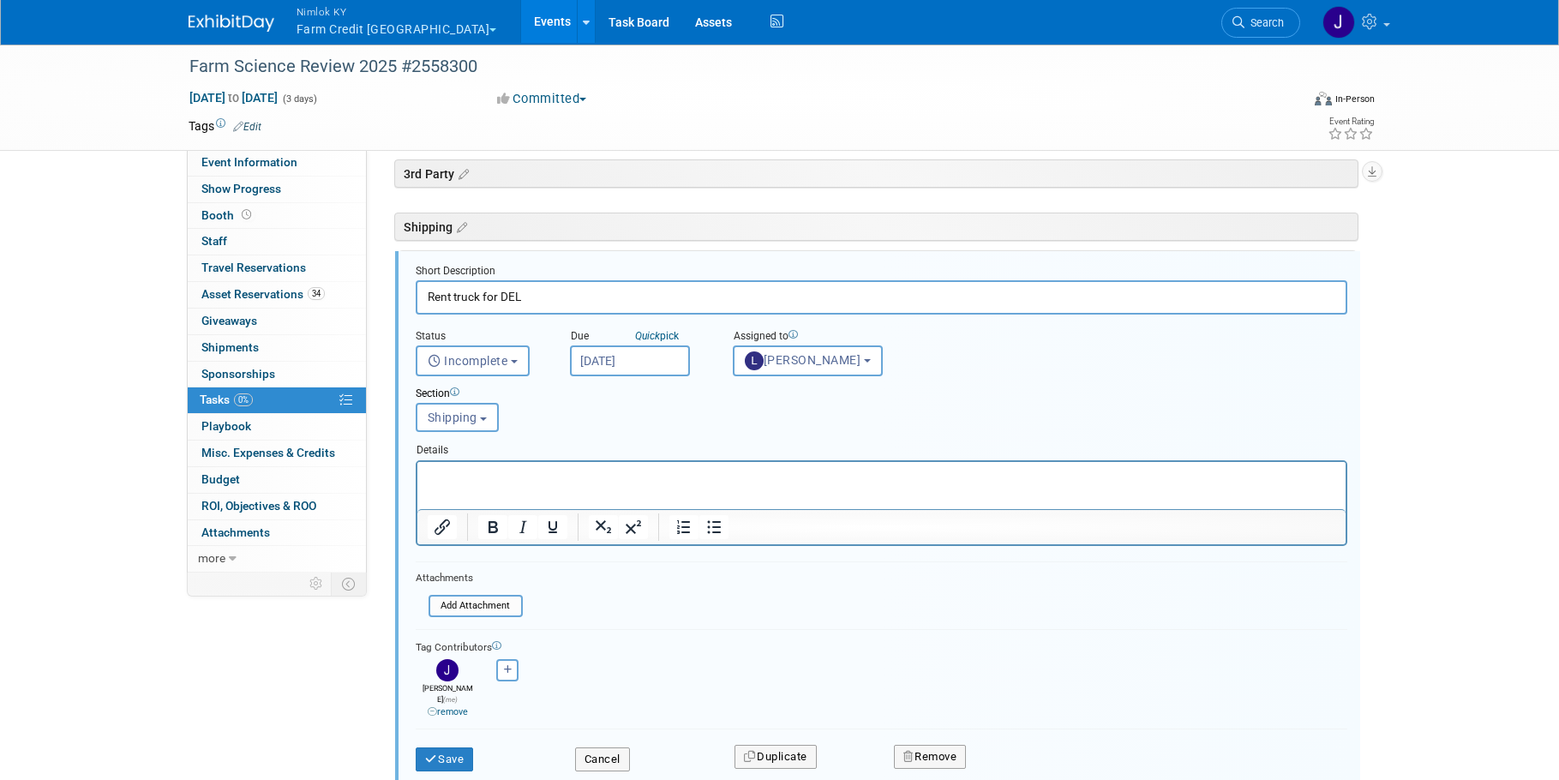
click at [610, 361] on input "Sep 1, 2025" at bounding box center [630, 360] width 120 height 31
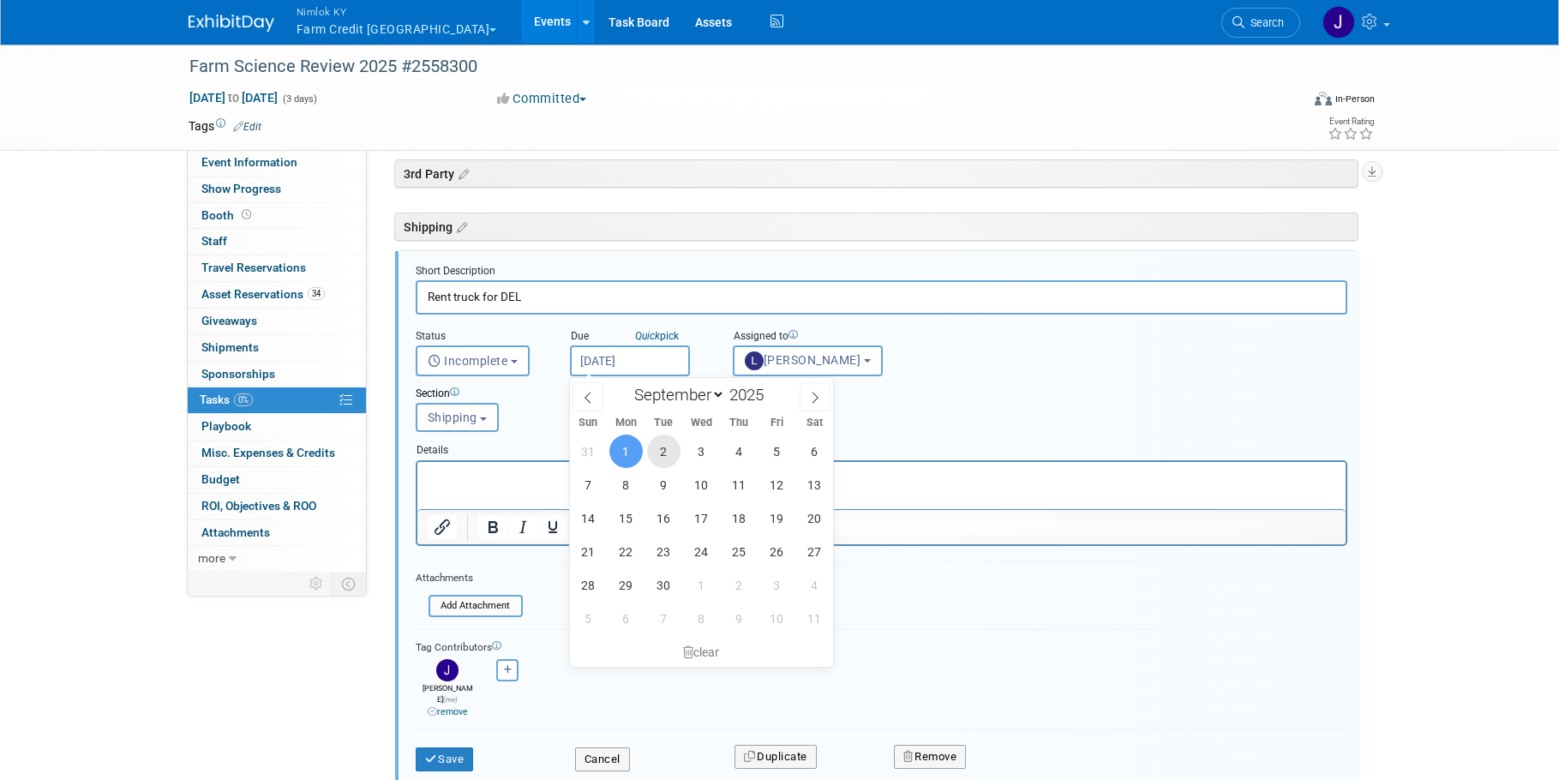
click at [662, 465] on span "2" at bounding box center [663, 451] width 33 height 33
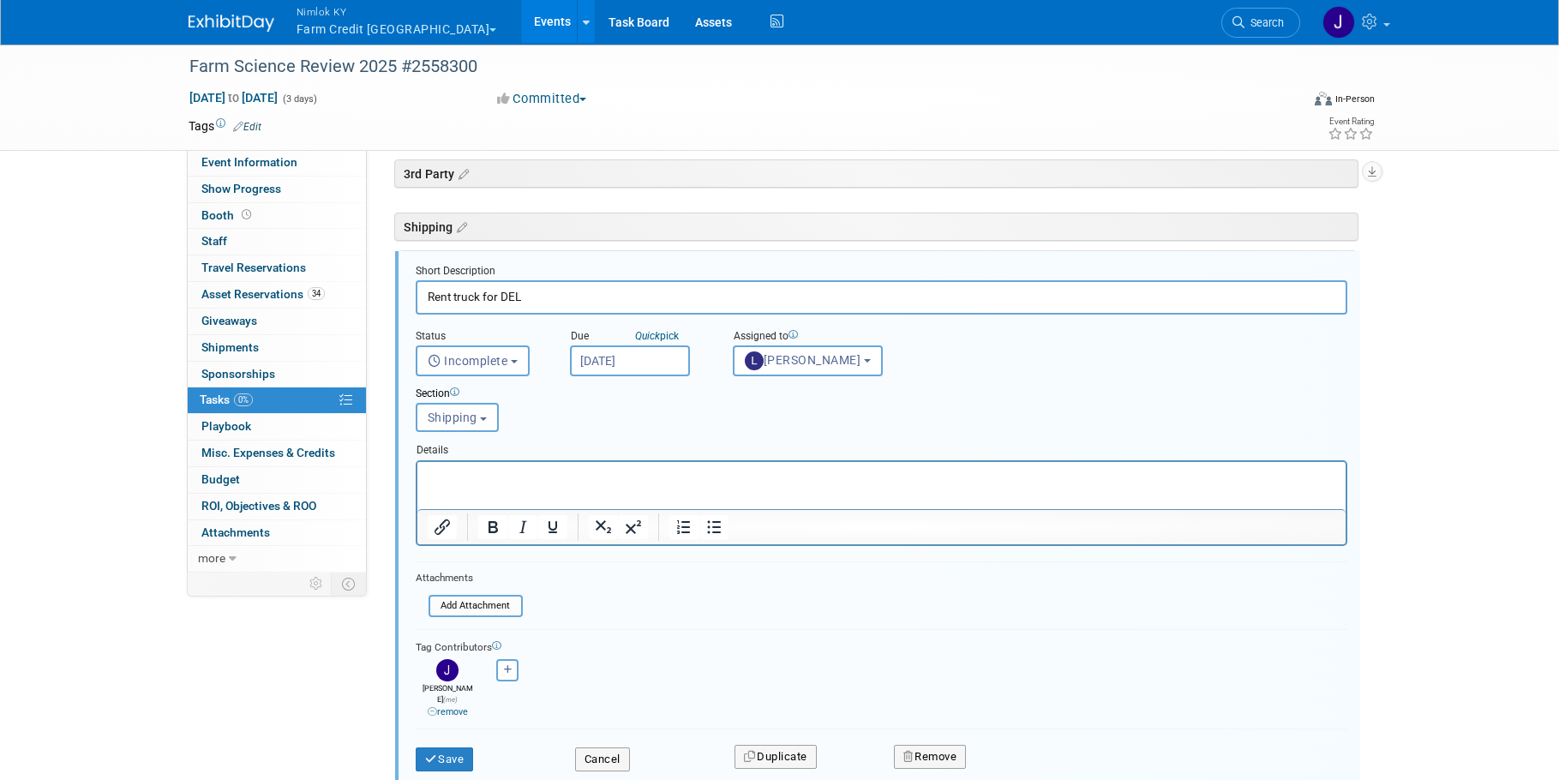
click at [660, 359] on input "[DATE]" at bounding box center [630, 360] width 120 height 31
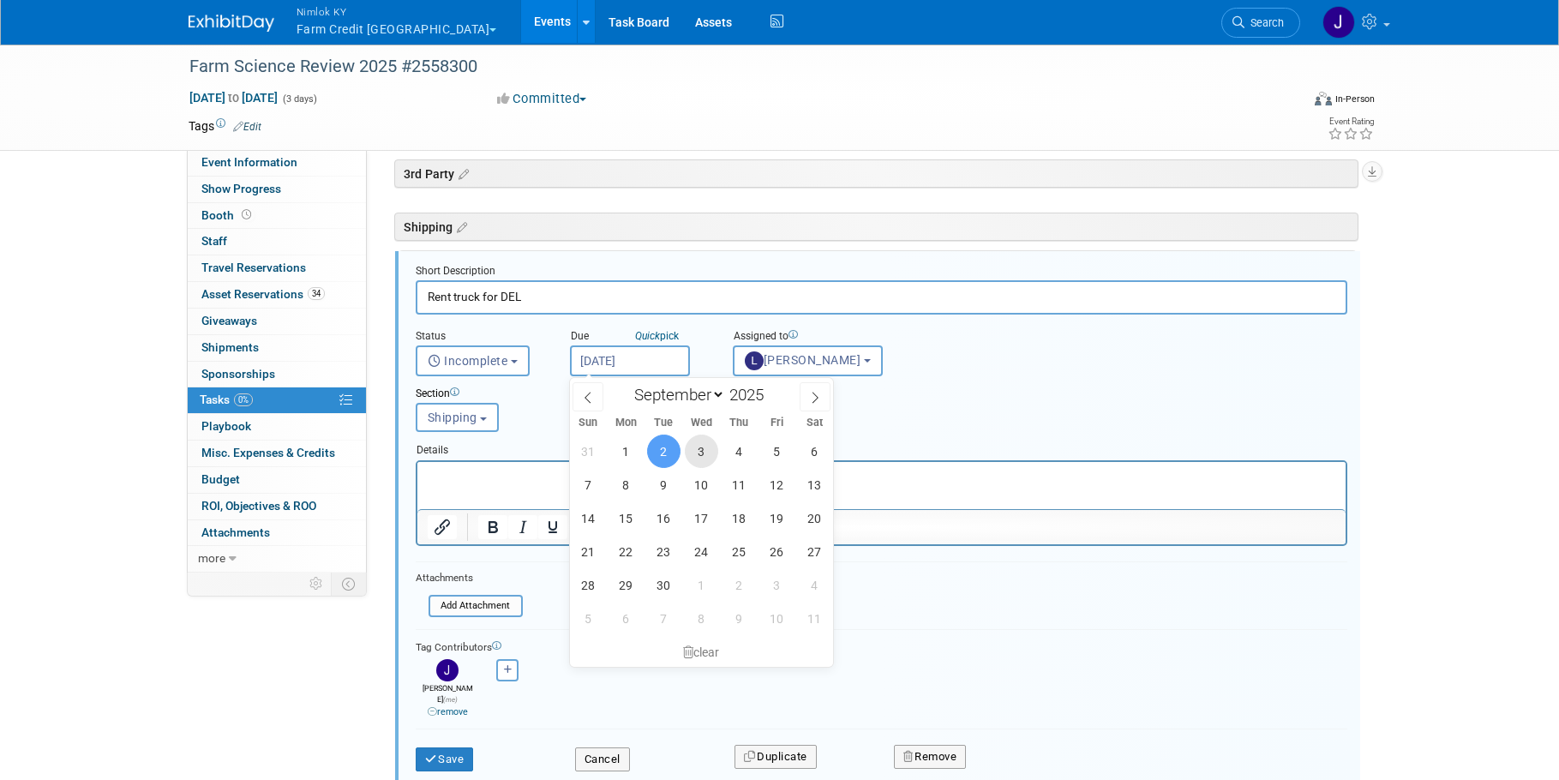
click at [702, 448] on span "3" at bounding box center [701, 451] width 33 height 33
type input "Sep 3, 2025"
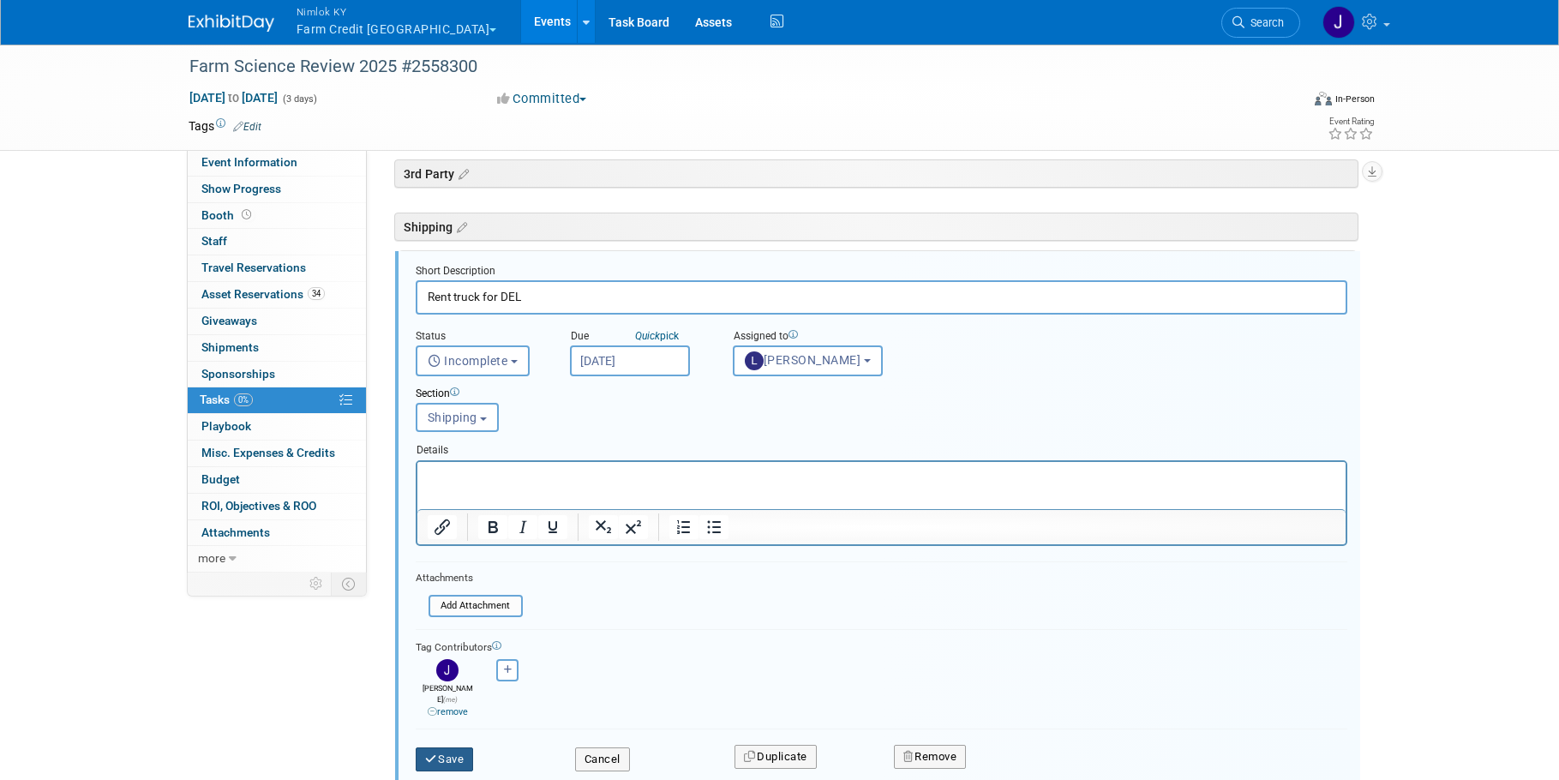
click at [463, 752] on button "Save" at bounding box center [445, 759] width 58 height 24
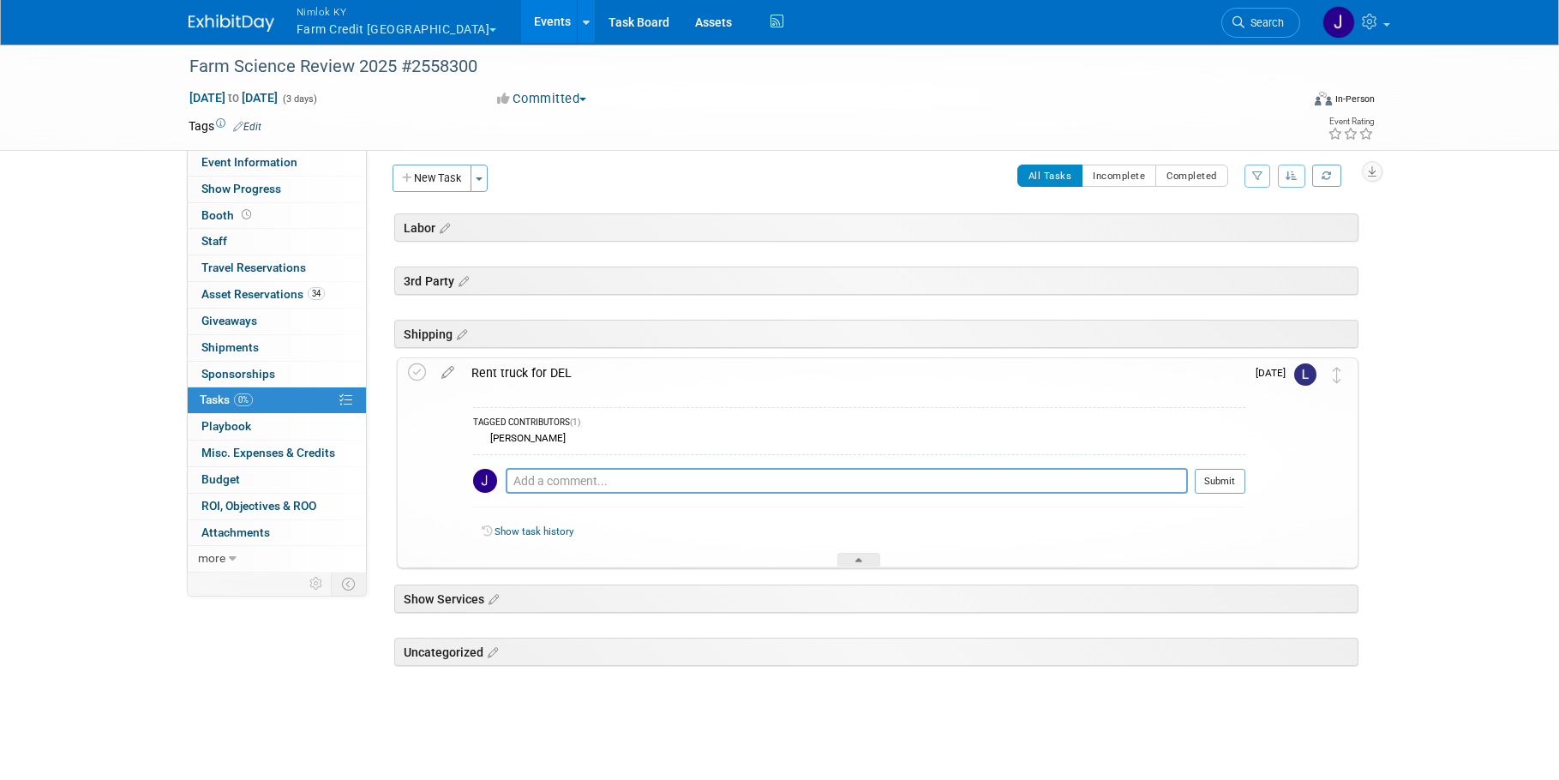
scroll to position [9, 0]
click at [444, 227] on icon at bounding box center [442, 228] width 15 height 15
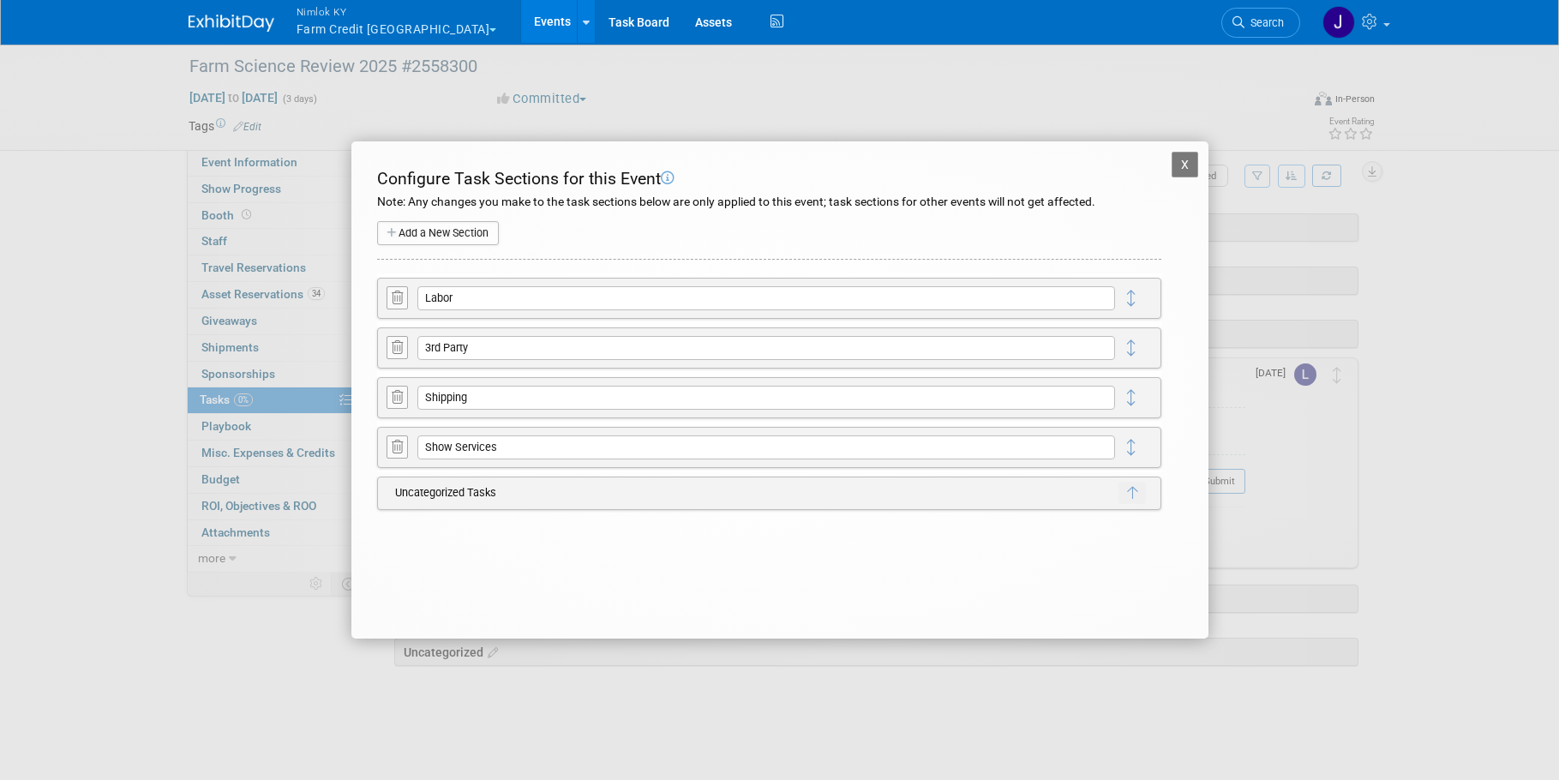
click at [397, 342] on icon at bounding box center [397, 347] width 11 height 13
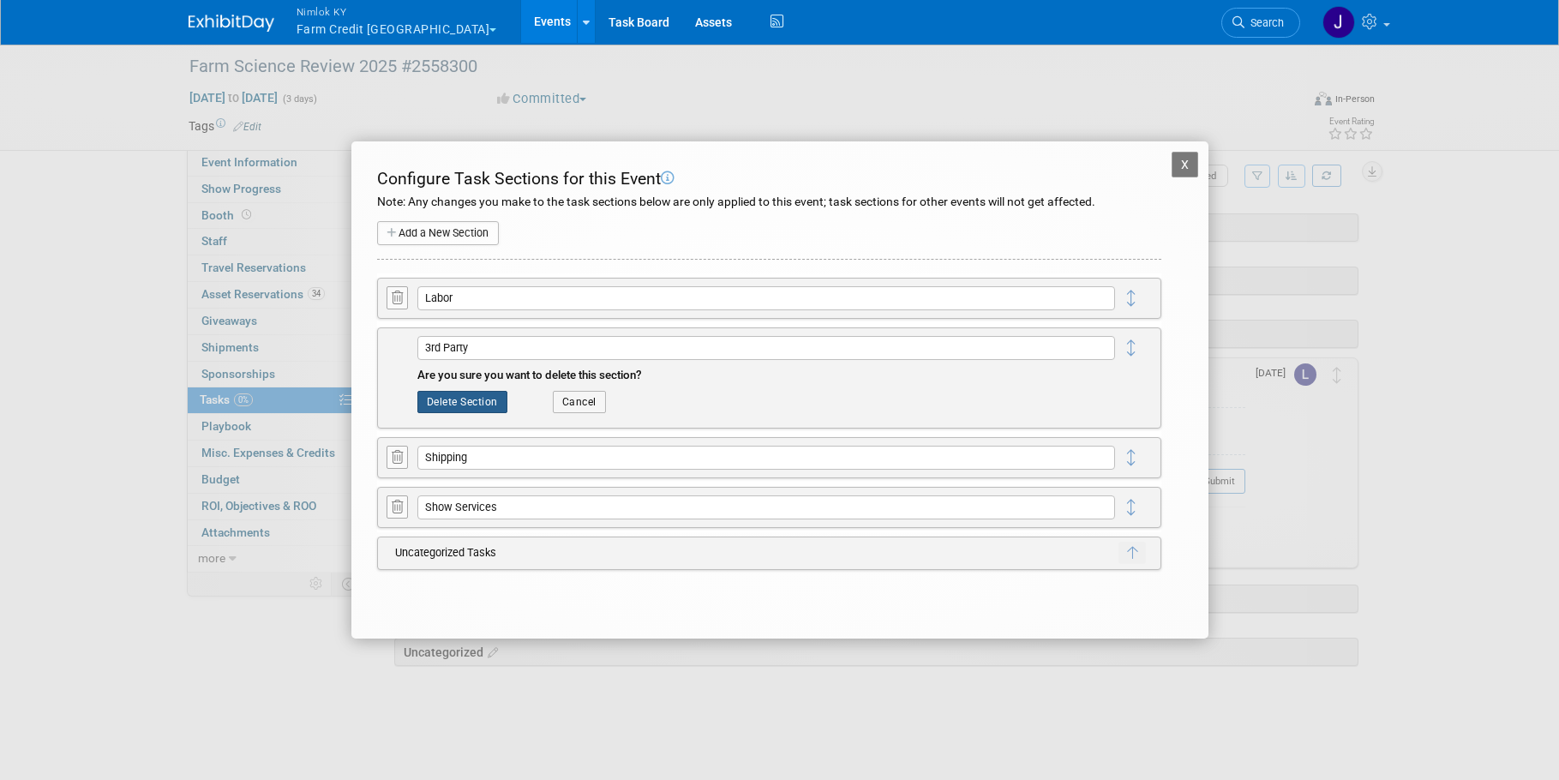
click at [453, 396] on button "Delete Section" at bounding box center [462, 402] width 90 height 22
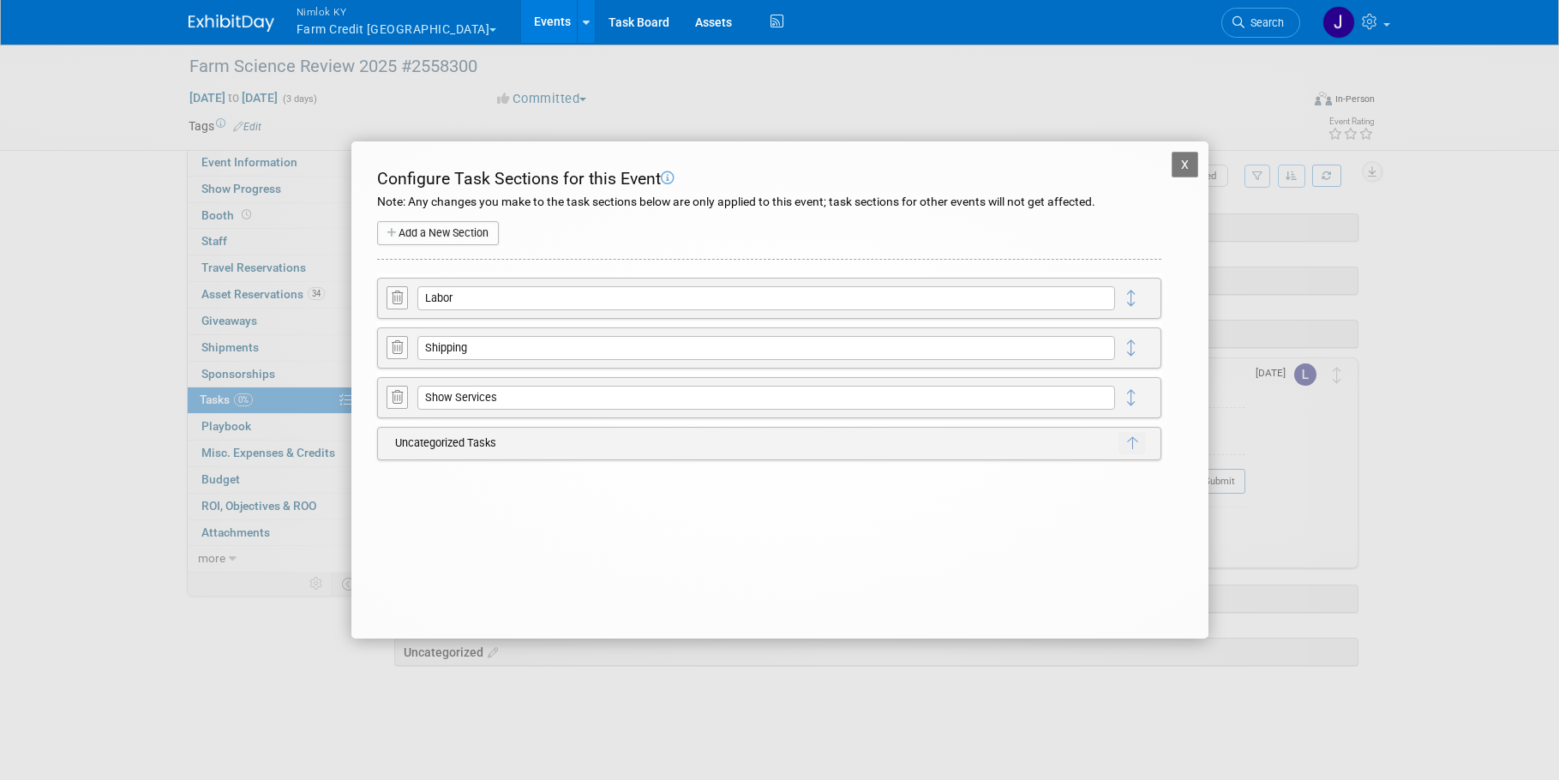
click at [392, 353] on icon at bounding box center [397, 347] width 11 height 13
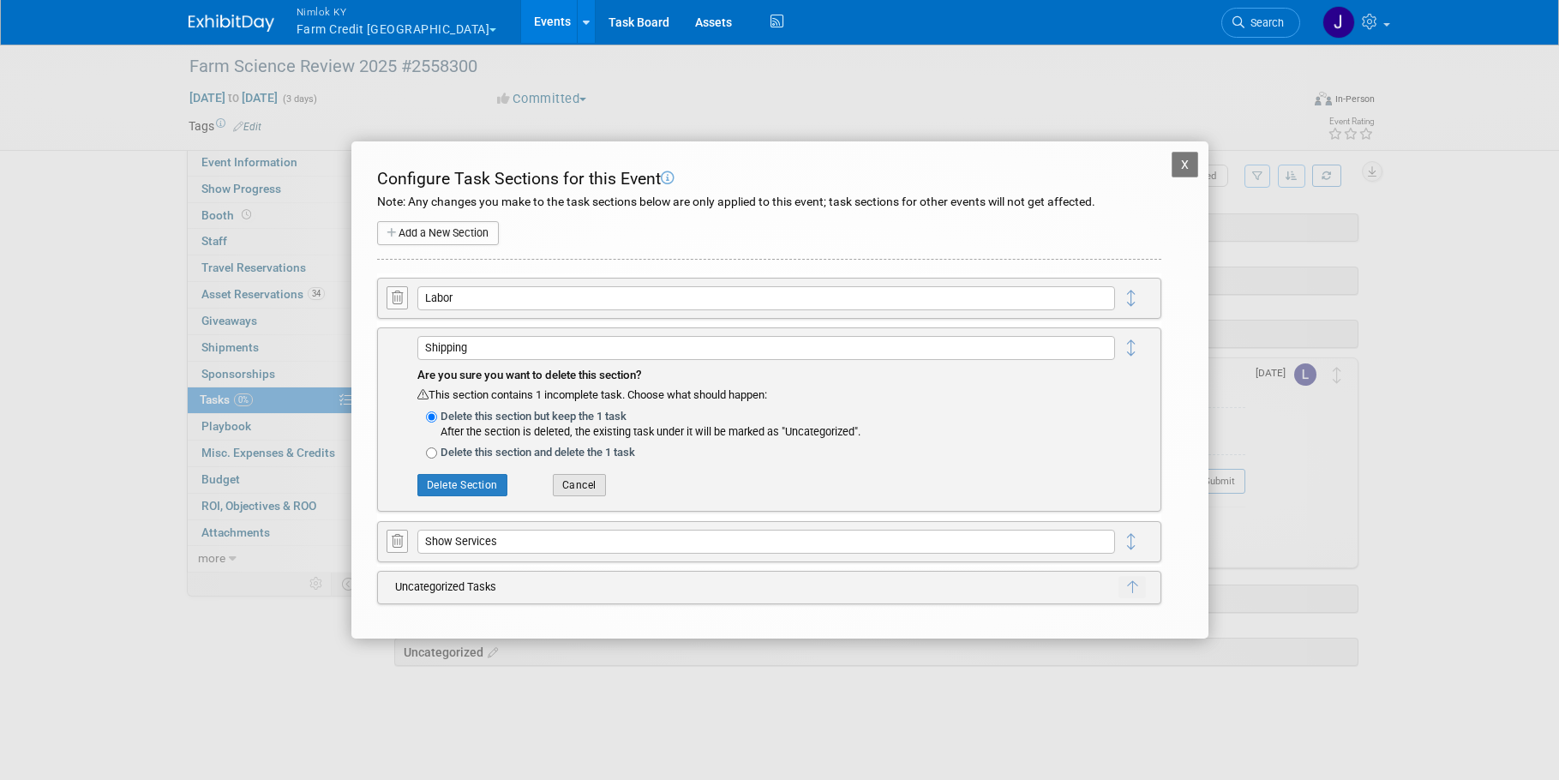
click at [590, 487] on button "Cancel" at bounding box center [579, 485] width 53 height 22
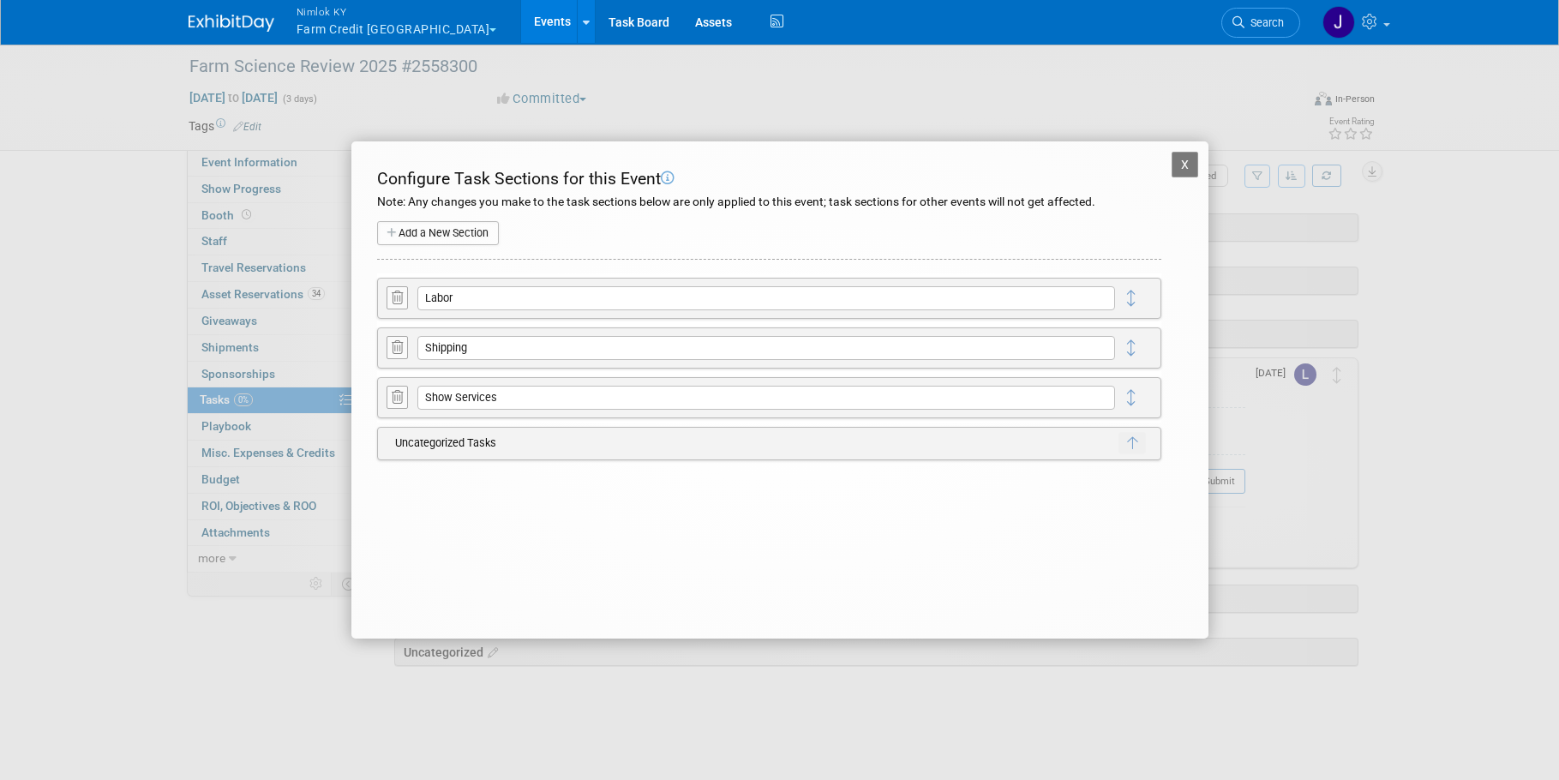
click at [387, 406] on button at bounding box center [397, 397] width 21 height 23
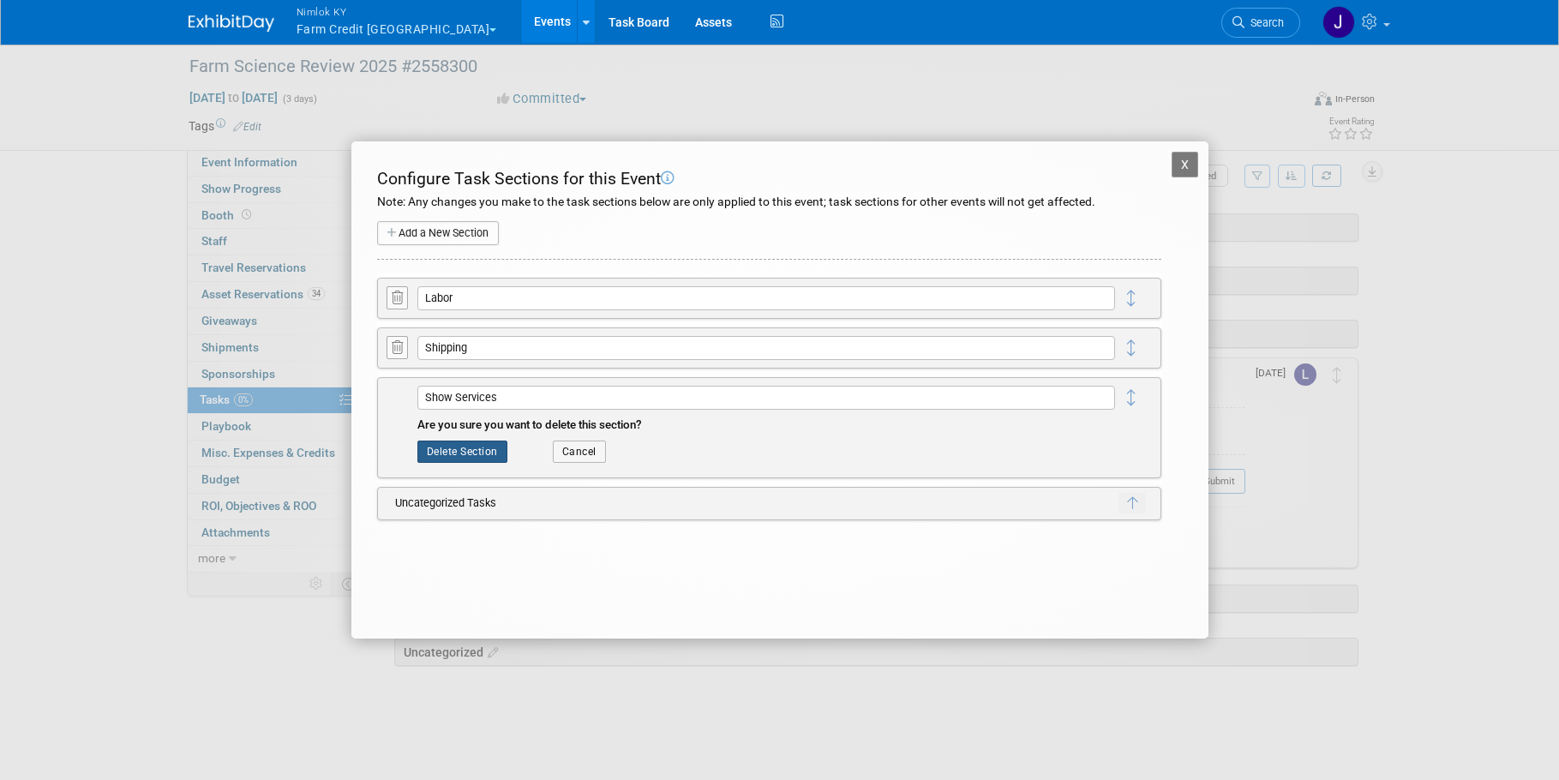
click at [470, 453] on button "Delete Section" at bounding box center [462, 452] width 90 height 22
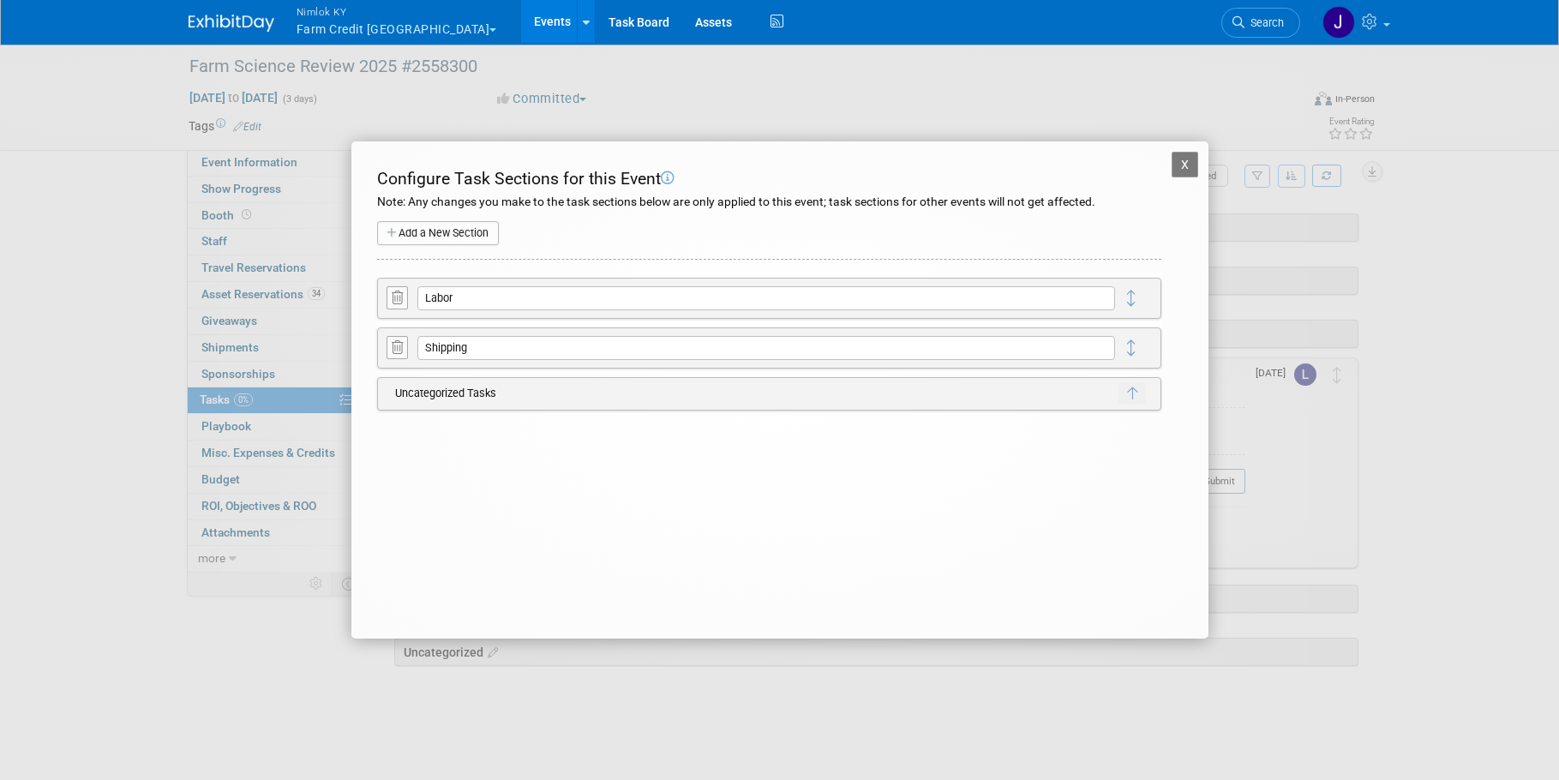
click at [1190, 167] on button "X" at bounding box center [1185, 165] width 27 height 26
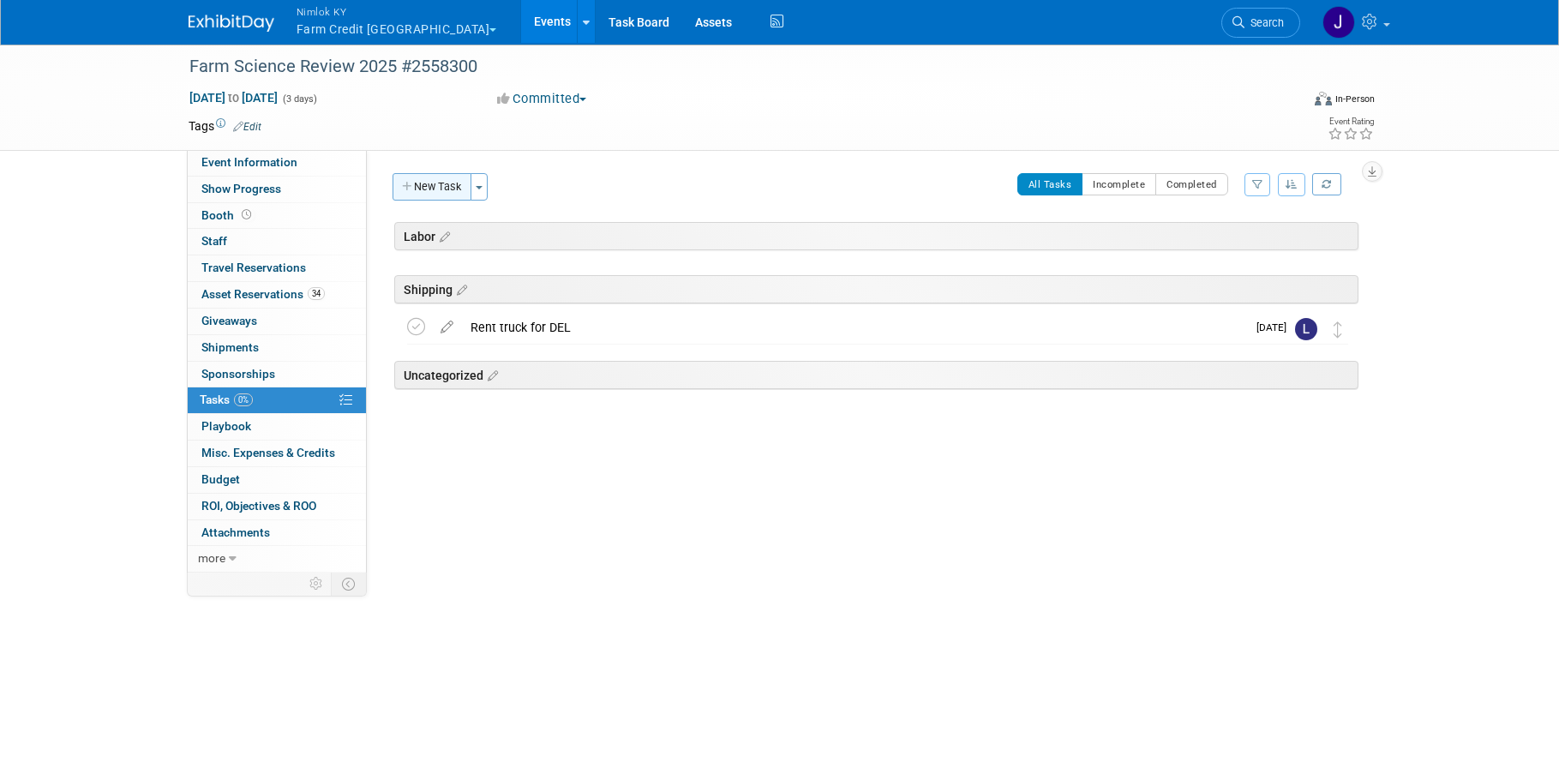
click at [459, 181] on button "New Task" at bounding box center [432, 186] width 79 height 27
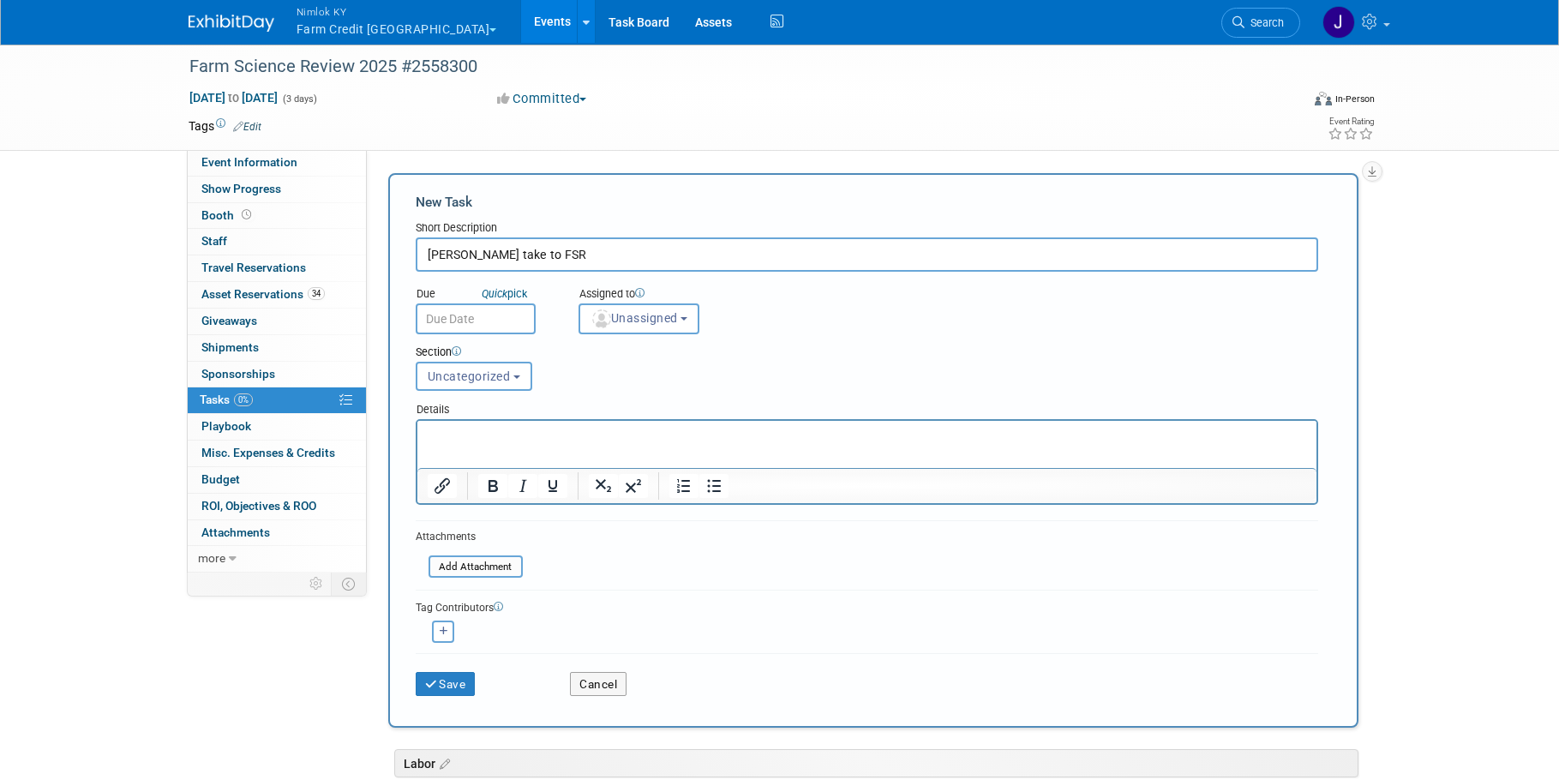
type input "James take to FSR"
click at [519, 312] on input "text" at bounding box center [476, 318] width 120 height 31
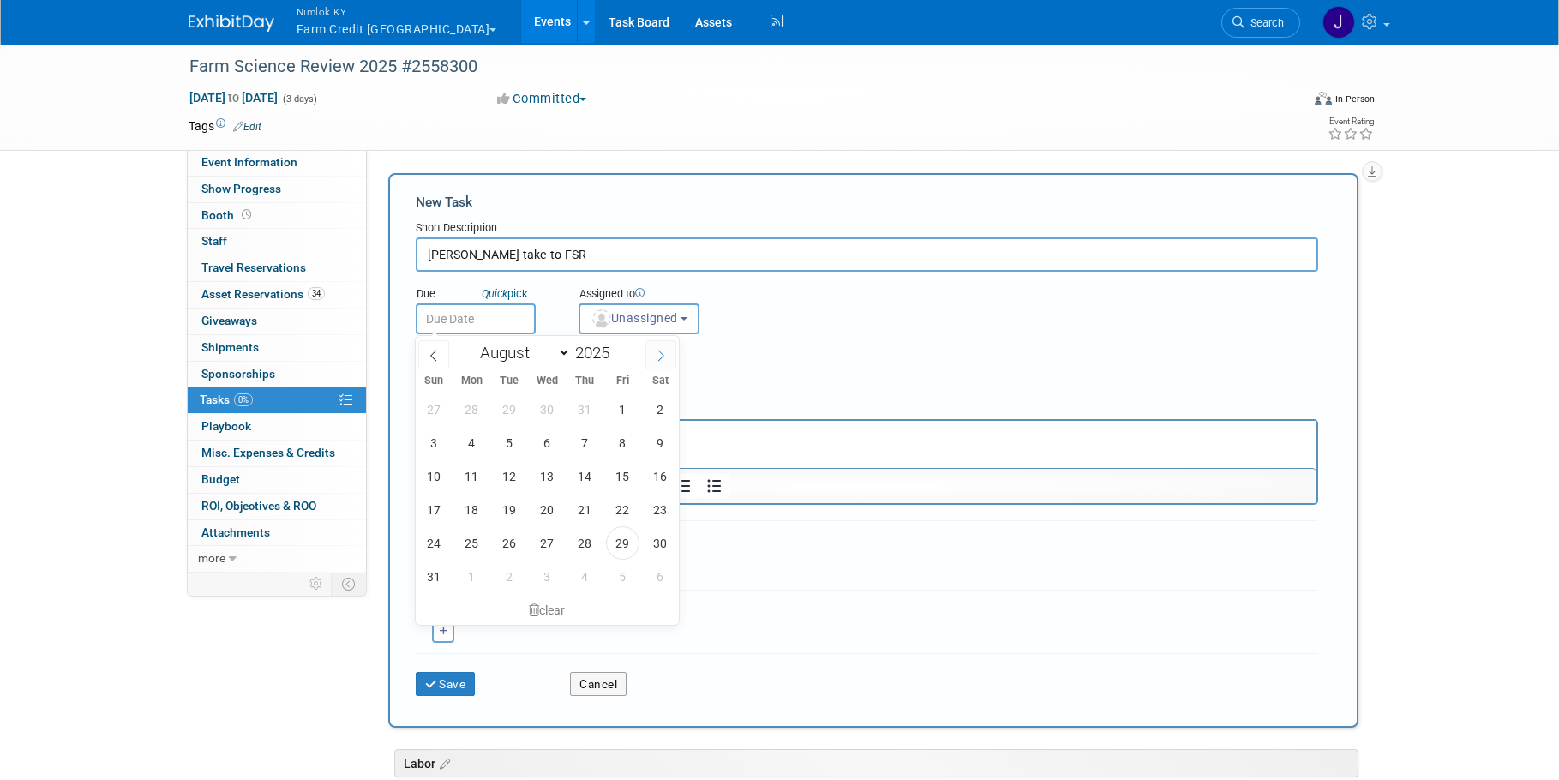
click at [661, 350] on icon at bounding box center [661, 356] width 12 height 12
select select "8"
click at [433, 470] on span "14" at bounding box center [433, 475] width 33 height 33
type input "Sep 14, 2025"
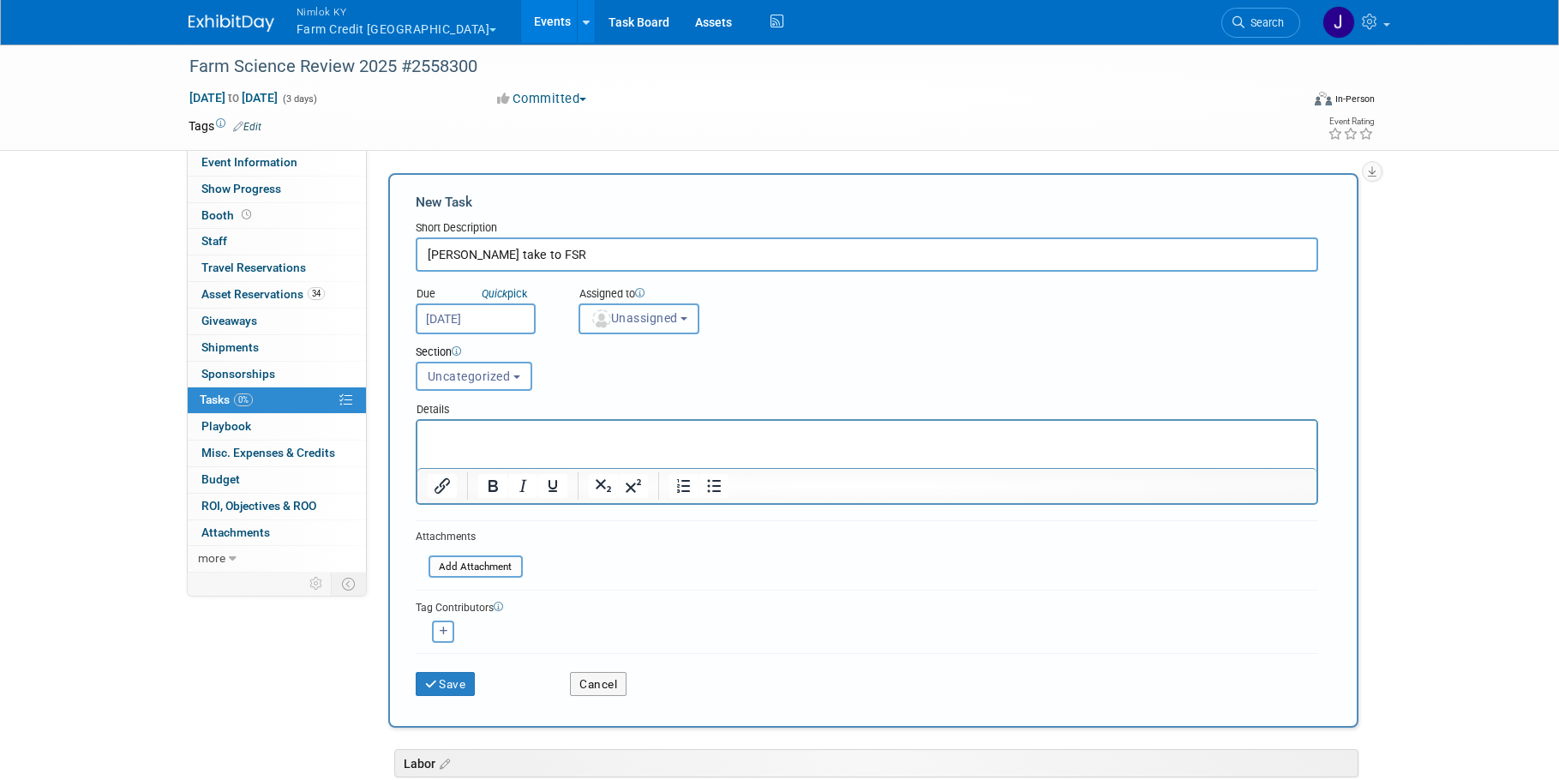
click at [657, 314] on span "Unassigned" at bounding box center [633, 318] width 87 height 14
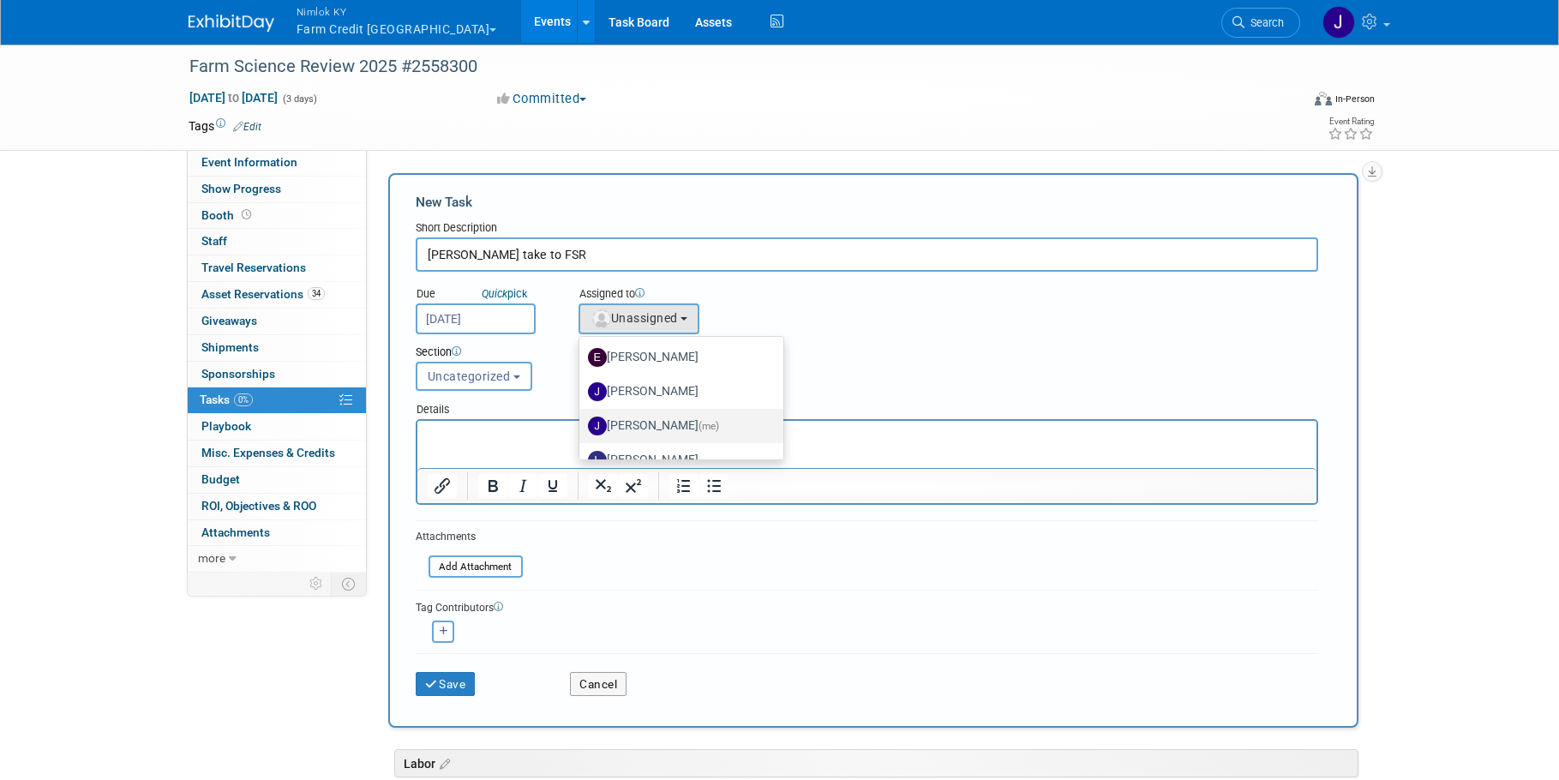
click at [674, 418] on label "Jamie Dunn (me)" at bounding box center [677, 425] width 179 height 27
click at [582, 418] on input "Jamie Dunn (me)" at bounding box center [576, 423] width 11 height 11
select select "6959d863-ee32-42c4-bffe-2330cab25484"
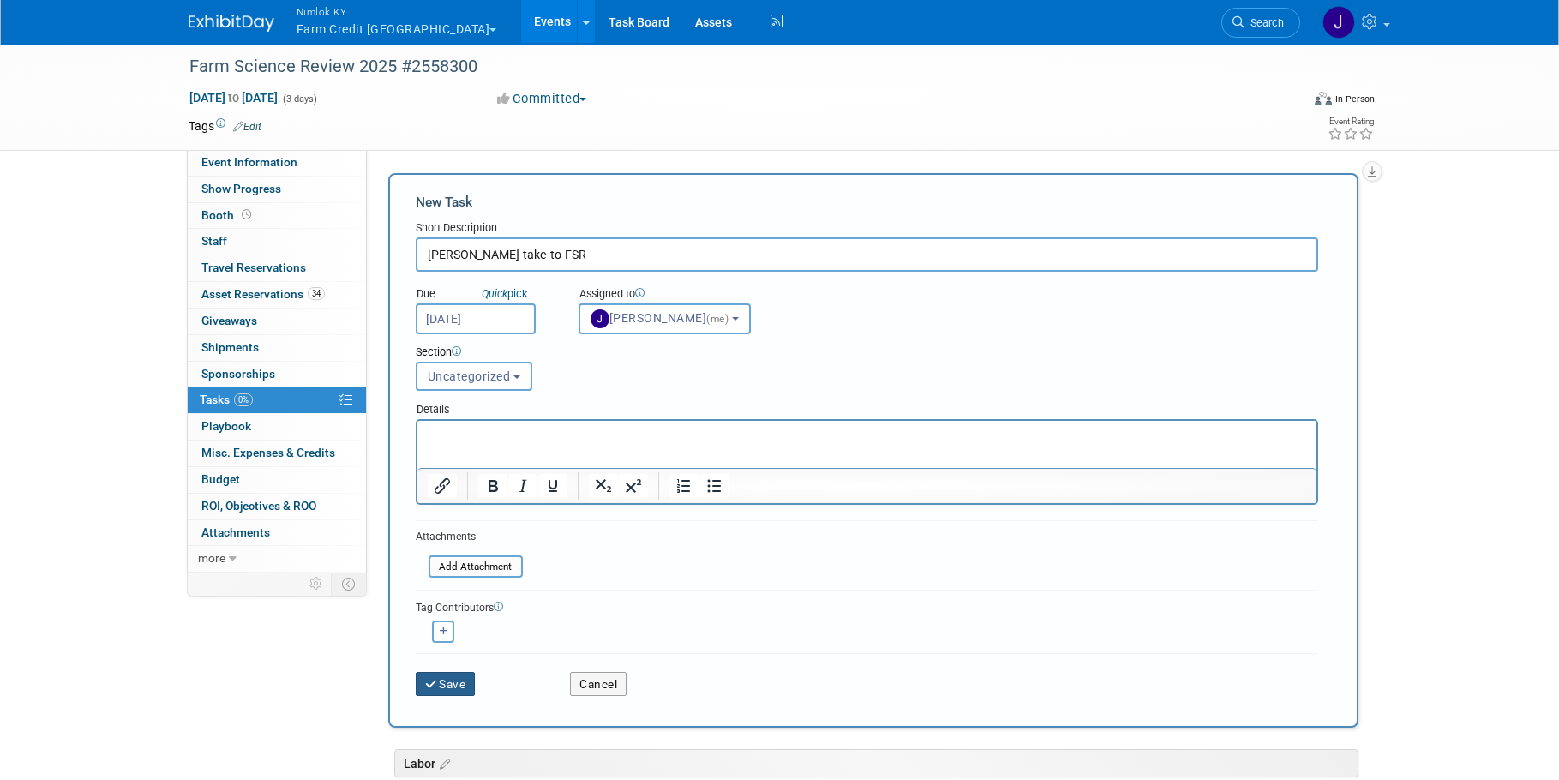
click at [463, 679] on button "Save" at bounding box center [446, 684] width 60 height 24
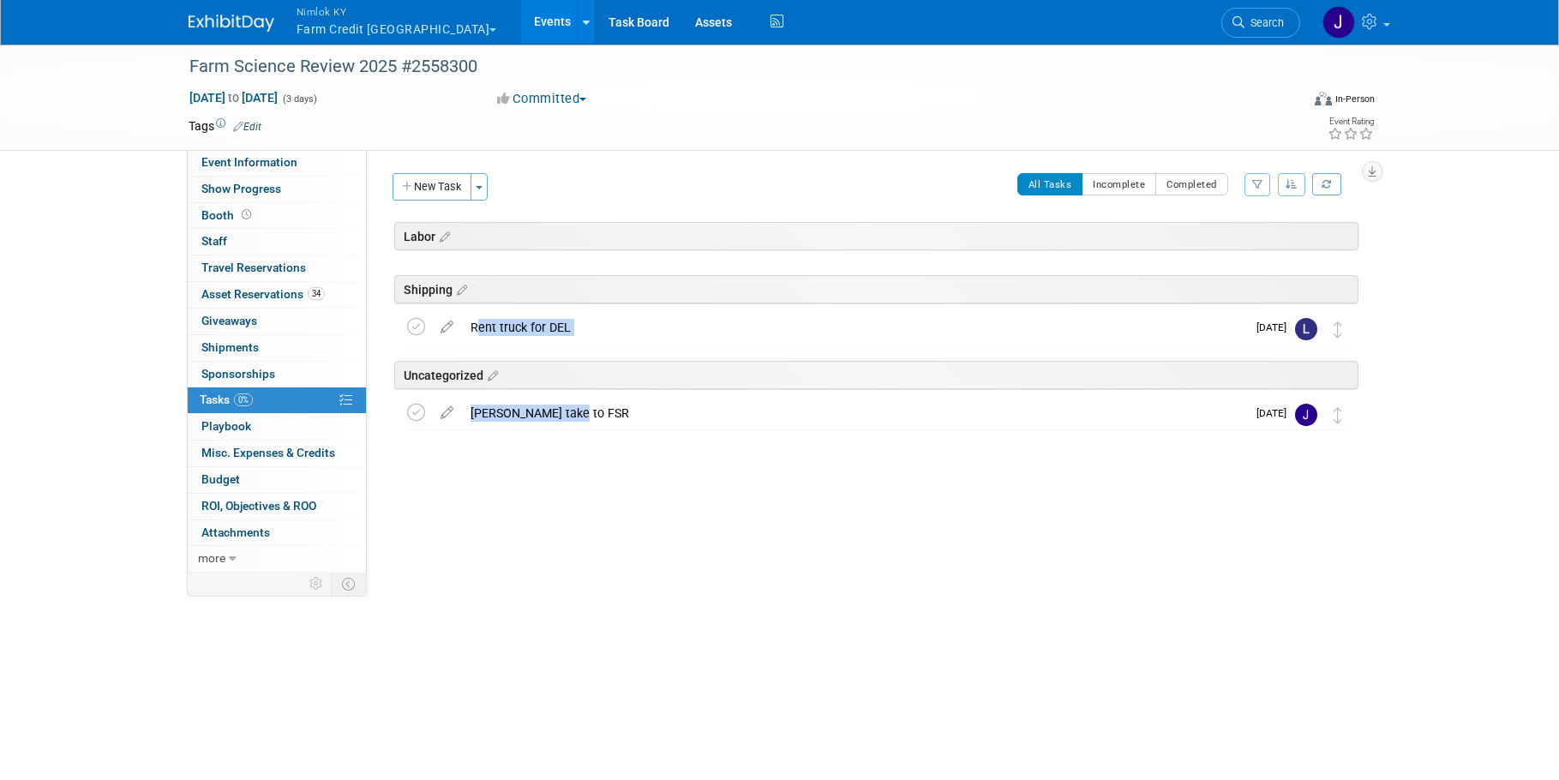
drag, startPoint x: 621, startPoint y: 412, endPoint x: 629, endPoint y: 274, distance: 138.2
click at [629, 274] on div "Farm Science Review 2025 #2558300 Sep 16, 2025 to Sep 18, 2025 (Going) Shipping…" at bounding box center [873, 345] width 970 height 172
drag, startPoint x: 753, startPoint y: 404, endPoint x: 830, endPoint y: 421, distance: 79.0
click at [753, 404] on div "James take to FSR" at bounding box center [854, 413] width 784 height 29
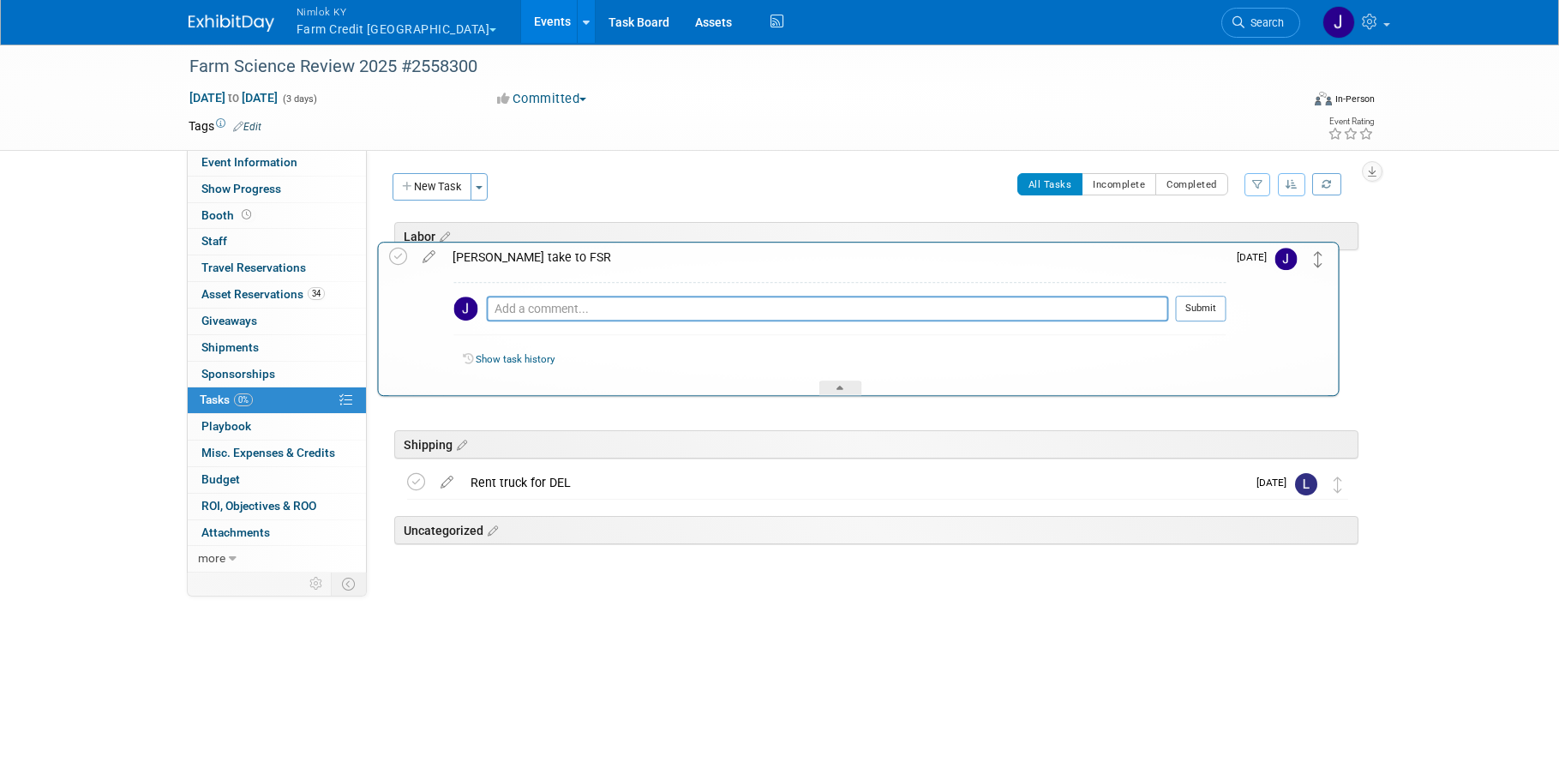
drag, startPoint x: 1338, startPoint y: 416, endPoint x: 1320, endPoint y: 258, distance: 158.7
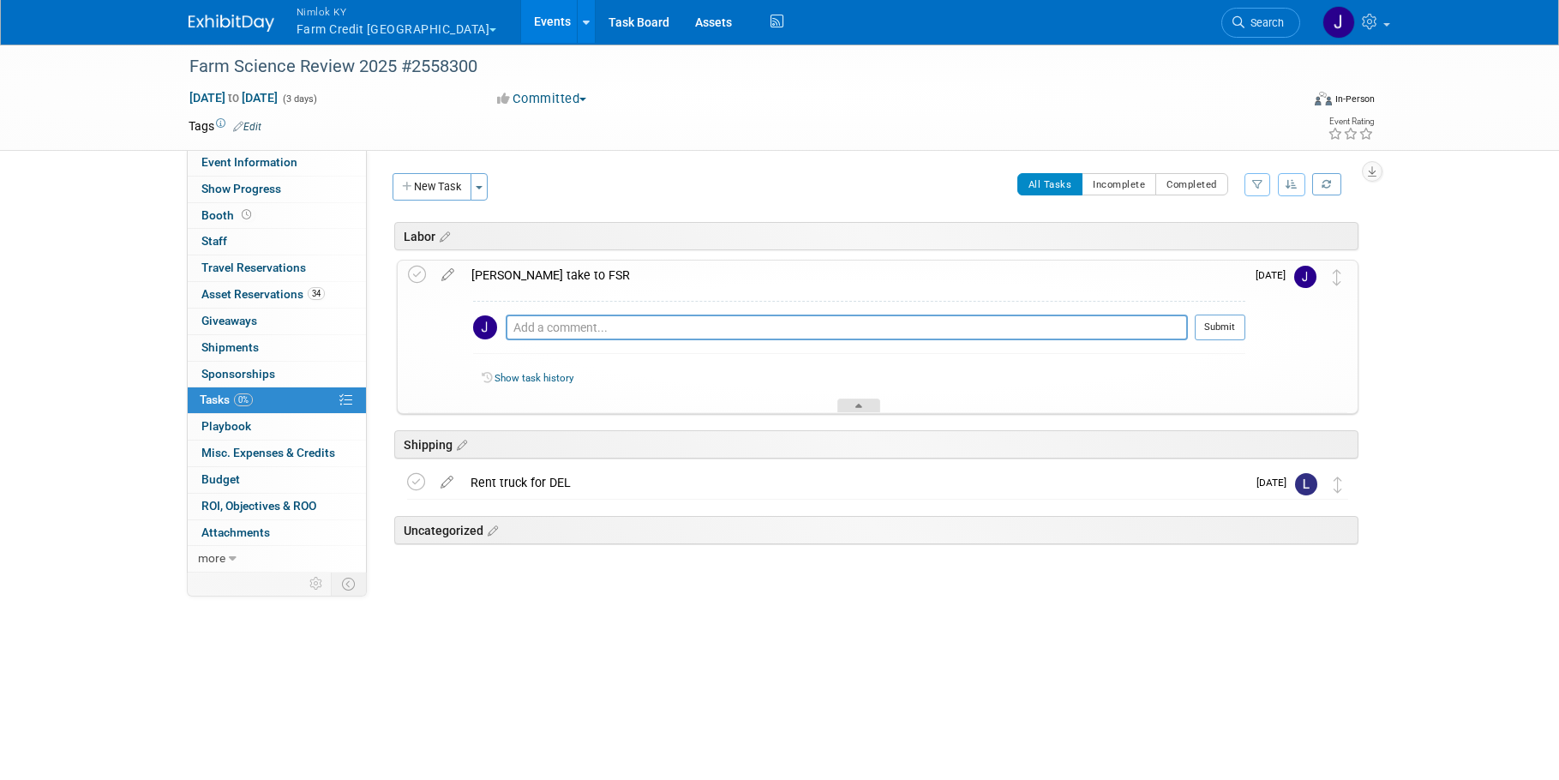
click at [865, 402] on div at bounding box center [858, 406] width 43 height 15
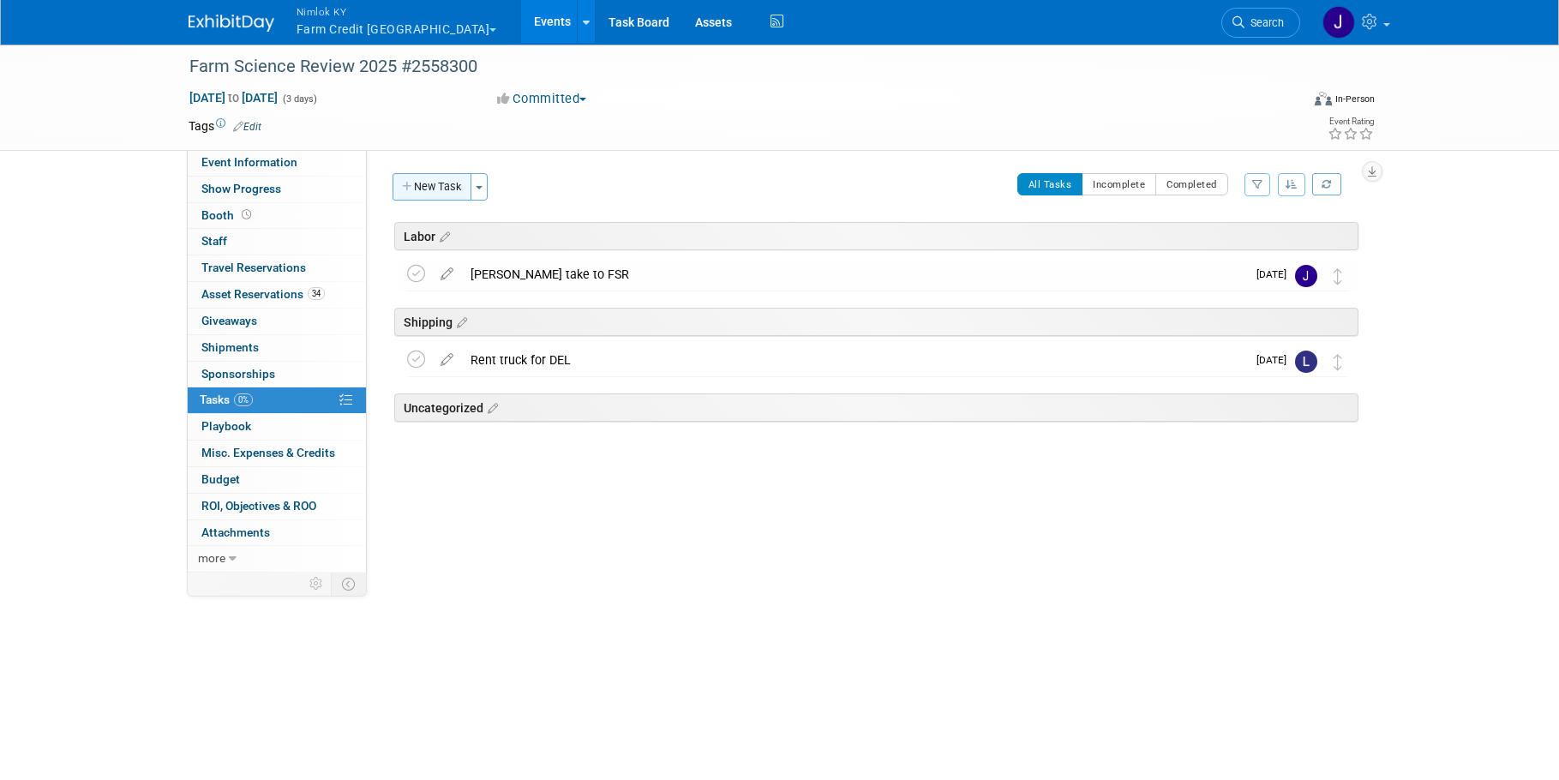
click at [454, 180] on button "New Task" at bounding box center [432, 186] width 79 height 27
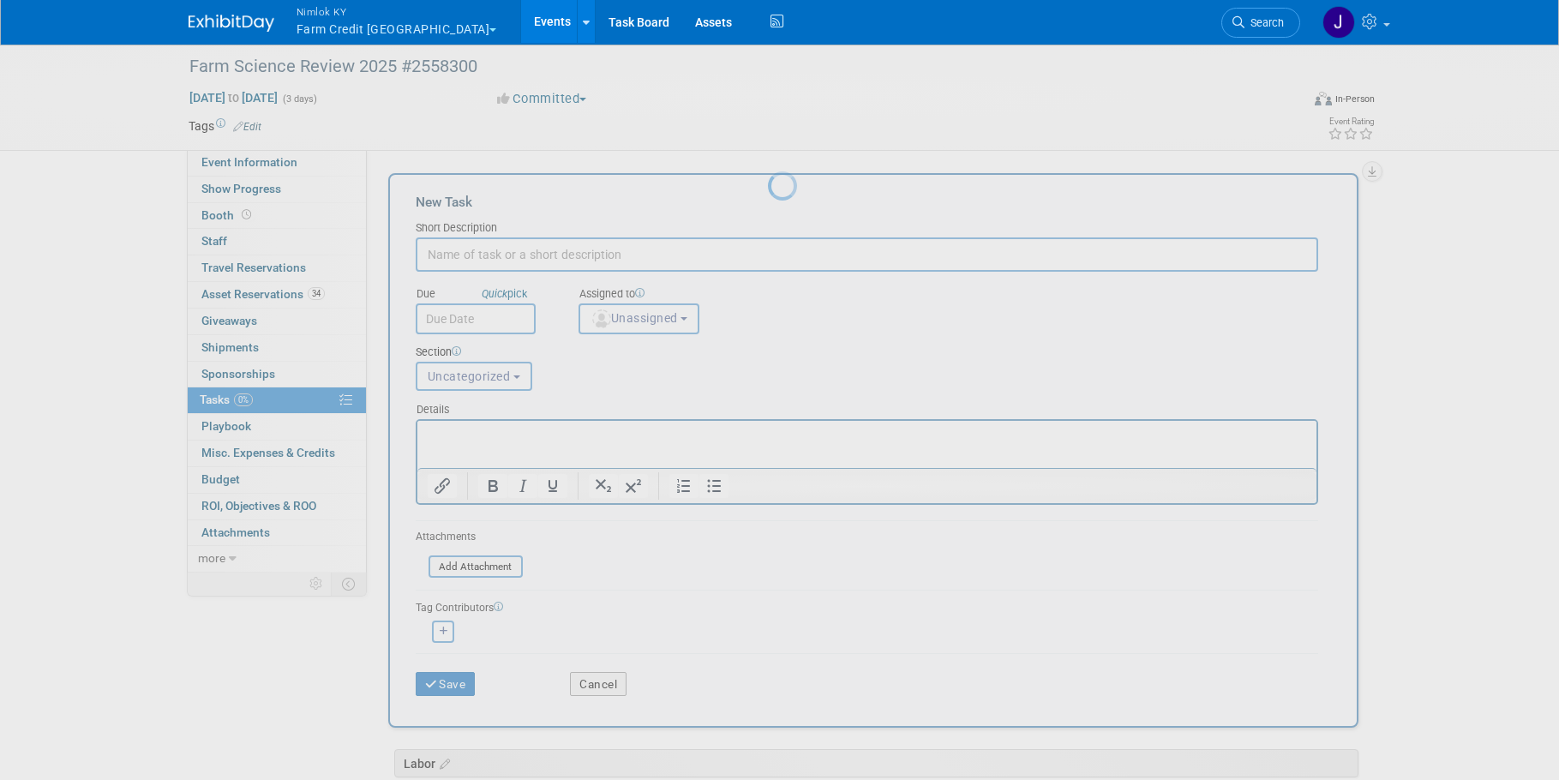
scroll to position [0, 0]
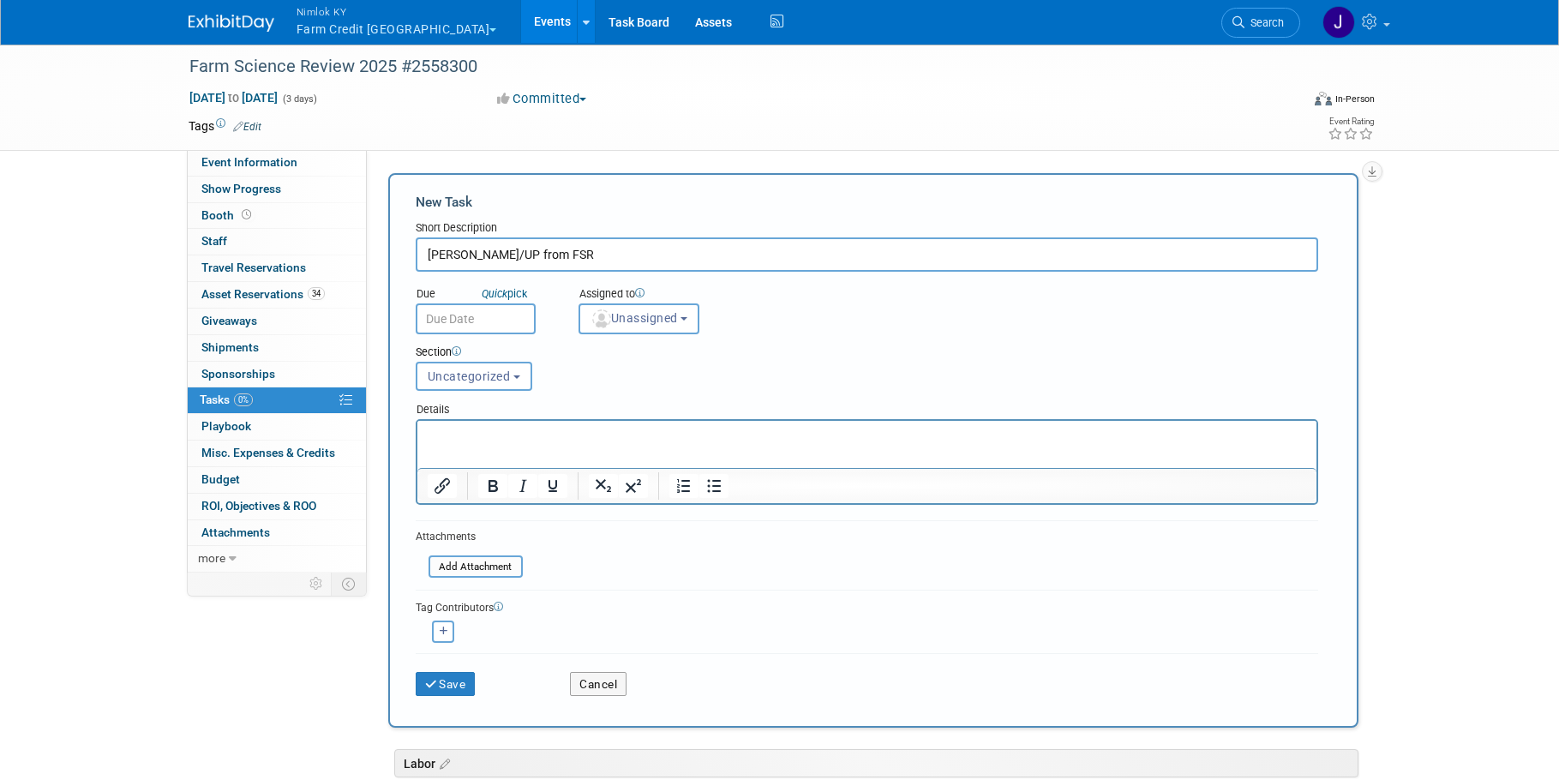
type input "James P/UP from FSR"
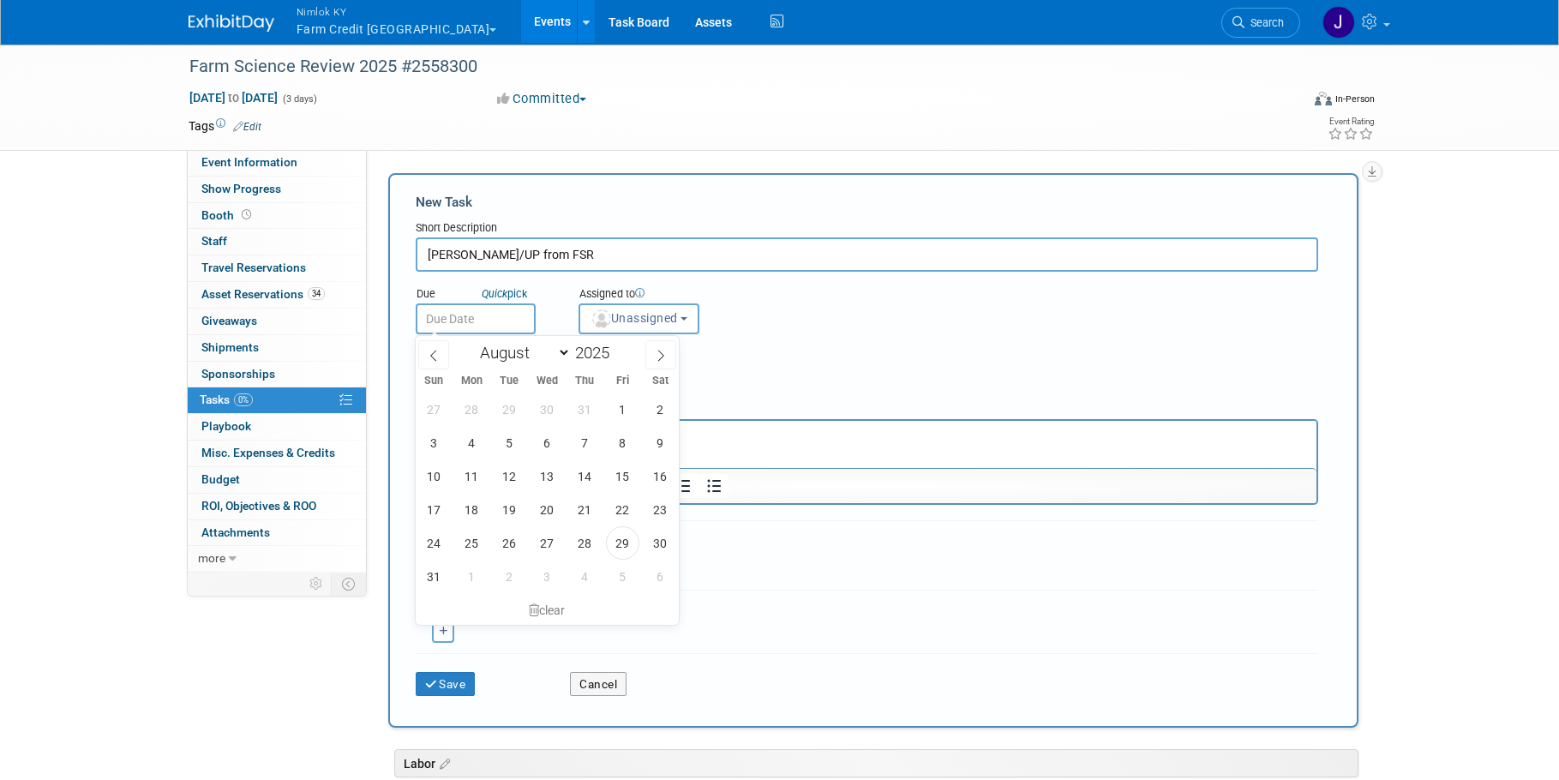
click at [472, 315] on input "text" at bounding box center [476, 318] width 120 height 31
click at [656, 351] on icon at bounding box center [661, 356] width 12 height 12
select select "8"
click at [622, 477] on span "19" at bounding box center [622, 475] width 33 height 33
type input "Sep 19, 2025"
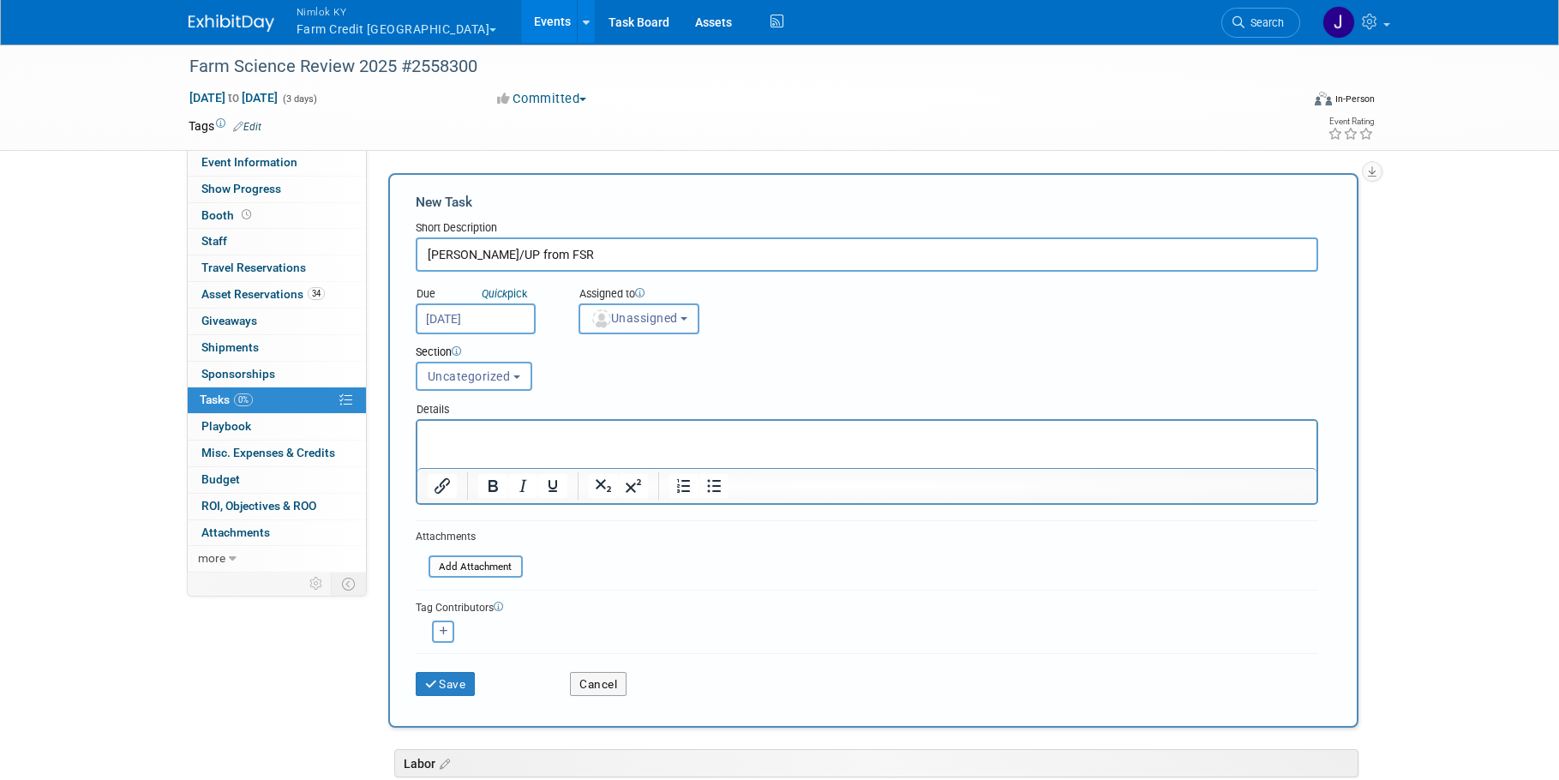
click at [648, 329] on button "Unassigned" at bounding box center [639, 318] width 122 height 31
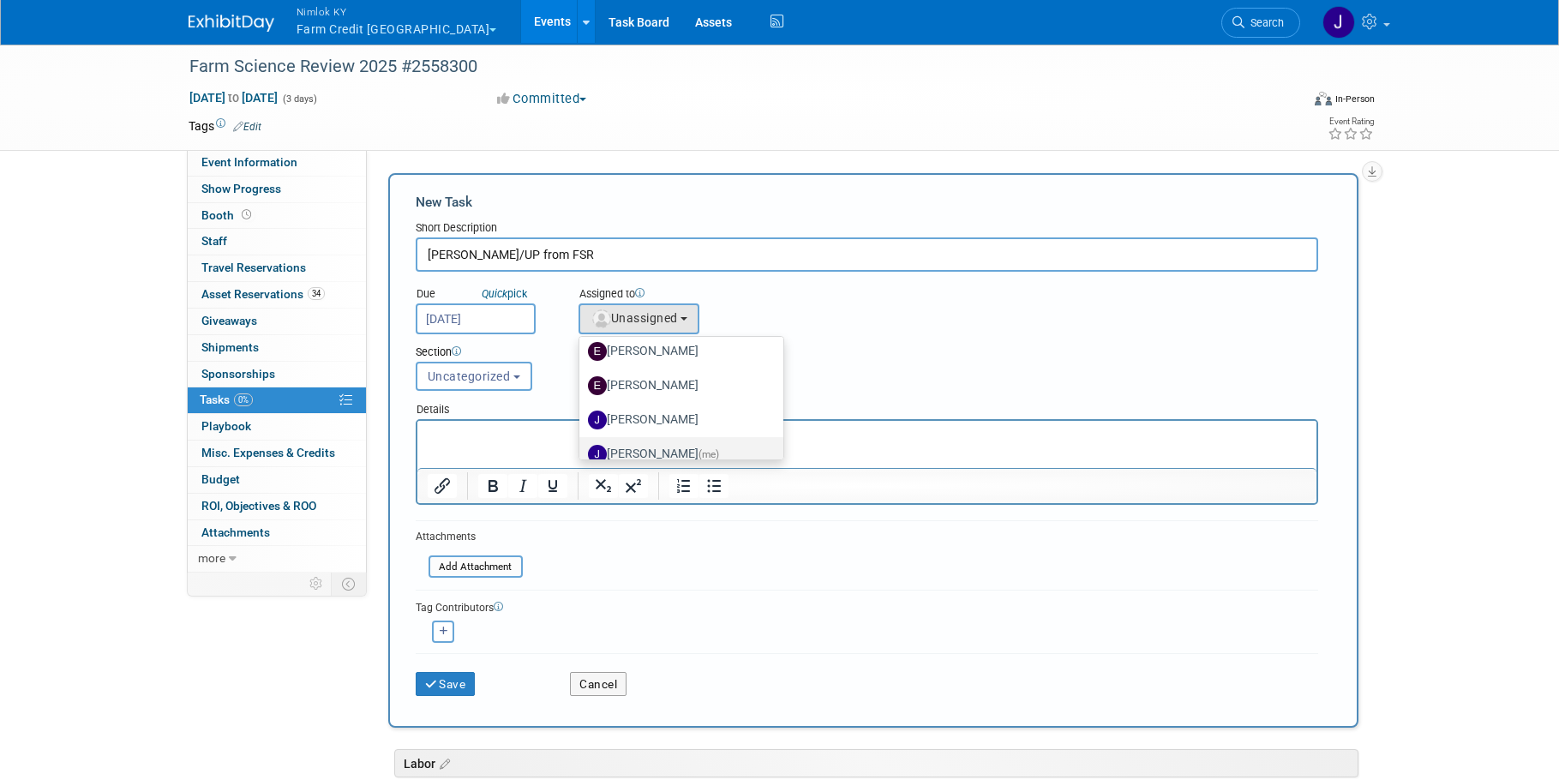
click at [680, 444] on label "Jamie Dunn (me)" at bounding box center [677, 454] width 179 height 27
click at [582, 447] on input "Jamie Dunn (me)" at bounding box center [576, 452] width 11 height 11
select select "6959d863-ee32-42c4-bffe-2330cab25484"
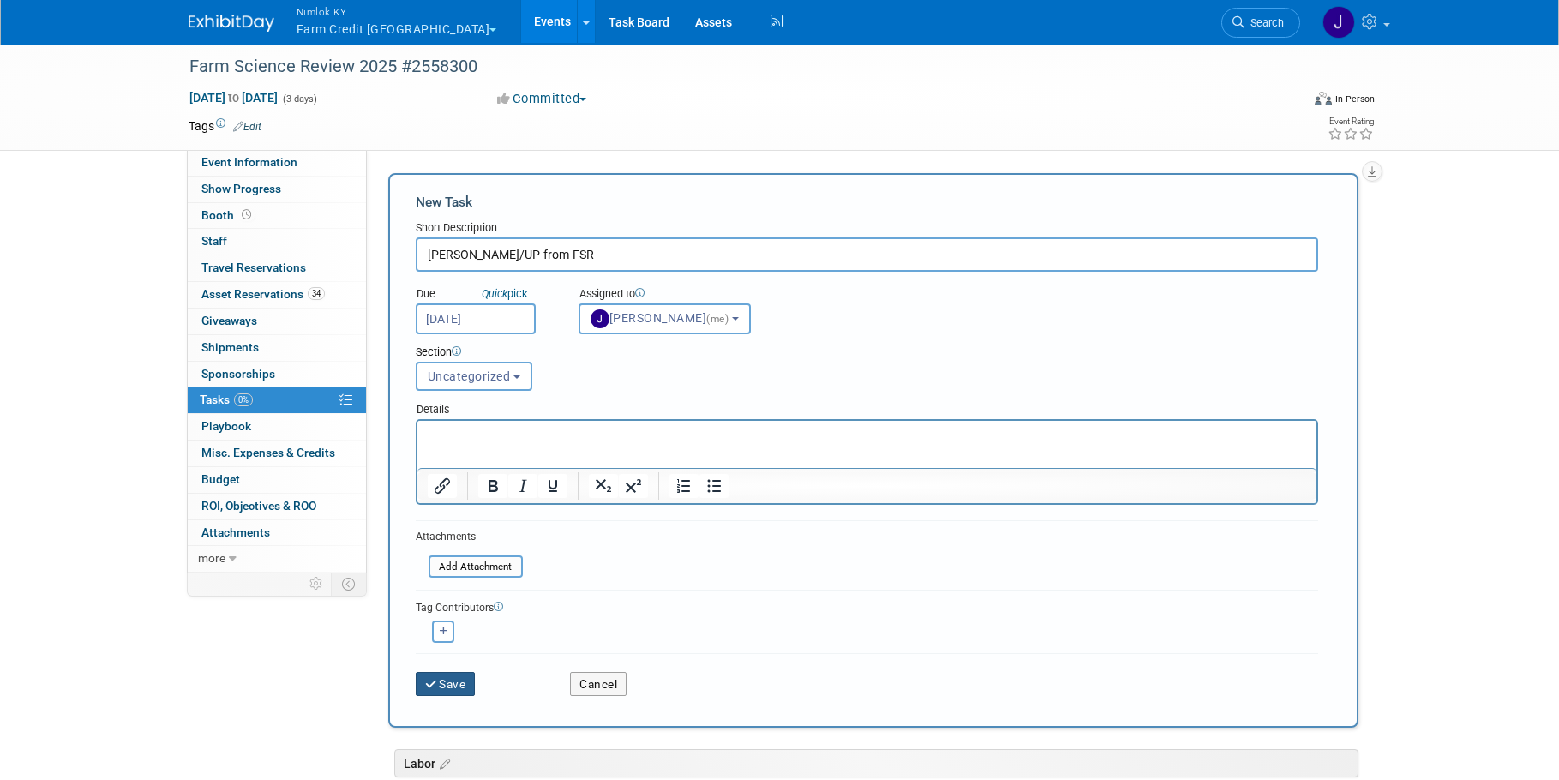
click at [455, 682] on button "Save" at bounding box center [446, 684] width 60 height 24
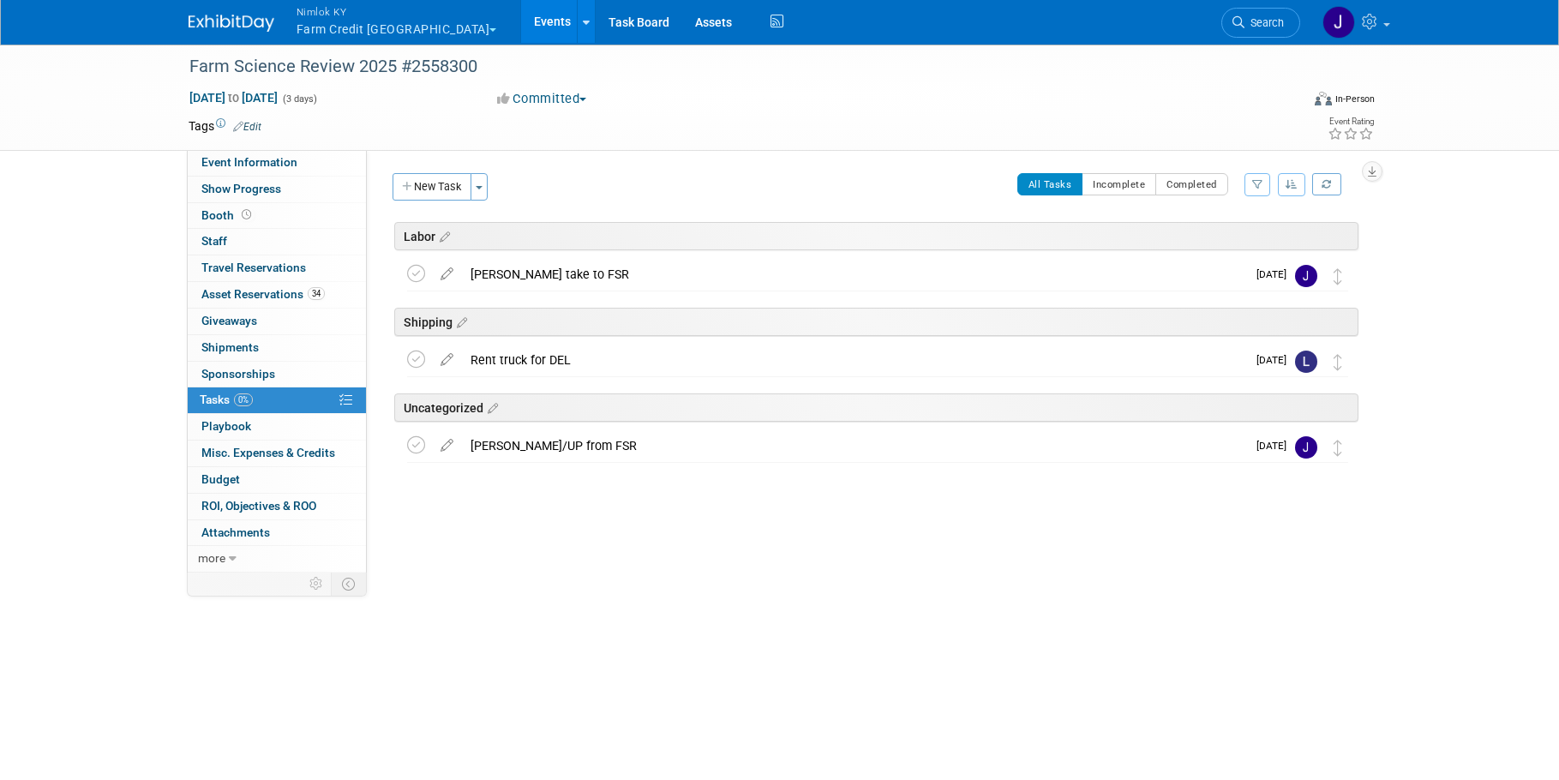
click at [521, 23] on link "Events" at bounding box center [552, 21] width 63 height 43
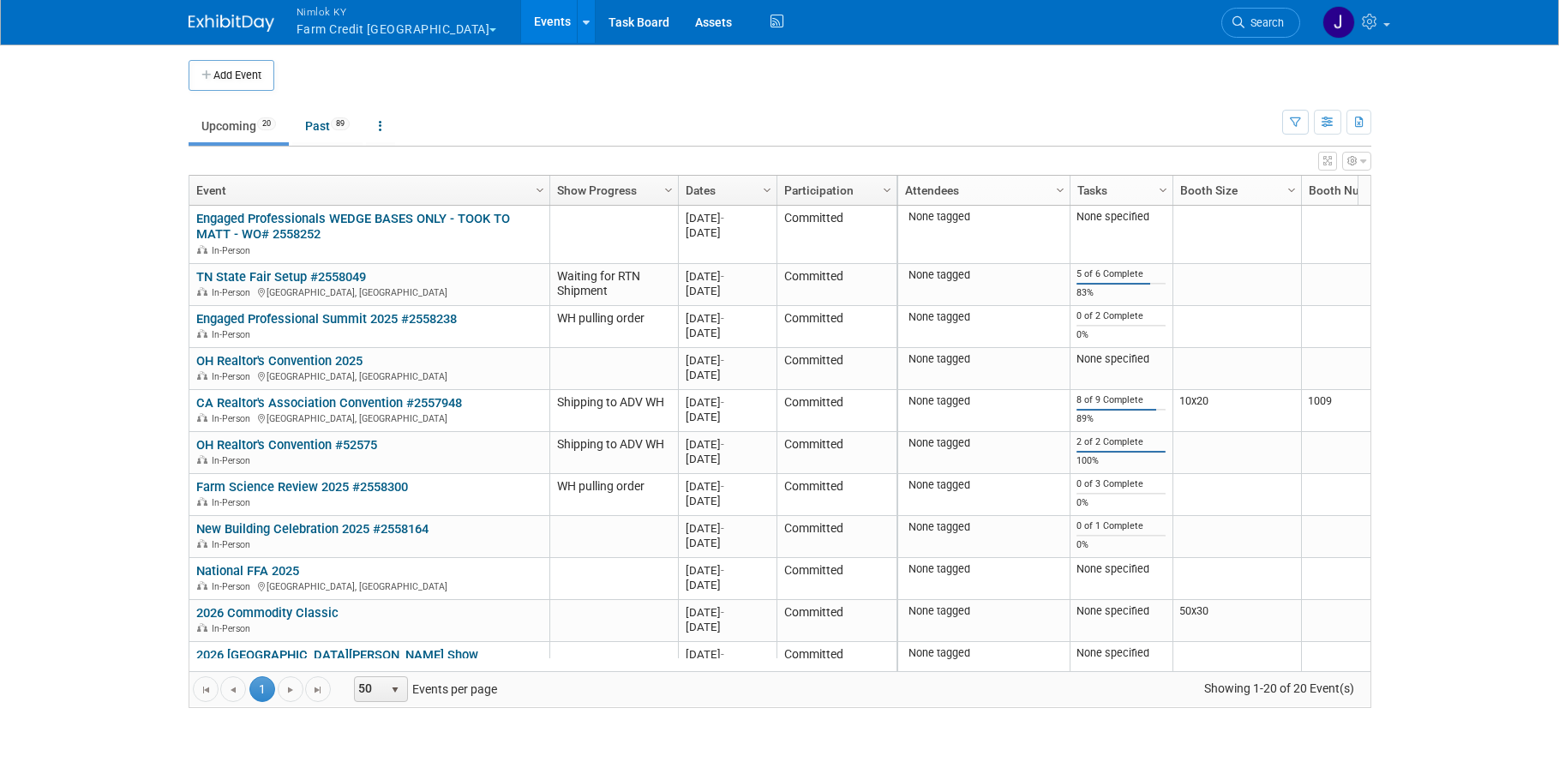
click at [381, 27] on button "Nimlok KY Farm Credit [GEOGRAPHIC_DATA]" at bounding box center [407, 22] width 224 height 45
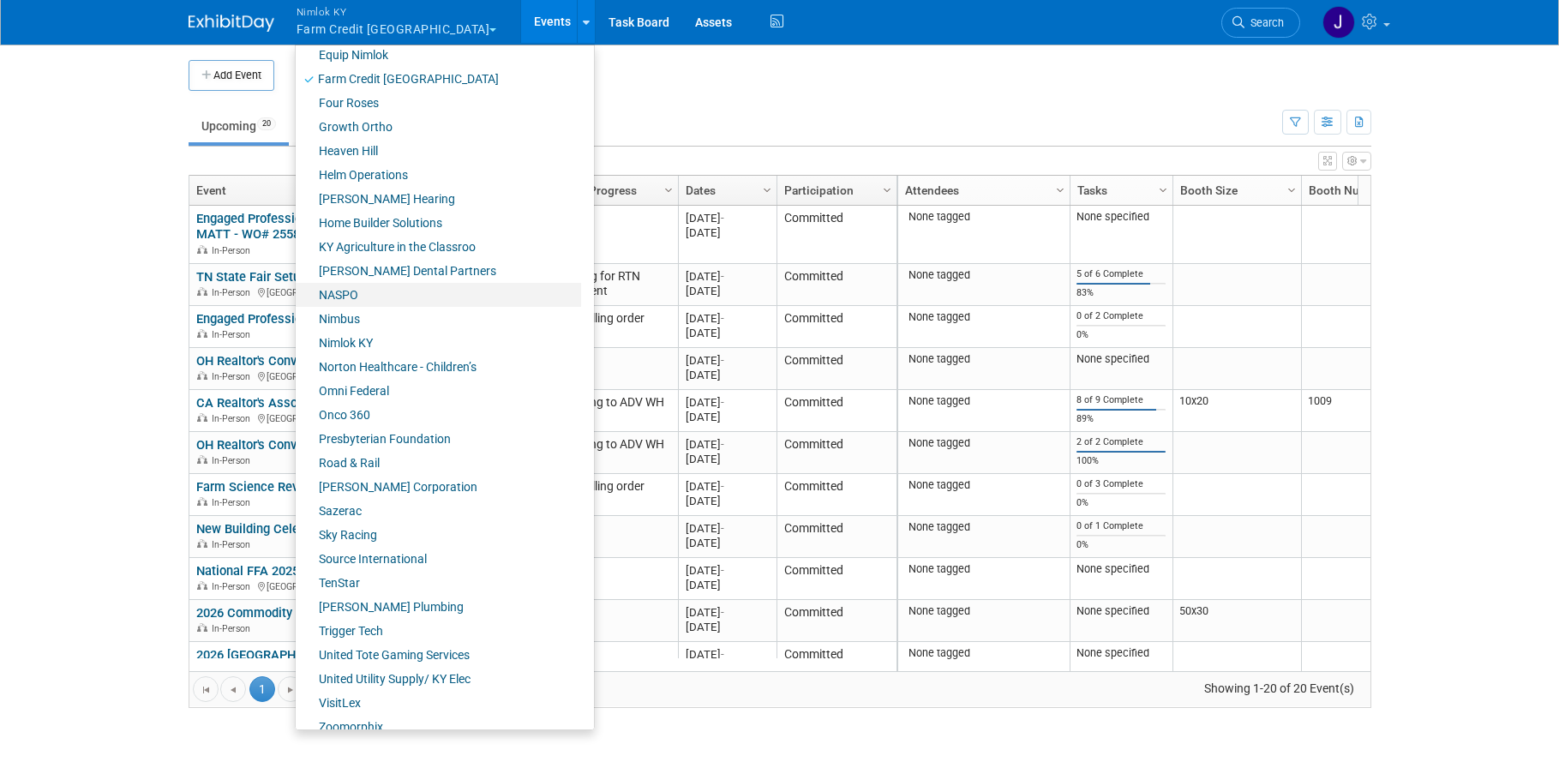
scroll to position [552, 0]
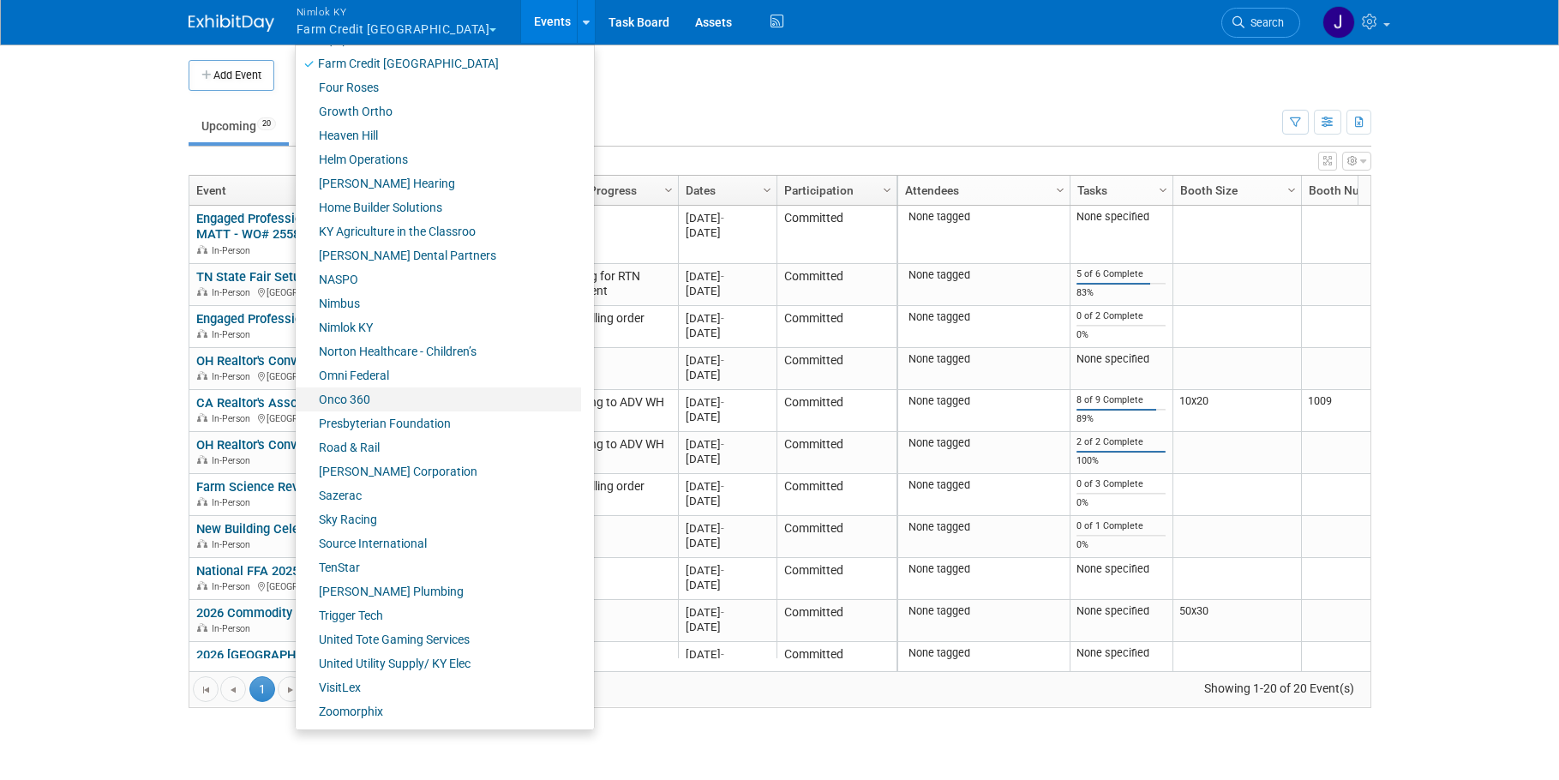
click at [366, 402] on link "Onco 360" at bounding box center [438, 399] width 285 height 24
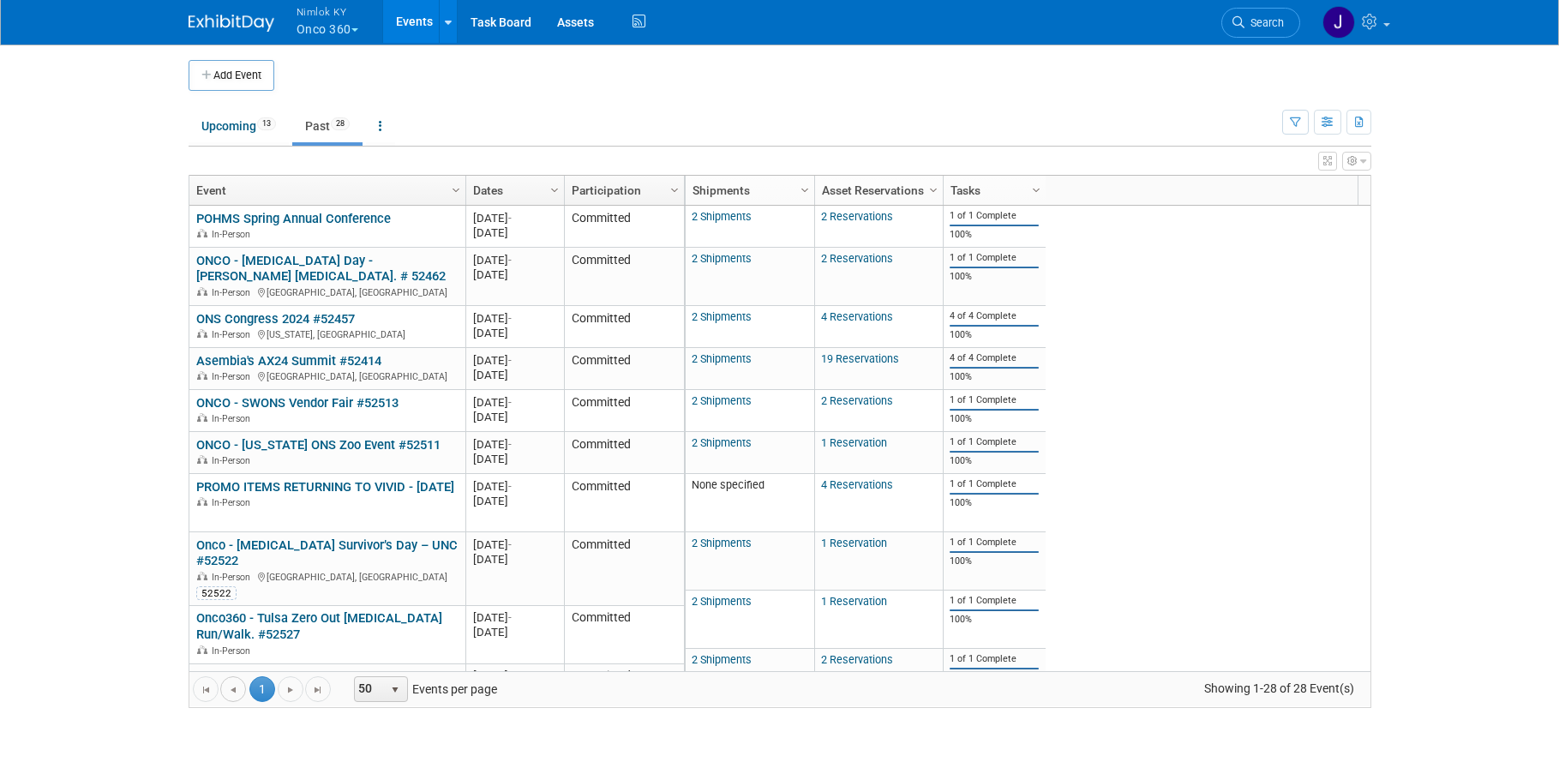
click at [234, 685] on span "Go to the previous page" at bounding box center [233, 690] width 14 height 14
click at [246, 128] on link "Upcoming 13" at bounding box center [239, 126] width 100 height 33
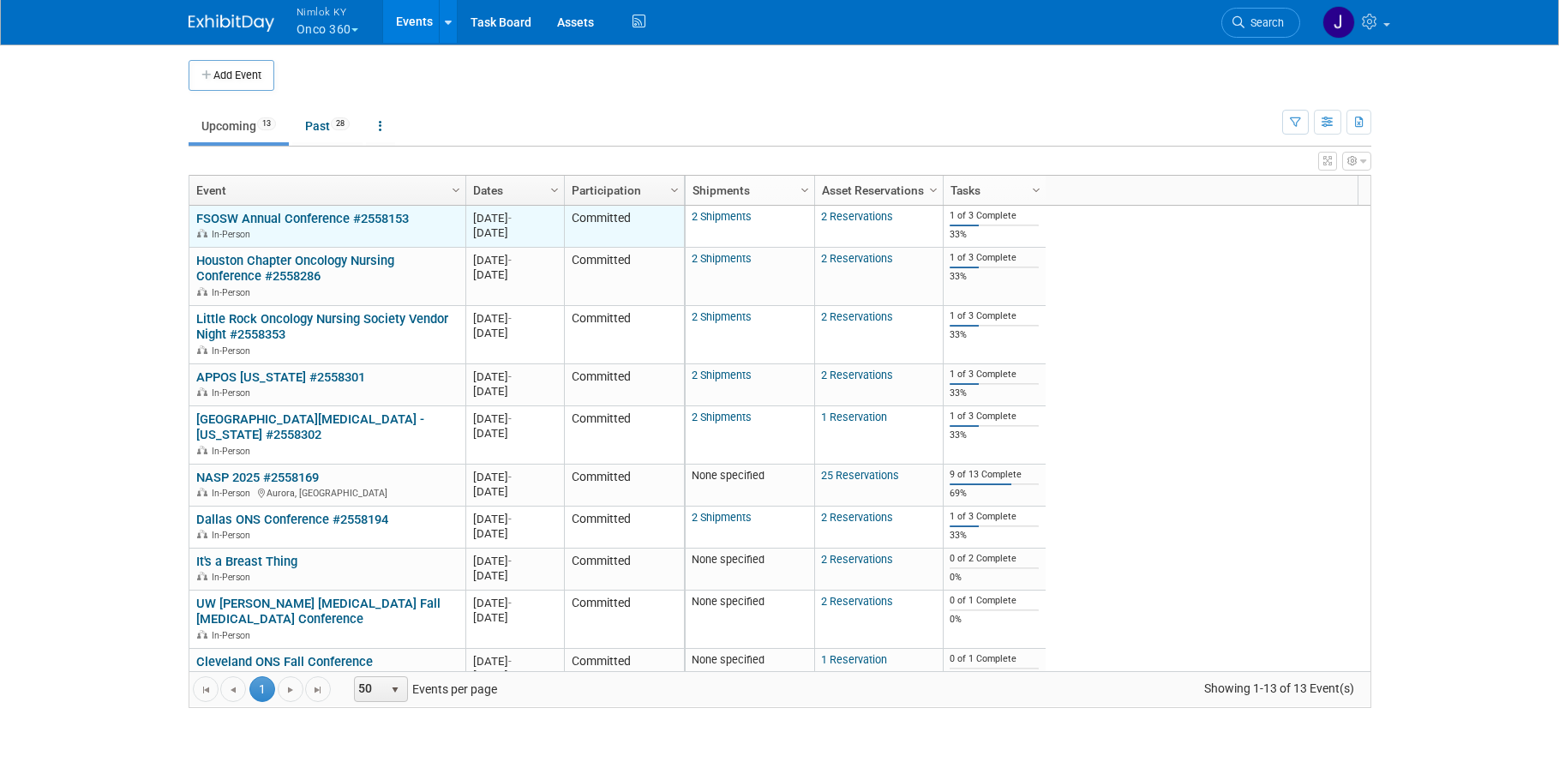
click at [393, 219] on link "FSOSW Annual Conference #2558153" at bounding box center [302, 218] width 213 height 15
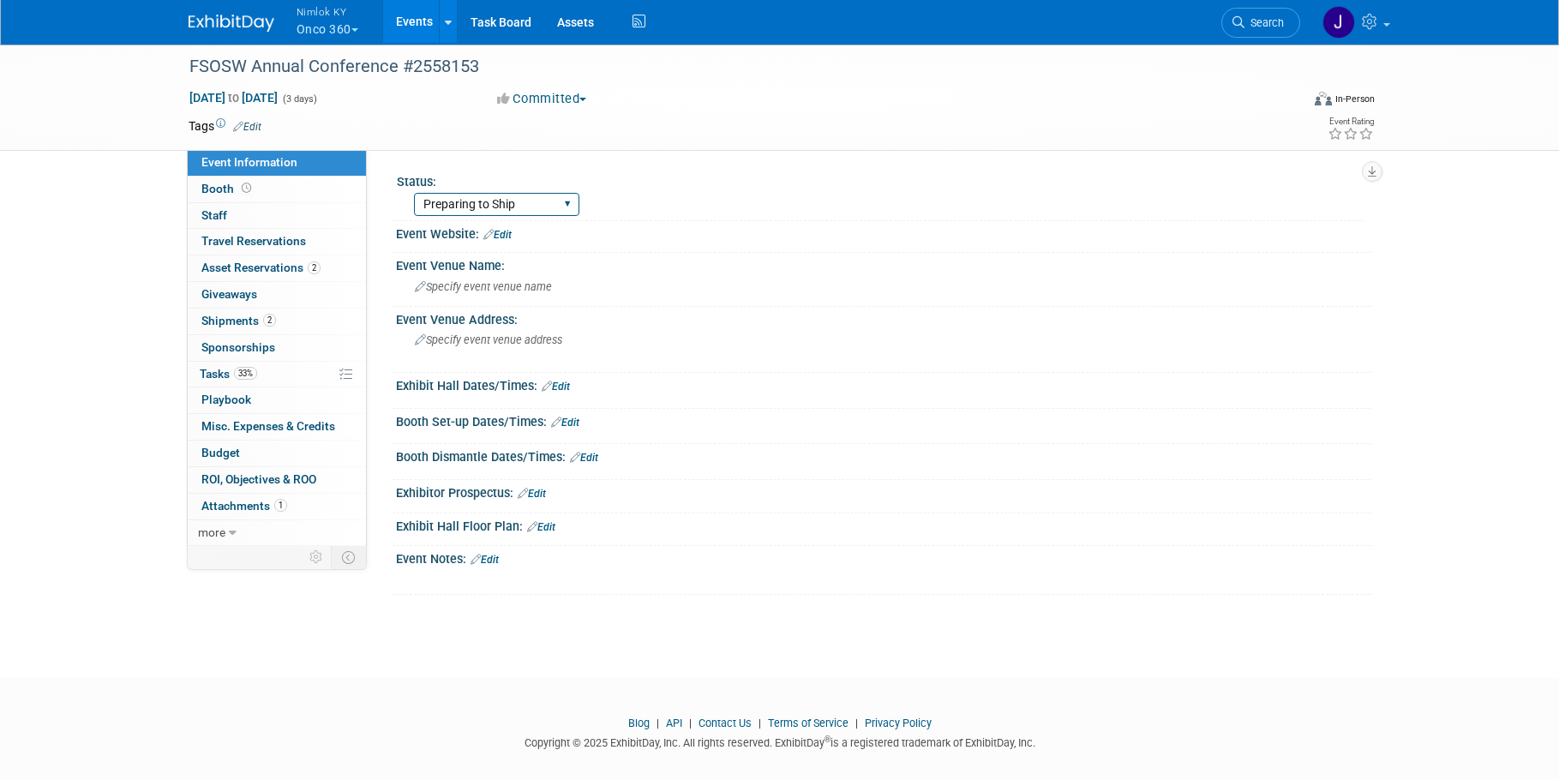
click at [453, 197] on select "Preparing to Ship Shipping to destination Show in Progress Waiting on freight r…" at bounding box center [496, 204] width 165 height 23
select select "Shipping to destination"
click at [414, 193] on select "Preparing to Ship Shipping to destination Show in Progress Waiting on freight r…" at bounding box center [496, 204] width 165 height 23
click at [285, 369] on link "33% Tasks 33%" at bounding box center [277, 375] width 178 height 26
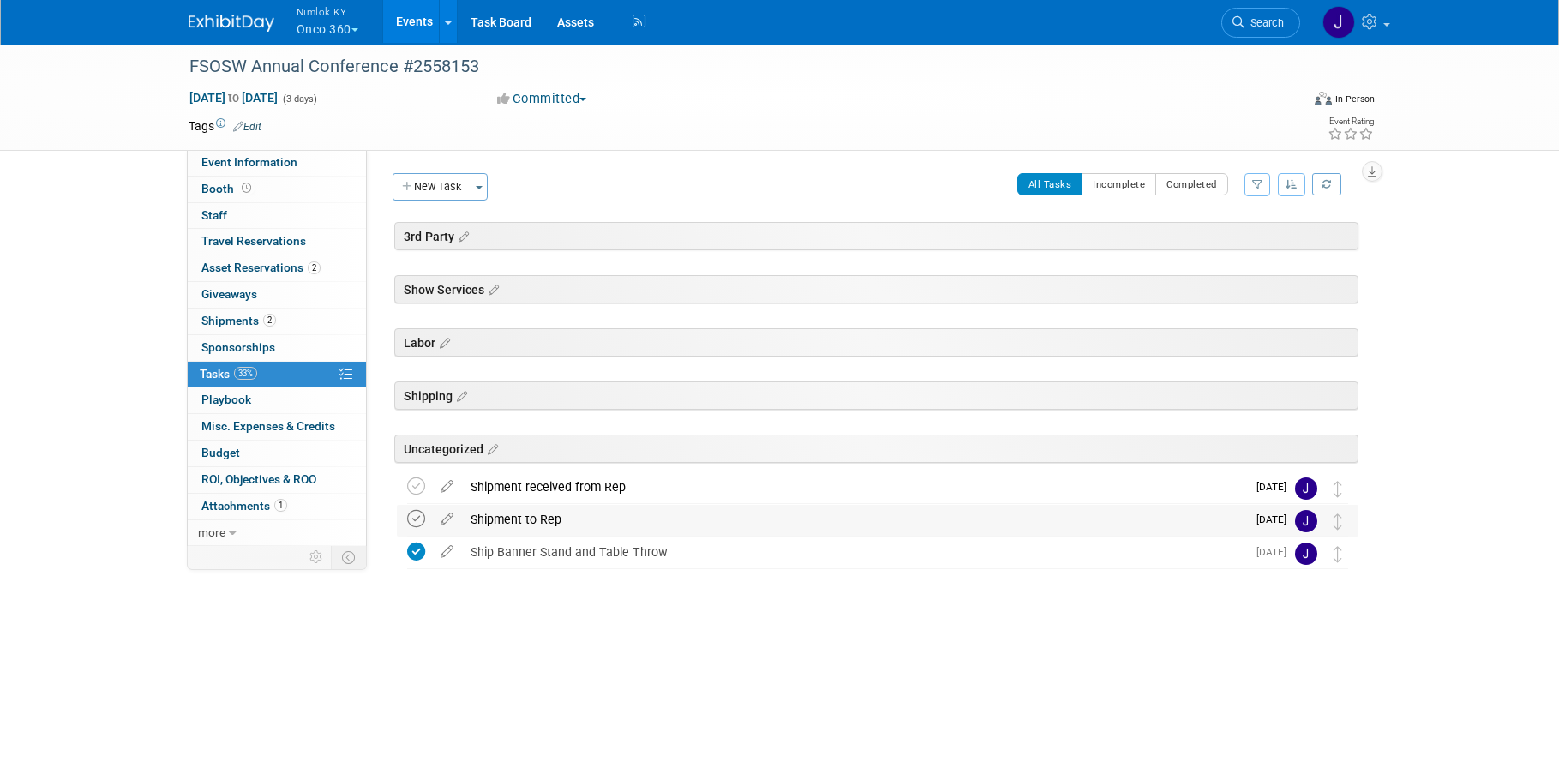
click at [415, 524] on icon at bounding box center [416, 519] width 18 height 18
click at [453, 518] on icon at bounding box center [447, 515] width 30 height 21
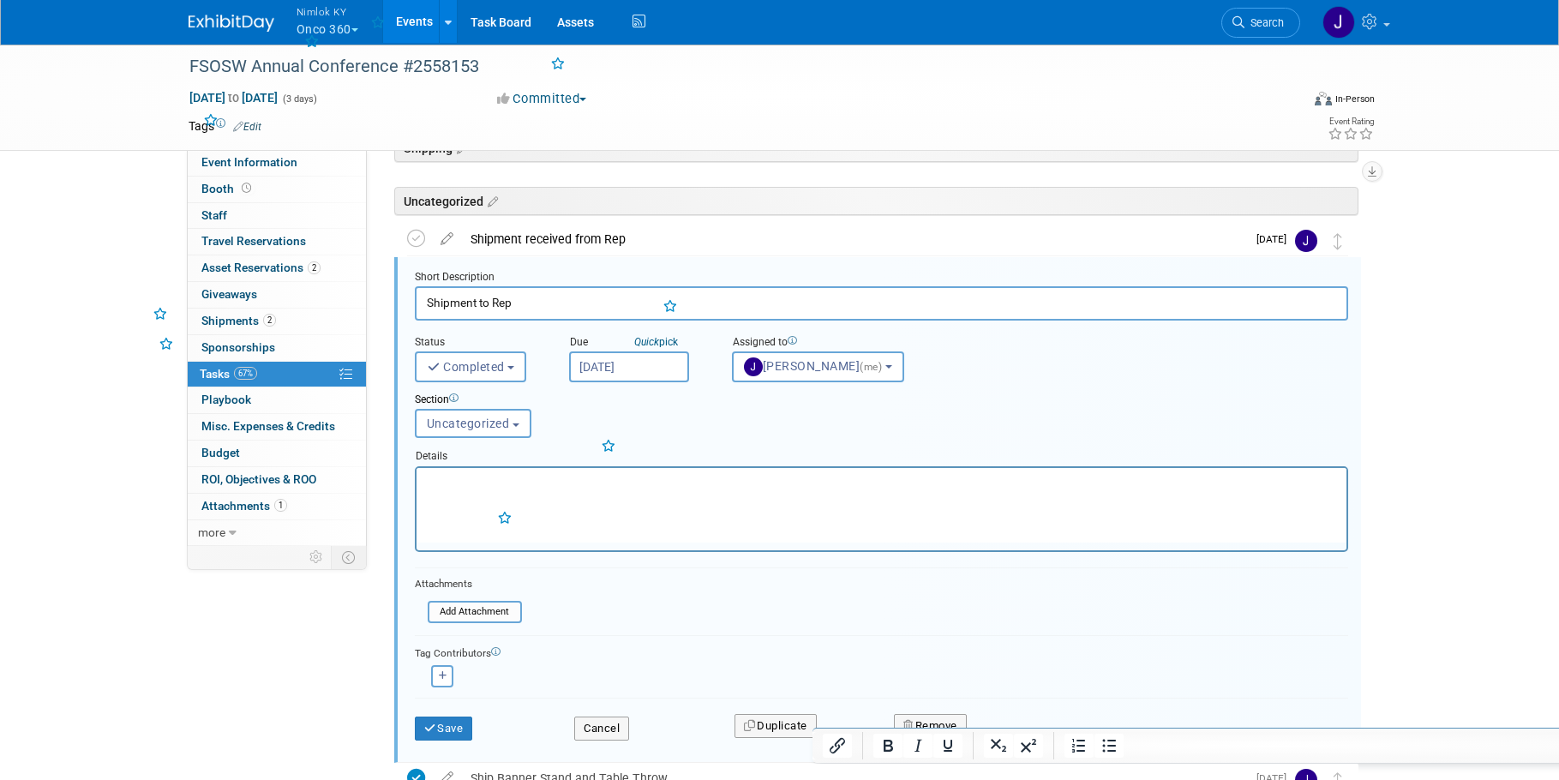
scroll to position [254, 0]
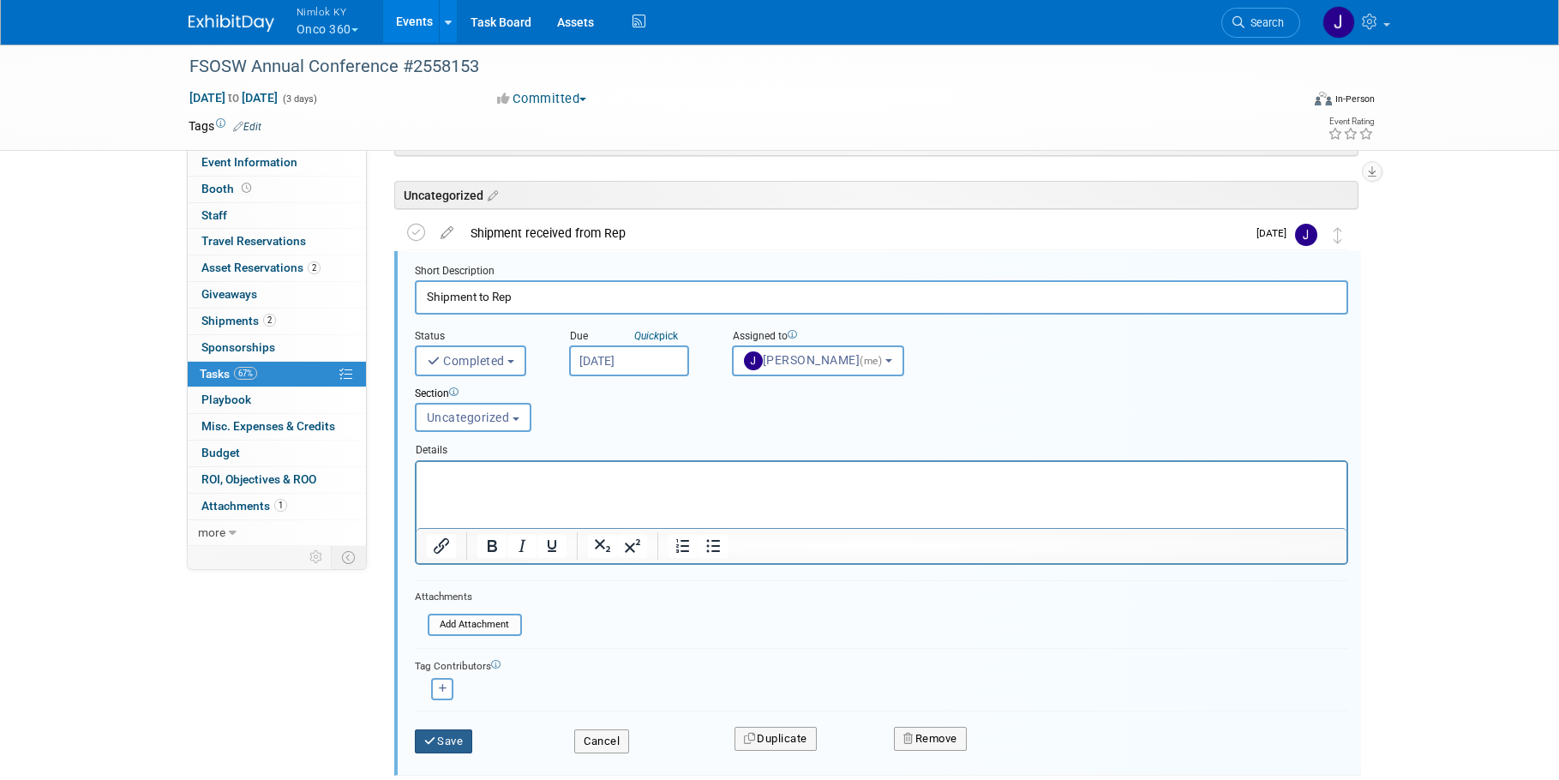
click at [454, 738] on button "Save" at bounding box center [444, 741] width 58 height 24
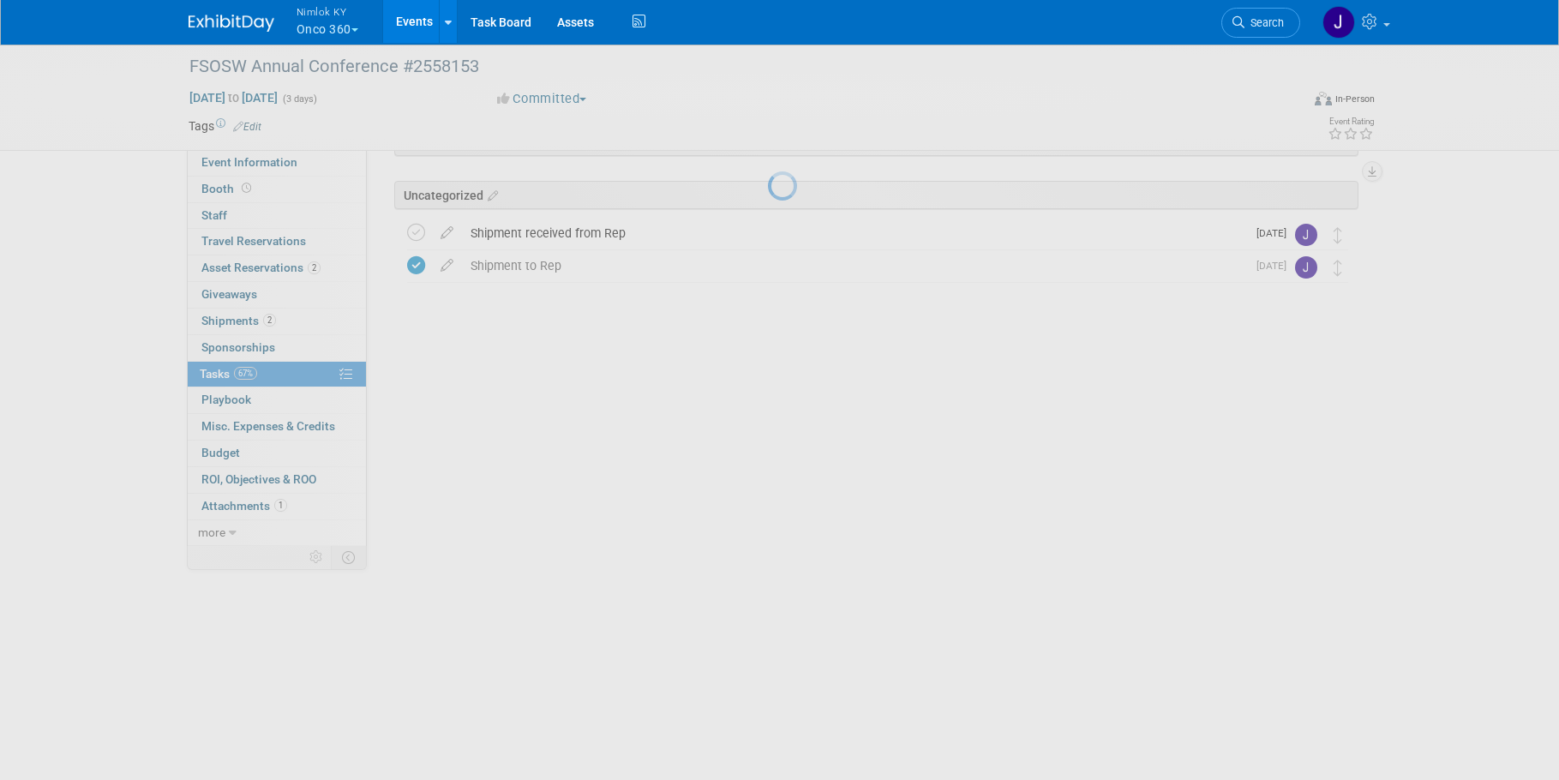
scroll to position [0, 0]
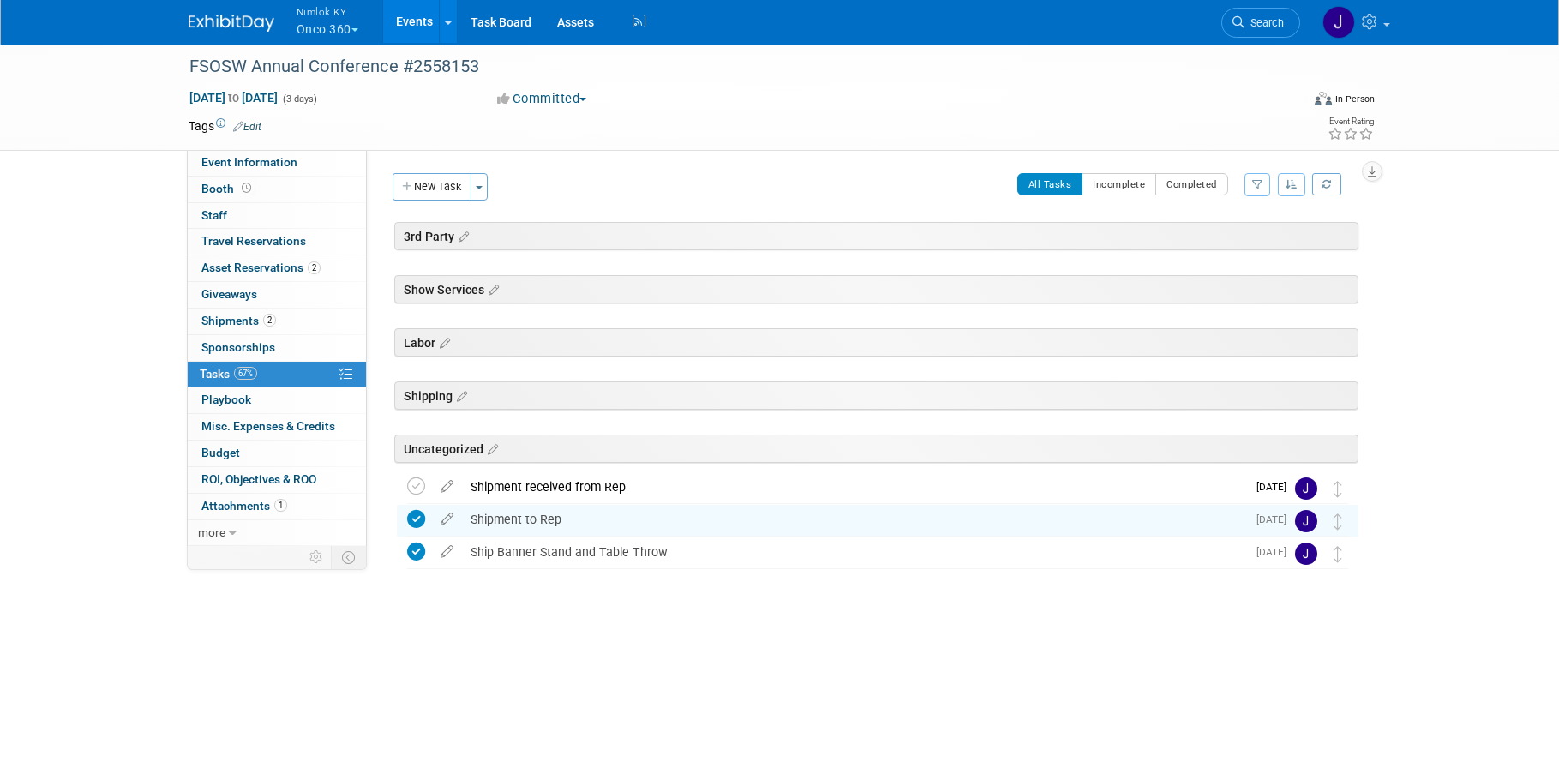
click at [584, 519] on div "Shipment to Rep" at bounding box center [854, 519] width 784 height 29
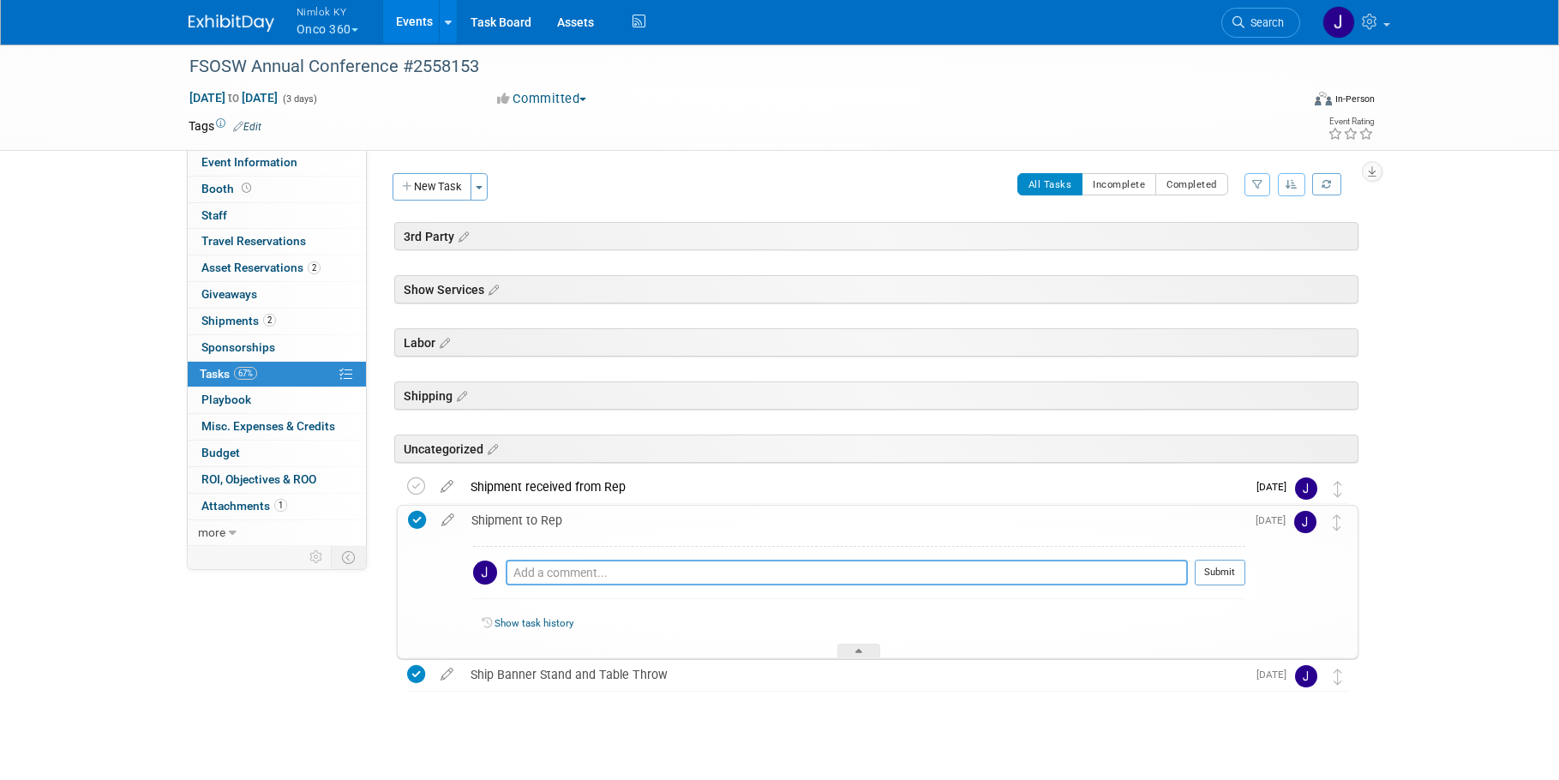
click at [562, 576] on textarea at bounding box center [847, 573] width 682 height 26
paste textarea "1z2rx9090343206461"
type textarea "1z2rx9090343206461"
click at [1239, 570] on button "Submit" at bounding box center [1220, 573] width 51 height 26
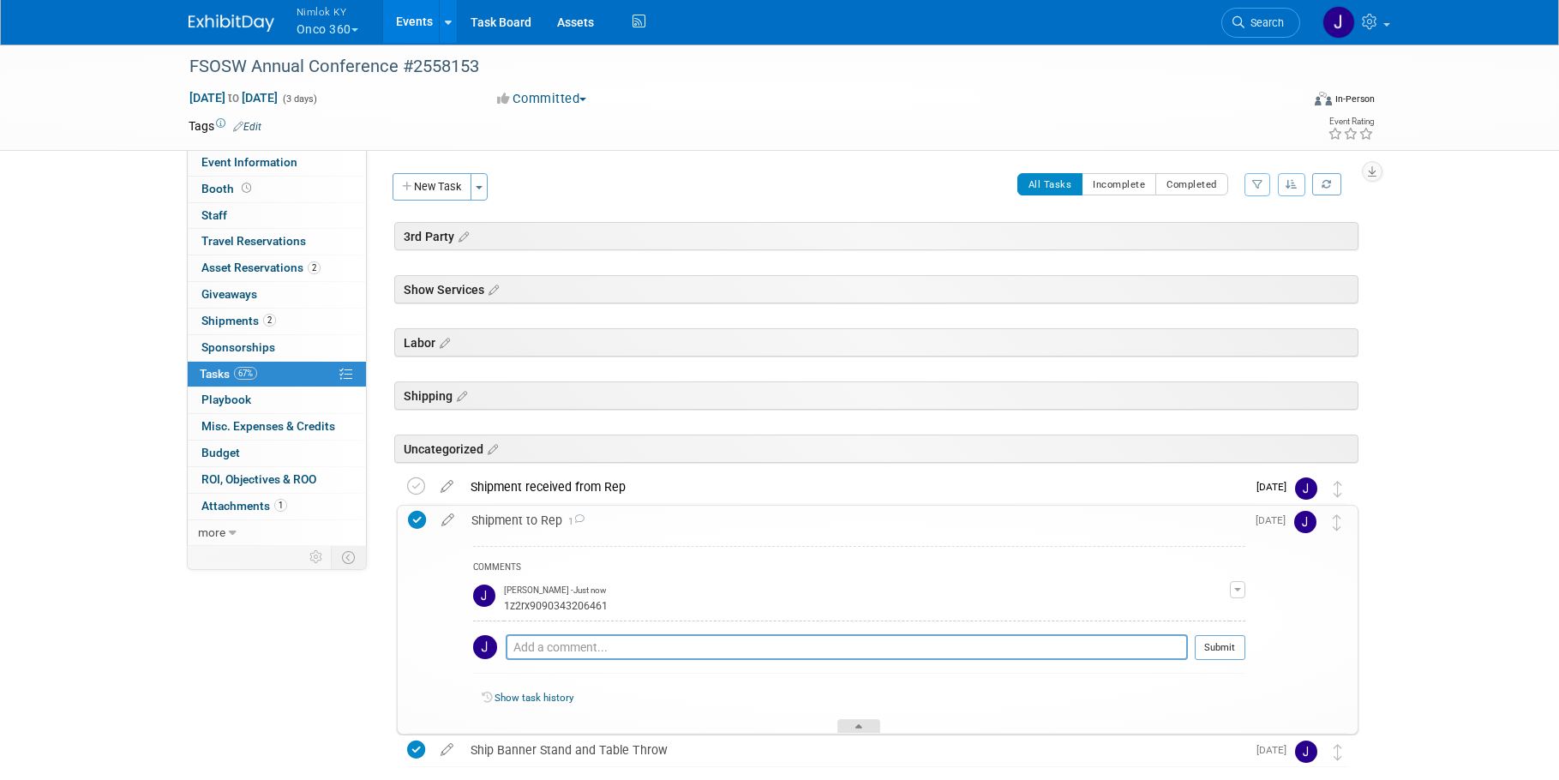
click at [860, 726] on icon at bounding box center [858, 729] width 7 height 10
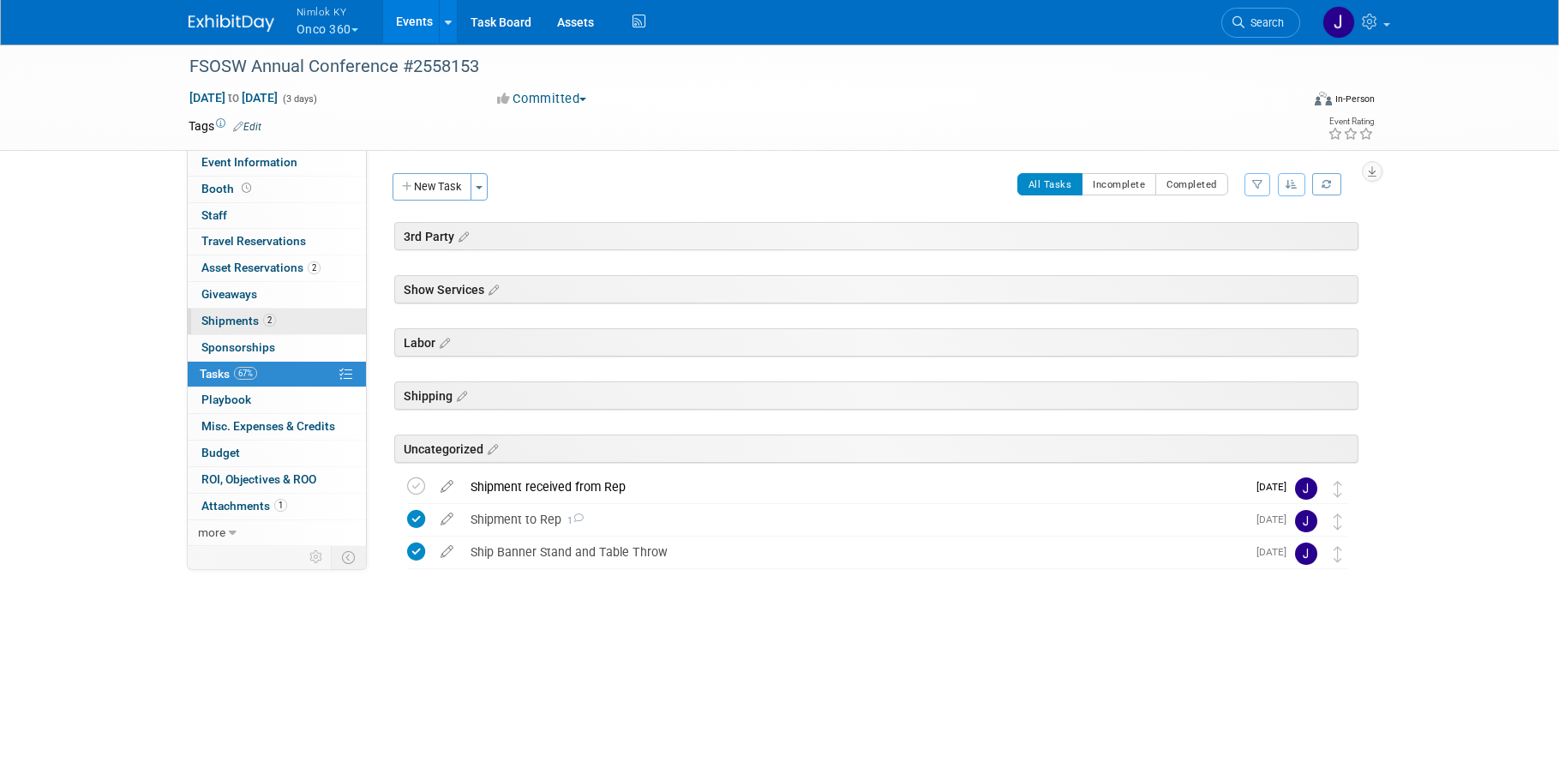
click at [253, 324] on span "Shipments 2" at bounding box center [238, 321] width 75 height 14
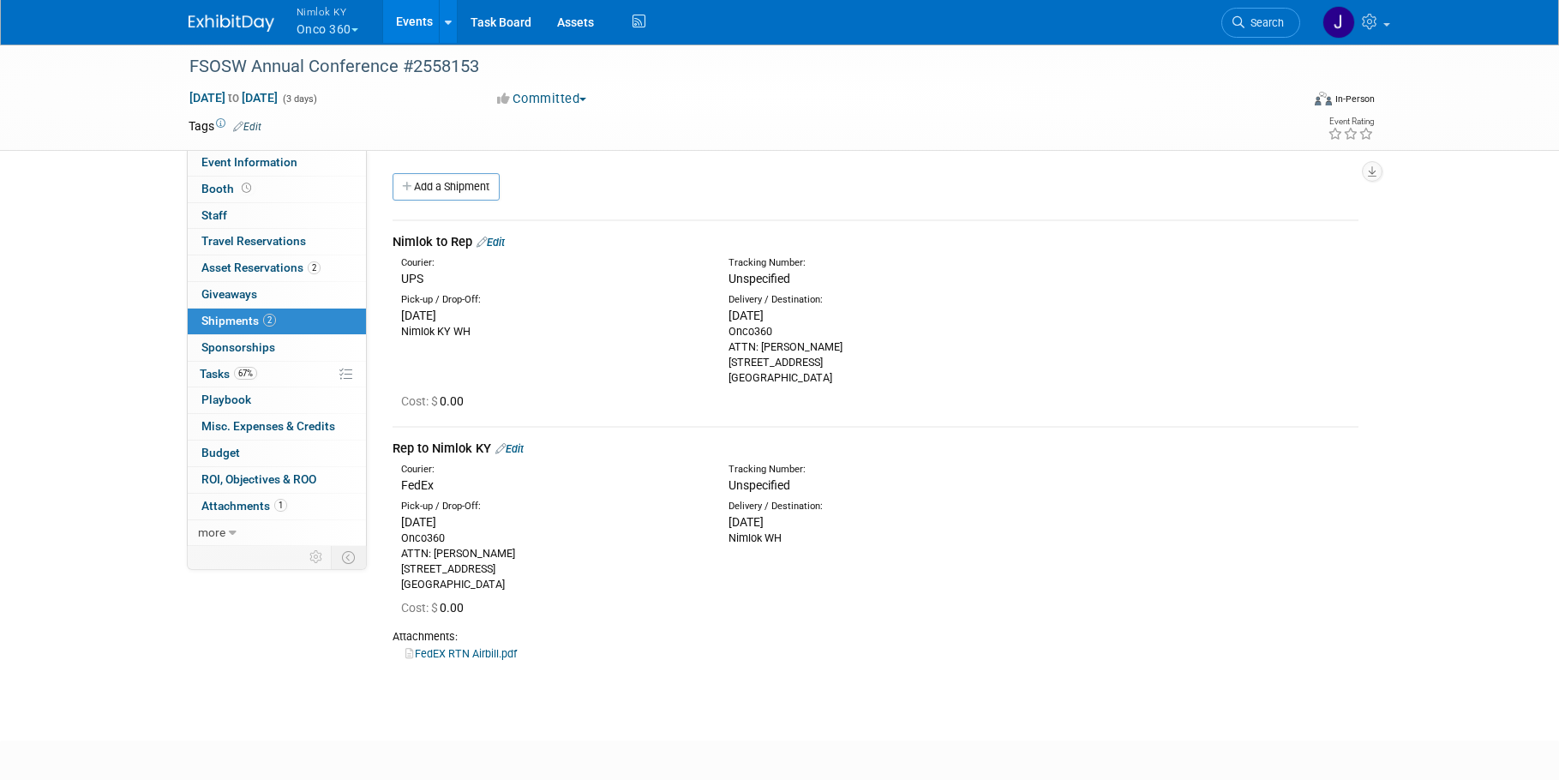
click at [505, 239] on link "Edit" at bounding box center [491, 242] width 28 height 13
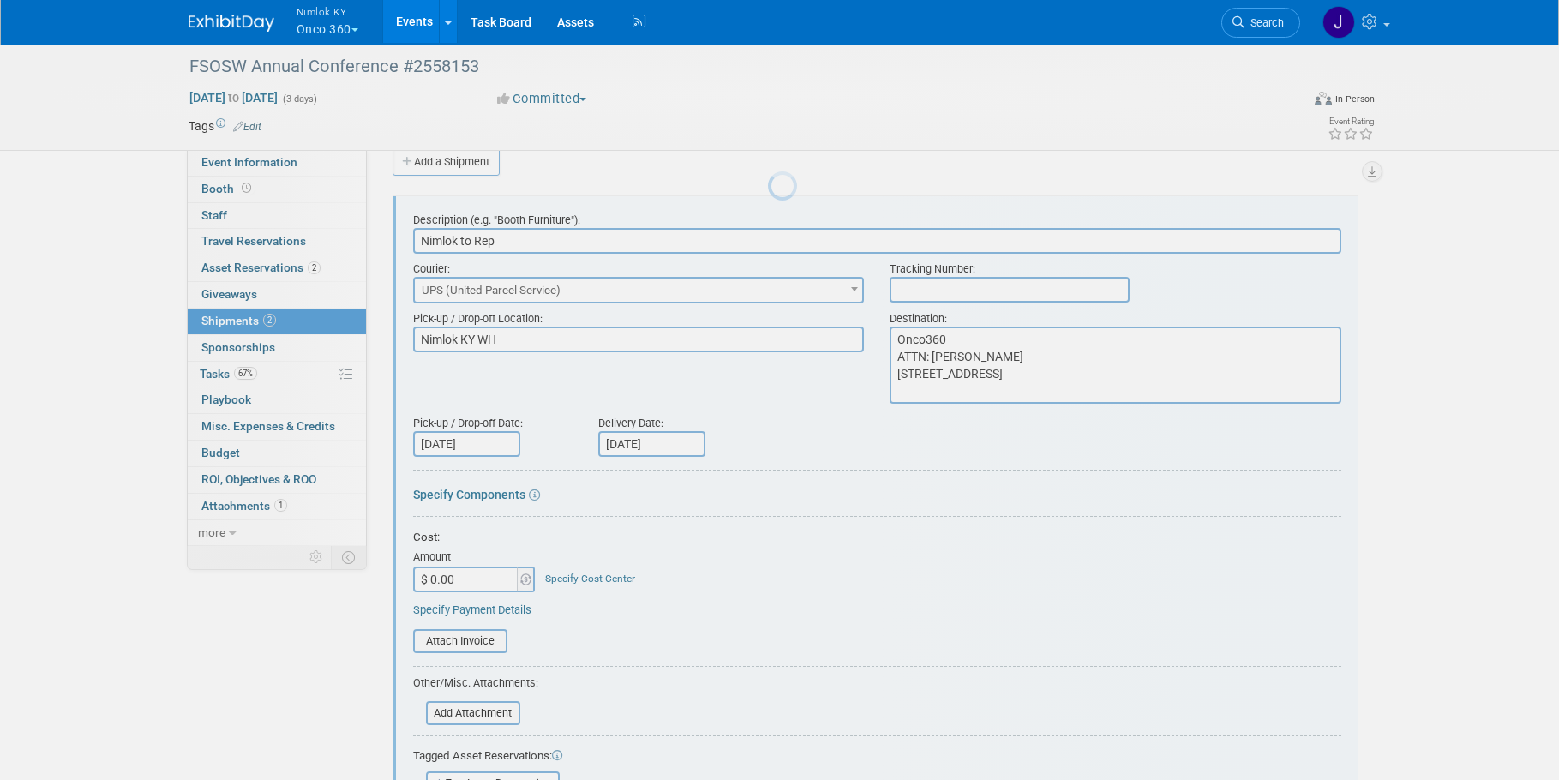
scroll to position [26, 0]
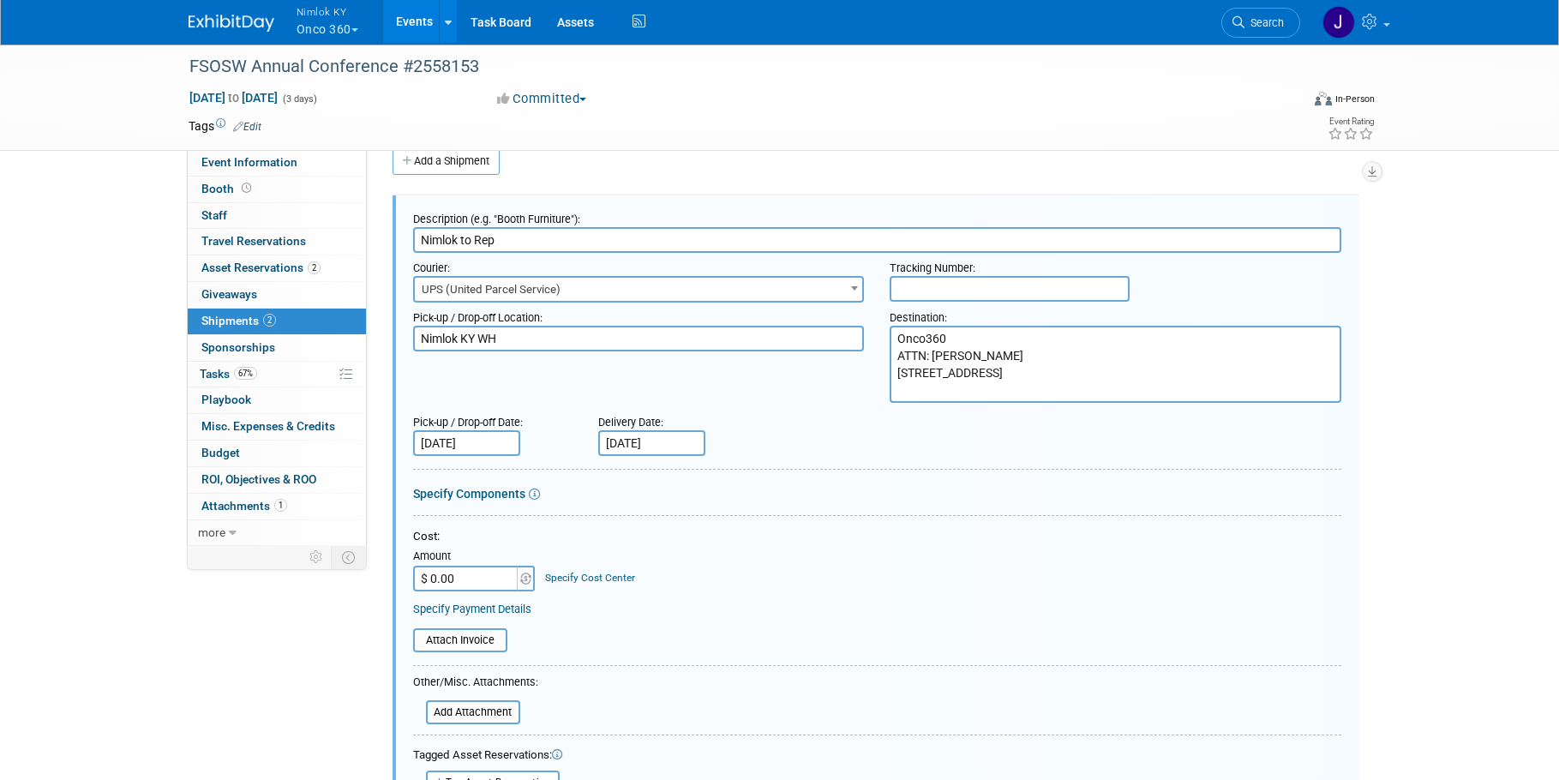
click at [924, 291] on input "text" at bounding box center [1010, 289] width 240 height 26
paste input "1z2rx9090343206461"
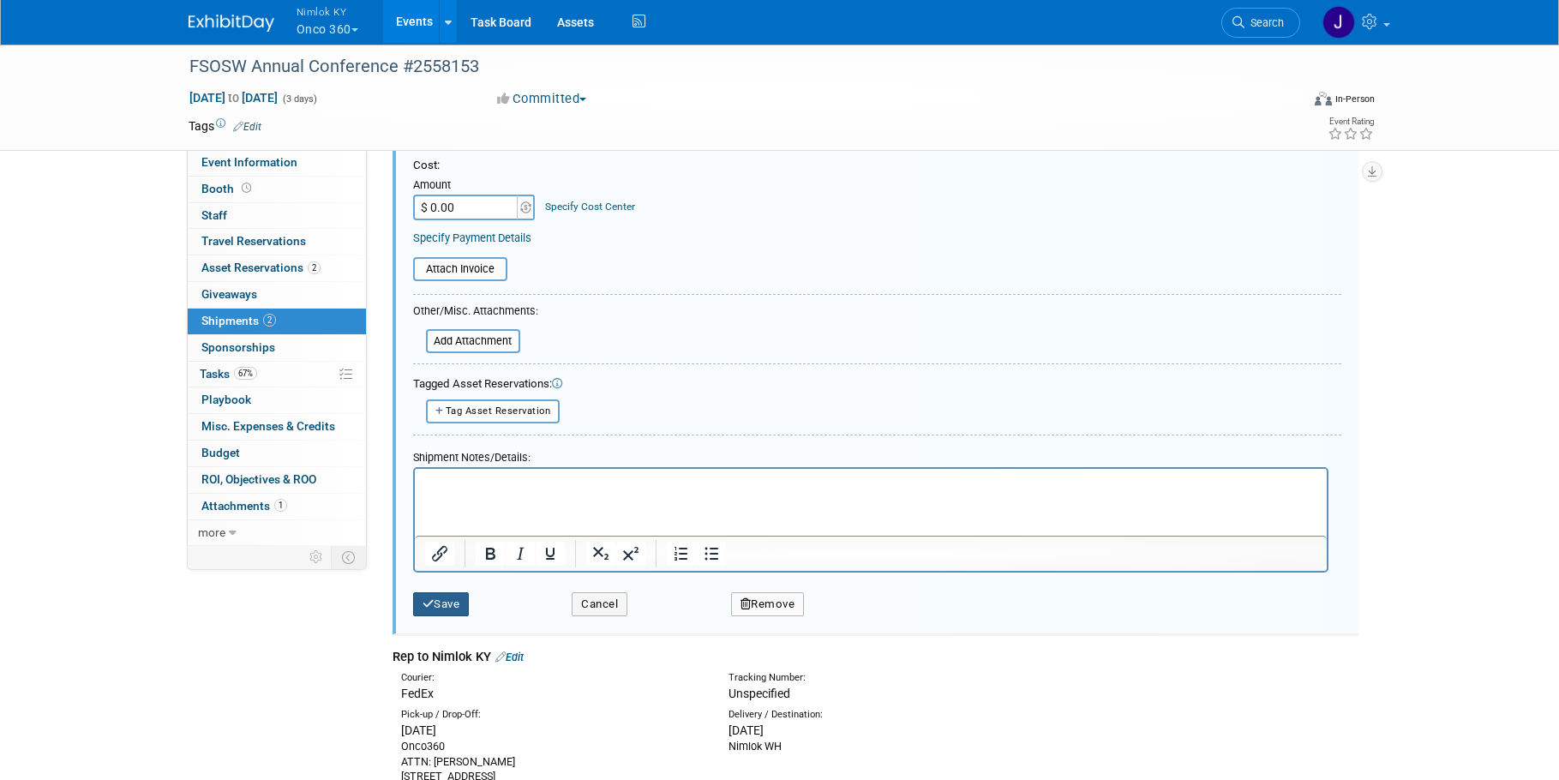
type input "1z2rx9090343206461"
click at [439, 608] on button "Save" at bounding box center [441, 604] width 57 height 24
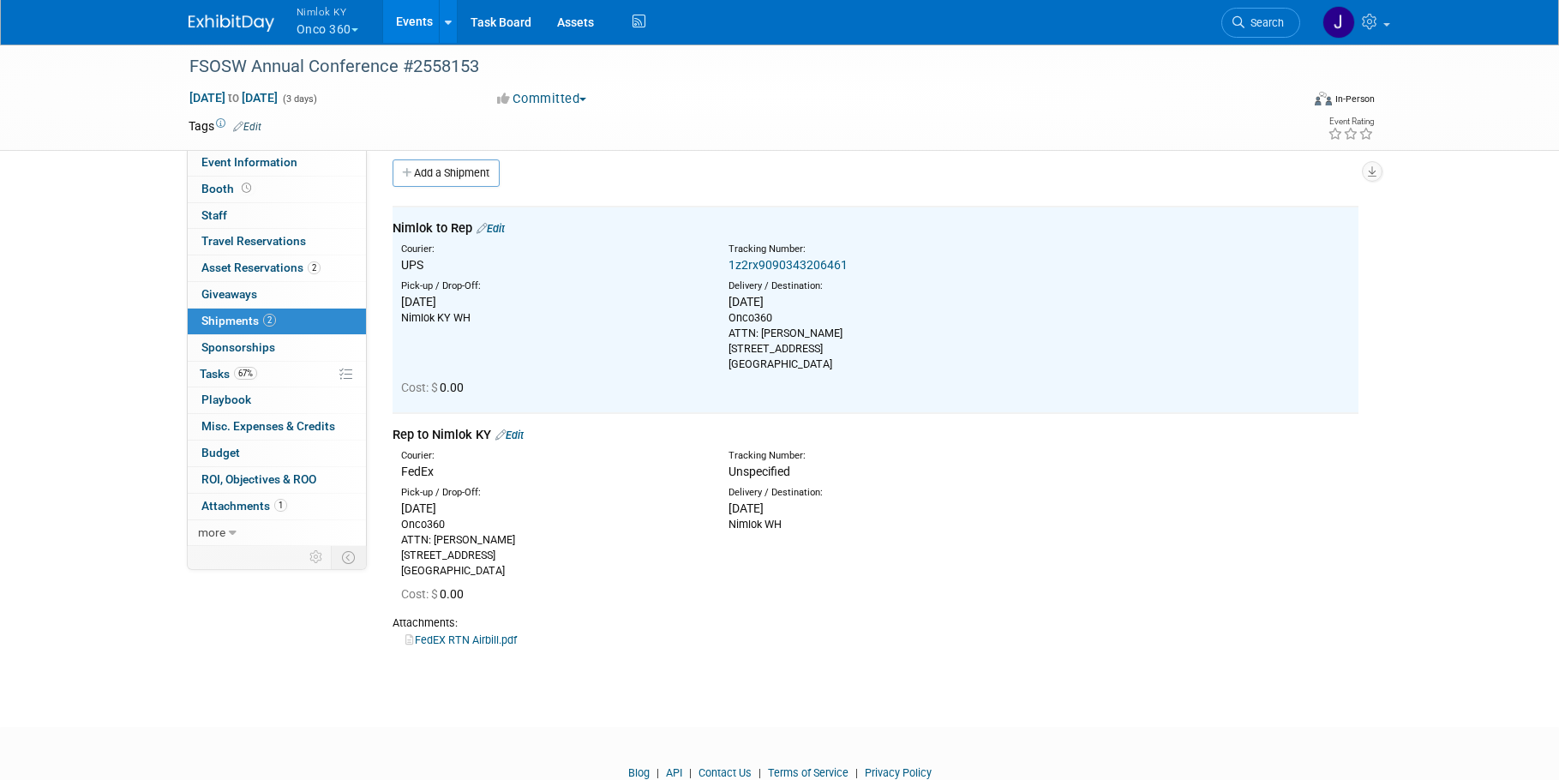
scroll to position [0, 0]
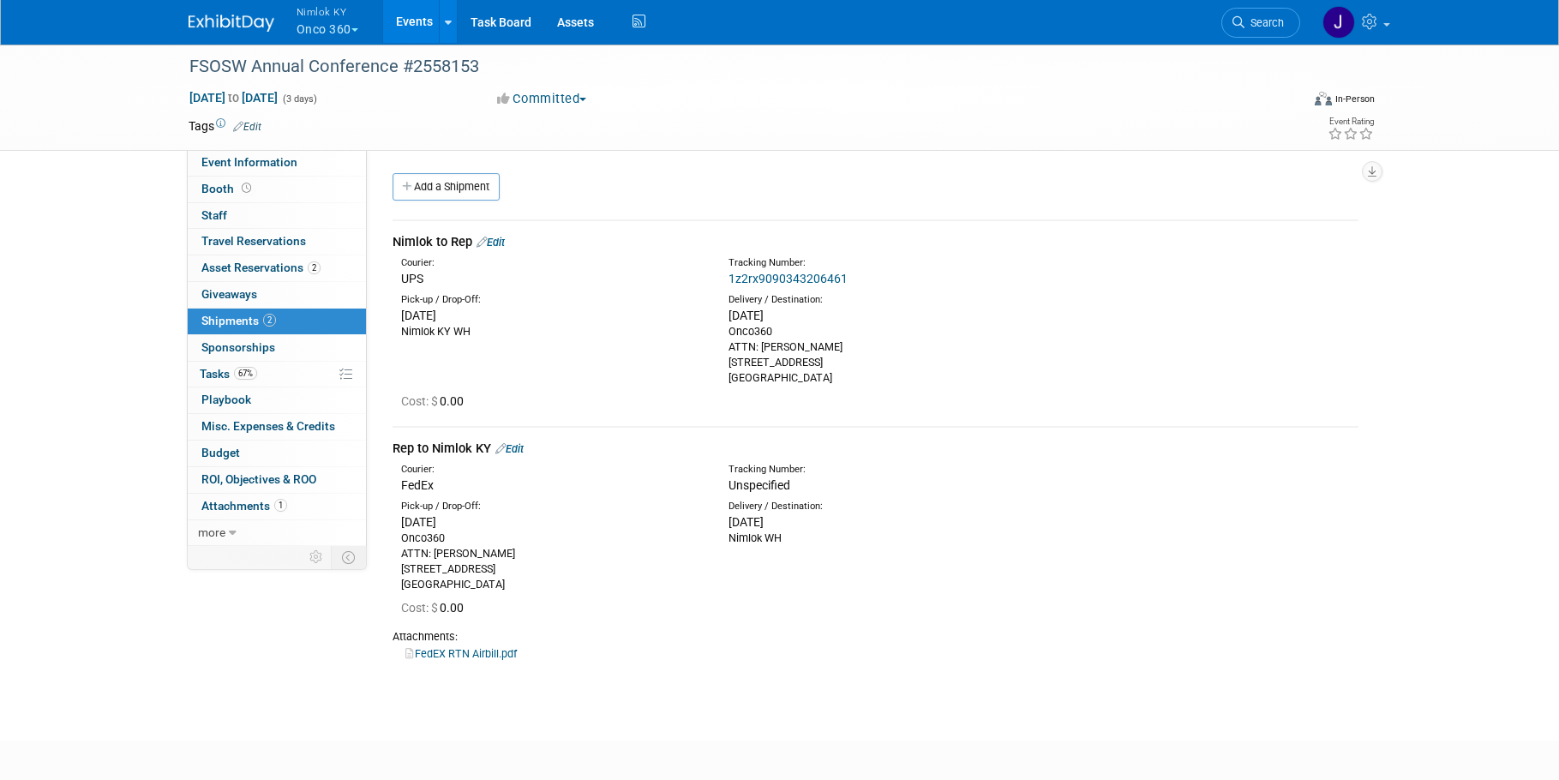
click at [412, 23] on link "Events" at bounding box center [414, 21] width 63 height 43
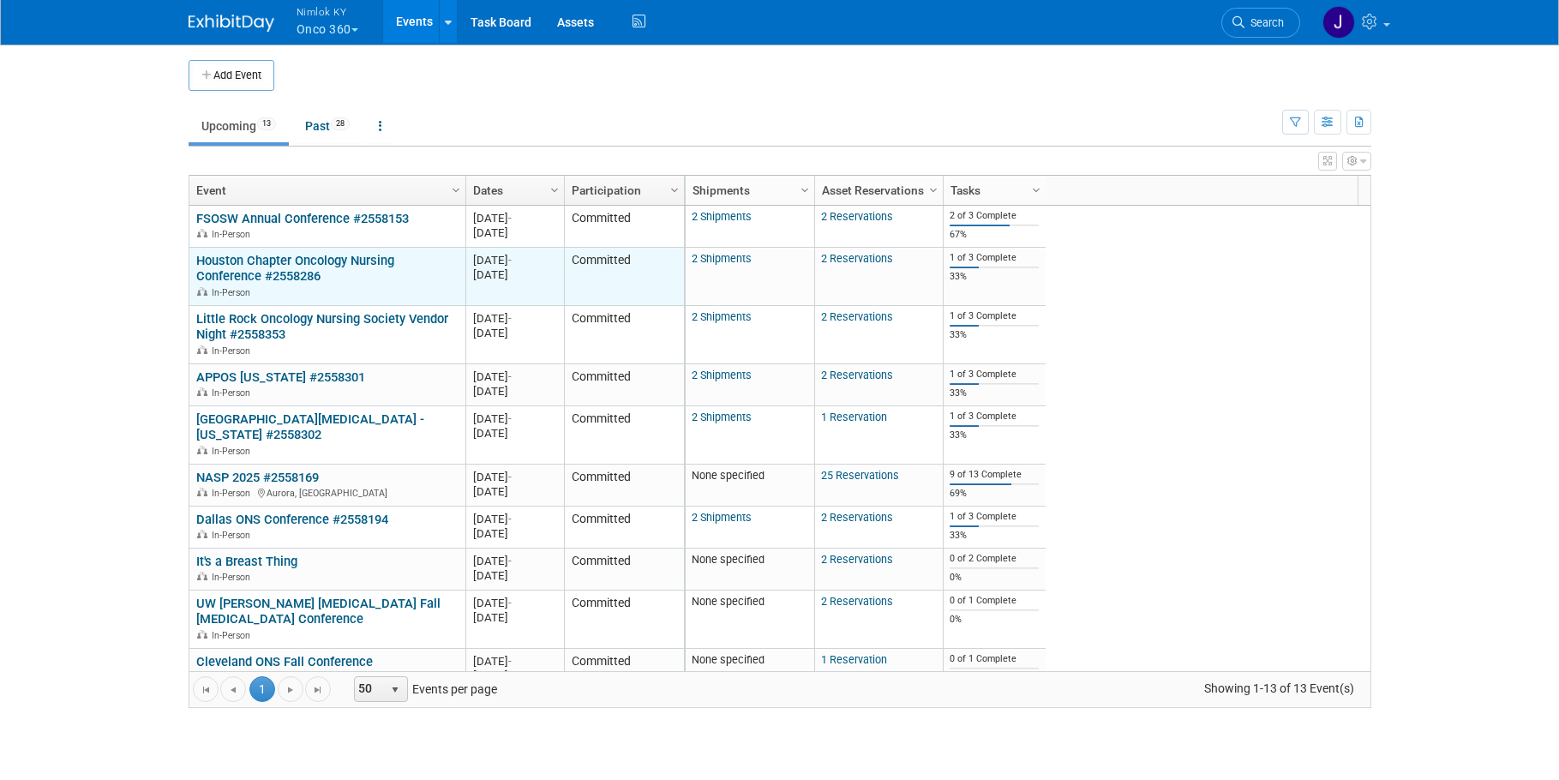
click at [330, 262] on link "Houston Chapter Oncology Nursing Conference #2558286" at bounding box center [295, 269] width 198 height 32
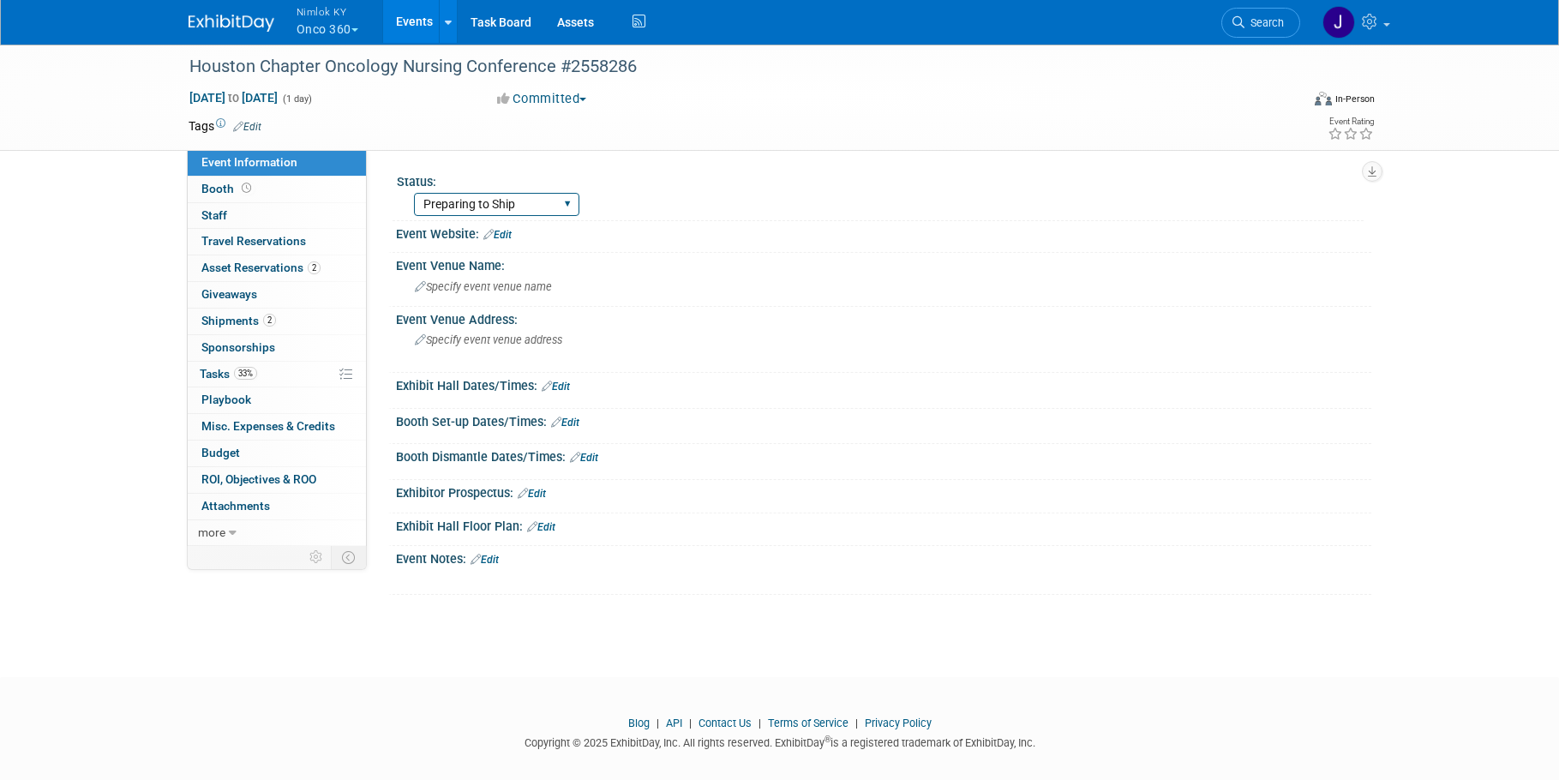
click at [461, 201] on select "Preparing to Ship Shipping to destination Show in Progress Waiting on freight r…" at bounding box center [496, 204] width 165 height 23
select select "Shipping to destination"
click at [414, 193] on select "Preparing to Ship Shipping to destination Show in Progress Waiting on freight r…" at bounding box center [496, 204] width 165 height 23
click at [291, 318] on link "2 Shipments 2" at bounding box center [277, 322] width 178 height 26
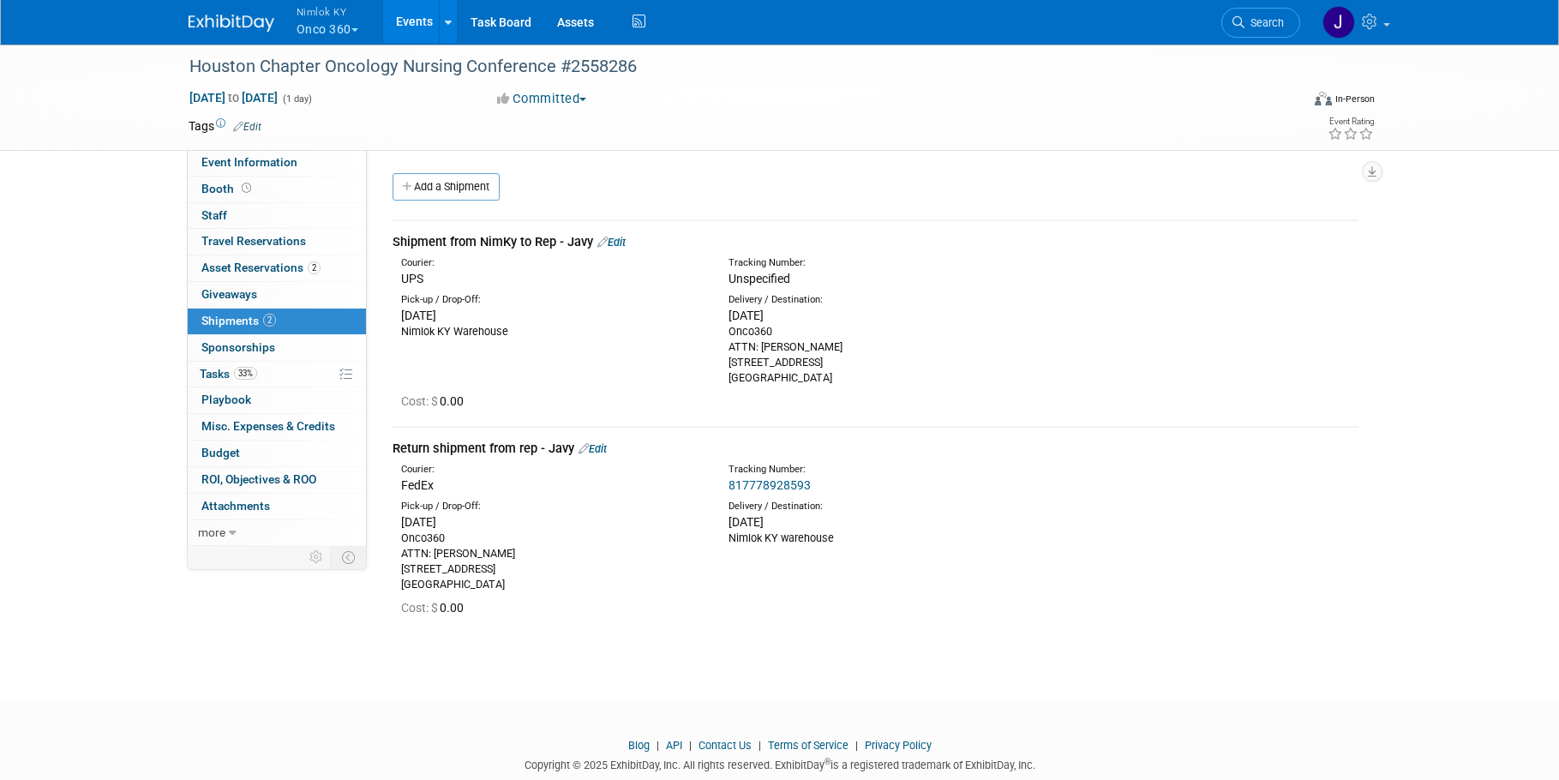
click at [614, 242] on link "Edit" at bounding box center [611, 242] width 28 height 13
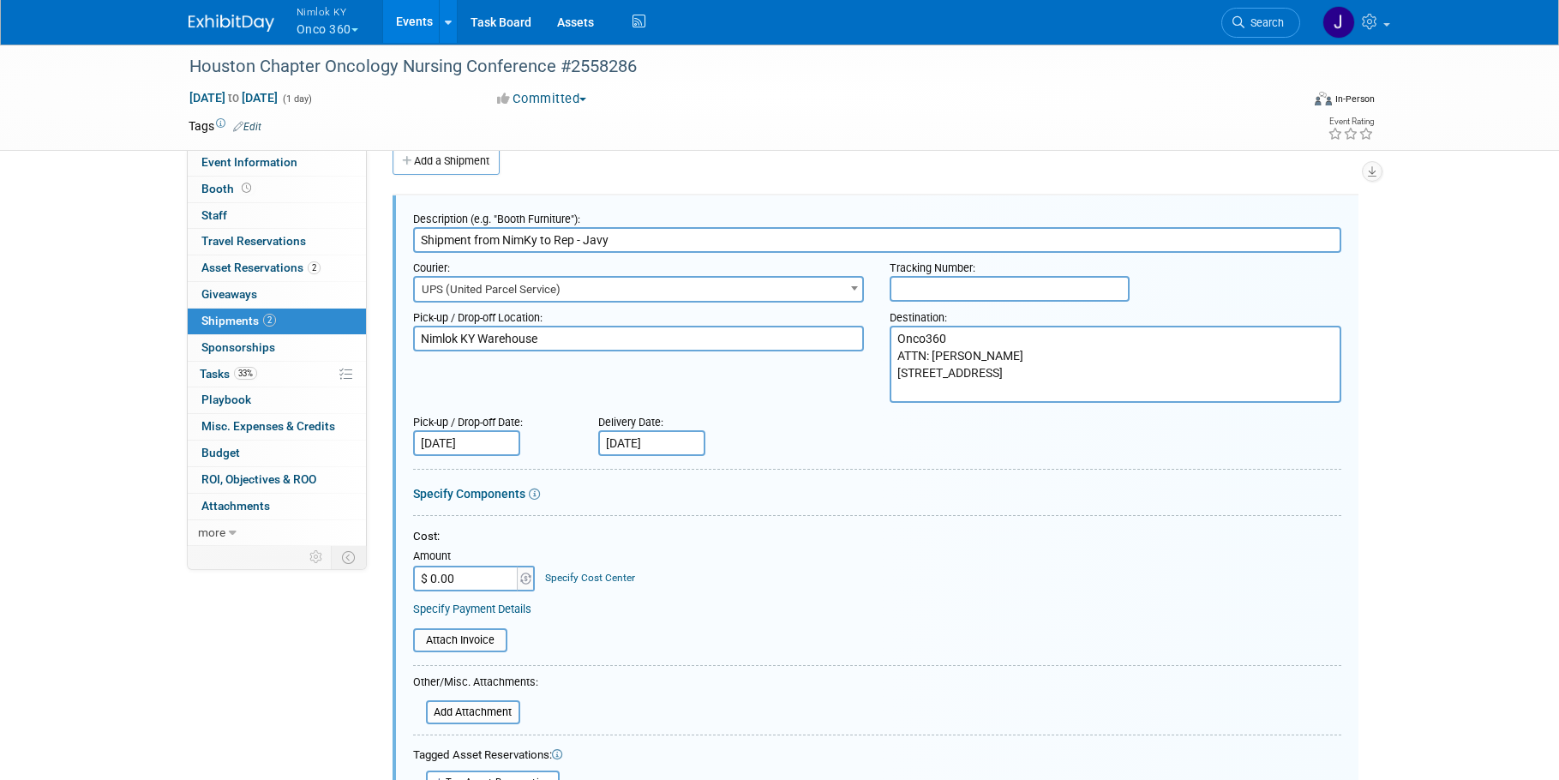
click at [907, 290] on input "text" at bounding box center [1010, 289] width 240 height 26
paste input "1z2rx9090345144453"
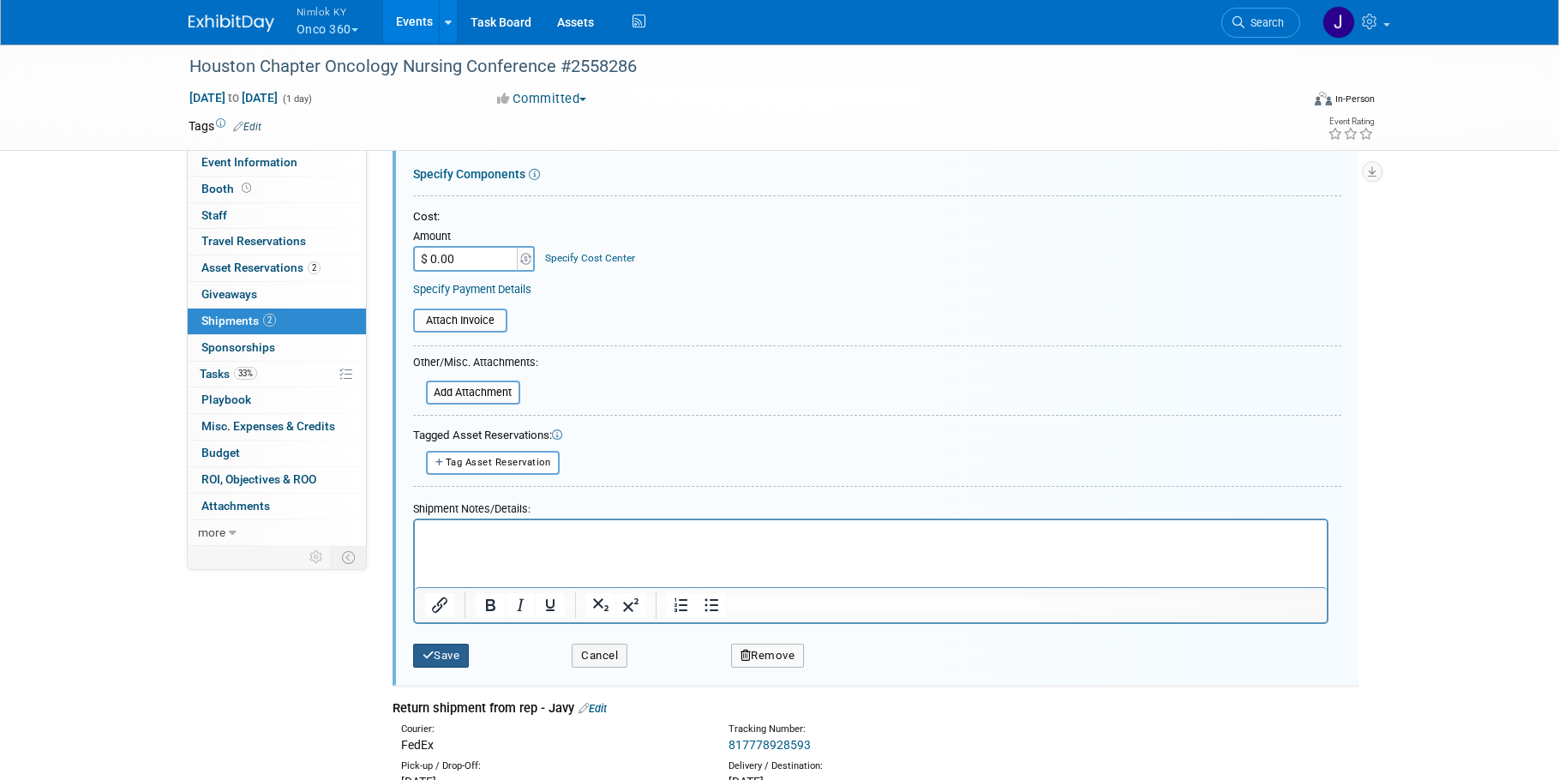
type input "1z2rx9090345144453"
click at [435, 661] on button "Save" at bounding box center [441, 656] width 57 height 24
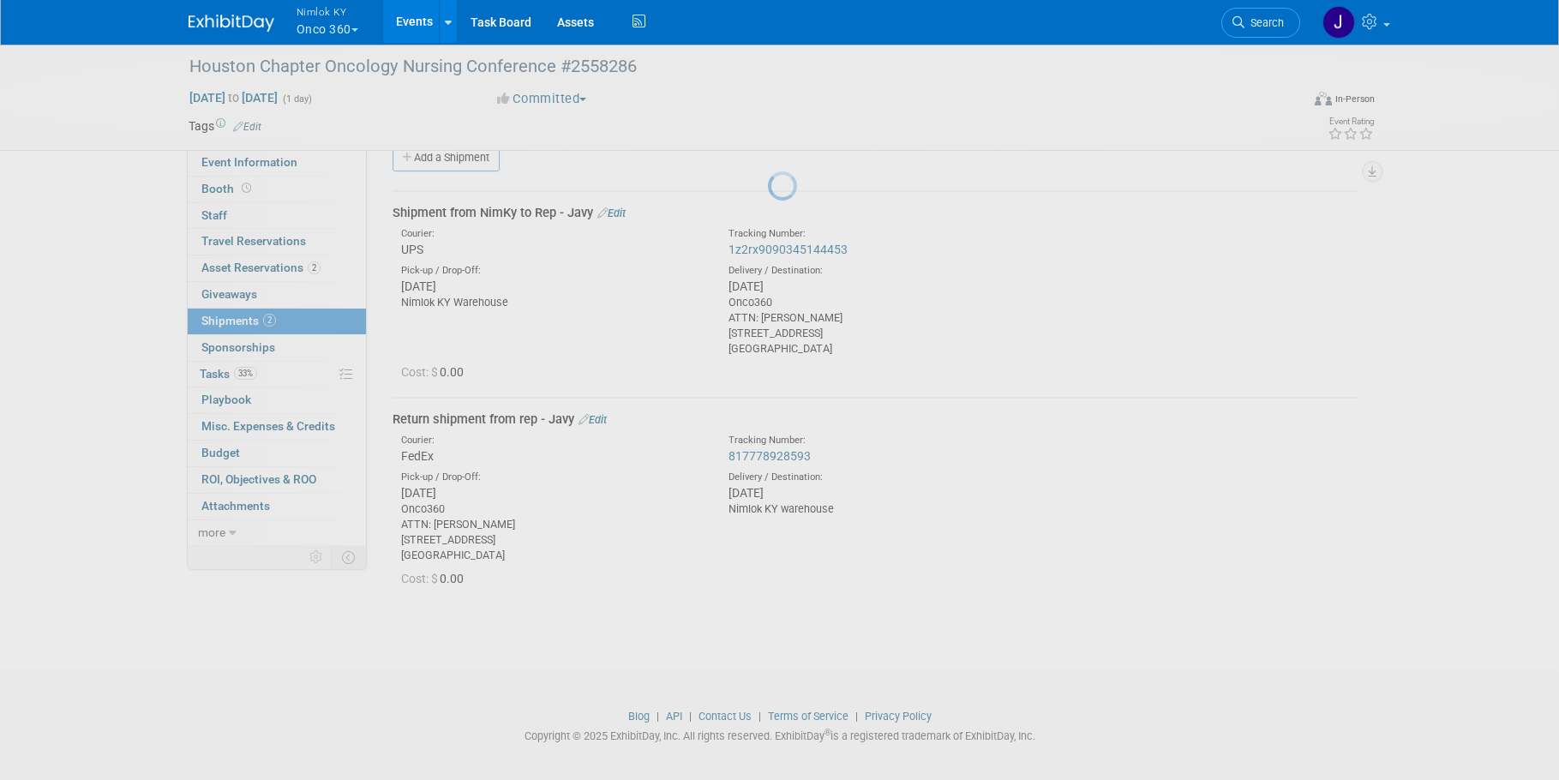
scroll to position [26, 0]
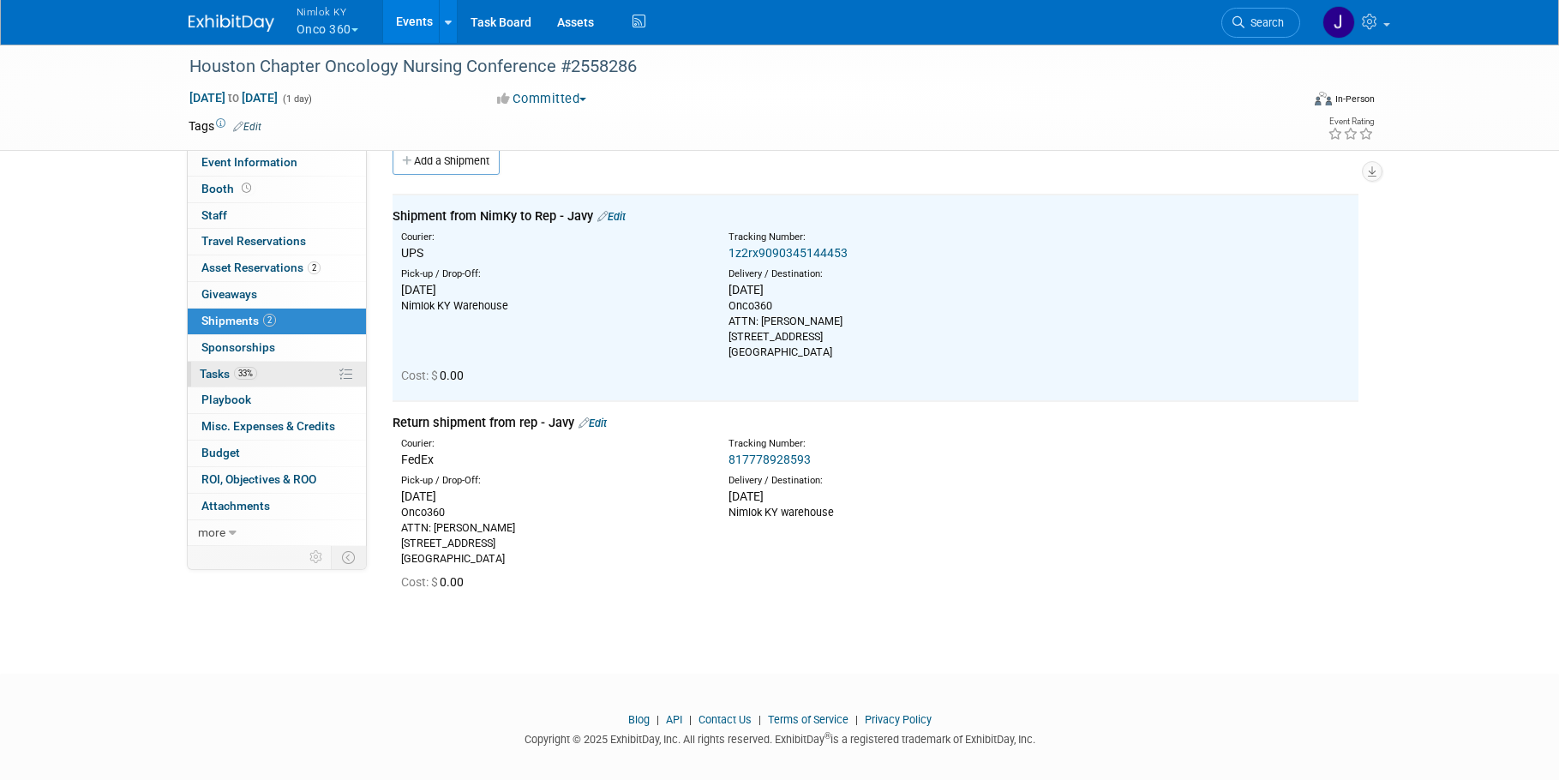
click at [218, 375] on span "Tasks 33%" at bounding box center [228, 374] width 57 height 14
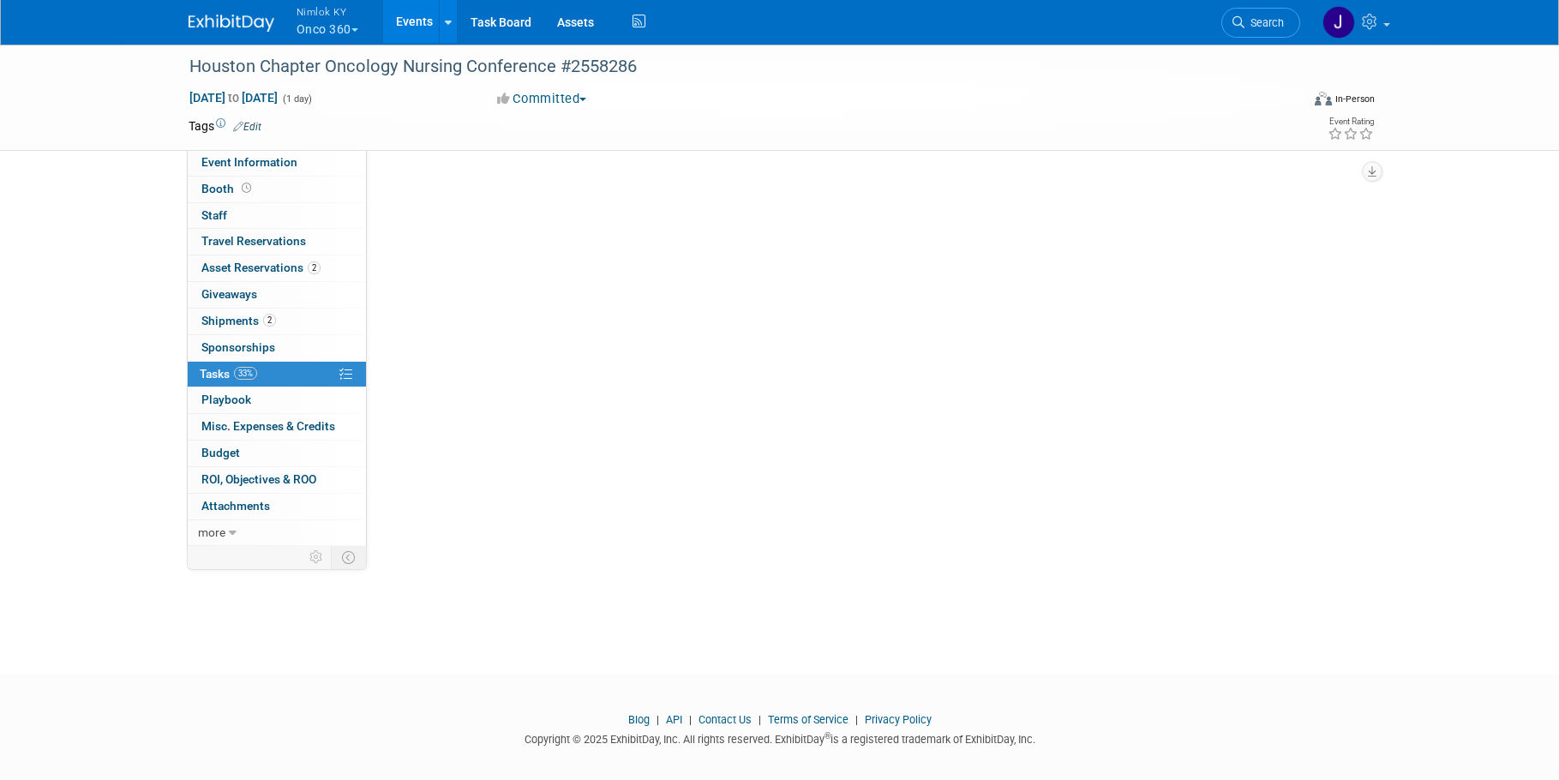
scroll to position [0, 0]
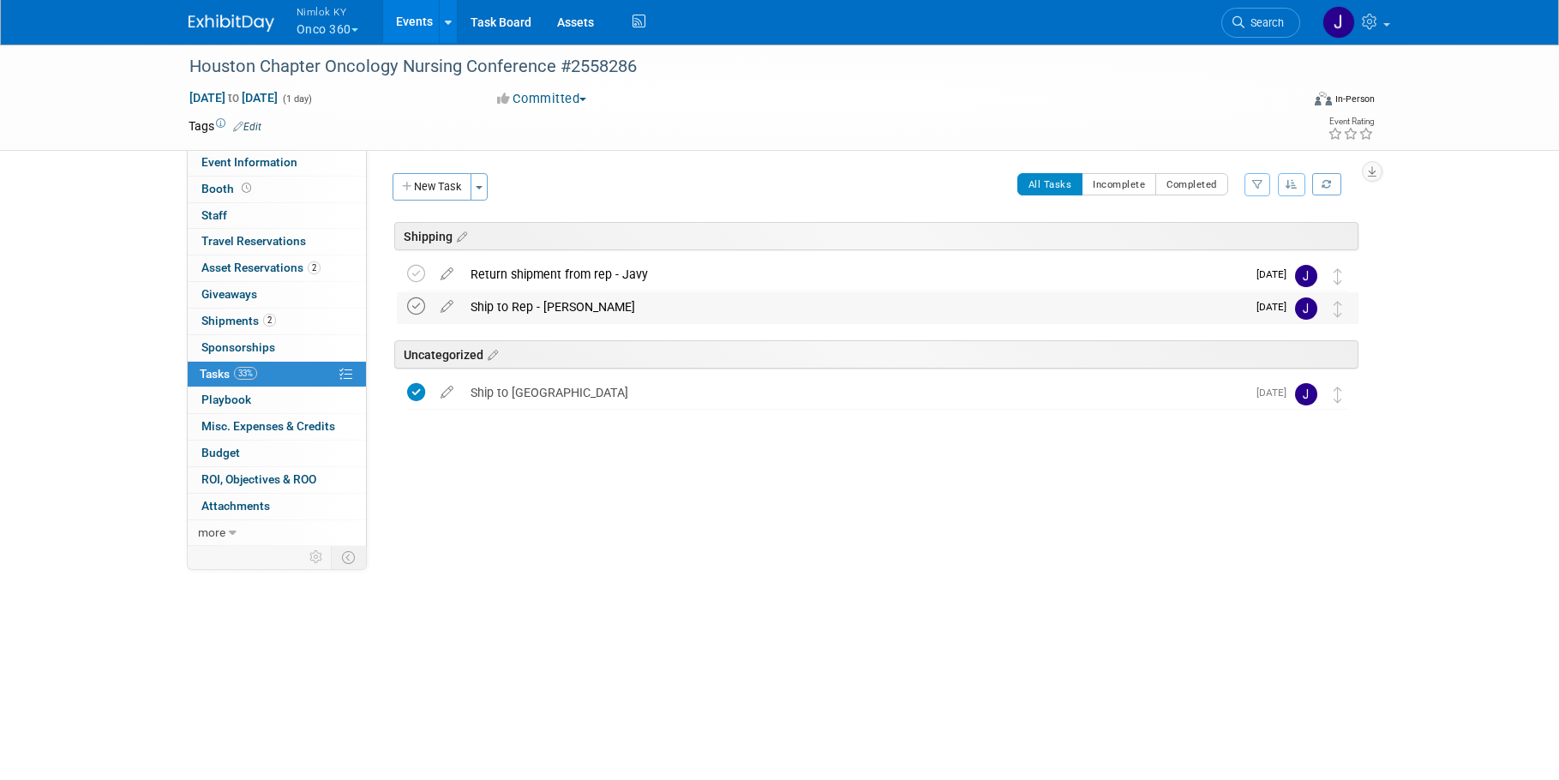
click at [418, 303] on icon at bounding box center [416, 306] width 18 height 18
click at [532, 305] on div "Ship to Rep - Javy" at bounding box center [854, 306] width 784 height 29
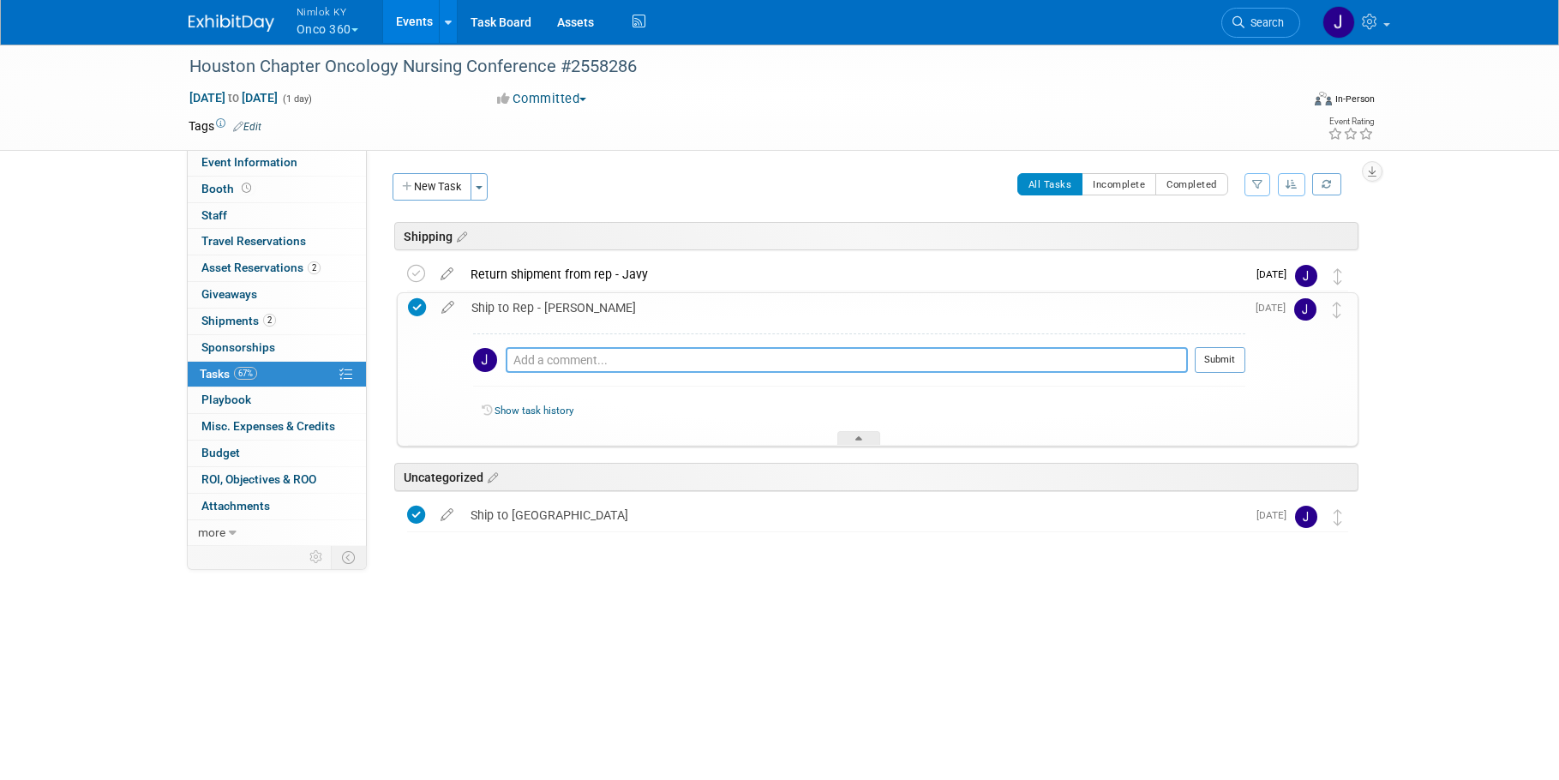
click at [608, 368] on textarea at bounding box center [847, 360] width 682 height 26
paste textarea "1z2rx9090345144453"
type textarea "1z2rx9090345144453"
click at [1220, 363] on button "Submit" at bounding box center [1220, 360] width 51 height 26
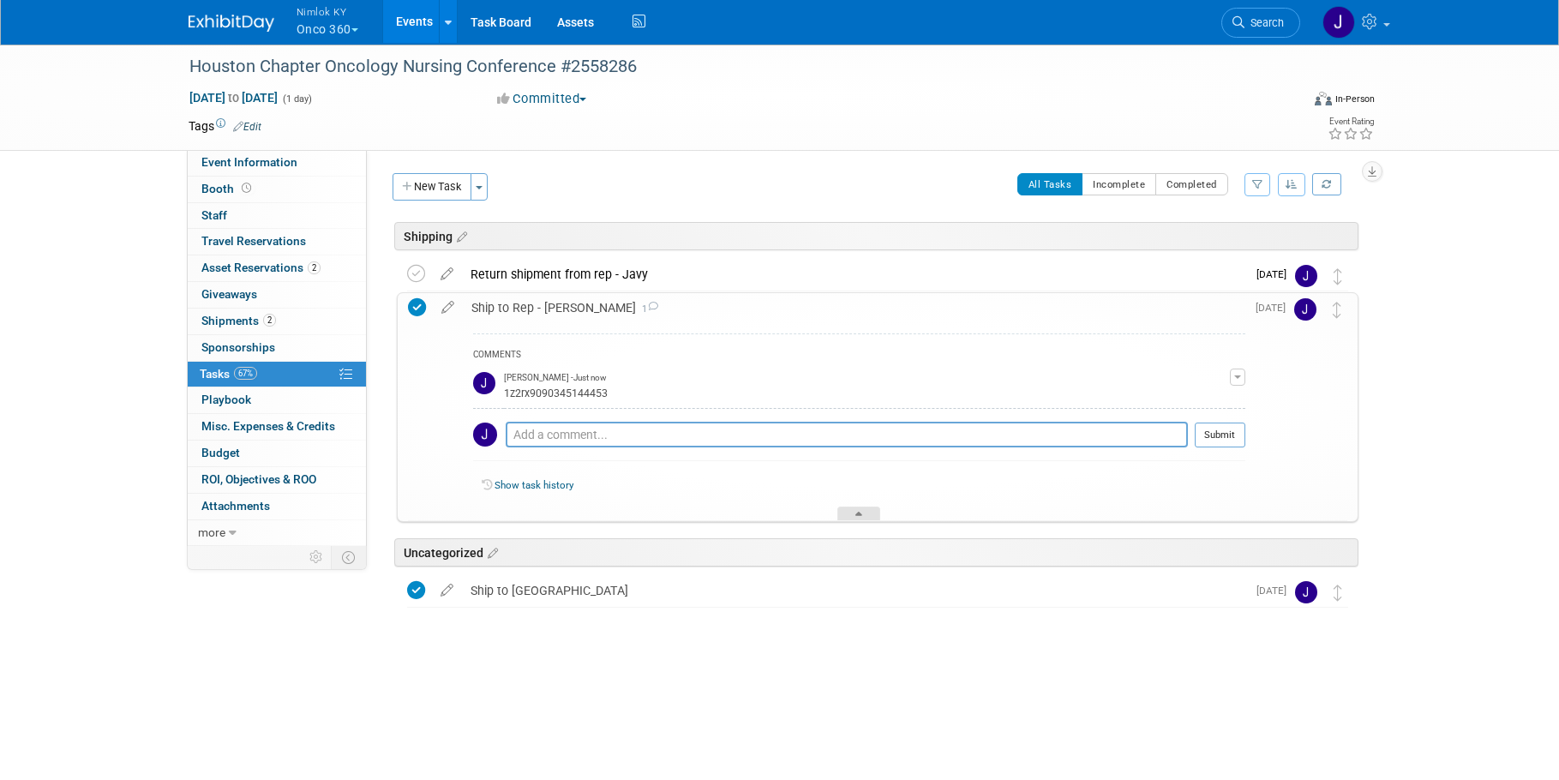
click at [861, 507] on div at bounding box center [858, 514] width 43 height 15
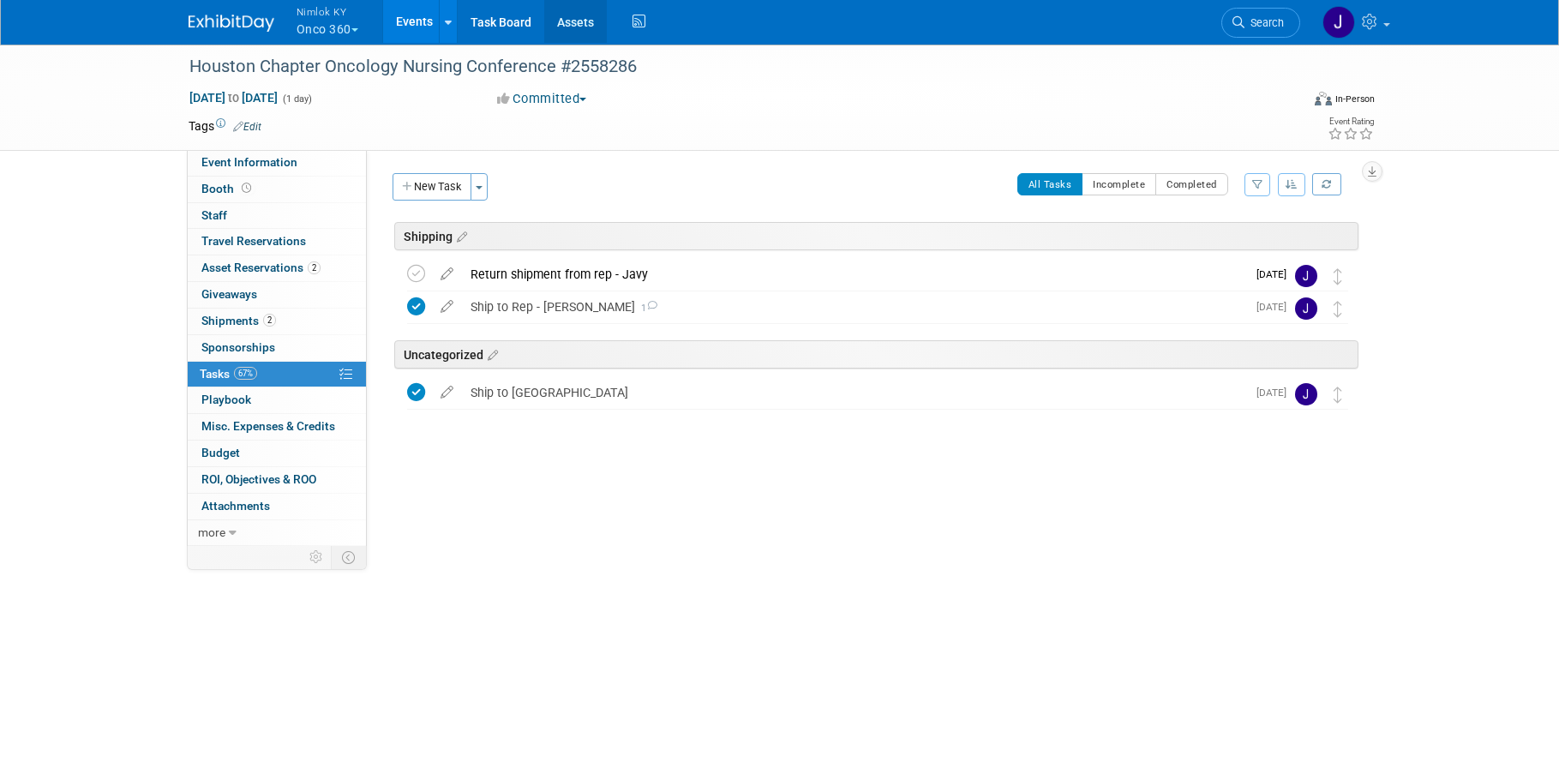
click at [569, 30] on link "Assets" at bounding box center [575, 21] width 63 height 43
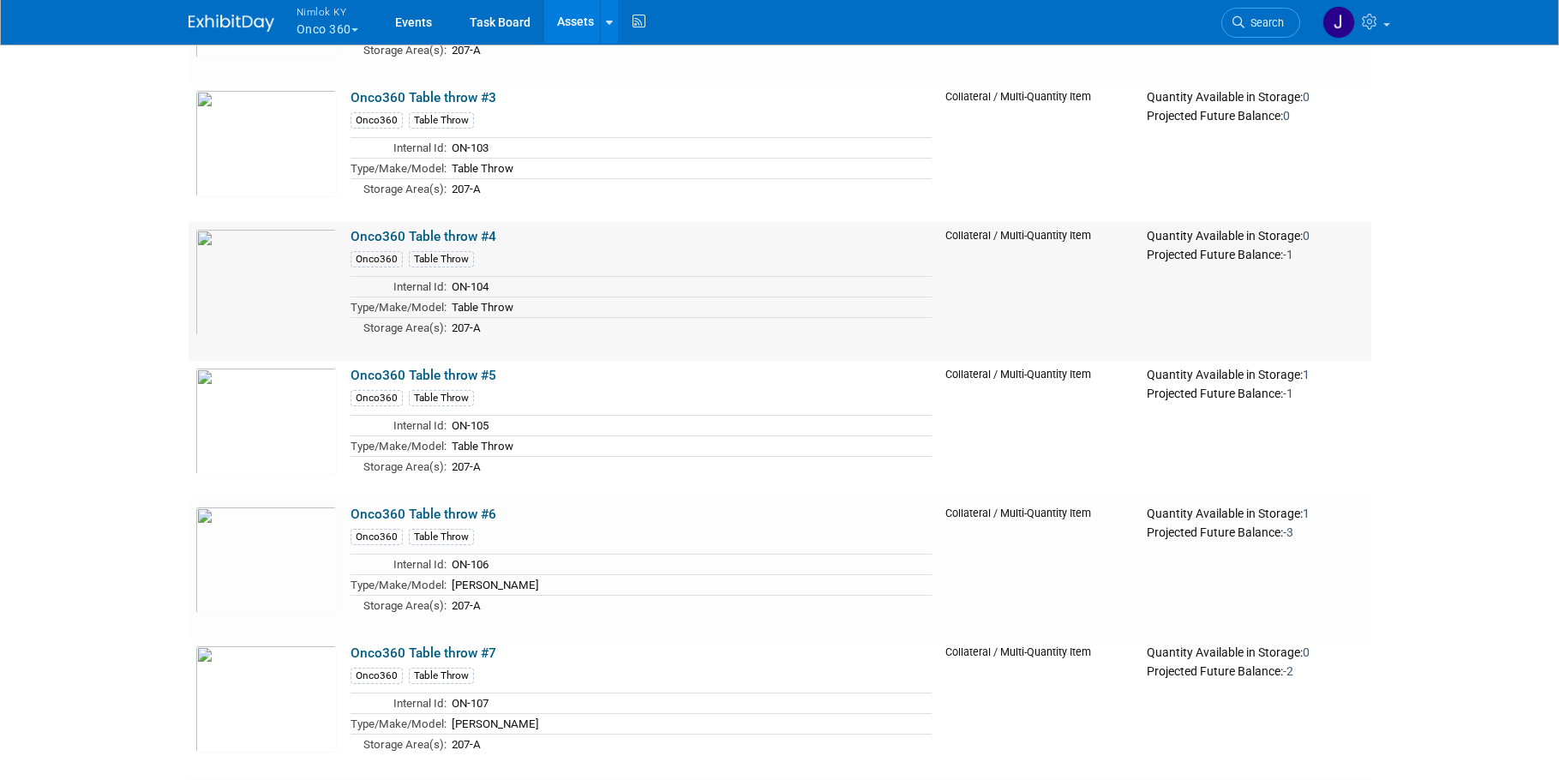
scroll to position [5829, 0]
